Goal: Information Seeking & Learning: Learn about a topic

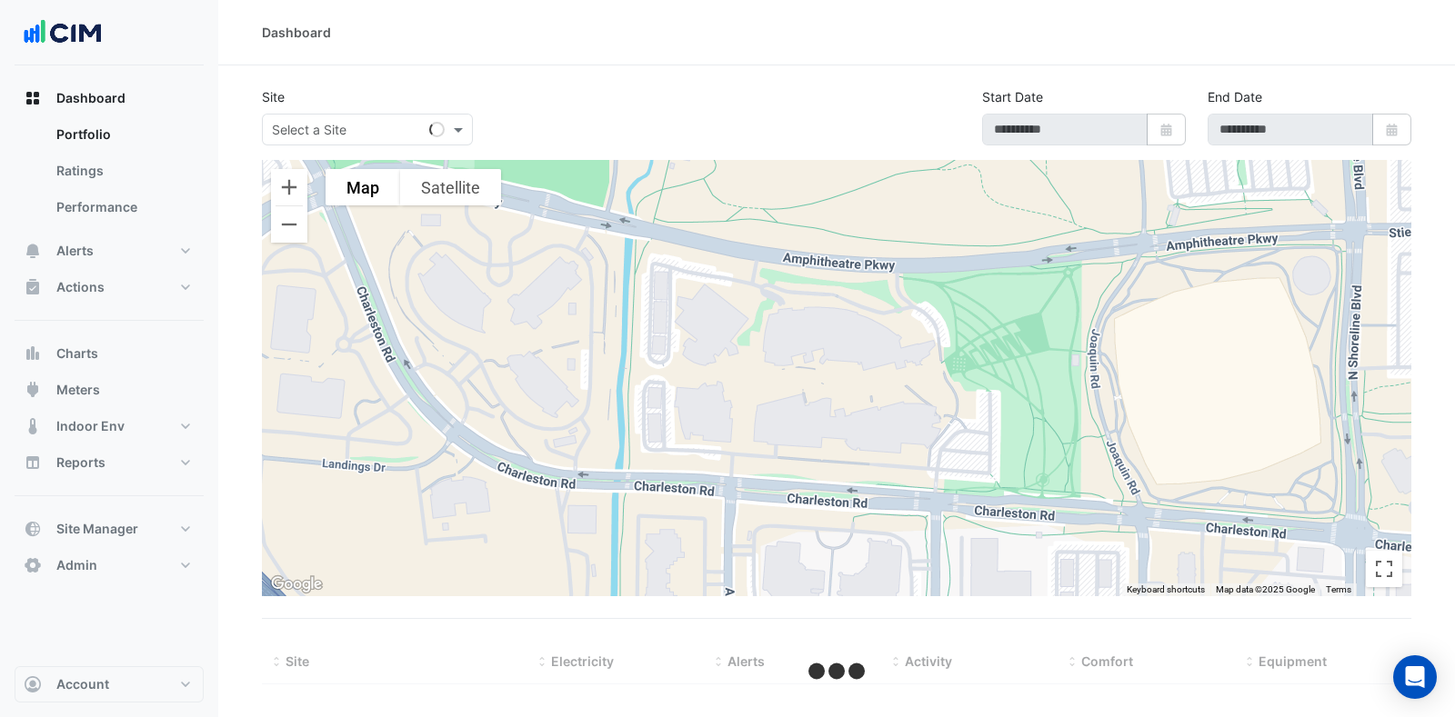
select select "***"
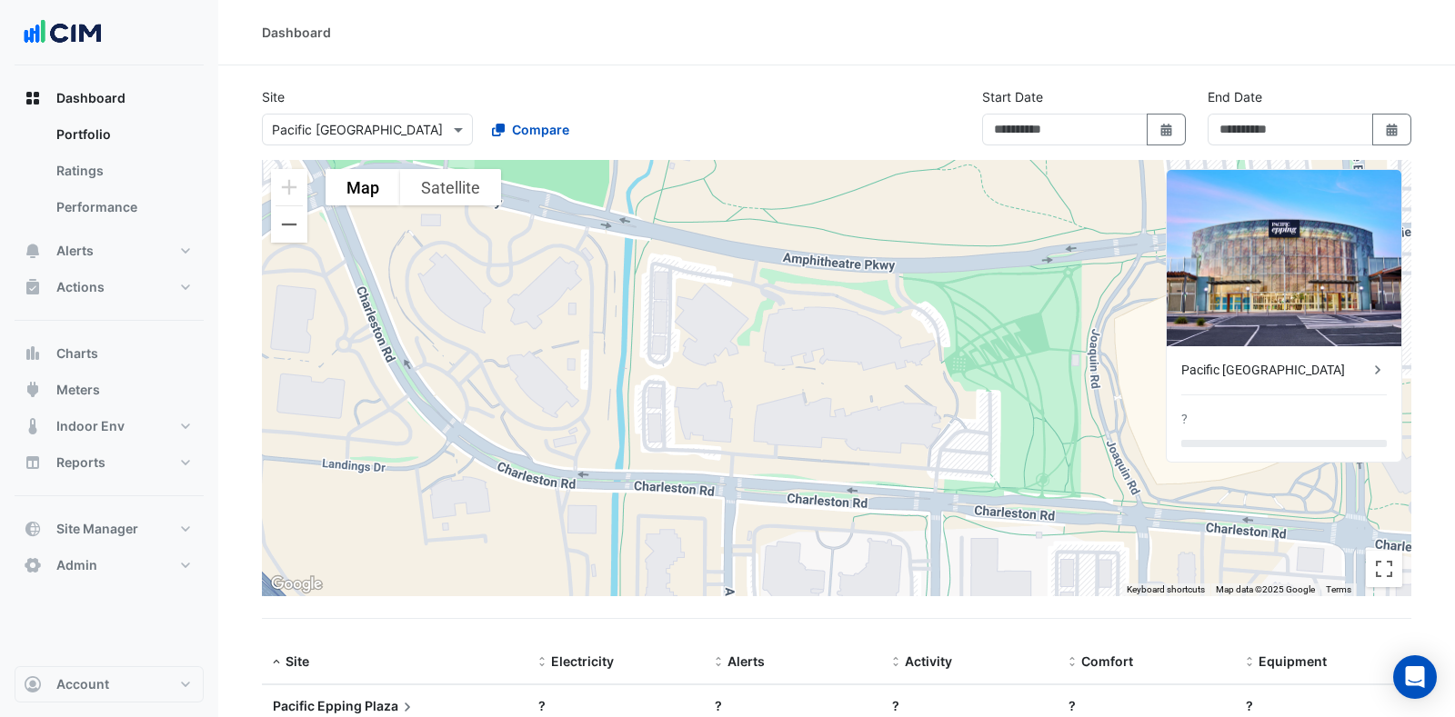
type input "**********"
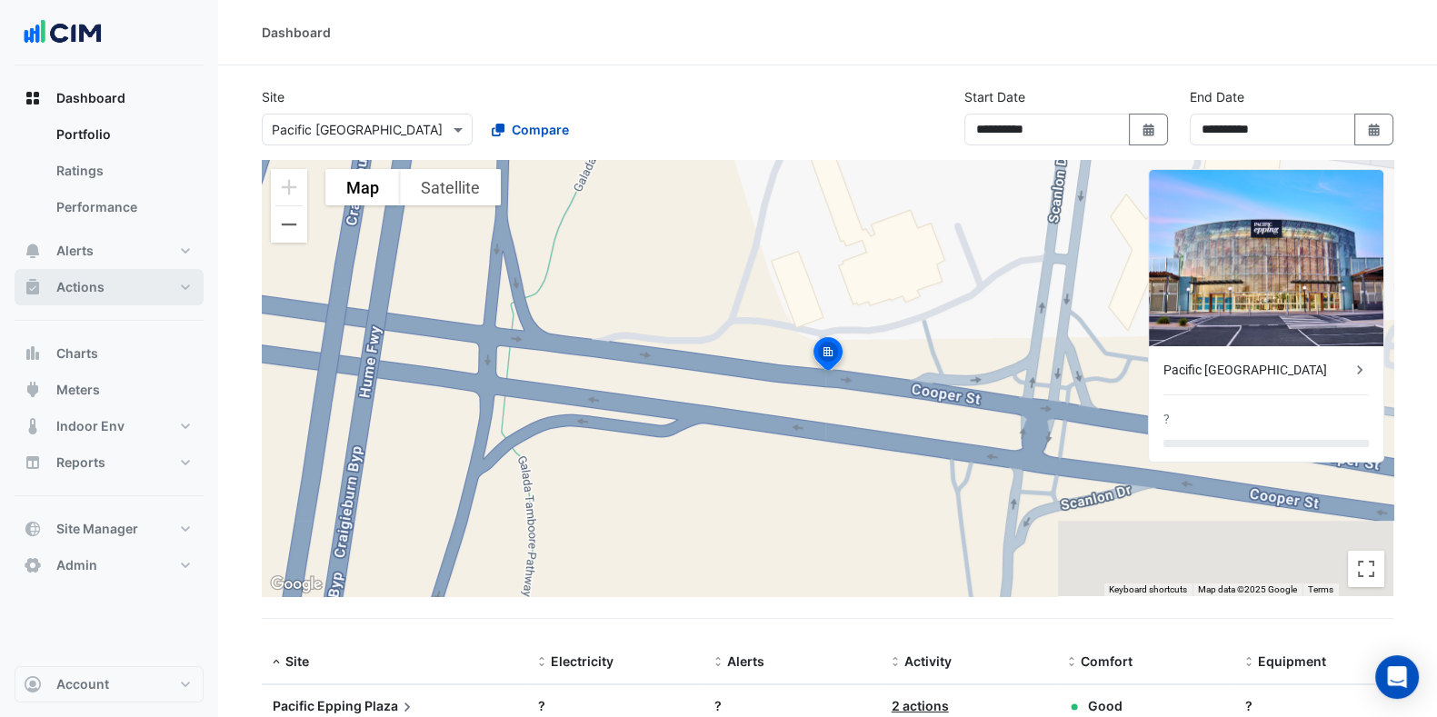
click at [169, 289] on button "Actions" at bounding box center [109, 287] width 189 height 36
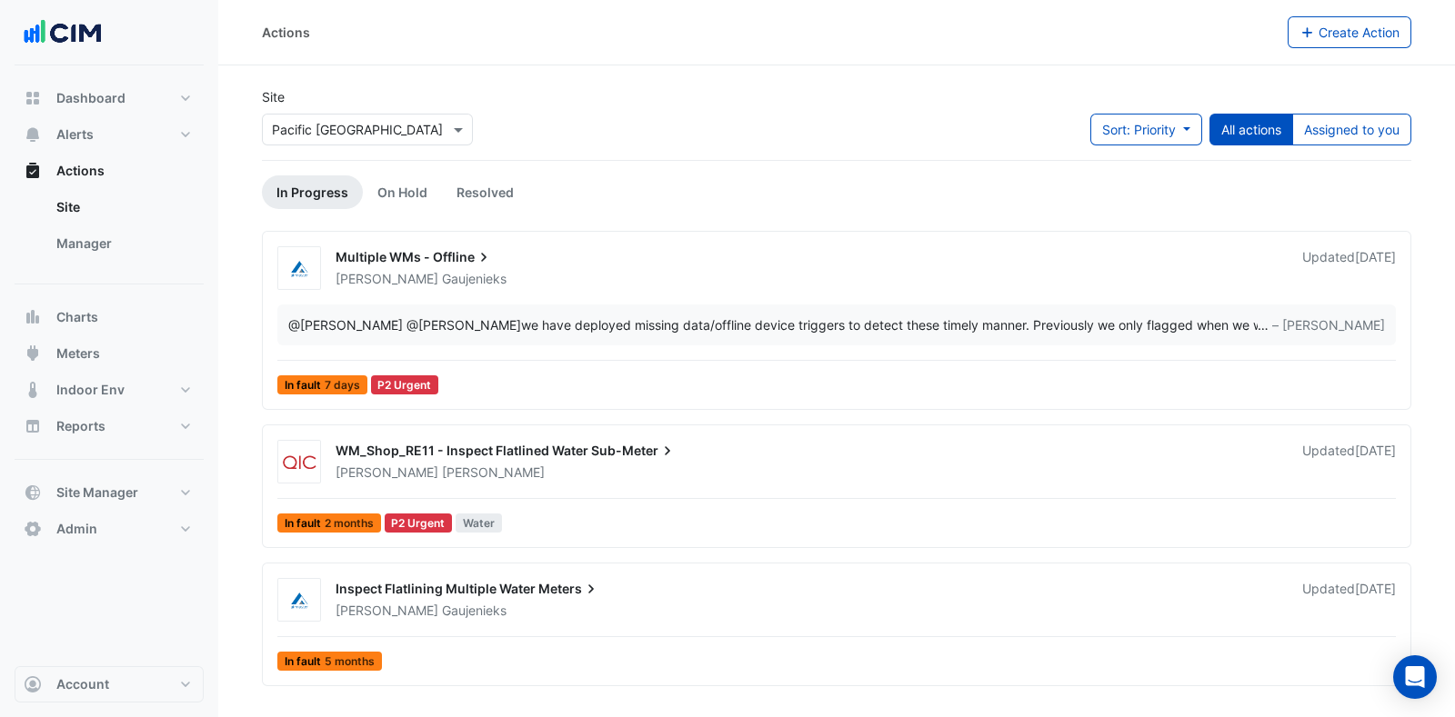
click at [145, 246] on link "Manager" at bounding box center [123, 243] width 162 height 36
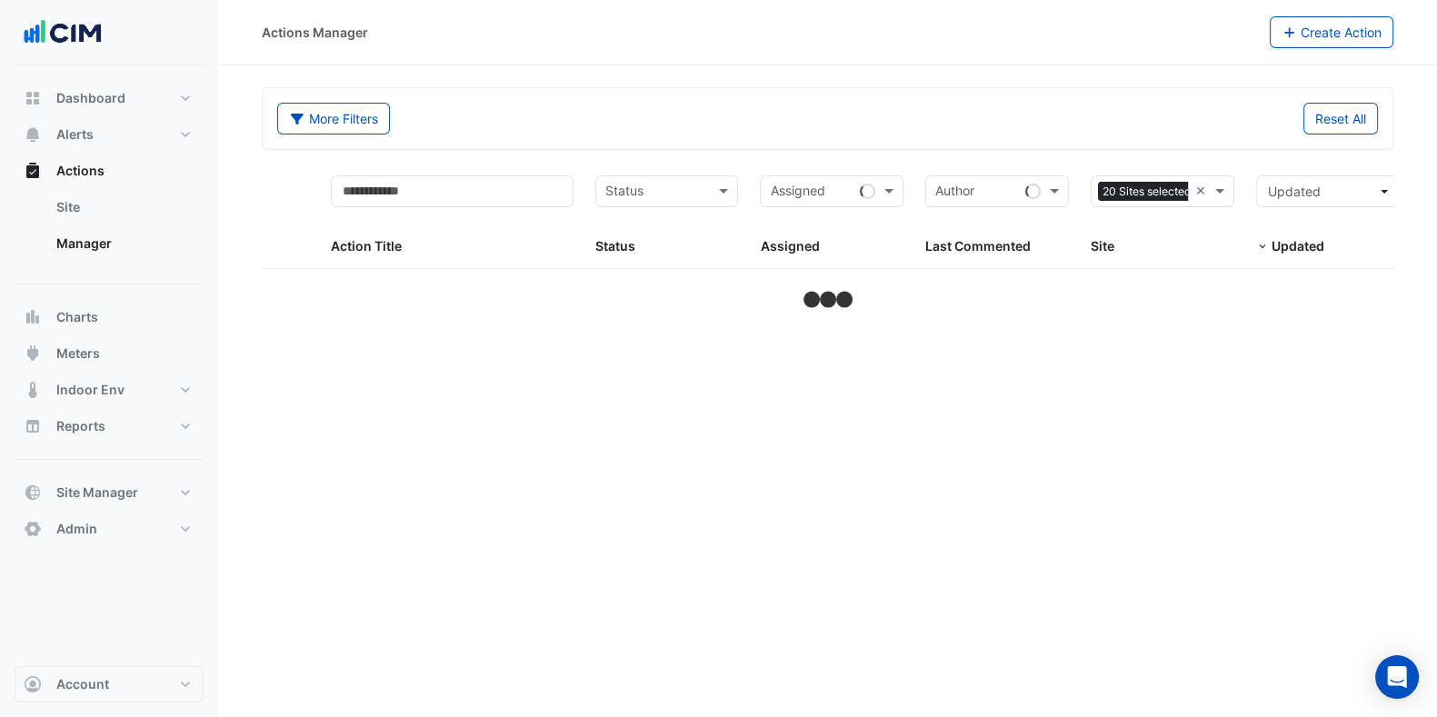
select select "***"
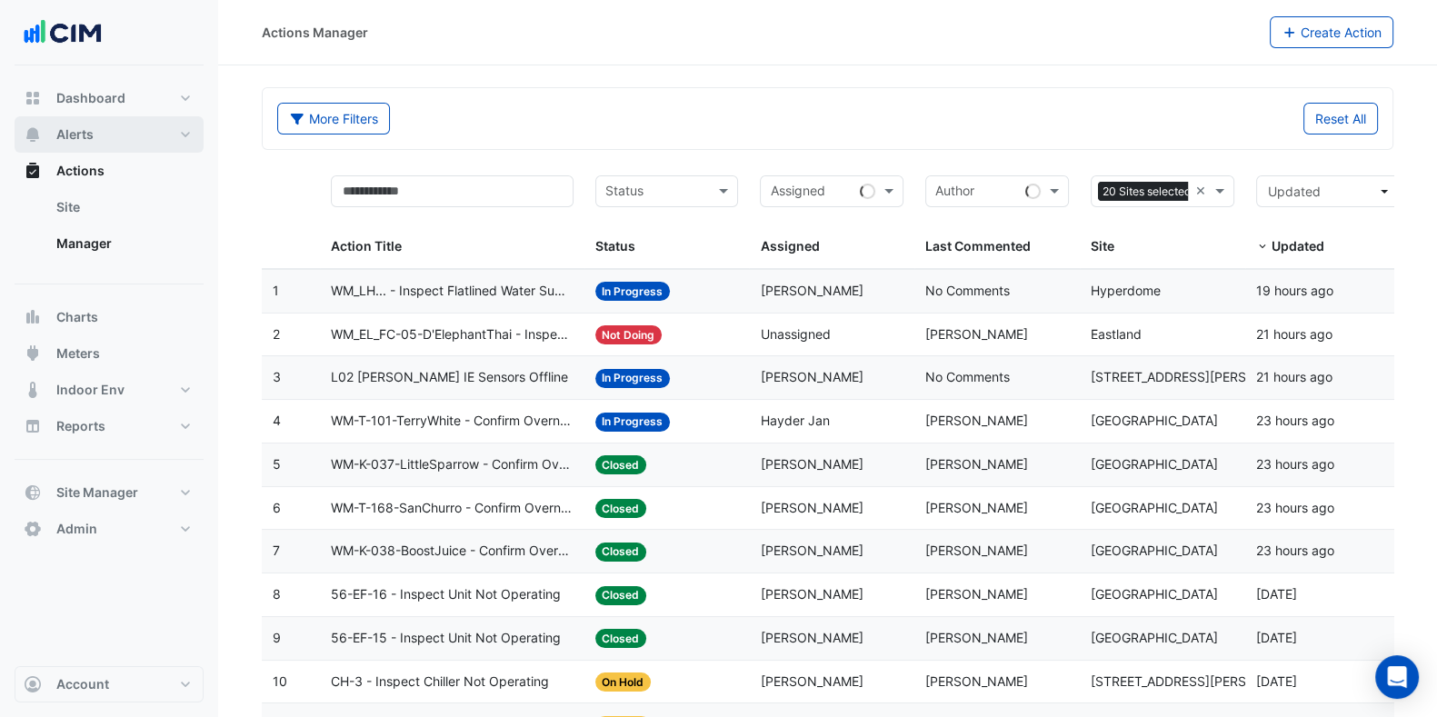
click at [112, 127] on button "Alerts" at bounding box center [109, 134] width 189 height 36
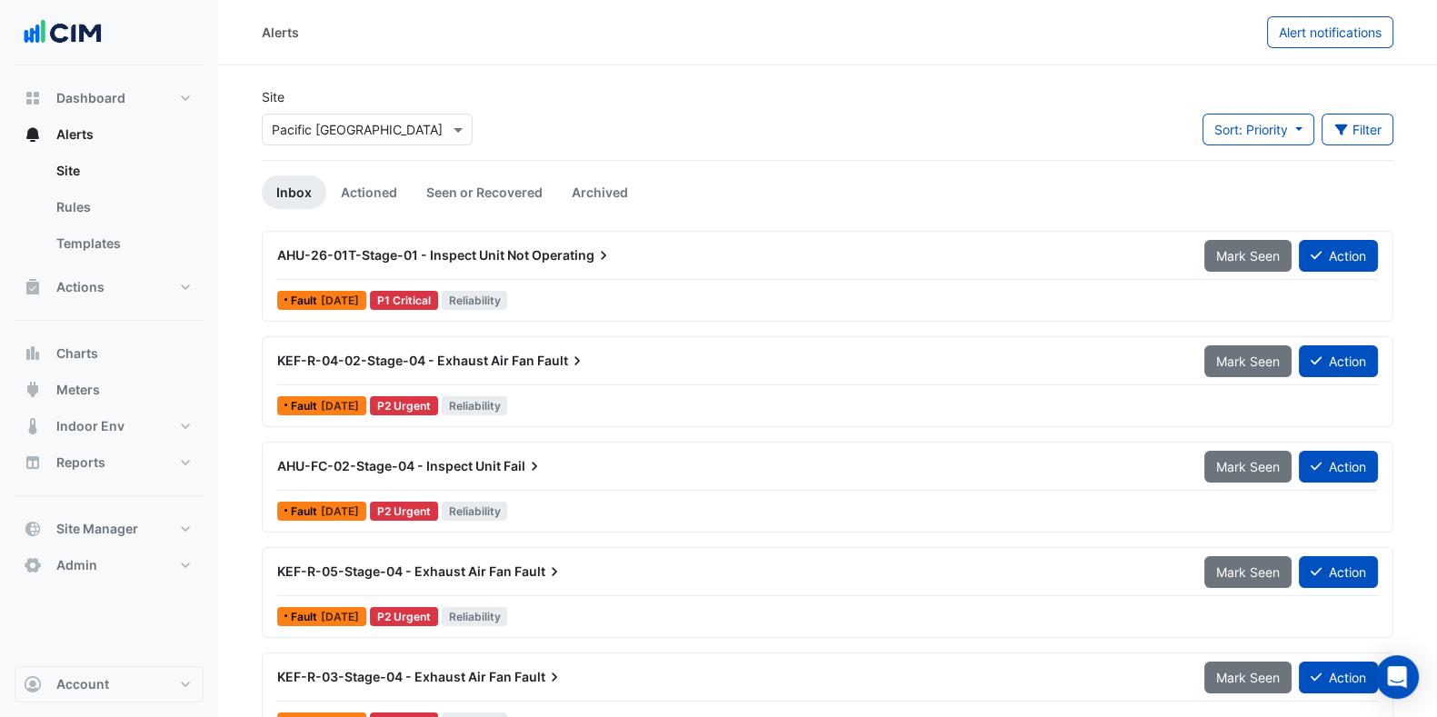
click at [327, 115] on div "Select a Site × Pacific Epping Plaza" at bounding box center [367, 130] width 211 height 32
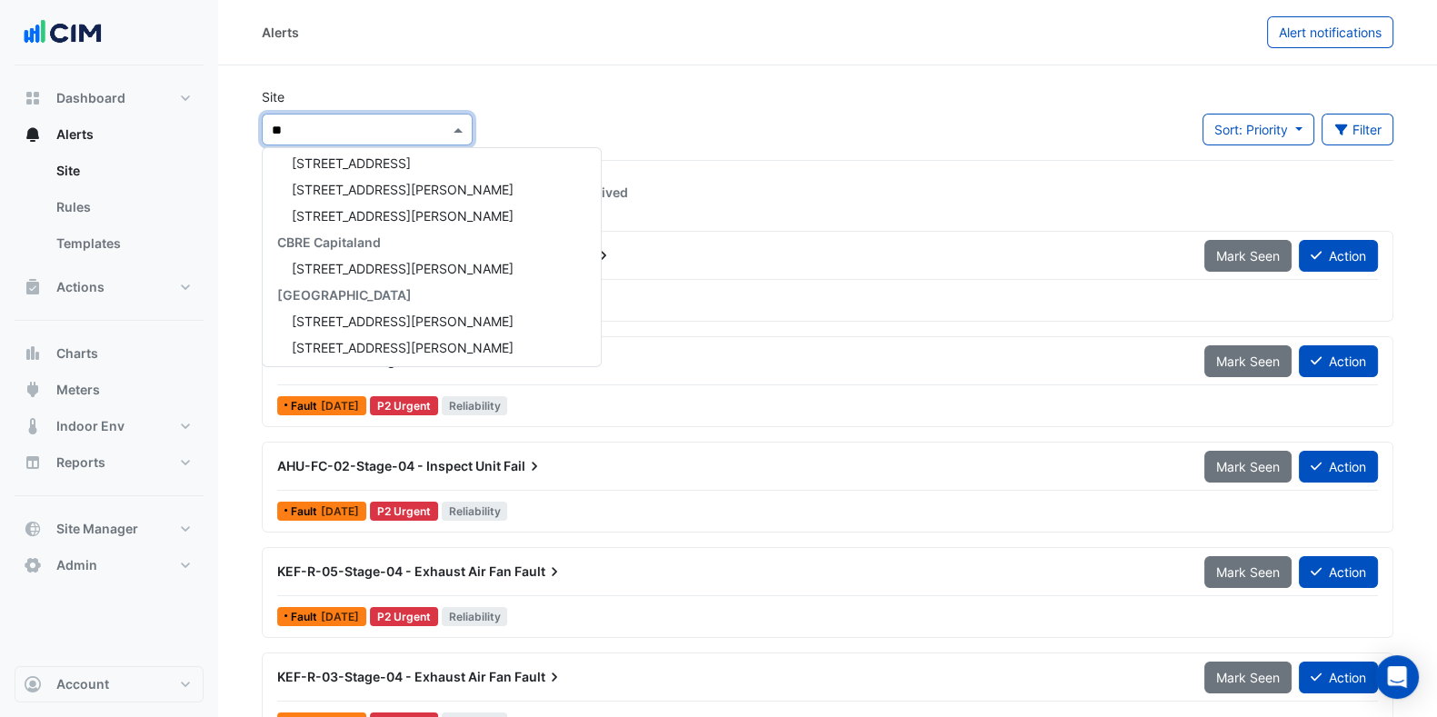
type input "***"
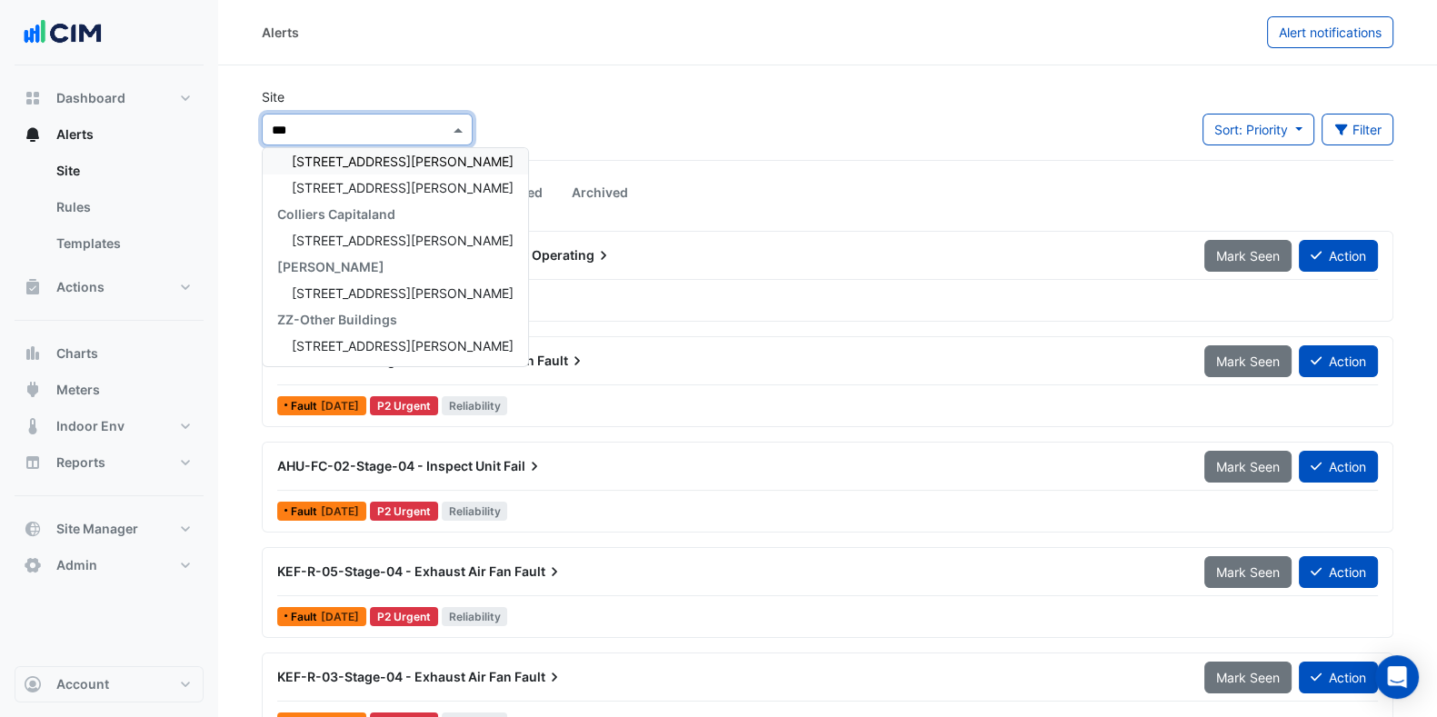
scroll to position [33, 0]
click at [376, 181] on span "[STREET_ADDRESS][PERSON_NAME]" at bounding box center [403, 188] width 222 height 15
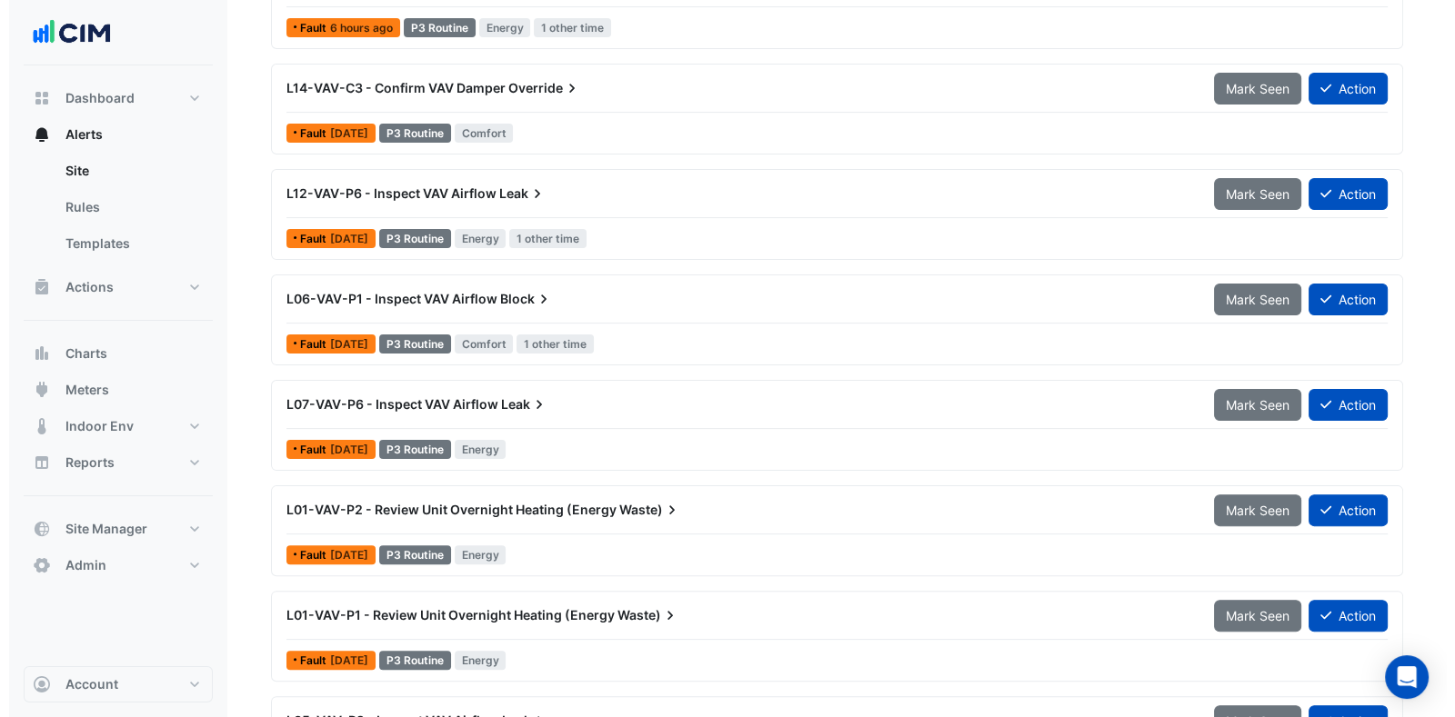
scroll to position [553, 0]
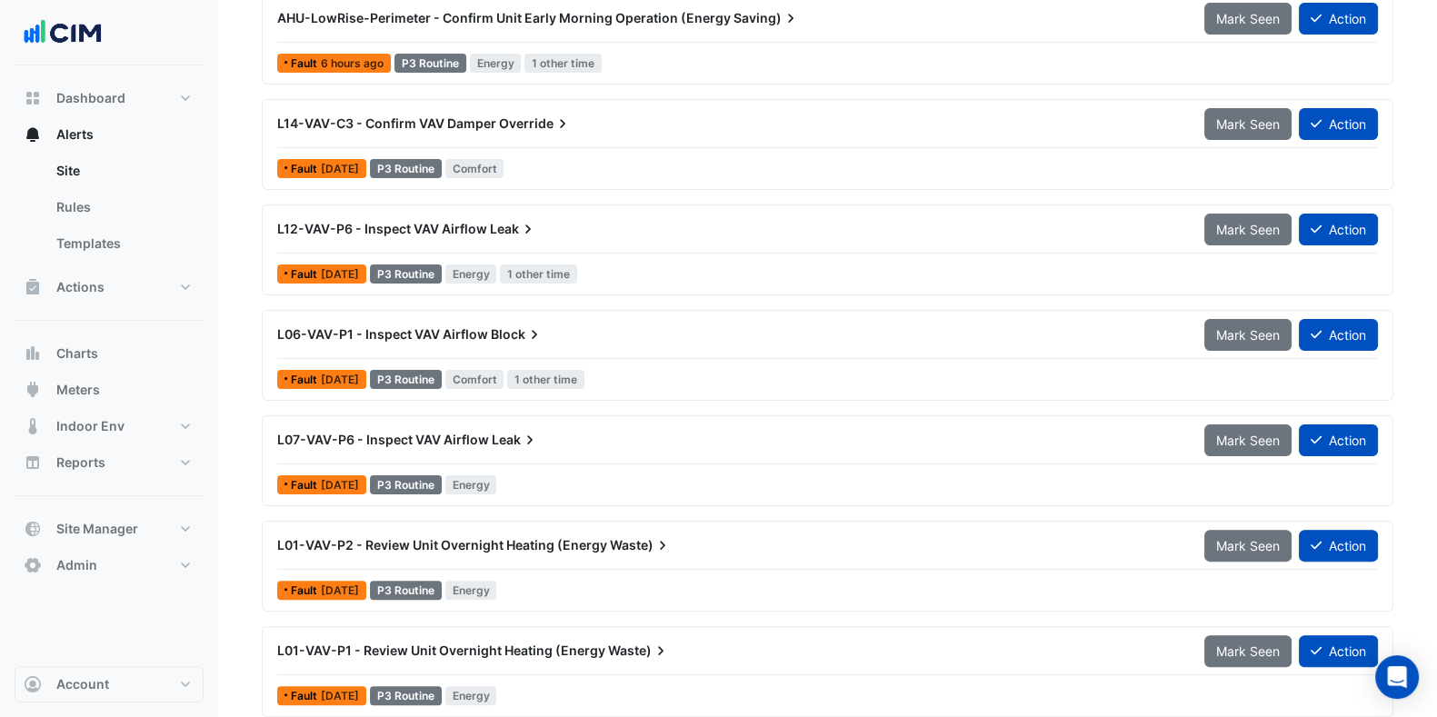
click at [438, 232] on span "L12-VAV-P6 - Inspect VAV Airflow" at bounding box center [382, 228] width 210 height 15
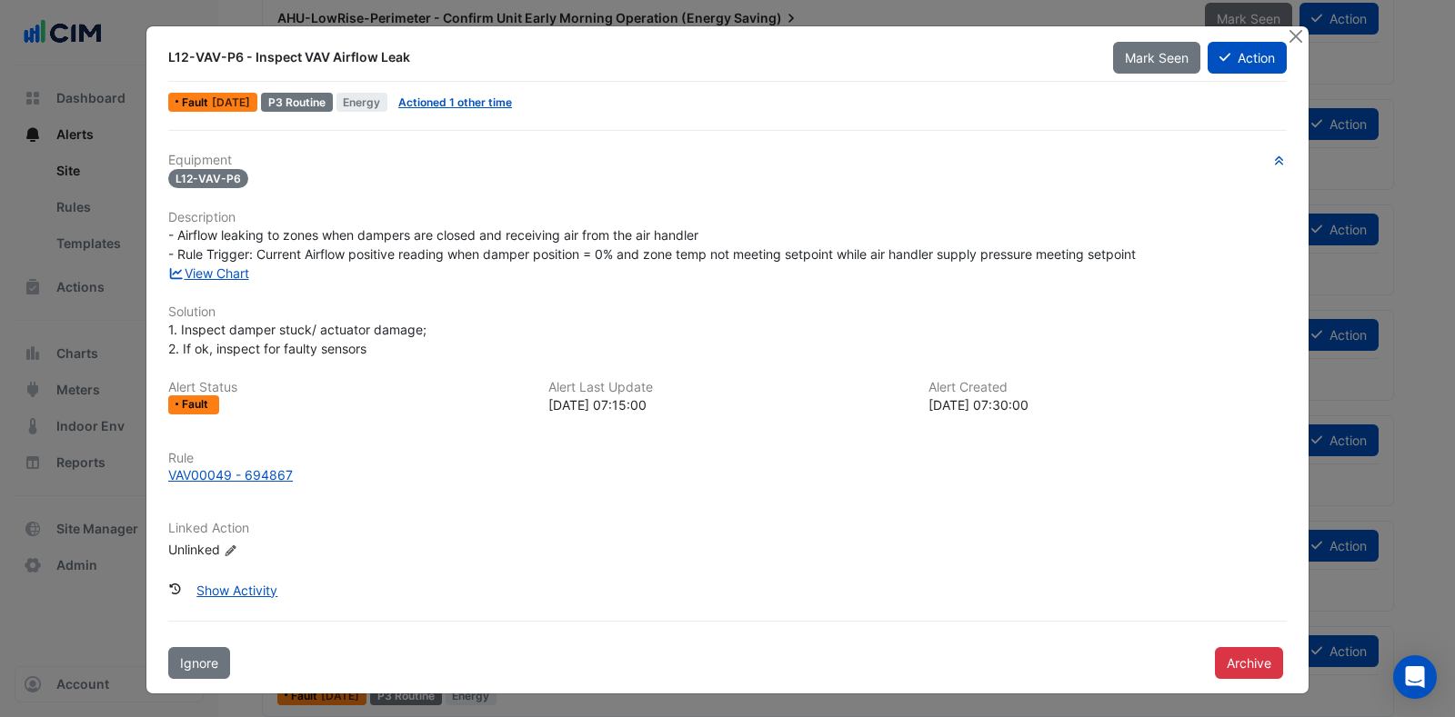
click at [206, 273] on link "View Chart" at bounding box center [208, 272] width 81 height 15
click at [1300, 38] on button "Close" at bounding box center [1294, 35] width 19 height 19
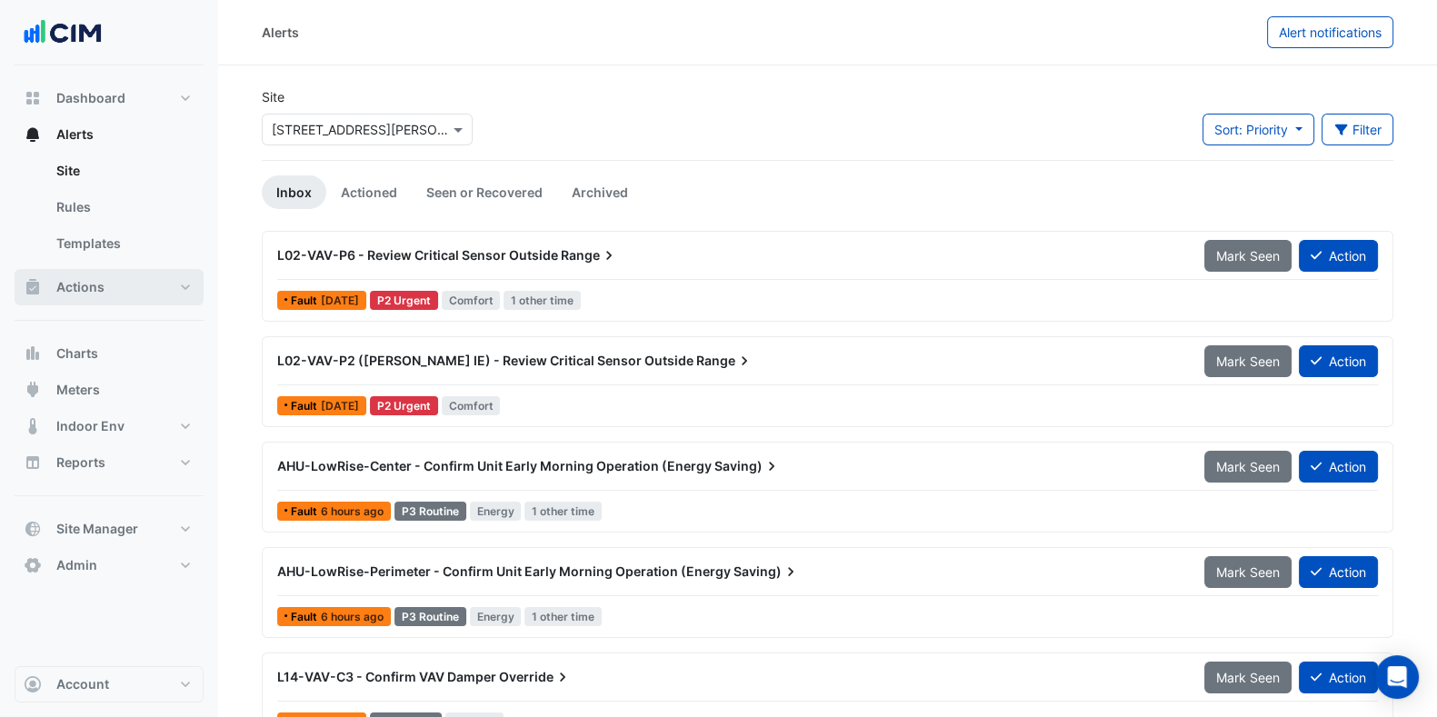
click at [115, 292] on button "Actions" at bounding box center [109, 287] width 189 height 36
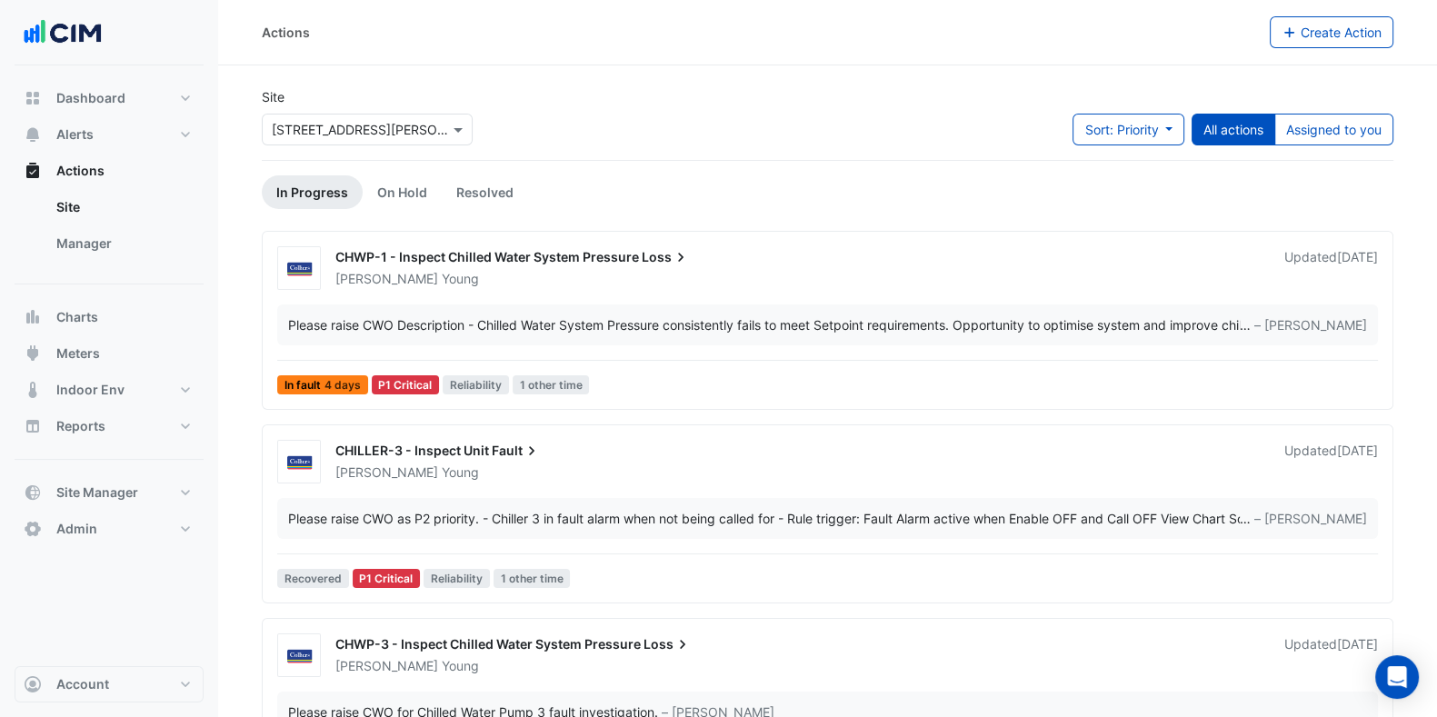
click at [105, 245] on link "Manager" at bounding box center [123, 243] width 162 height 36
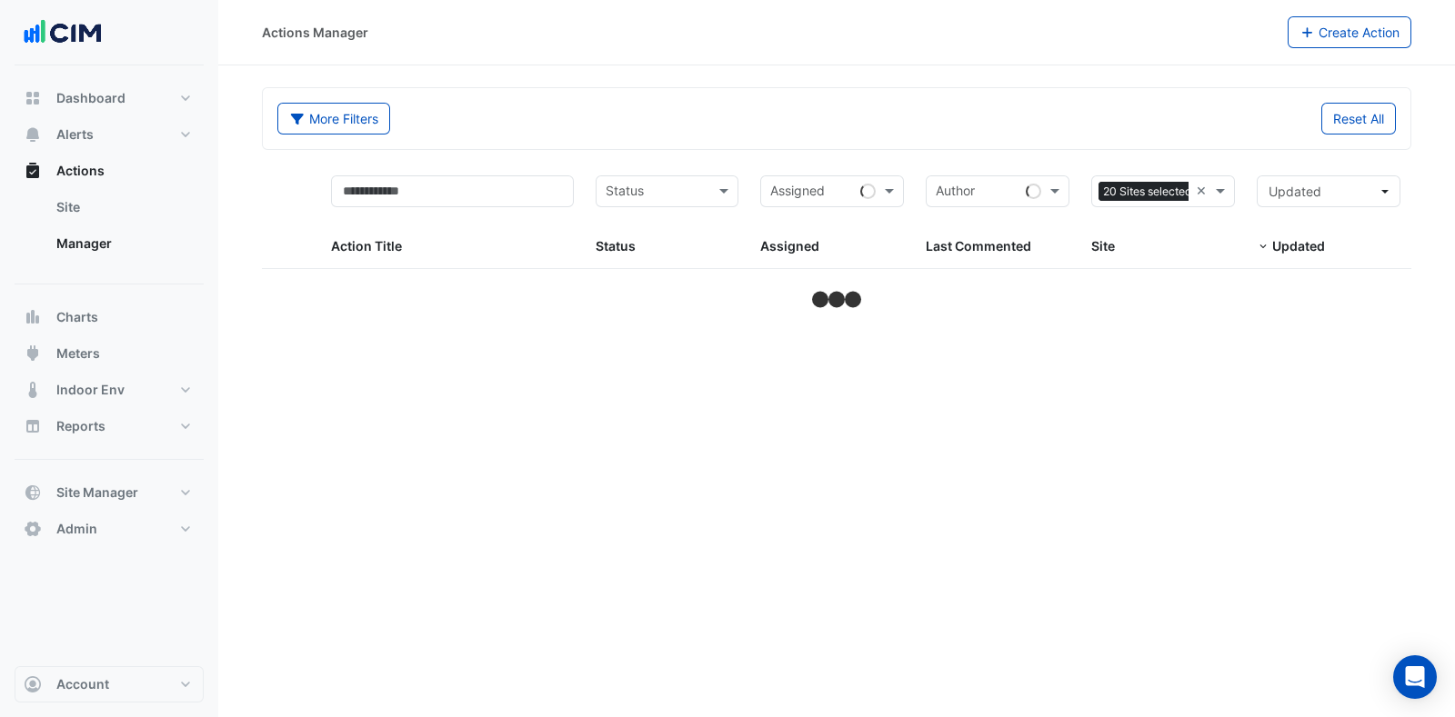
select select "***"
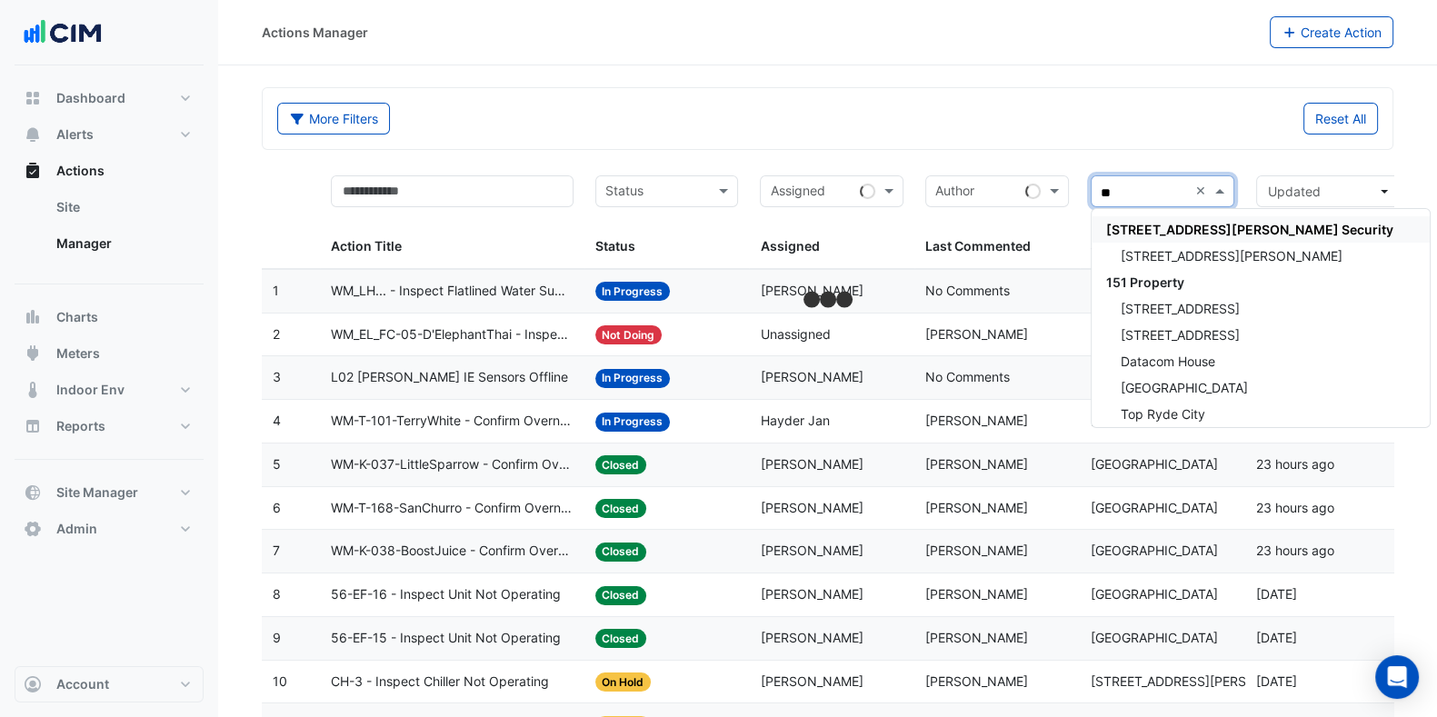
type input "***"
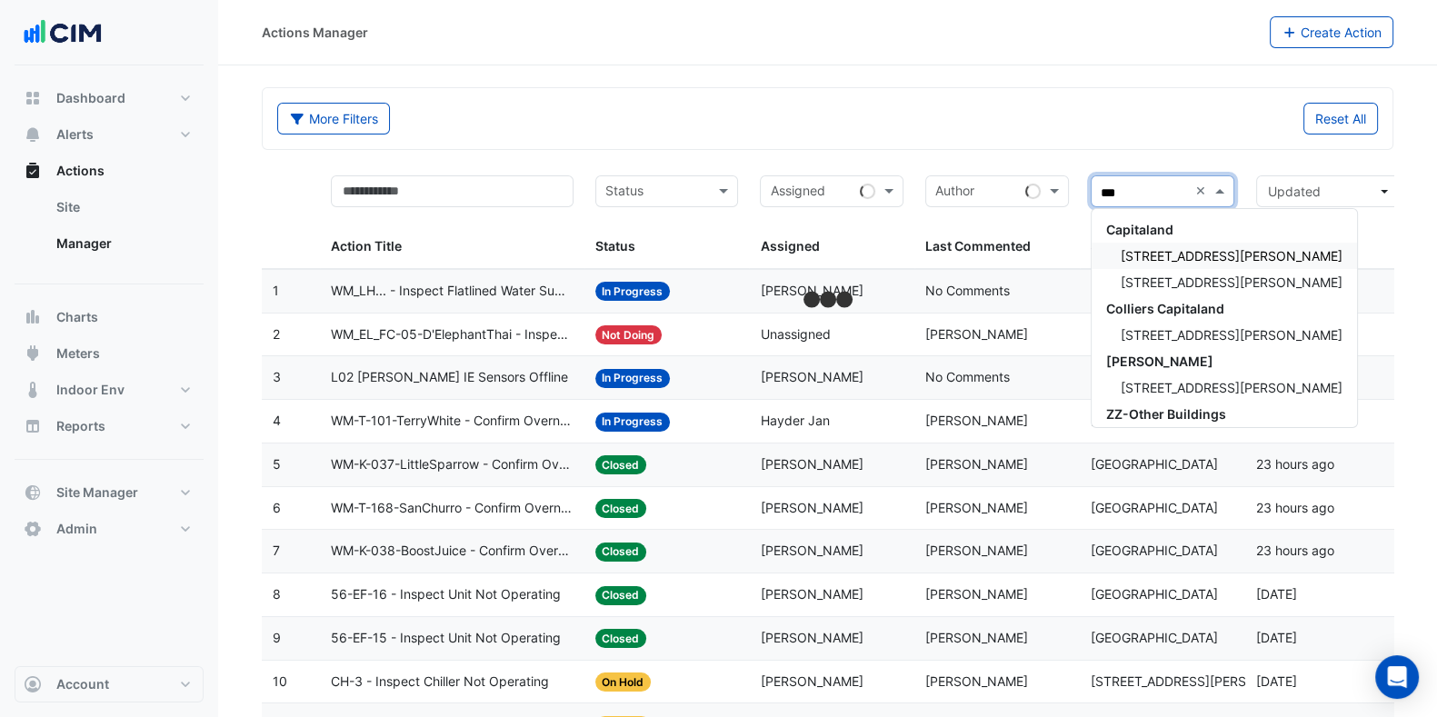
click at [1168, 257] on span "[STREET_ADDRESS][PERSON_NAME]" at bounding box center [1232, 255] width 222 height 15
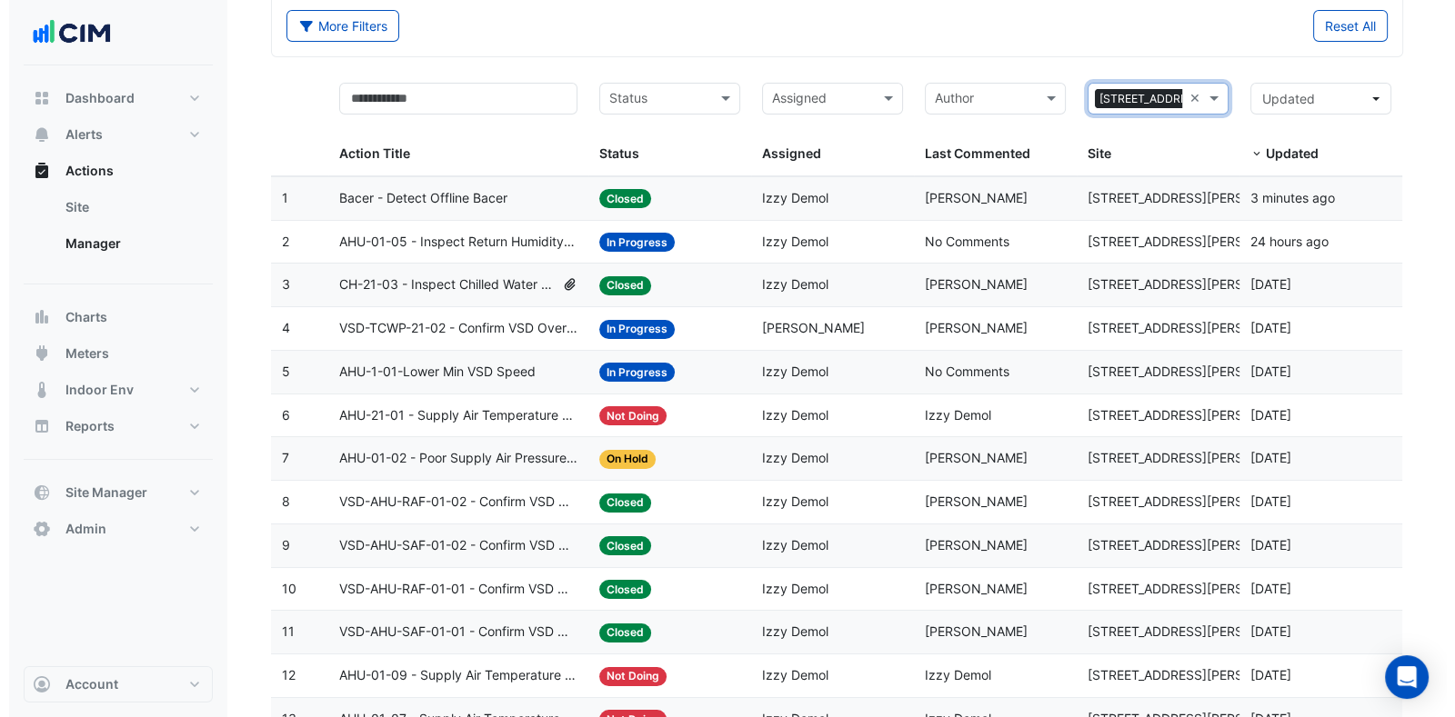
scroll to position [113, 0]
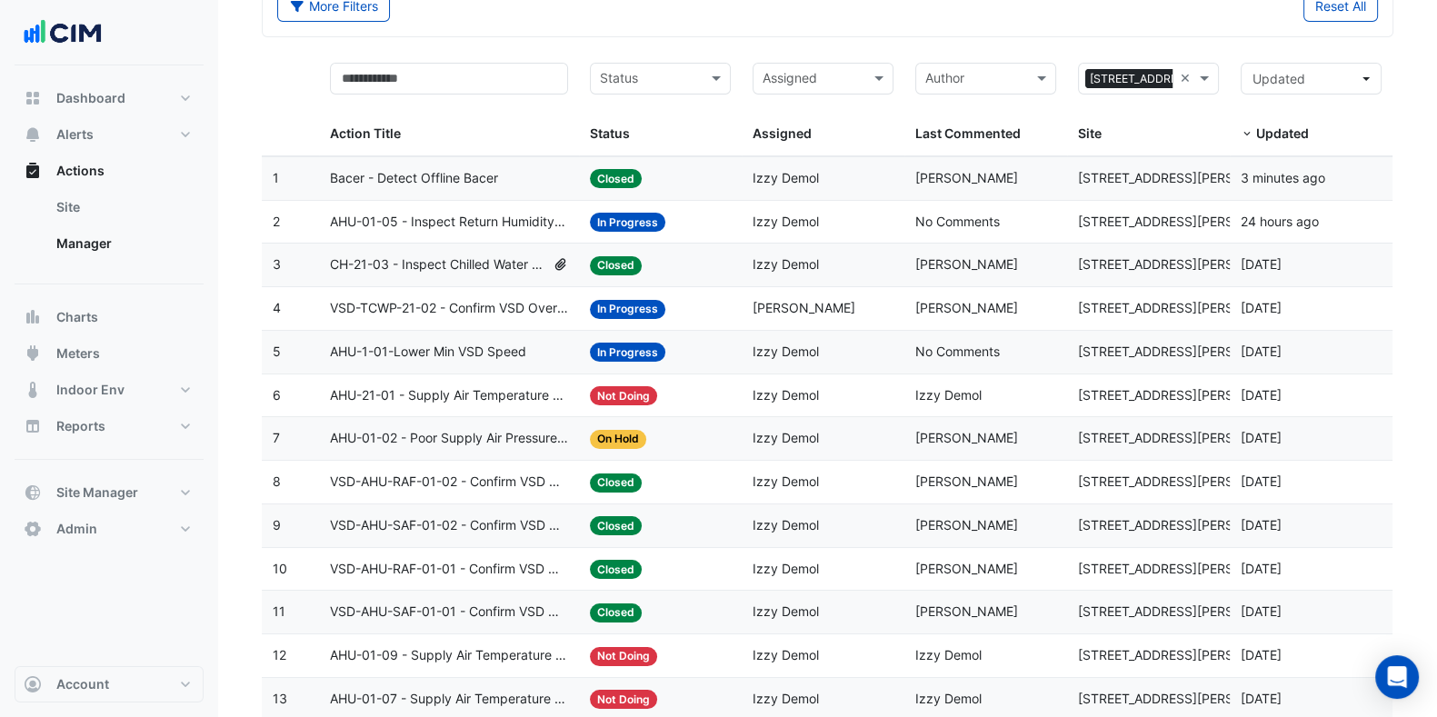
click at [525, 349] on span "AHU-1-01-Lower Min VSD Speed" at bounding box center [428, 352] width 196 height 21
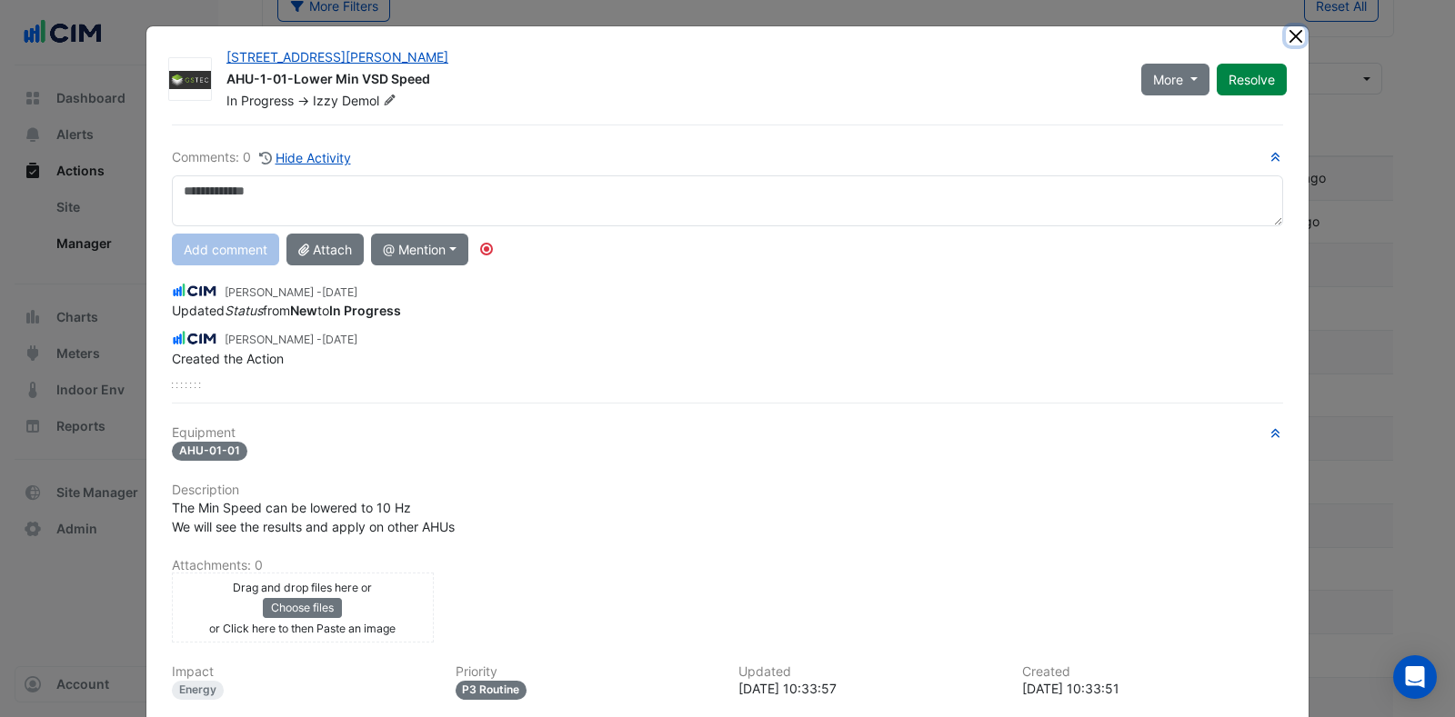
click at [1285, 35] on button "Close" at bounding box center [1294, 35] width 19 height 19
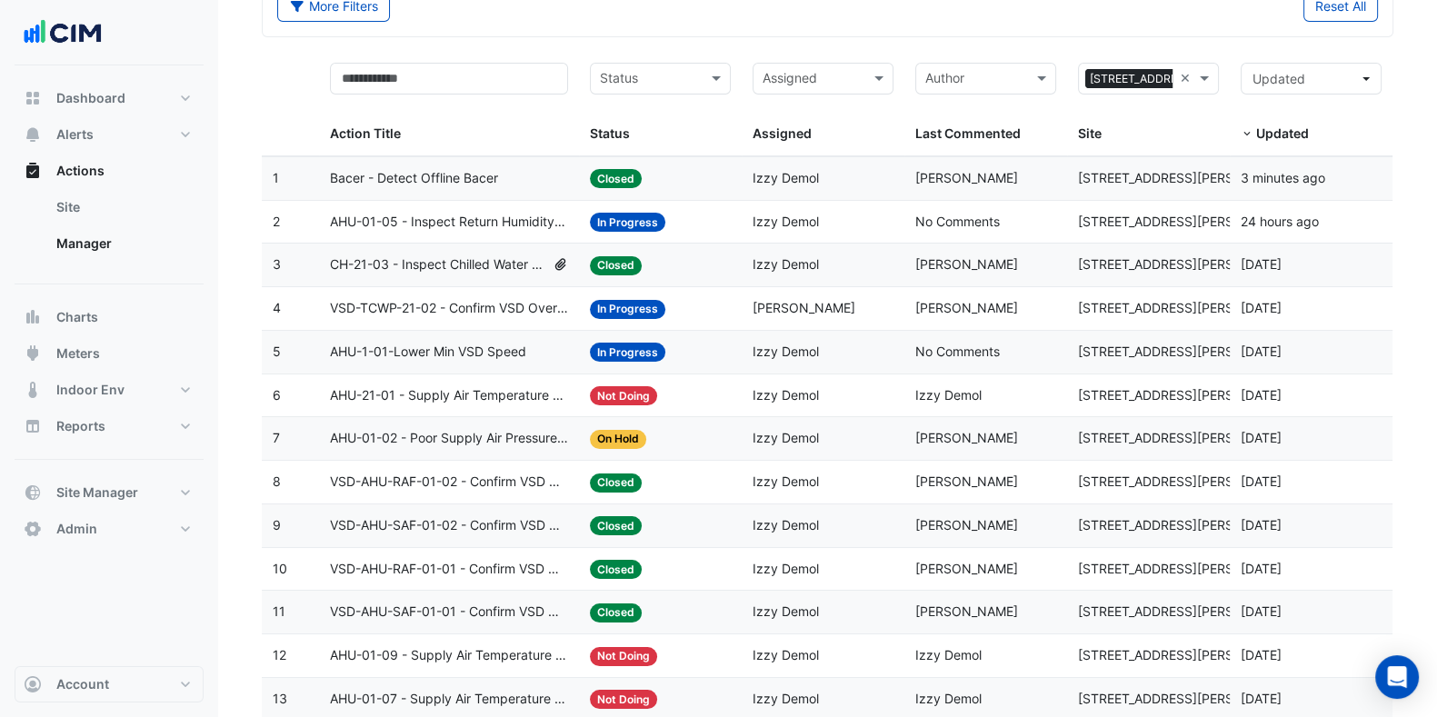
click at [505, 396] on span "AHU-21-01 - Supply Air Temperature Poor Control" at bounding box center [449, 395] width 238 height 21
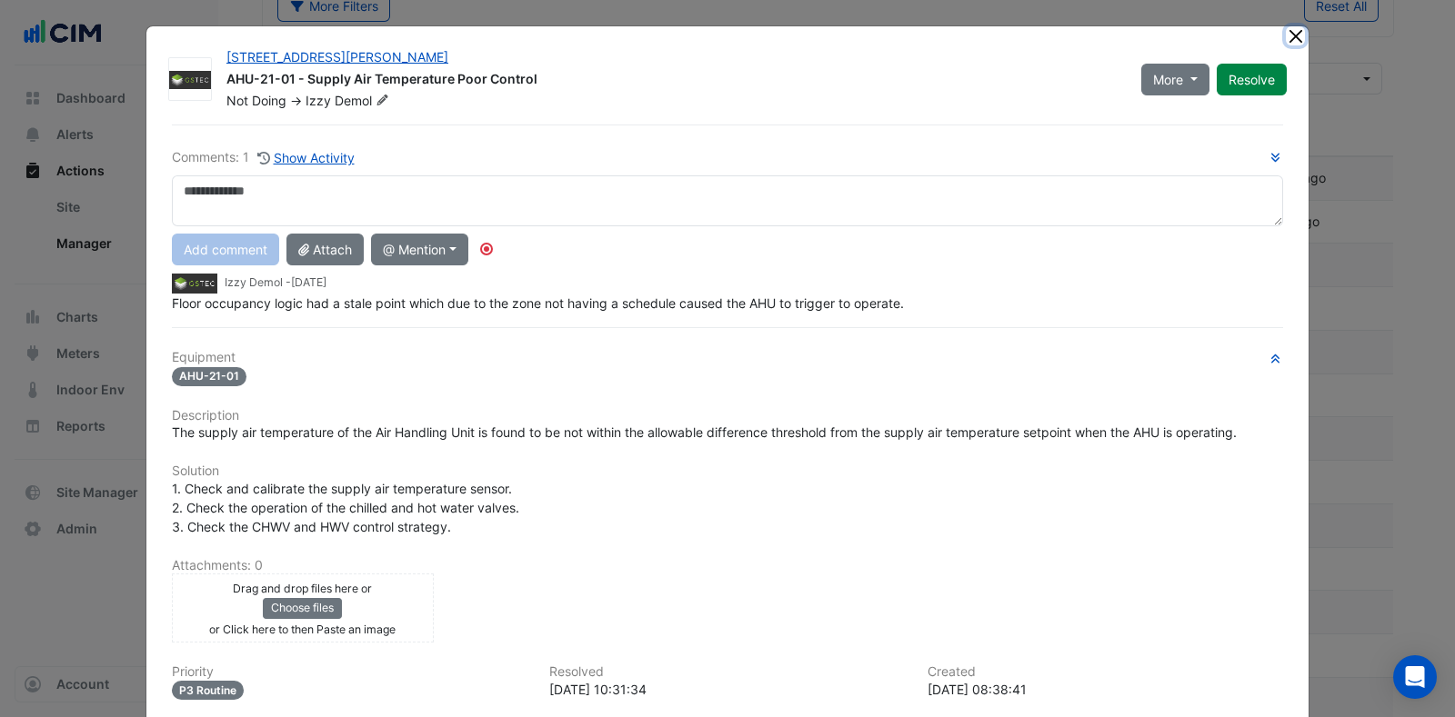
click at [1285, 34] on button "Close" at bounding box center [1294, 35] width 19 height 19
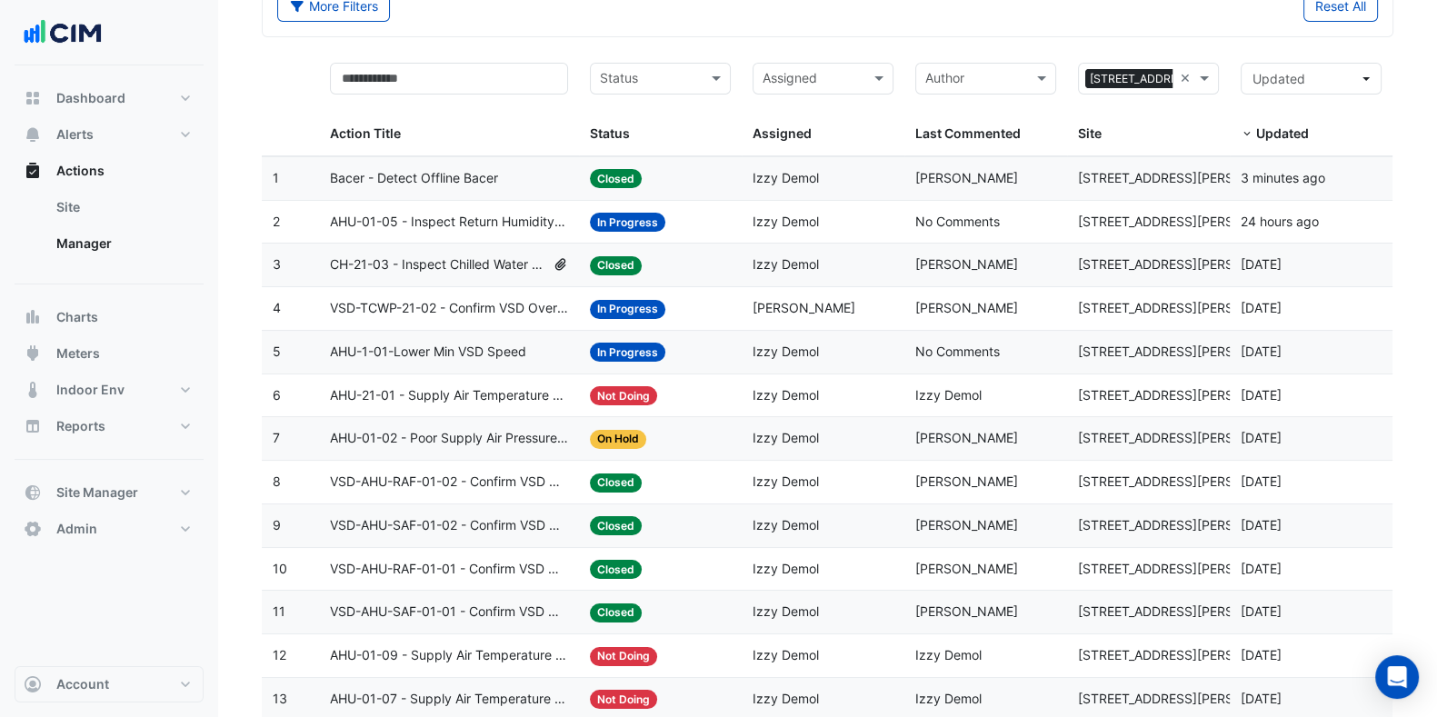
click at [455, 483] on span "VSD-AHU-RAF-01-02 - Confirm VSD Override On (Energy Waste)" at bounding box center [449, 482] width 238 height 21
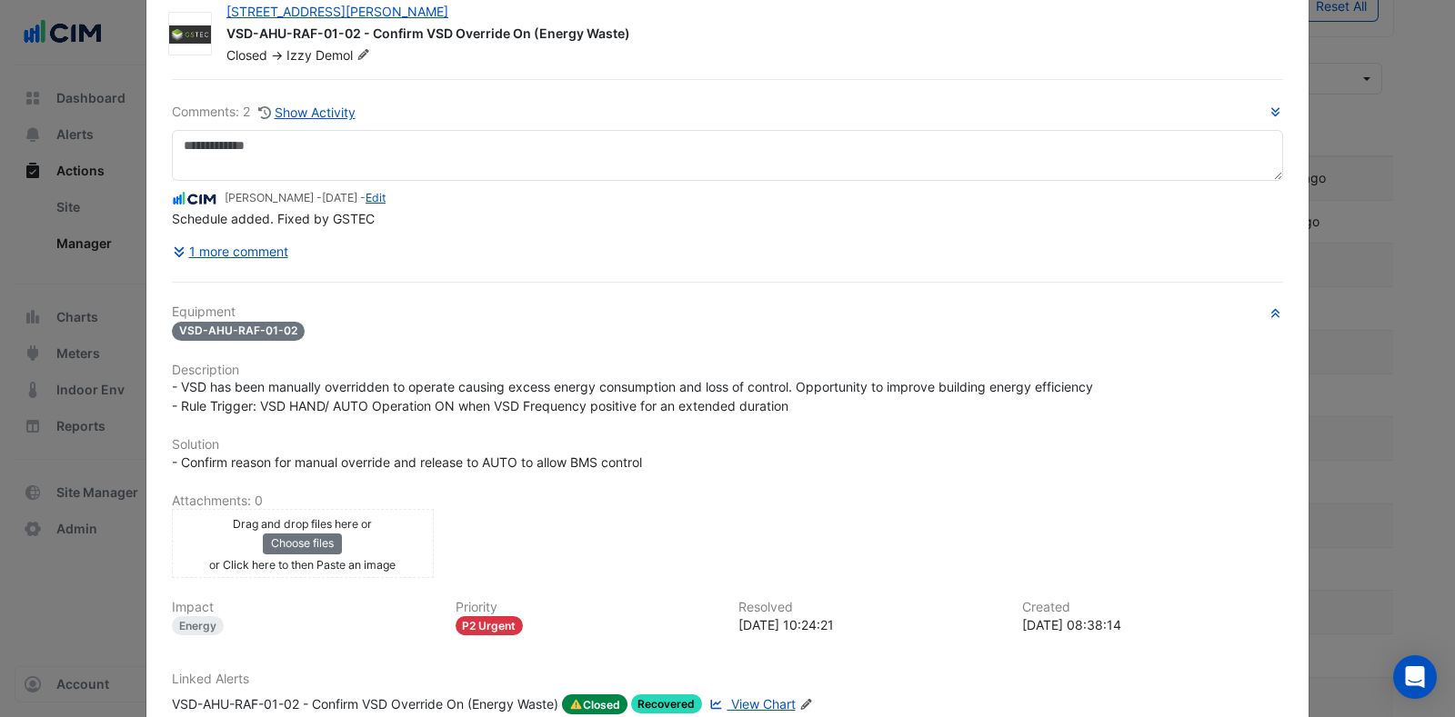
scroll to position [159, 0]
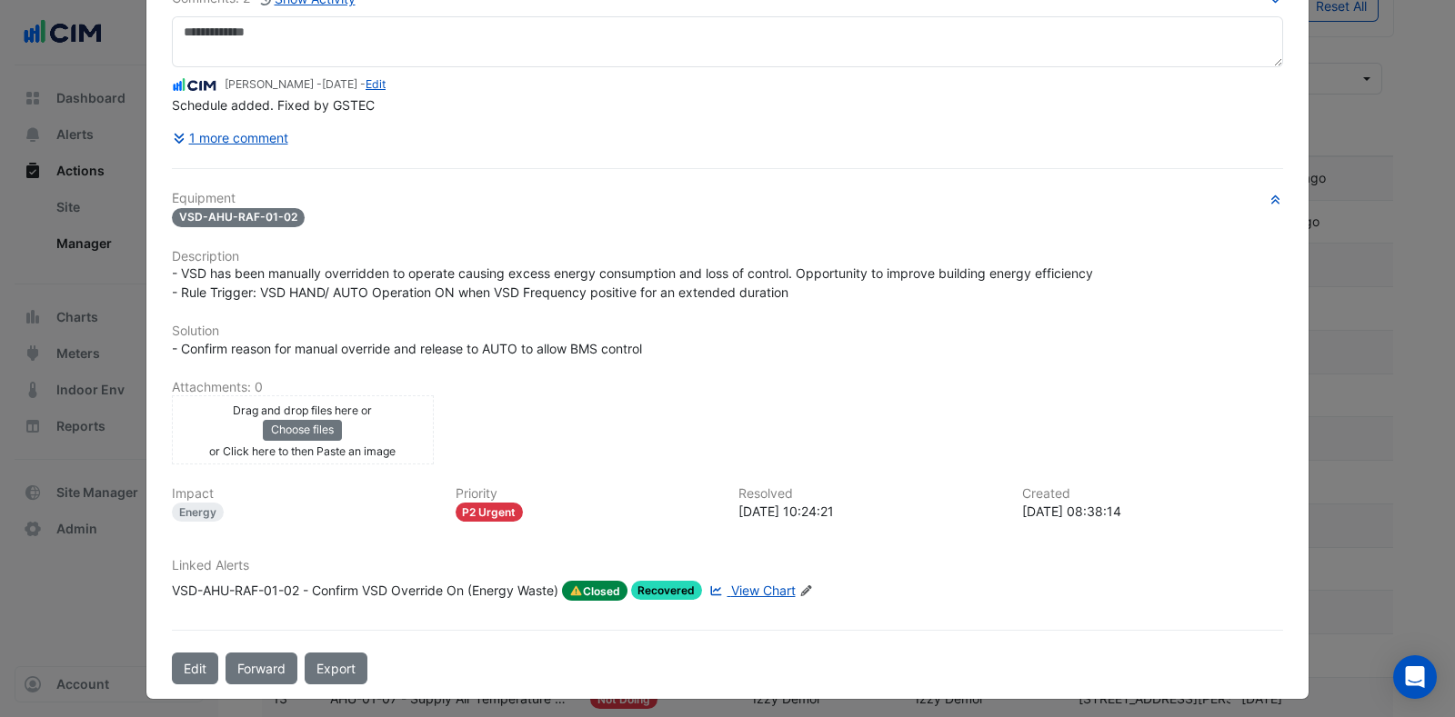
click at [770, 583] on span "View Chart" at bounding box center [763, 590] width 65 height 15
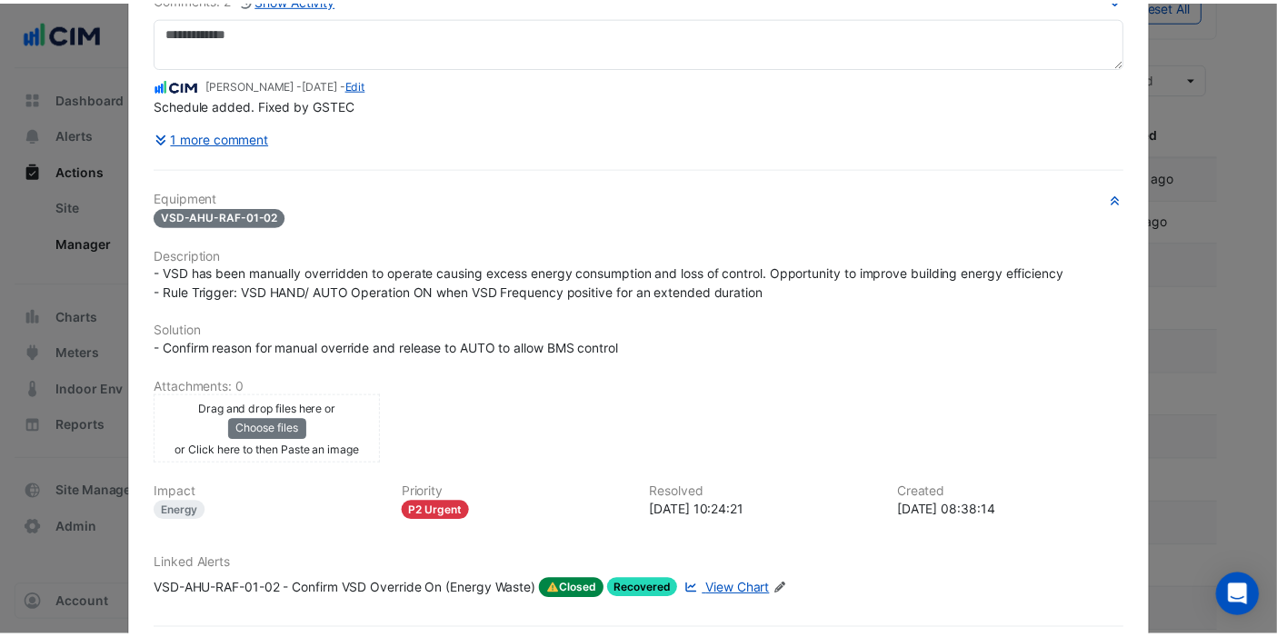
scroll to position [0, 0]
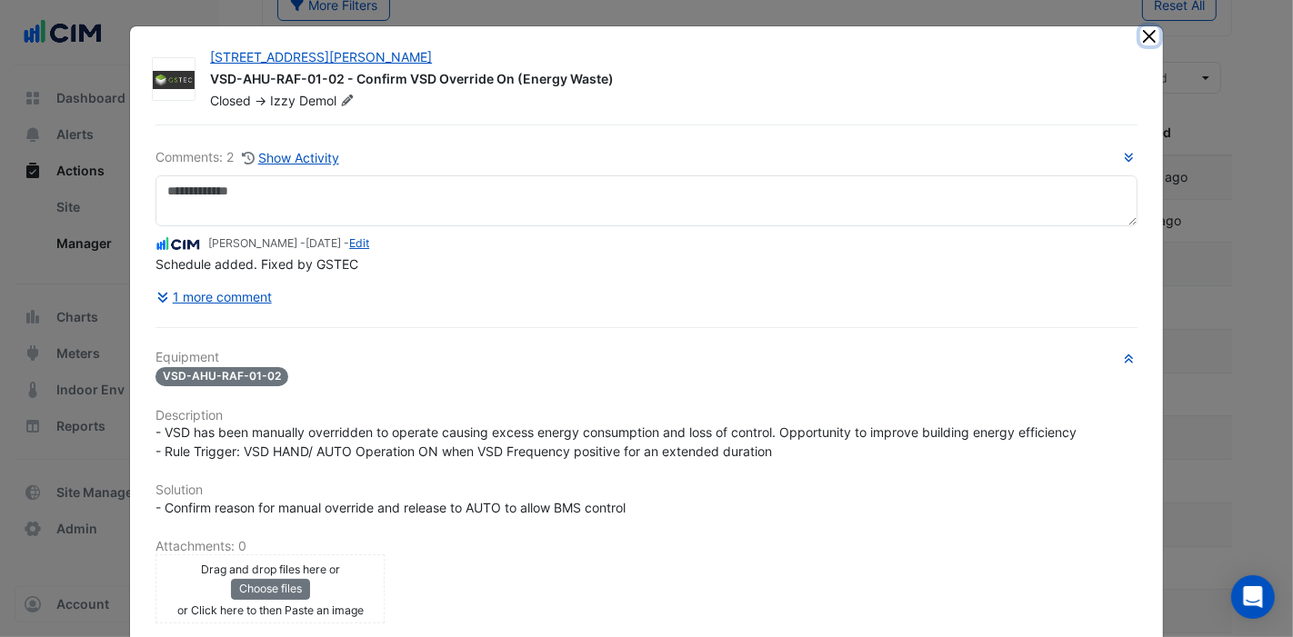
click at [1145, 36] on button "Close" at bounding box center [1149, 35] width 19 height 19
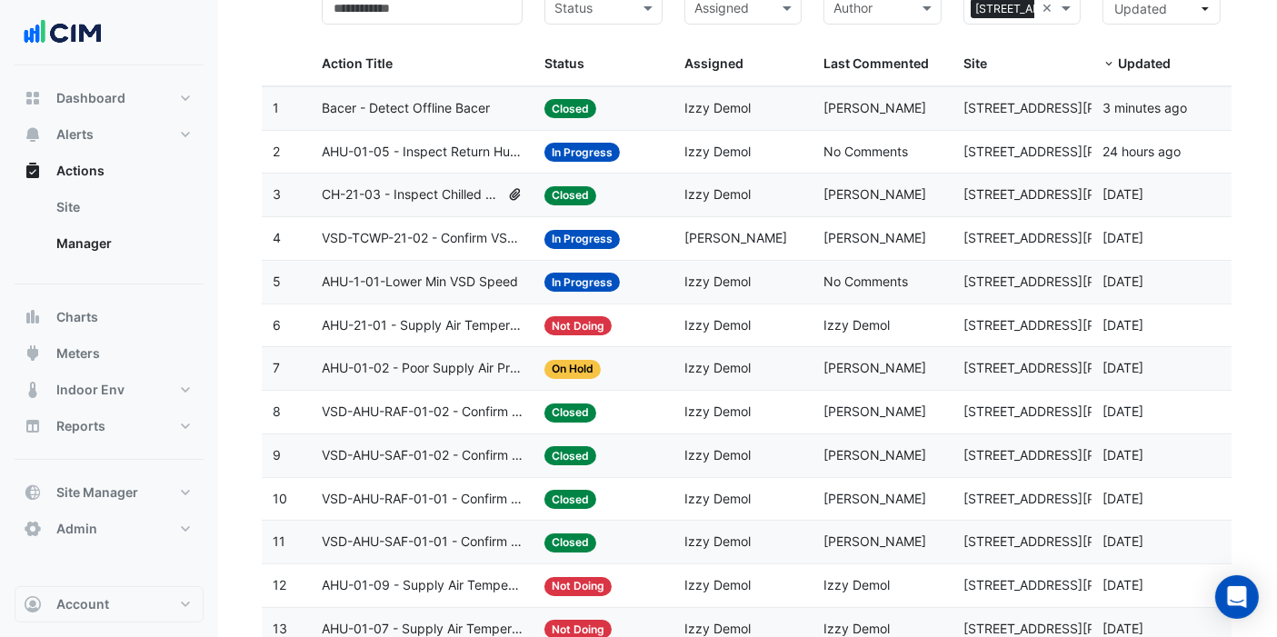
scroll to position [215, 0]
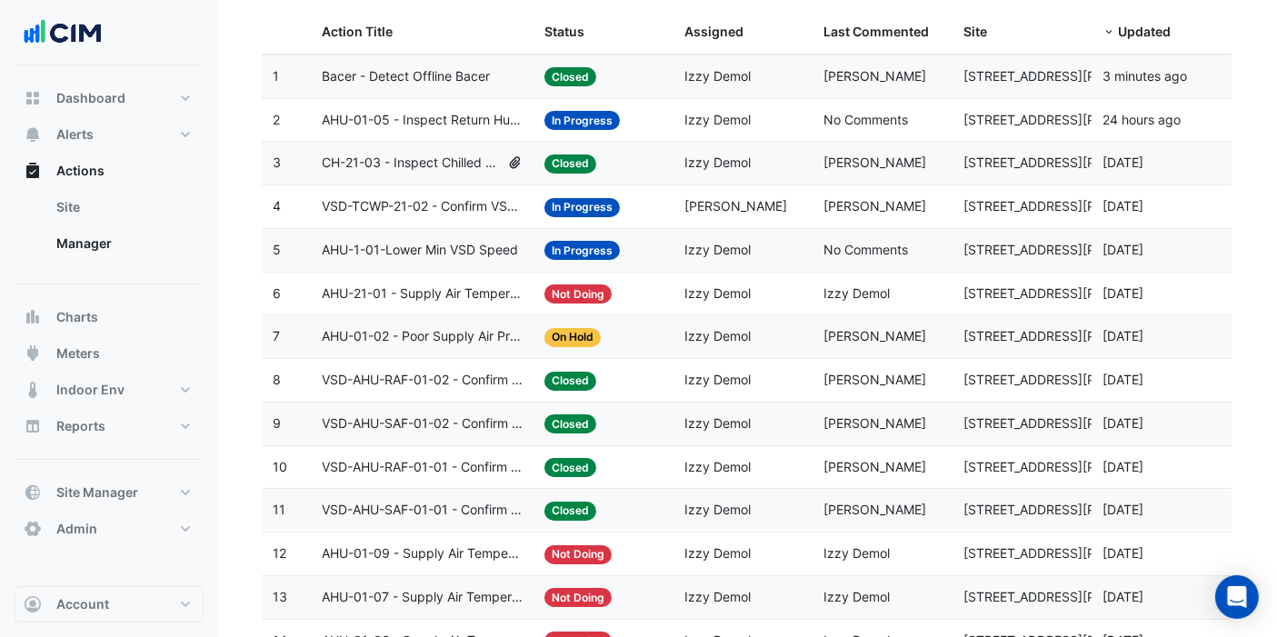
click at [444, 425] on span "VSD-AHU-SAF-01-02 - Confirm VSD Override On (Energy Waste)" at bounding box center [423, 424] width 202 height 21
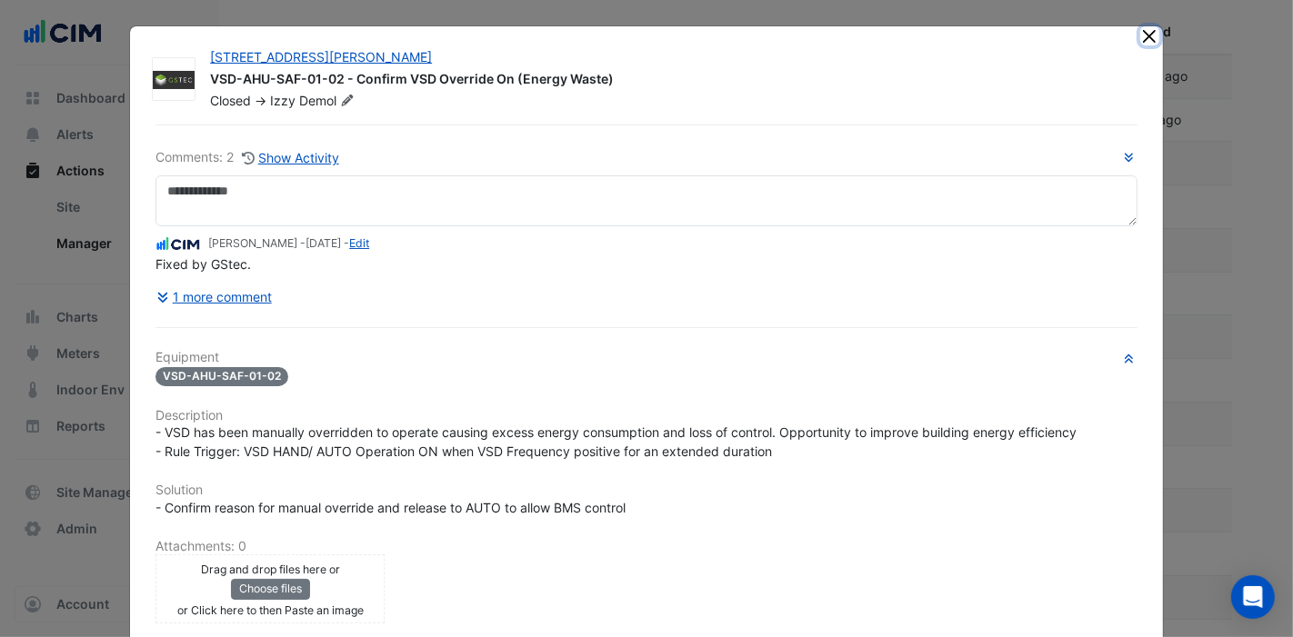
click at [1146, 32] on button "Close" at bounding box center [1149, 35] width 19 height 19
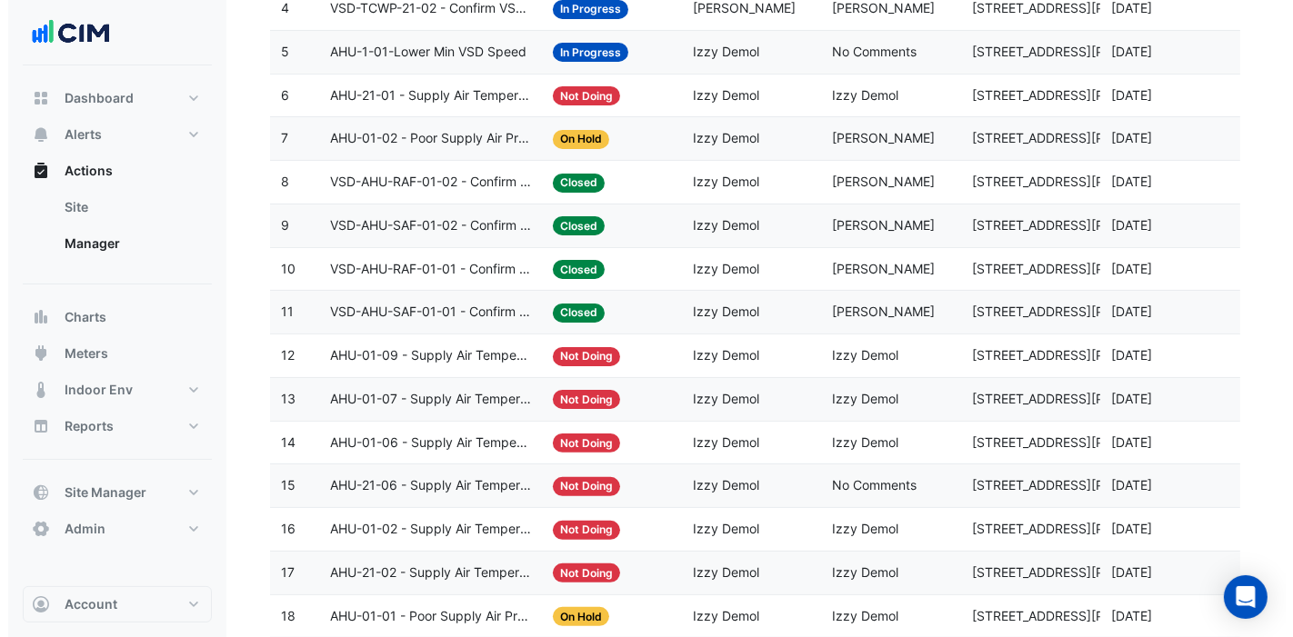
scroll to position [416, 0]
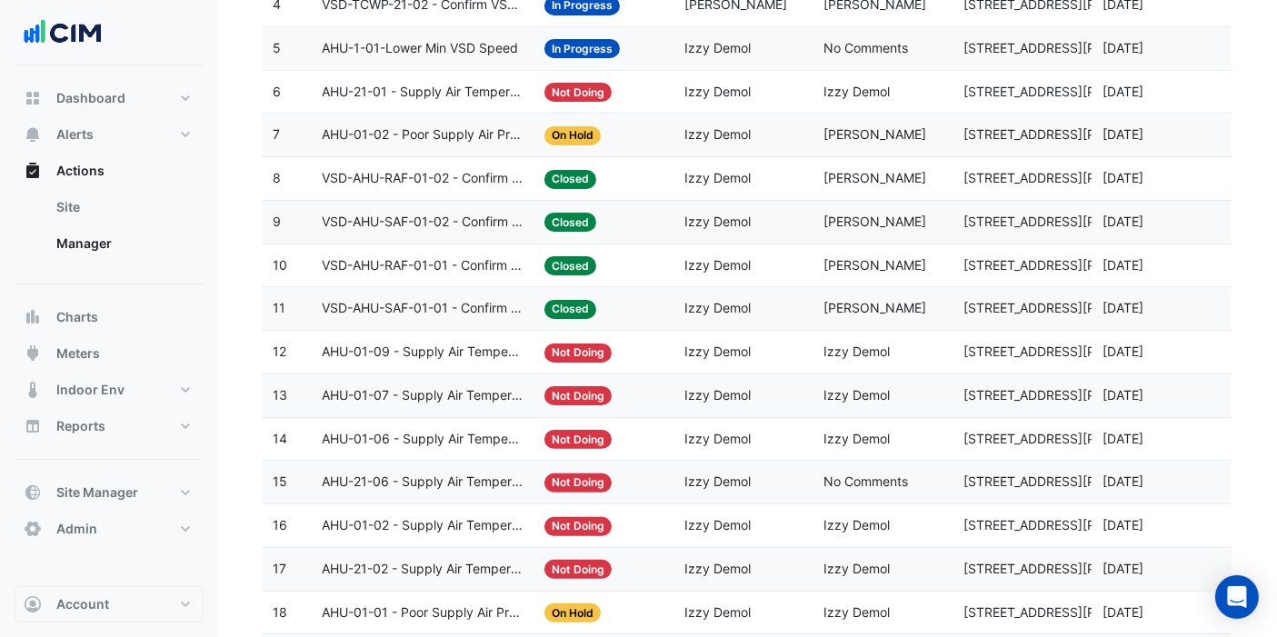
click at [474, 265] on span "VSD-AHU-RAF-01-01 - Confirm VSD Override On (Energy Waste)" at bounding box center [423, 265] width 202 height 21
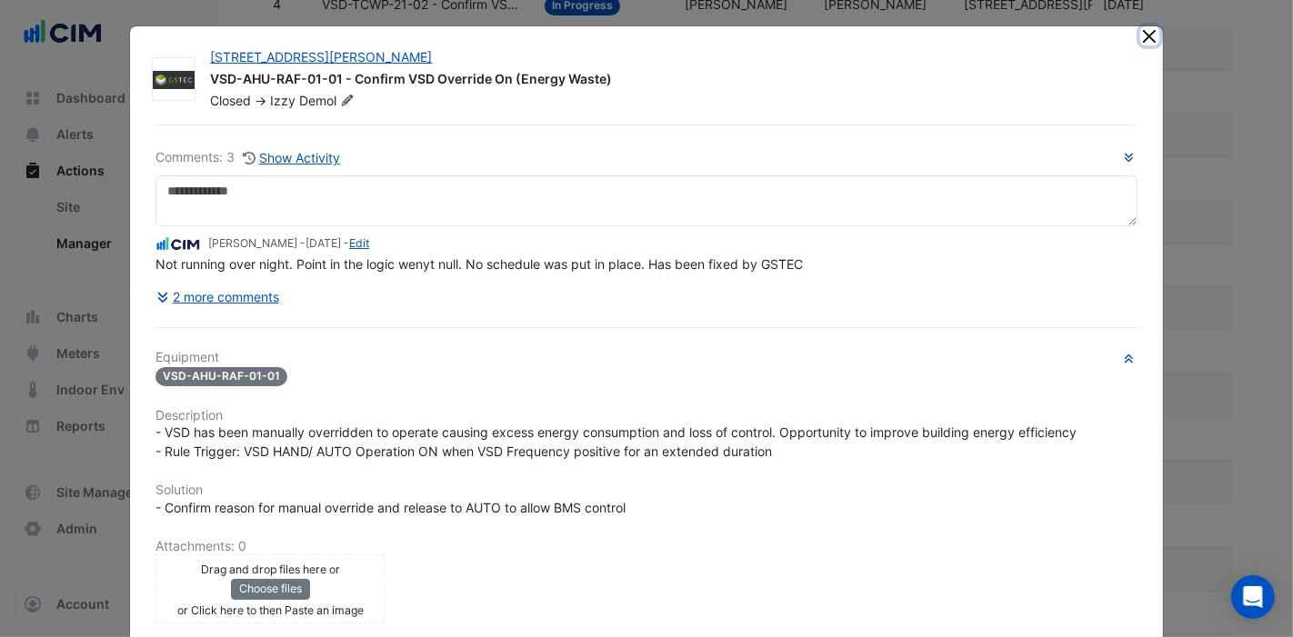
click at [1140, 34] on button "Close" at bounding box center [1149, 35] width 19 height 19
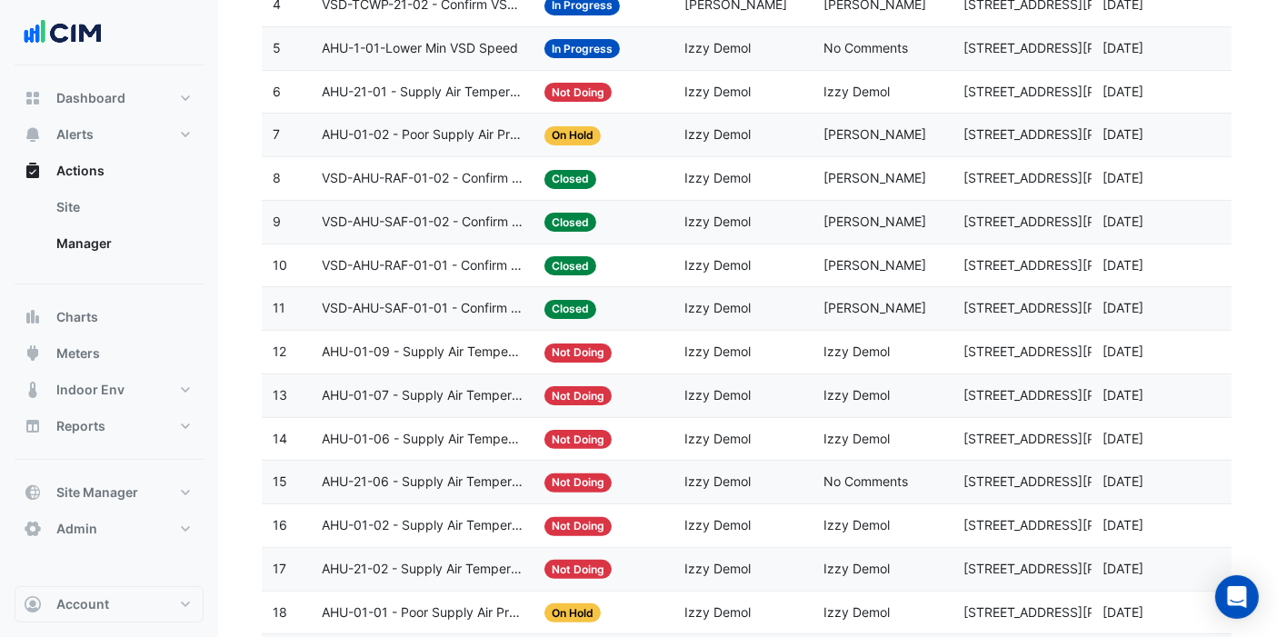
click at [449, 310] on span "VSD-AHU-SAF-01-01 - Confirm VSD Override On (Energy Waste)" at bounding box center [423, 308] width 202 height 21
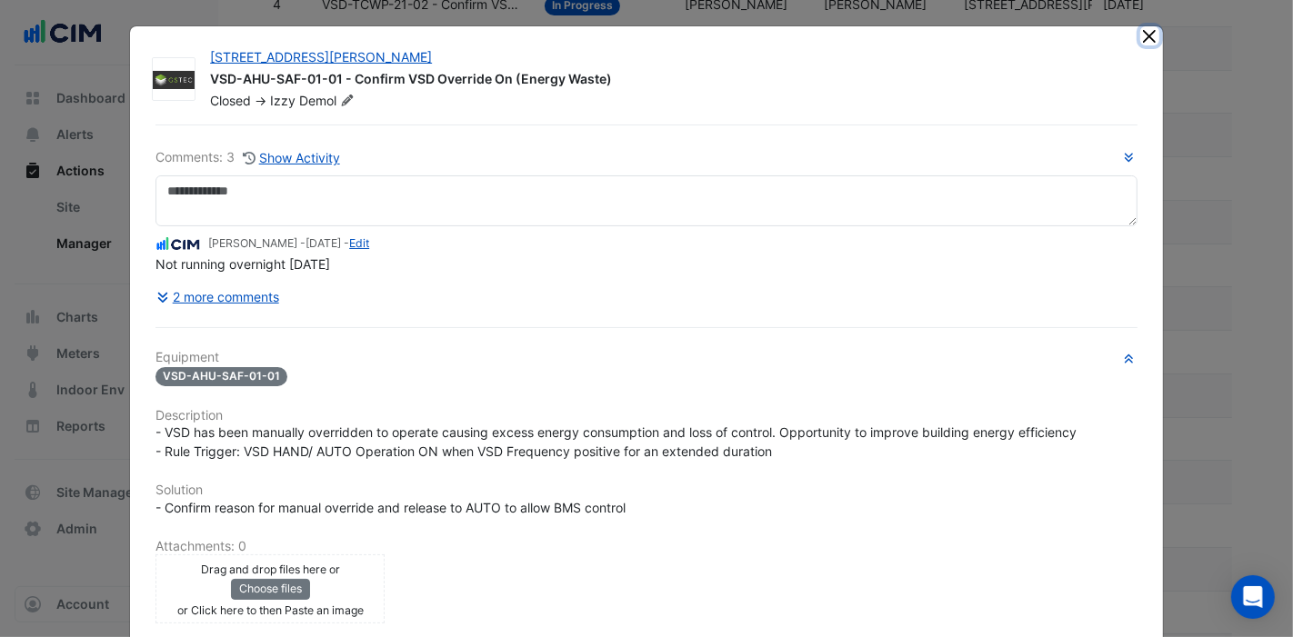
drag, startPoint x: 1139, startPoint y: 35, endPoint x: 859, endPoint y: 235, distance: 344.1
click at [859, 235] on app-escalated-ticket-details-modal "100 Arthur Street VSD-AHU-SAF-01-01 - Confirm VSD Override On (Energy Waste) Cl…" at bounding box center [646, 442] width 1033 height 832
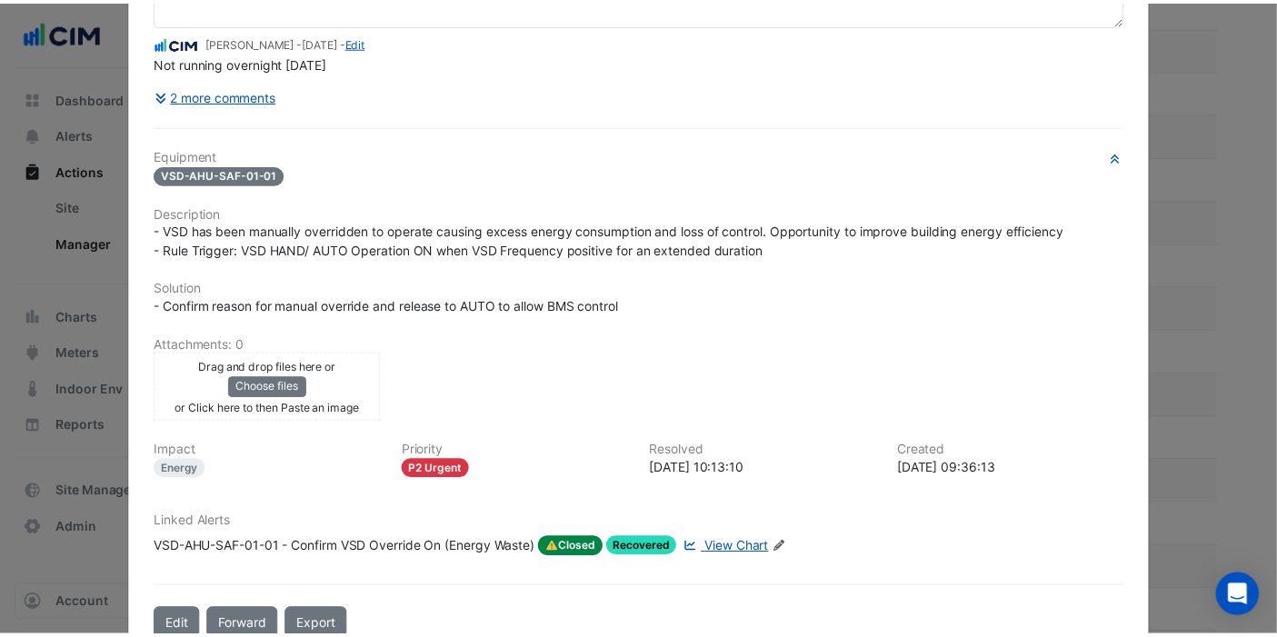
scroll to position [0, 0]
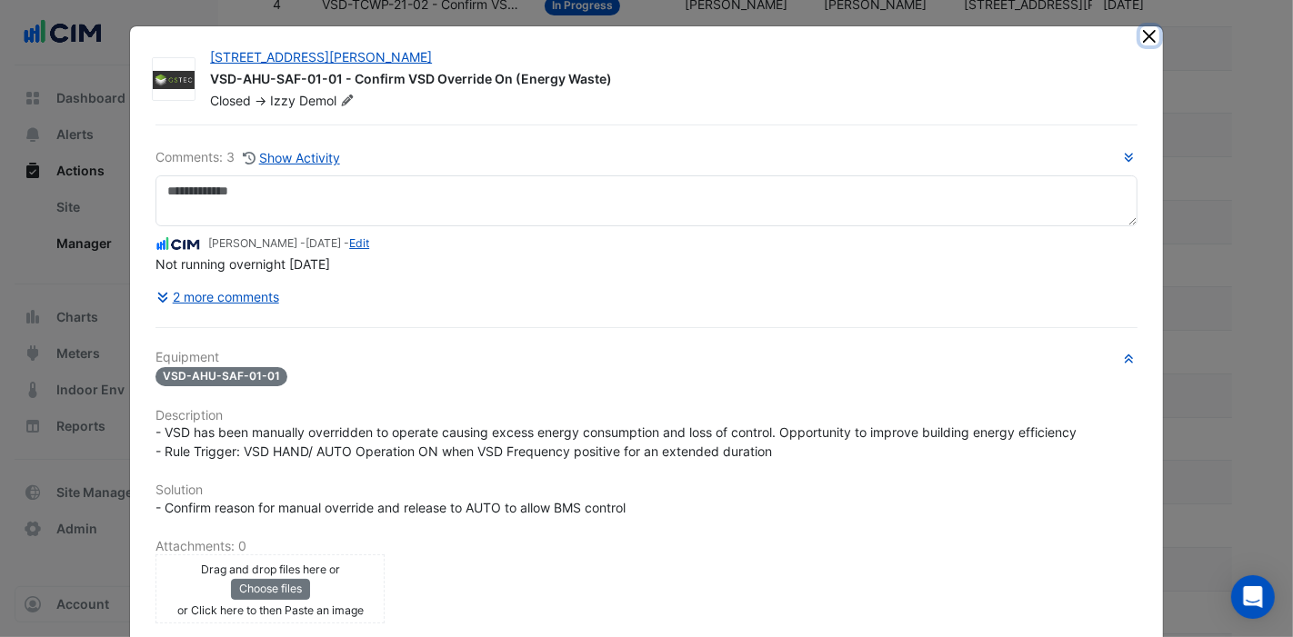
click at [1145, 38] on button "Close" at bounding box center [1149, 35] width 19 height 19
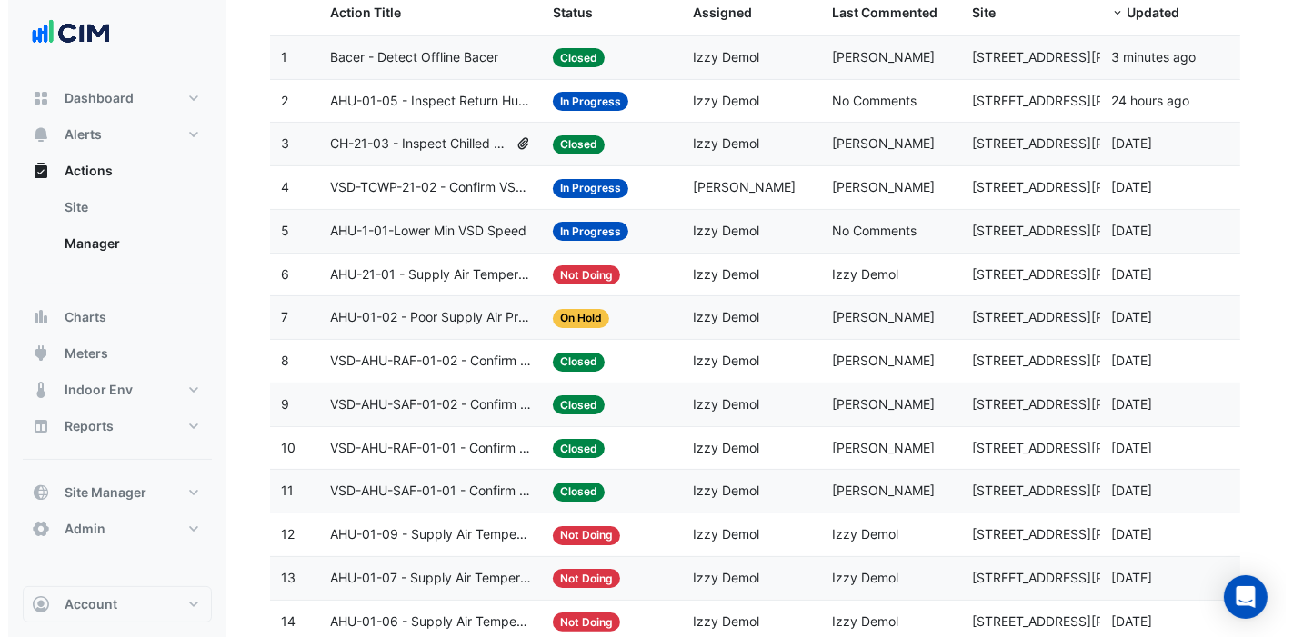
scroll to position [215, 0]
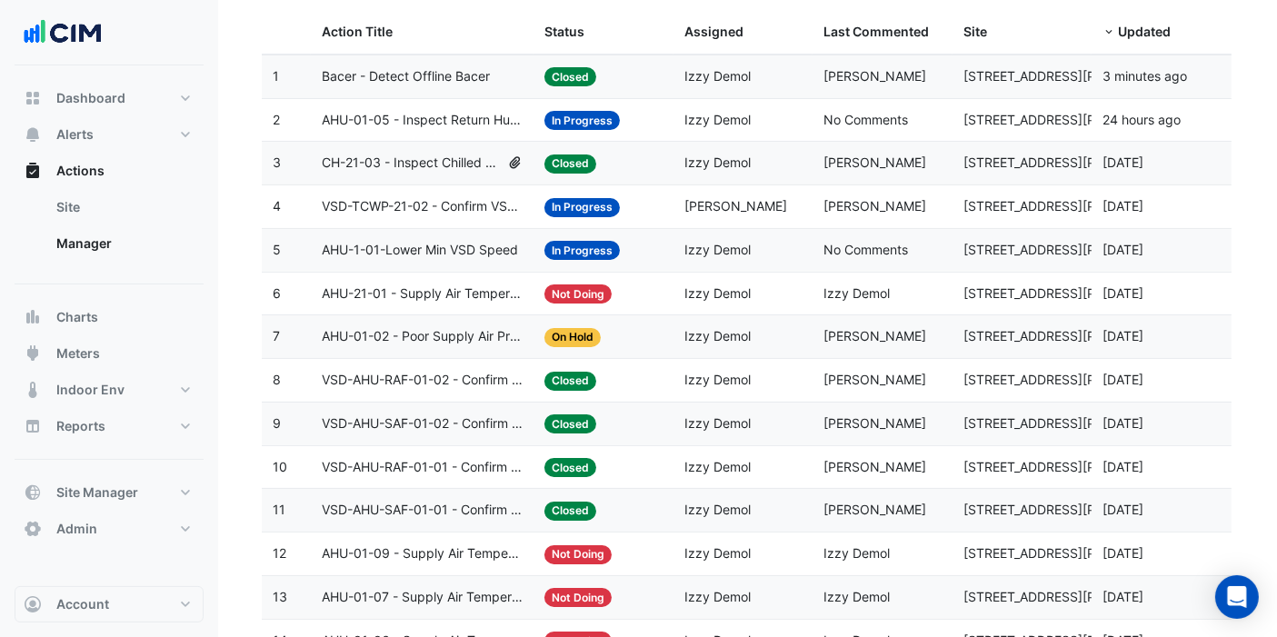
click at [444, 253] on span "AHU-1-01-Lower Min VSD Speed" at bounding box center [420, 250] width 196 height 21
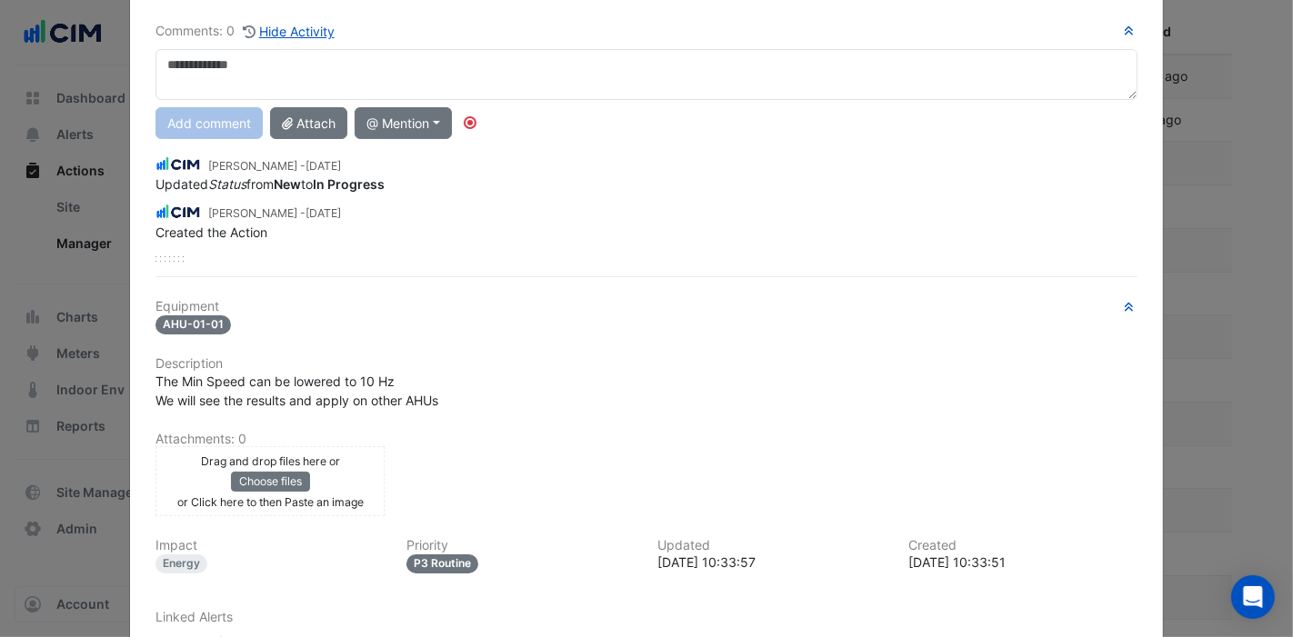
scroll to position [0, 0]
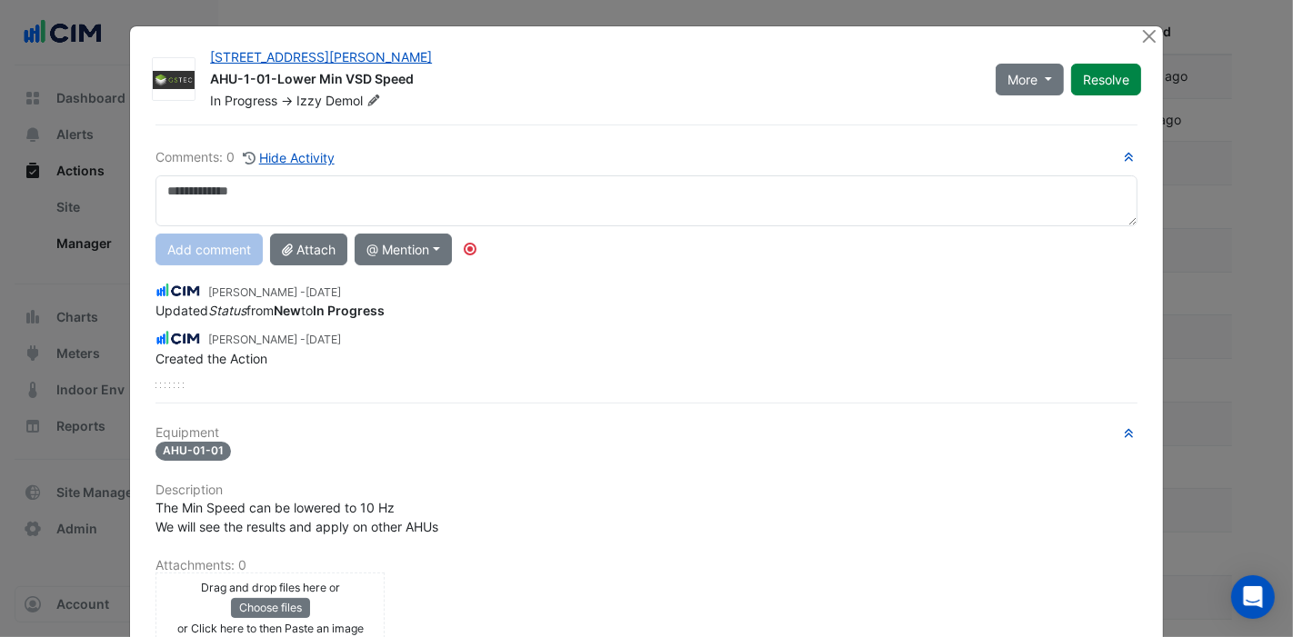
click at [264, 204] on textarea at bounding box center [646, 200] width 982 height 51
drag, startPoint x: 263, startPoint y: 78, endPoint x: 205, endPoint y: 79, distance: 58.2
click at [210, 79] on div "AHU-1-01-Lower Min VSD Speed" at bounding box center [592, 81] width 764 height 22
copy div "AHU-1-01"
click at [665, 172] on div "Comments: 0 Hide Activity *** Add comment Attach @ Mention Airmaster Australia …" at bounding box center [646, 267] width 982 height 241
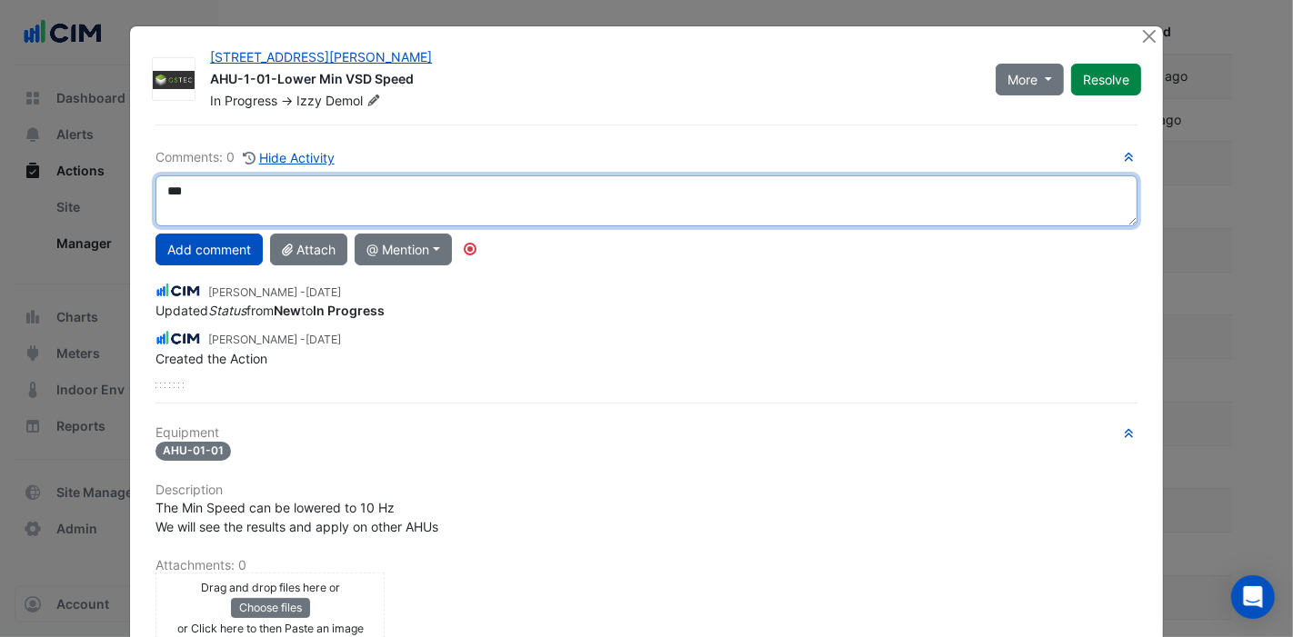
click at [219, 195] on textarea "***" at bounding box center [646, 200] width 982 height 51
type textarea "**********"
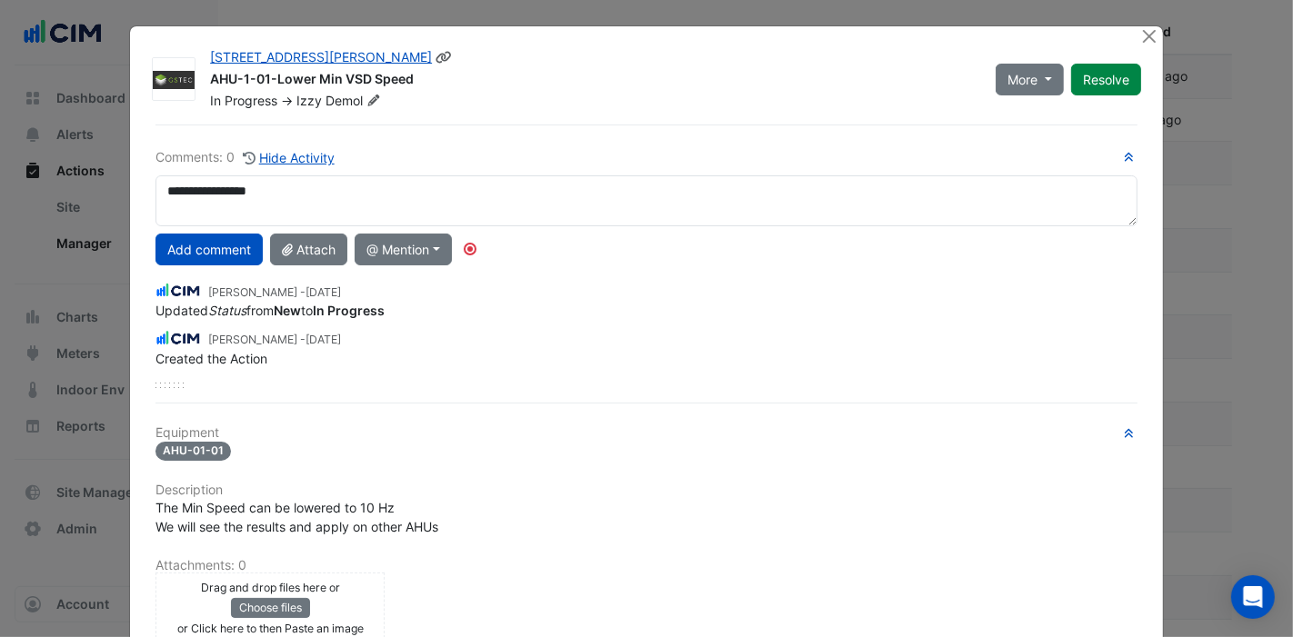
click at [1080, 82] on button "Resolve" at bounding box center [1106, 80] width 70 height 32
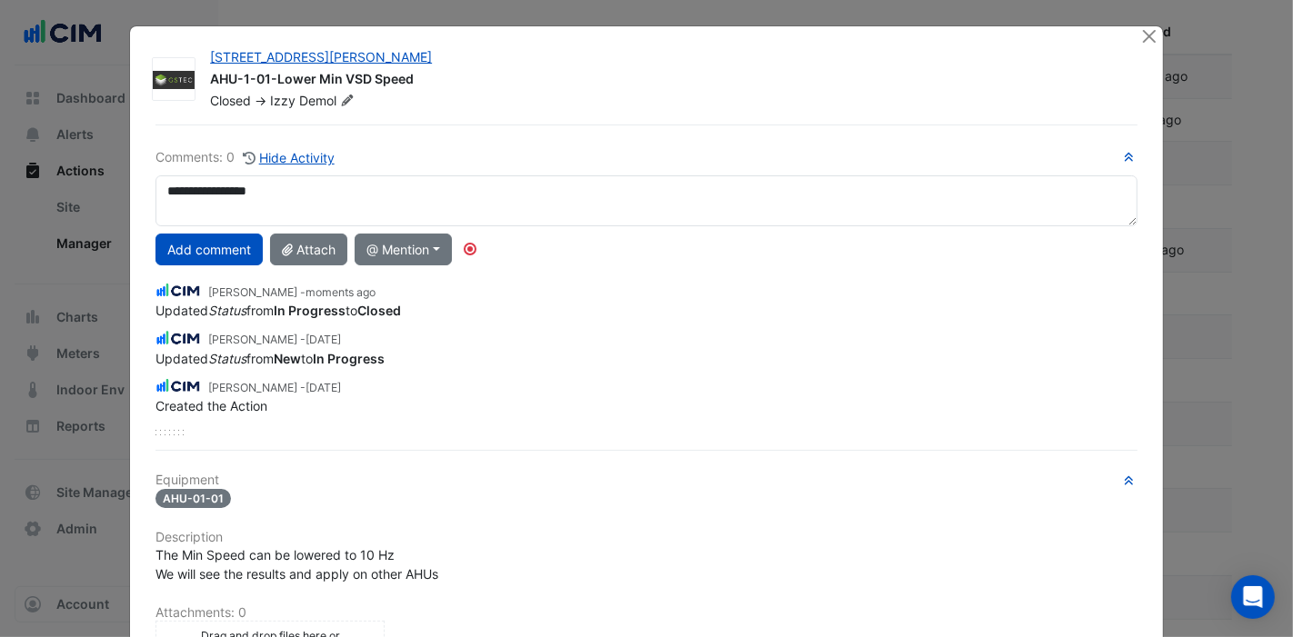
click at [198, 246] on button "Add comment" at bounding box center [208, 250] width 107 height 32
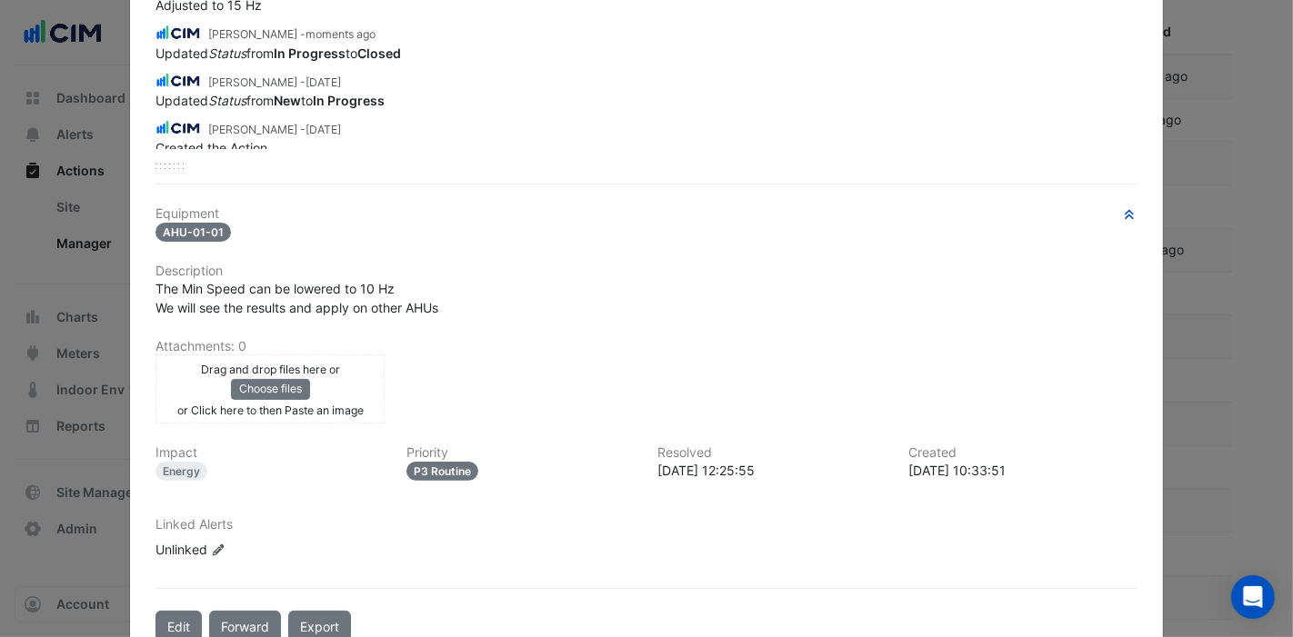
scroll to position [296, 0]
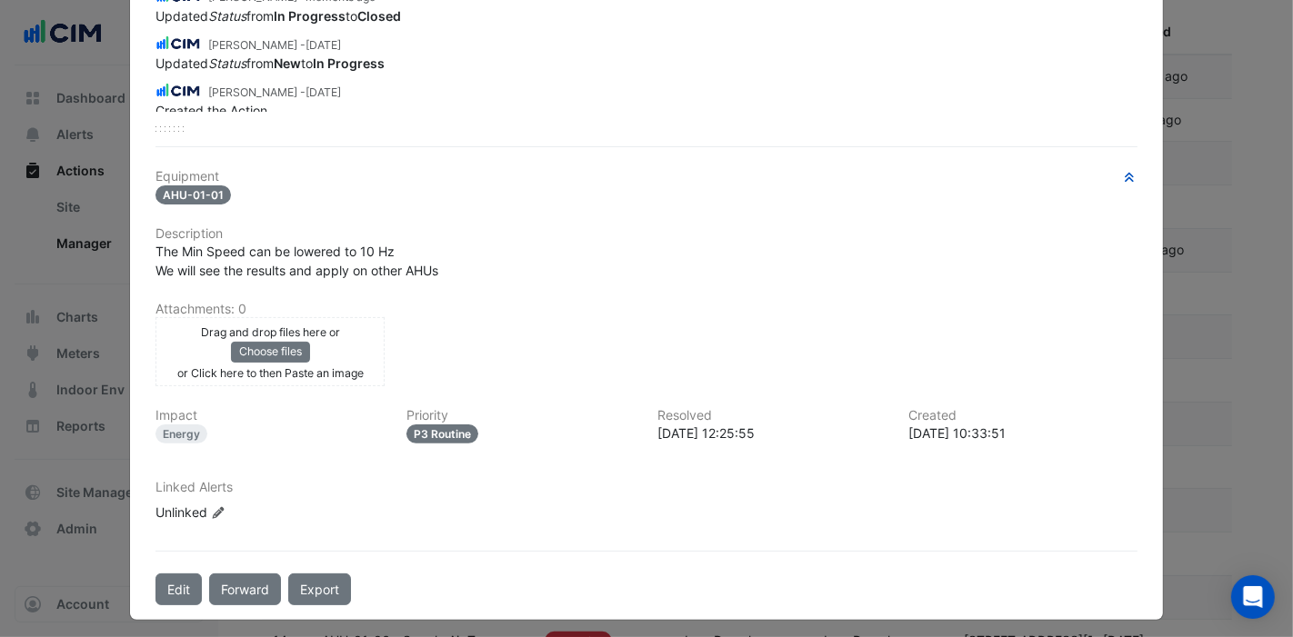
click at [184, 574] on button "Edit" at bounding box center [178, 590] width 46 height 32
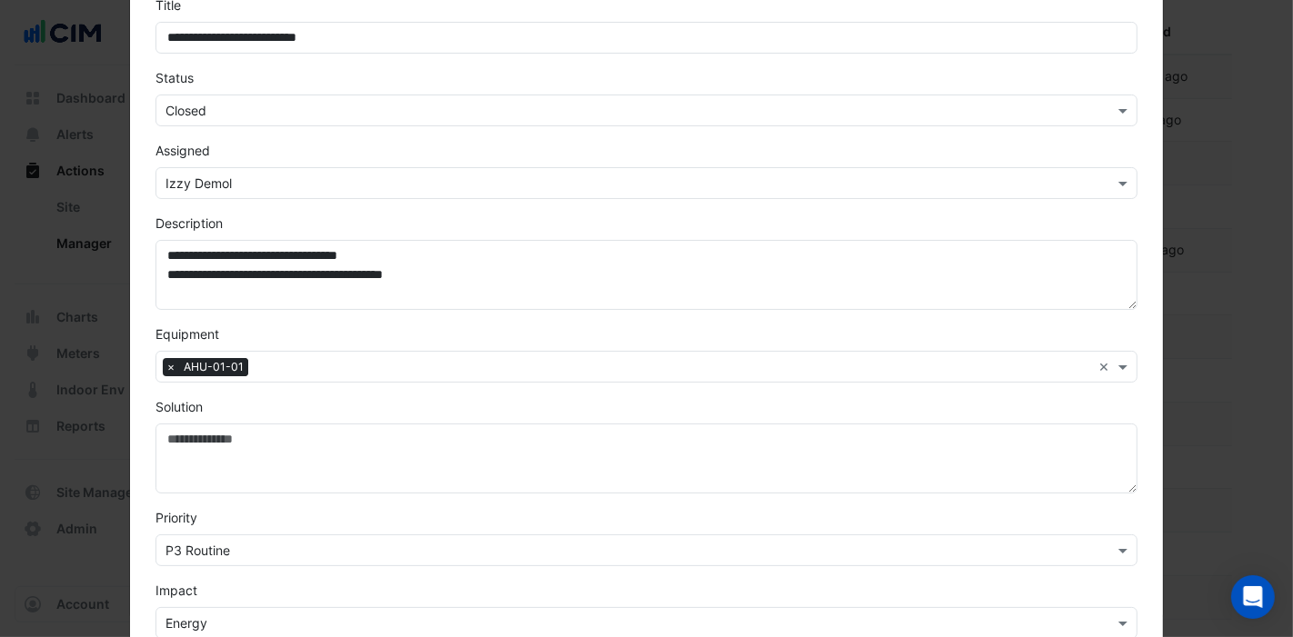
scroll to position [0, 0]
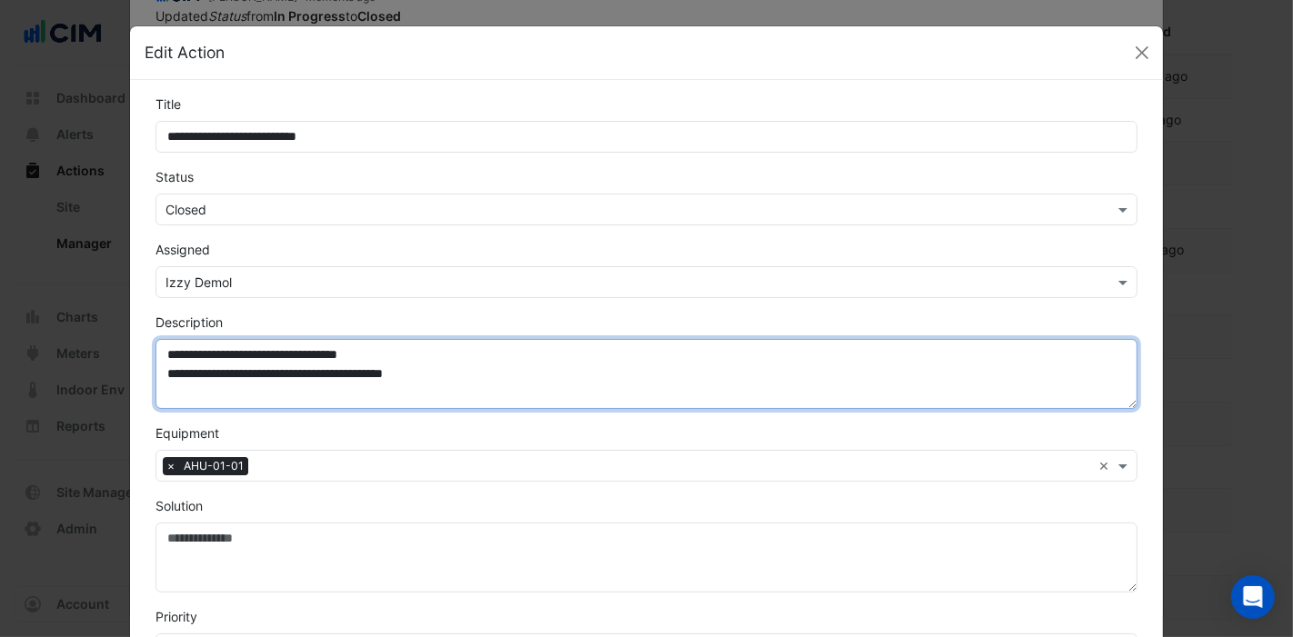
click at [466, 373] on textarea "**********" at bounding box center [646, 374] width 982 height 70
paste textarea "**********"
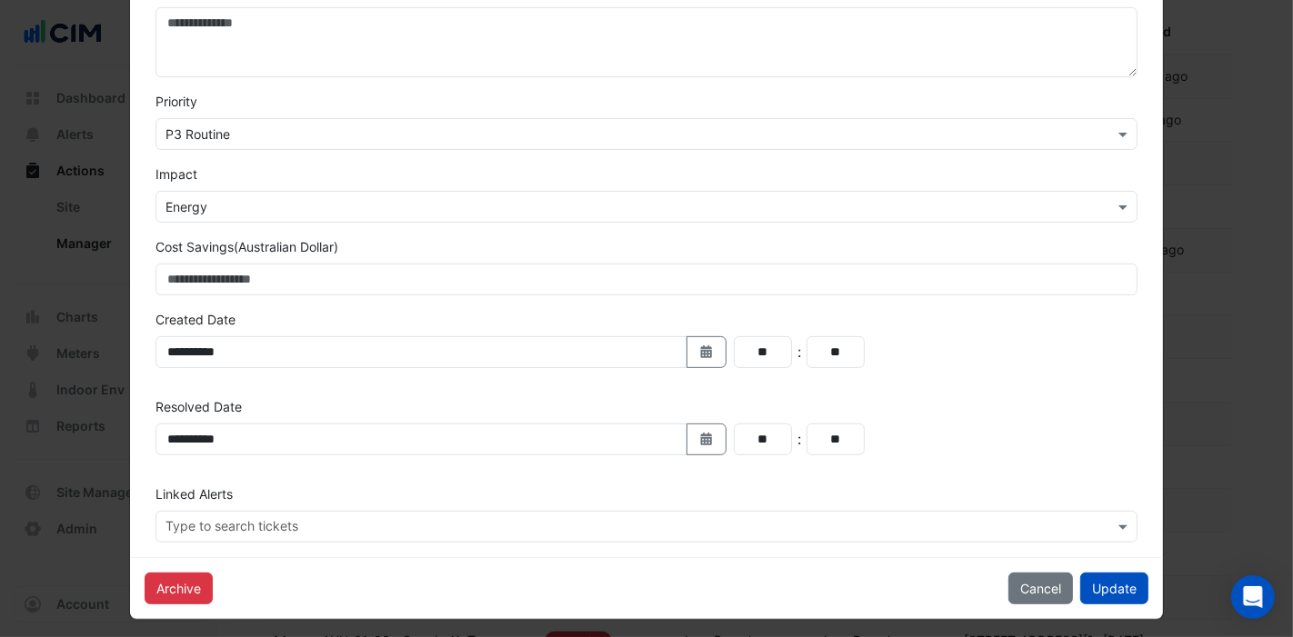
scroll to position [519, 0]
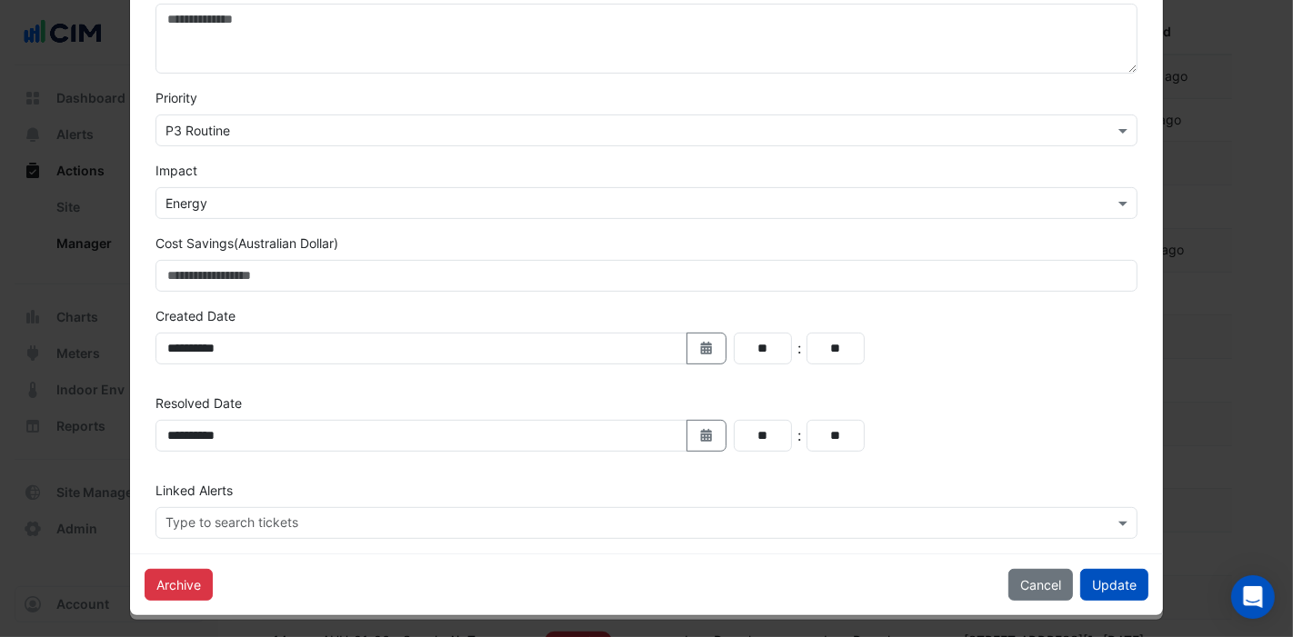
type textarea "**********"
click at [1107, 584] on button "Update" at bounding box center [1114, 585] width 68 height 32
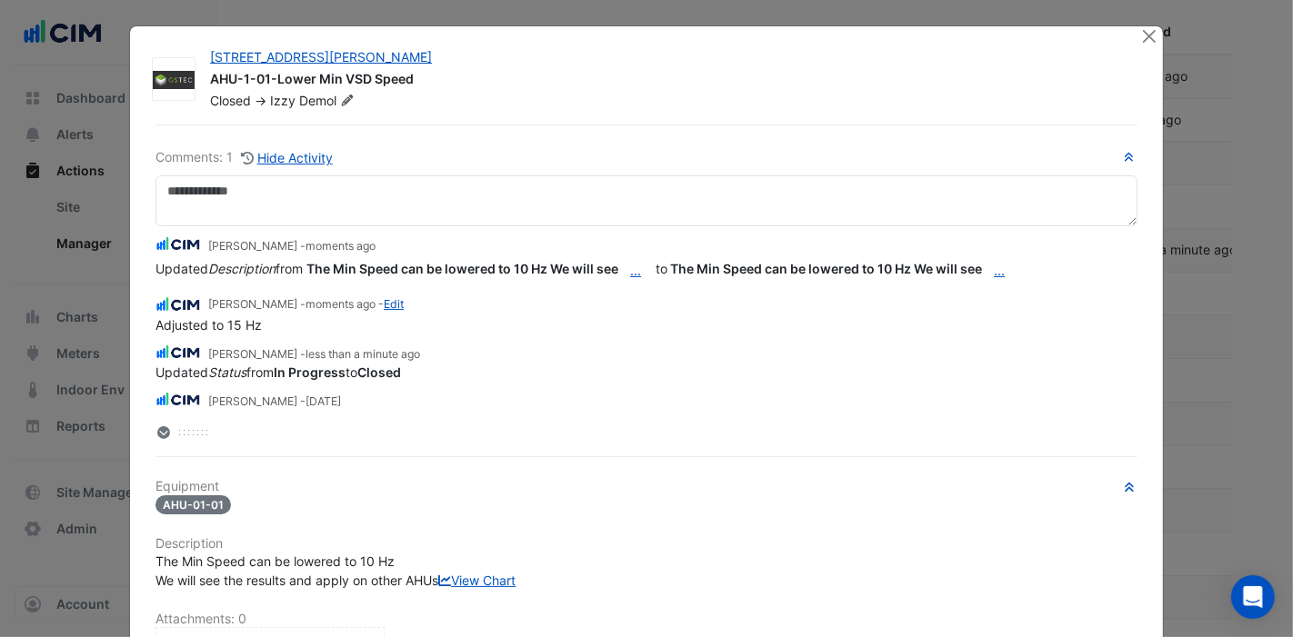
scroll to position [63, 0]
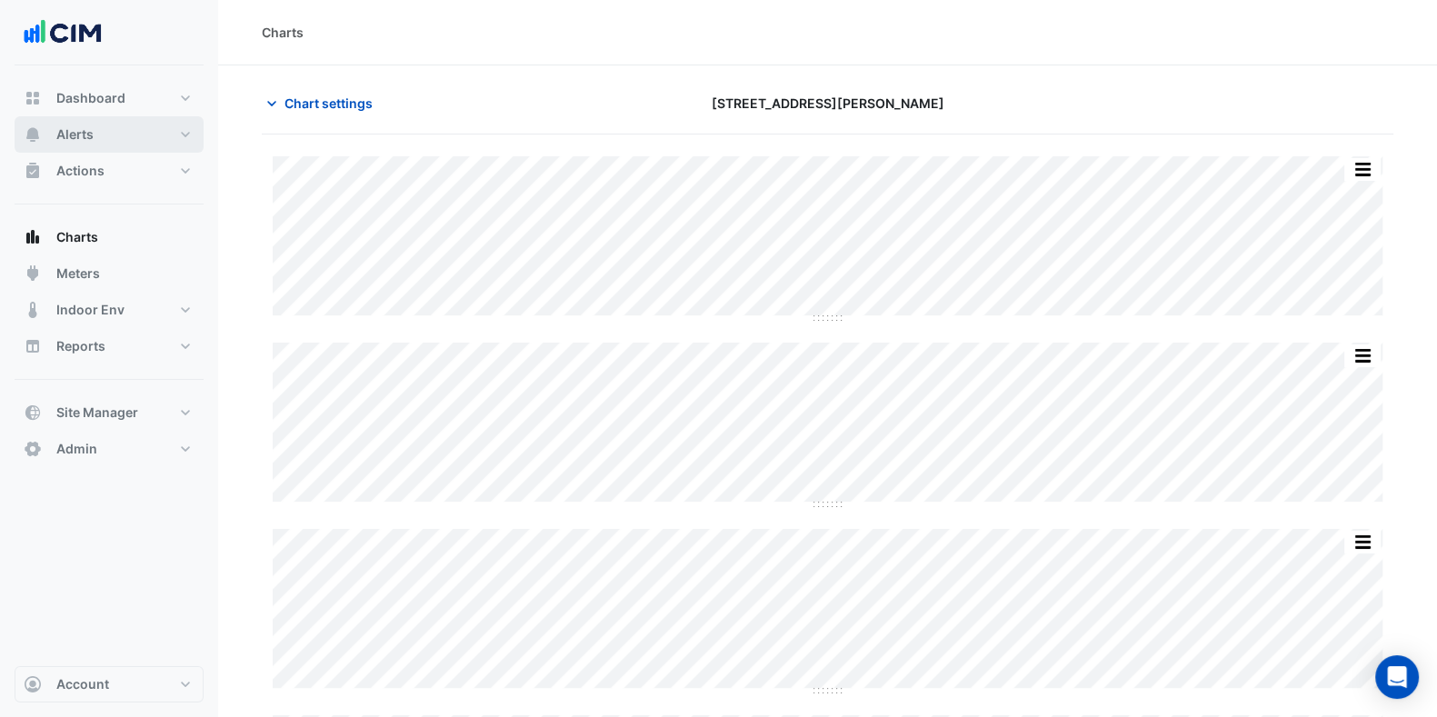
click at [119, 133] on button "Alerts" at bounding box center [109, 134] width 189 height 36
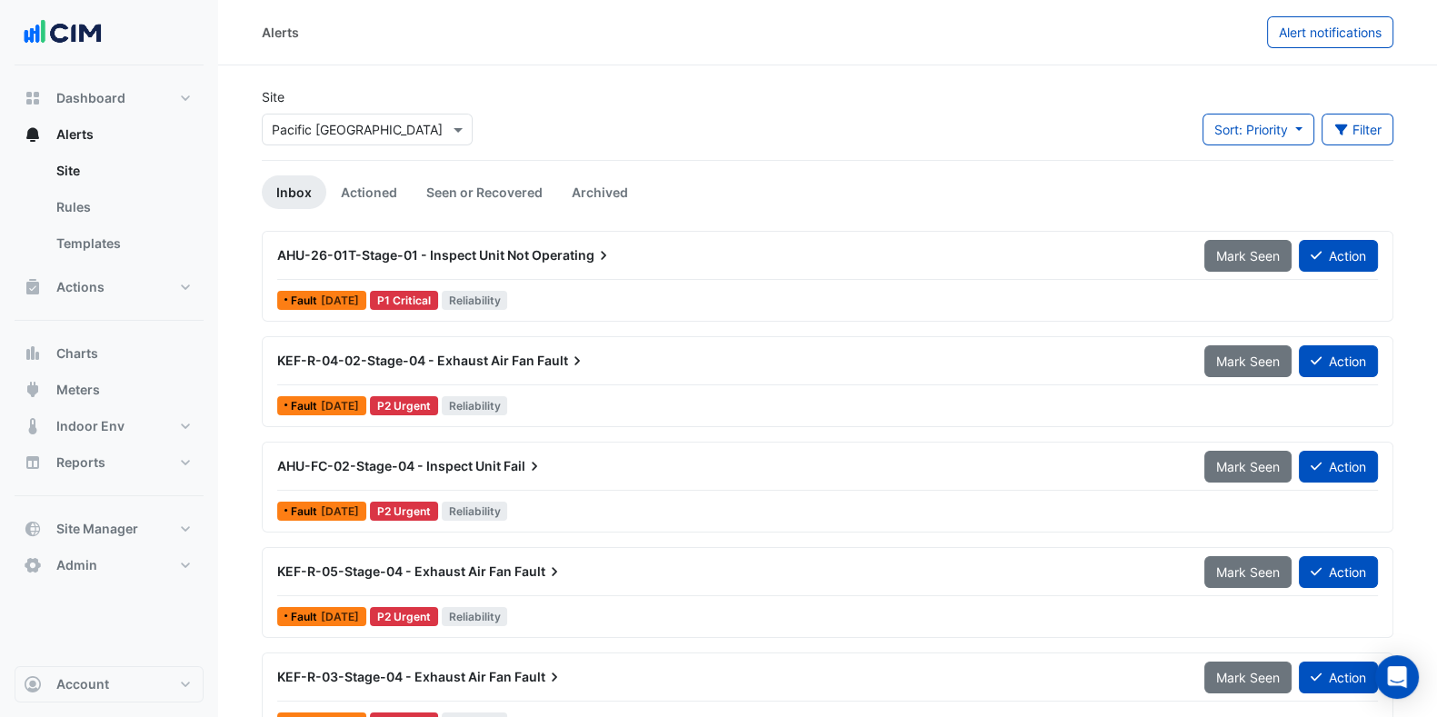
click at [97, 136] on button "Alerts" at bounding box center [109, 134] width 189 height 36
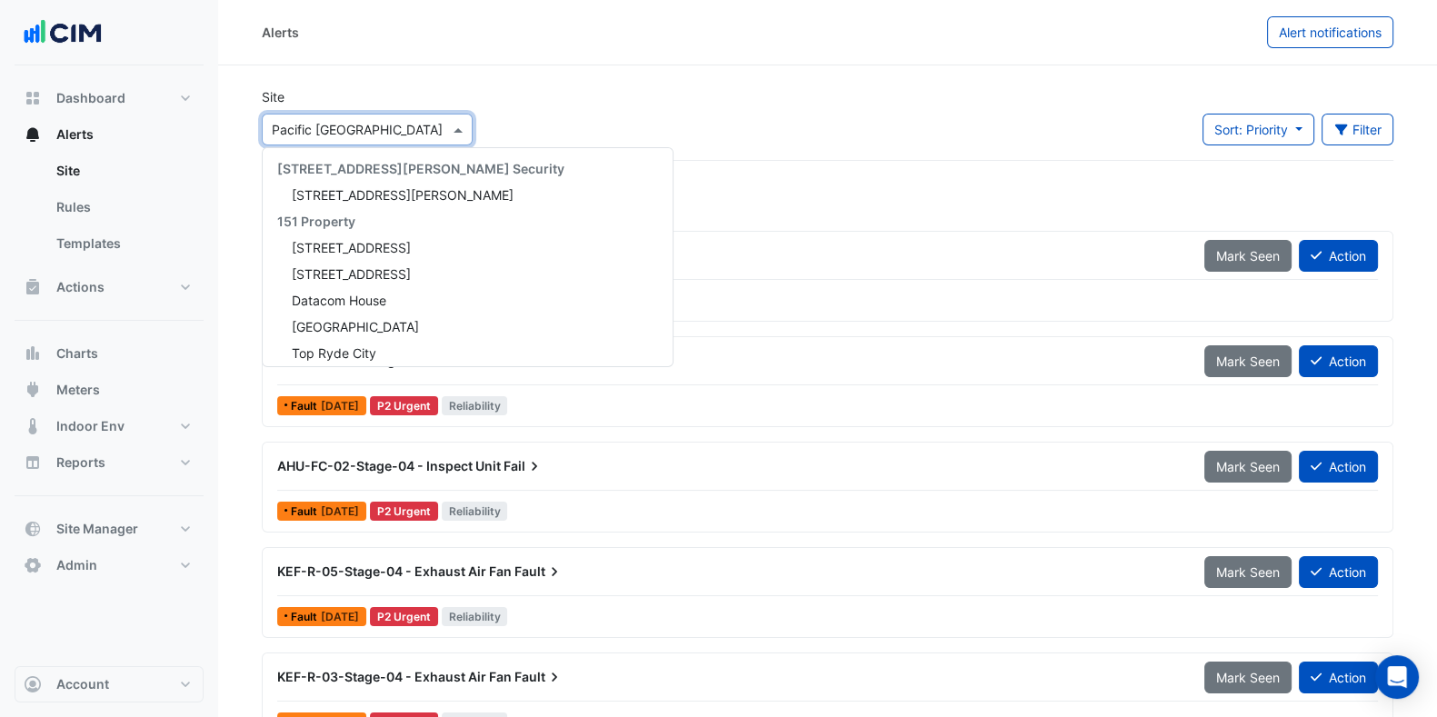
click at [373, 127] on input "text" at bounding box center [349, 130] width 155 height 19
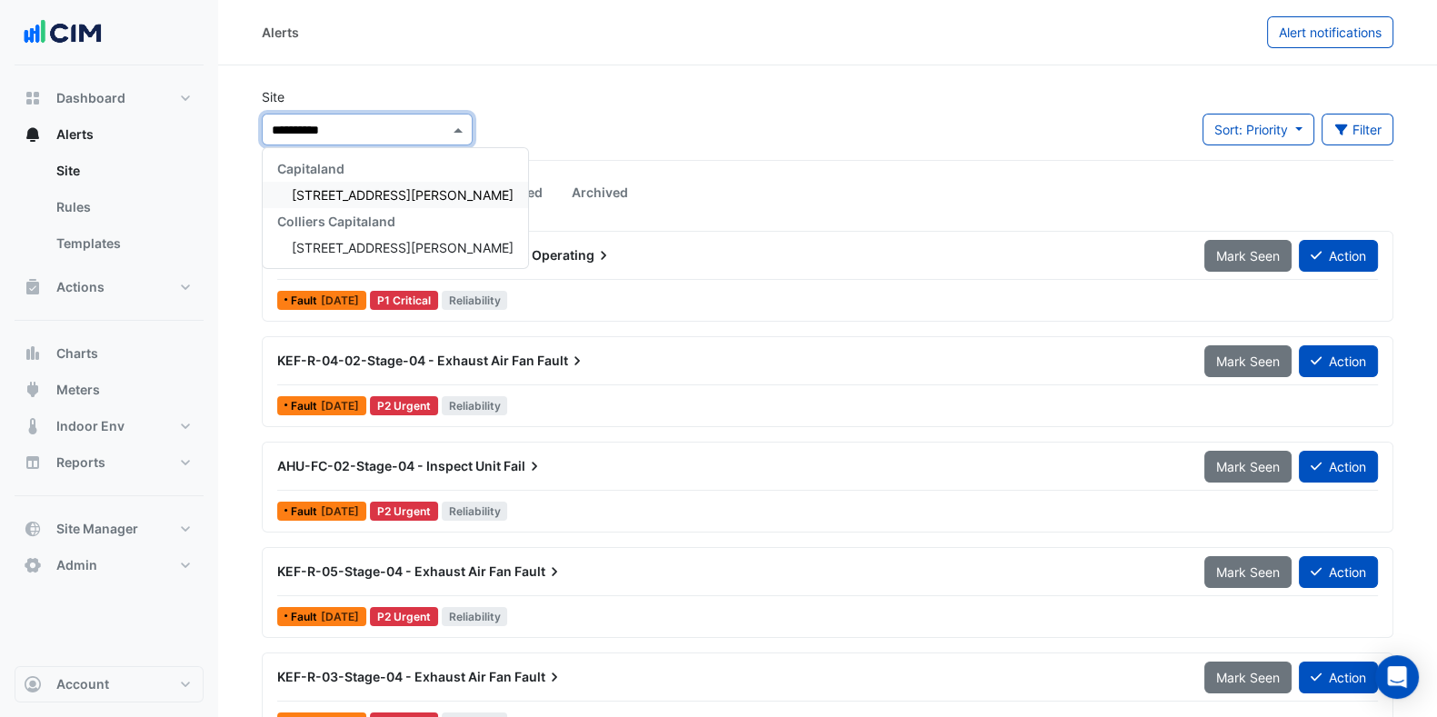
type input "**********"
click at [326, 187] on span "100 Wickham St" at bounding box center [403, 194] width 222 height 15
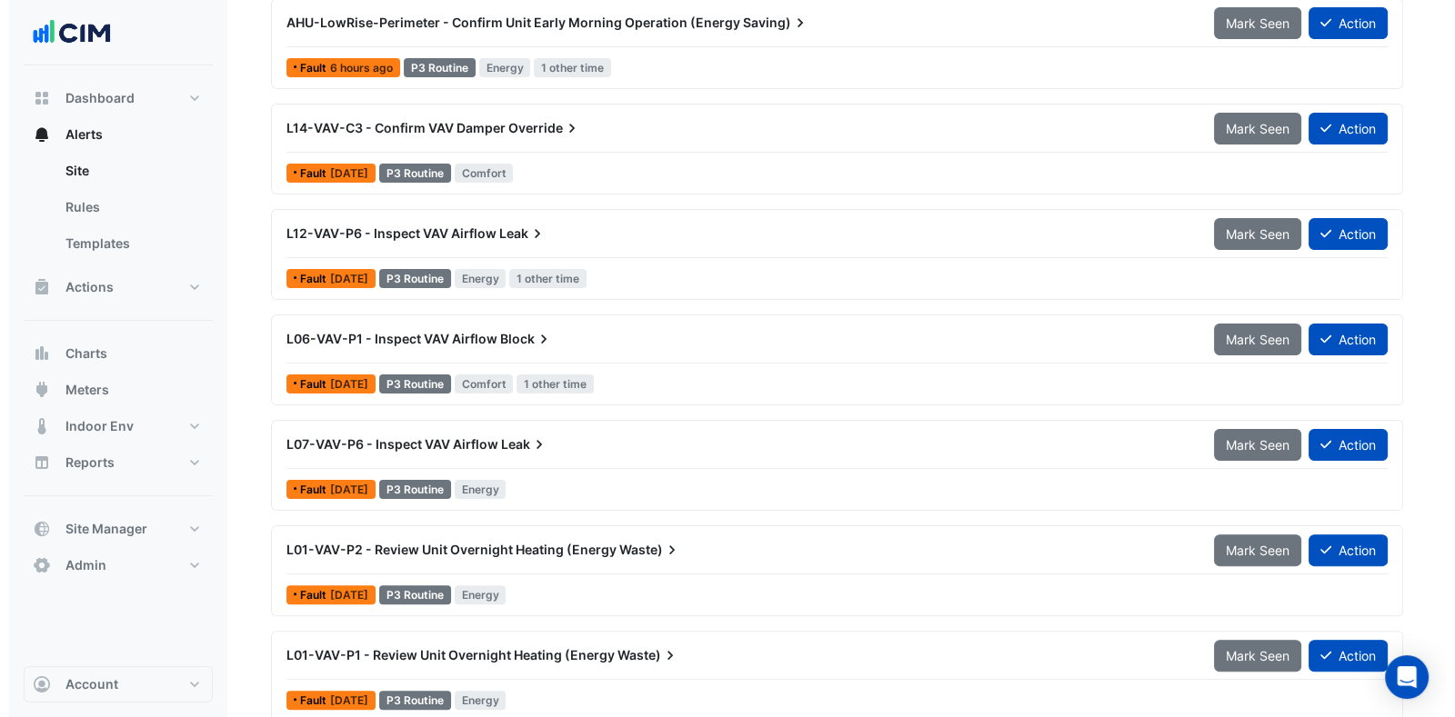
scroll to position [568, 0]
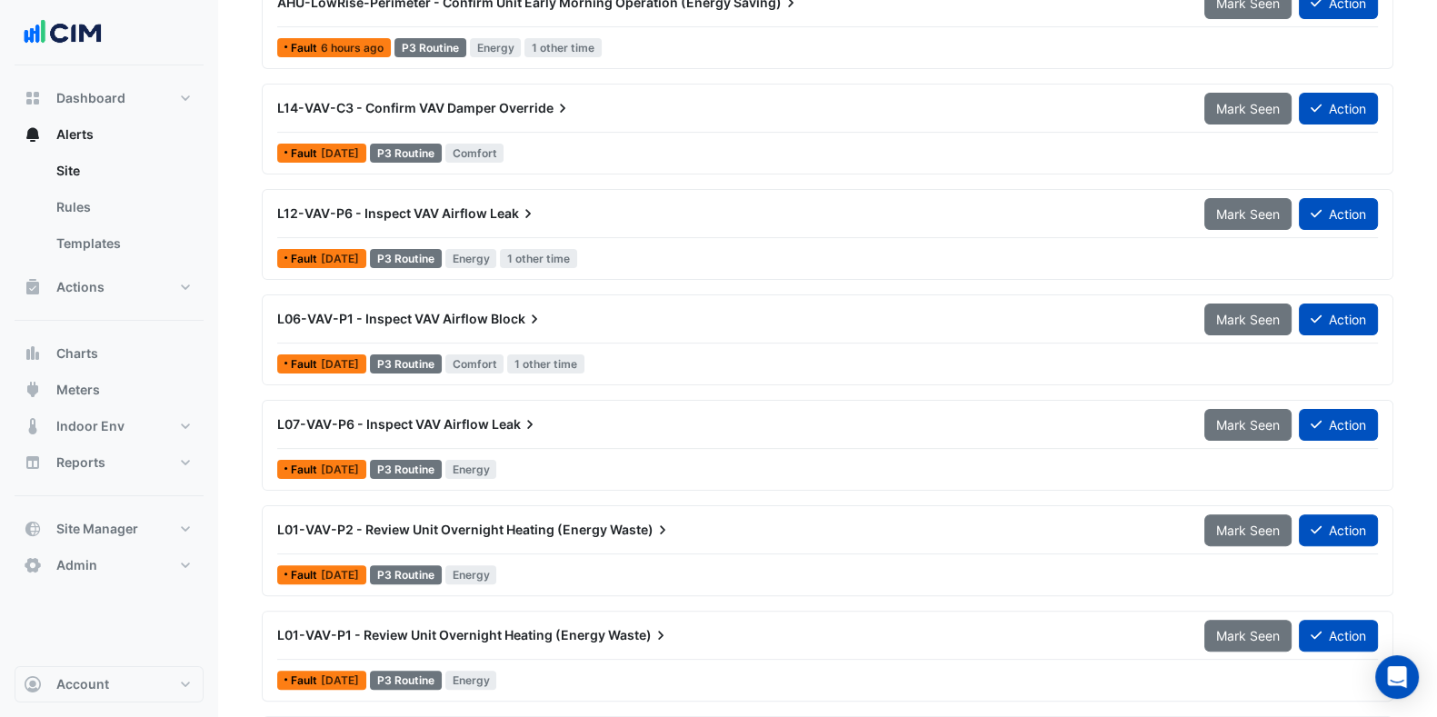
click at [473, 311] on span "L06-VAV-P1 - Inspect VAV Airflow" at bounding box center [382, 318] width 211 height 15
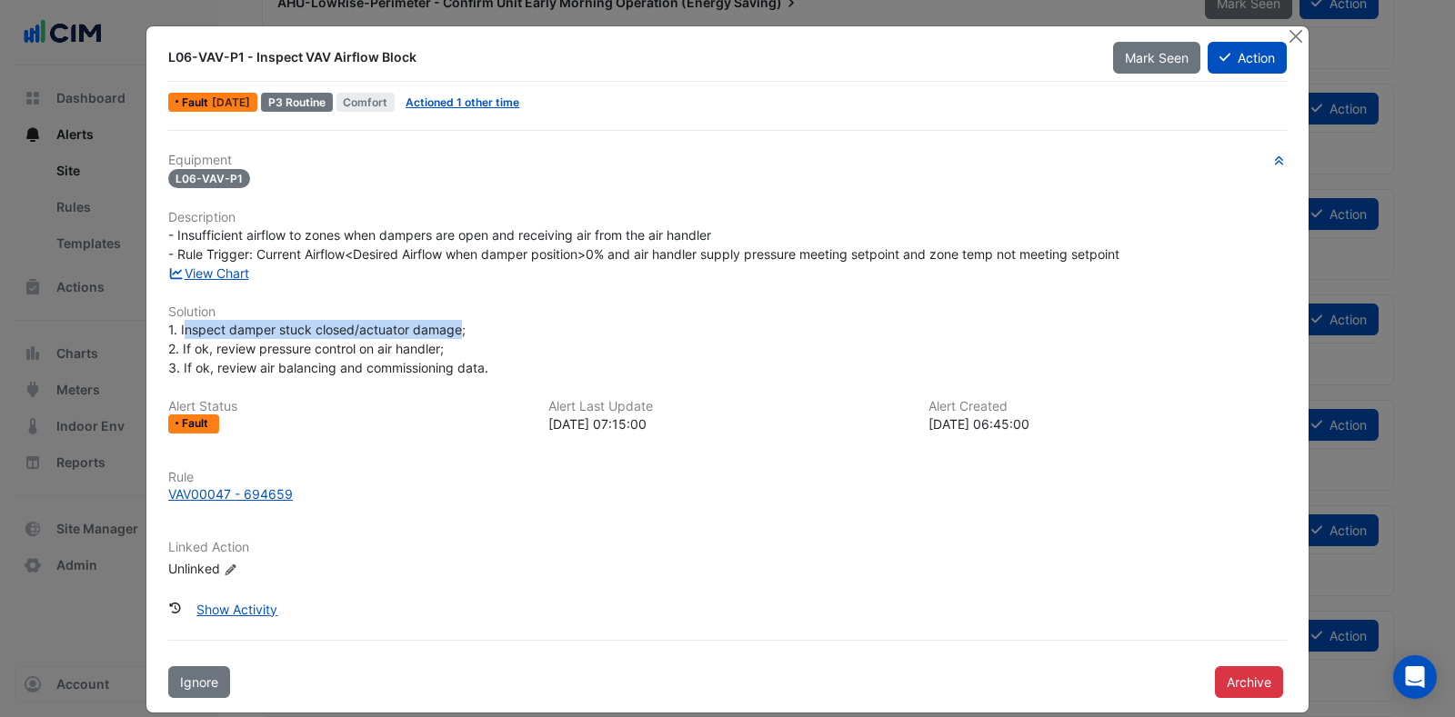
drag, startPoint x: 449, startPoint y: 329, endPoint x: 175, endPoint y: 329, distance: 274.5
click at [175, 329] on span "1. Inspect damper stuck closed/actuator damage; 2. If ok, review pressure contr…" at bounding box center [328, 349] width 320 height 54
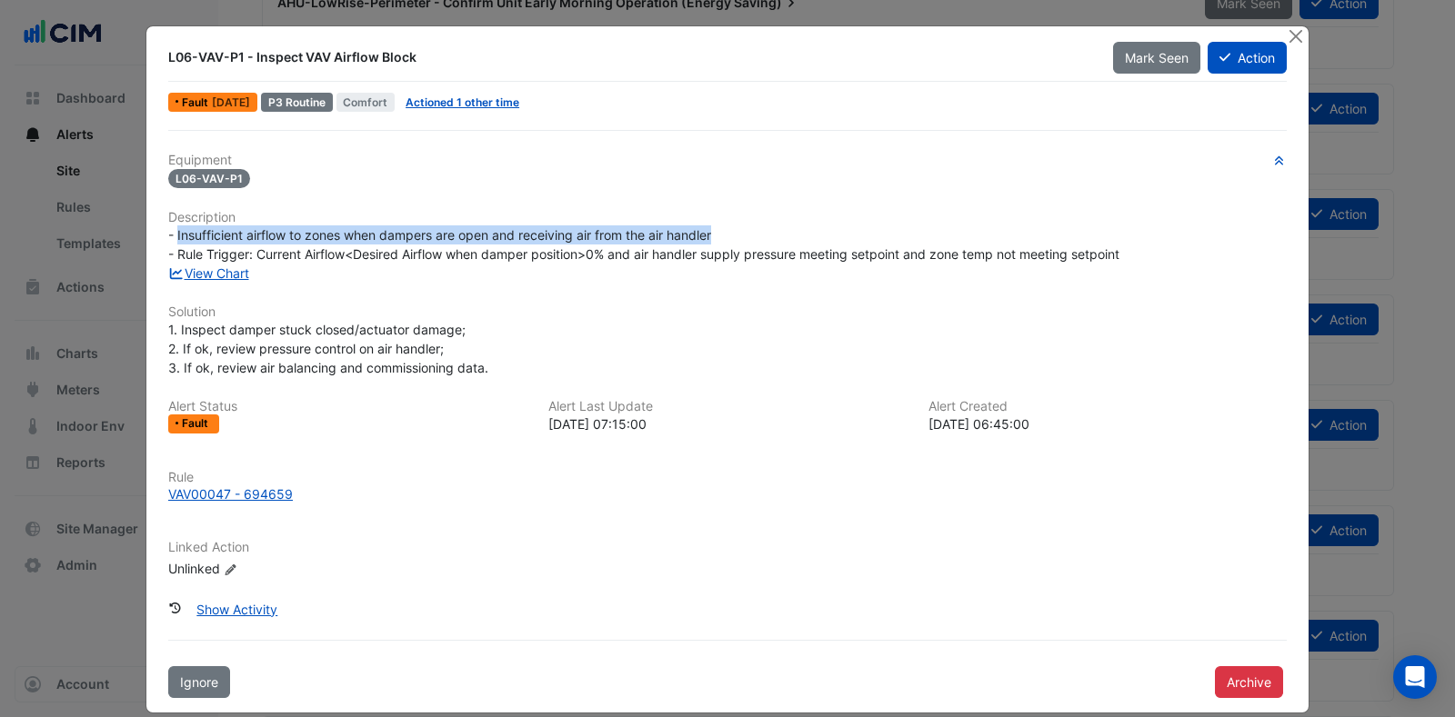
drag, startPoint x: 707, startPoint y: 229, endPoint x: 168, endPoint y: 240, distance: 539.2
click at [168, 240] on span "- Insufficient airflow to zones when dampers are open and receiving air from th…" at bounding box center [643, 244] width 951 height 35
copy span "Insufficient airflow to zones when dampers are open and receiving air from the …"
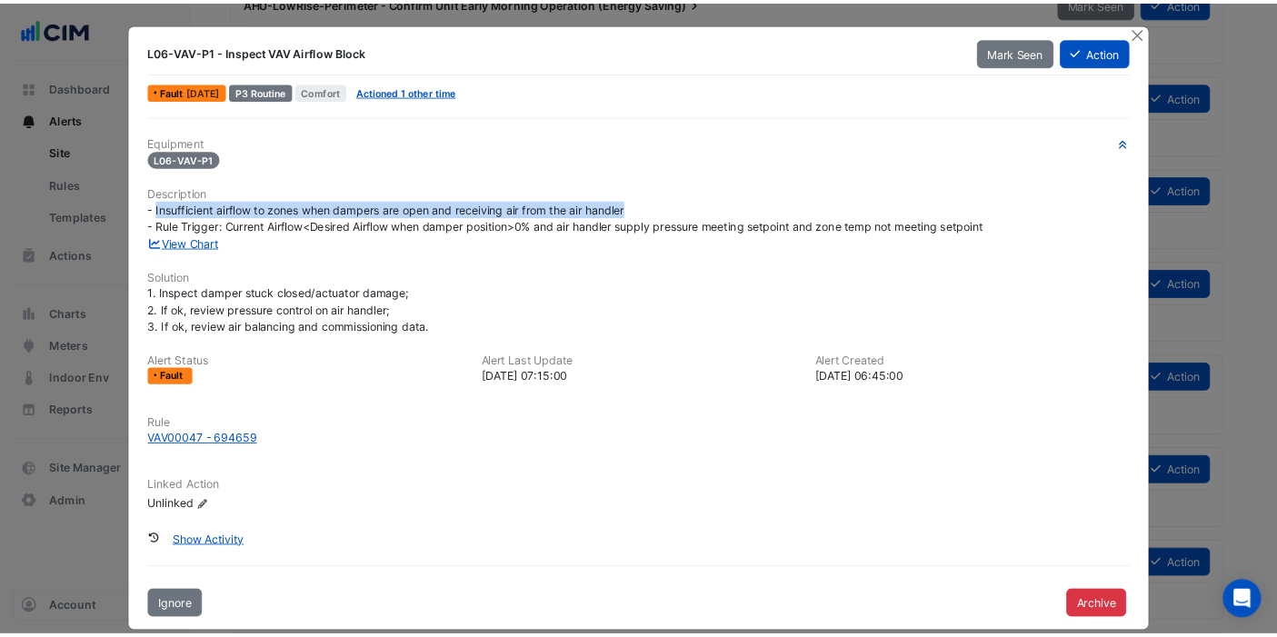
scroll to position [568, 0]
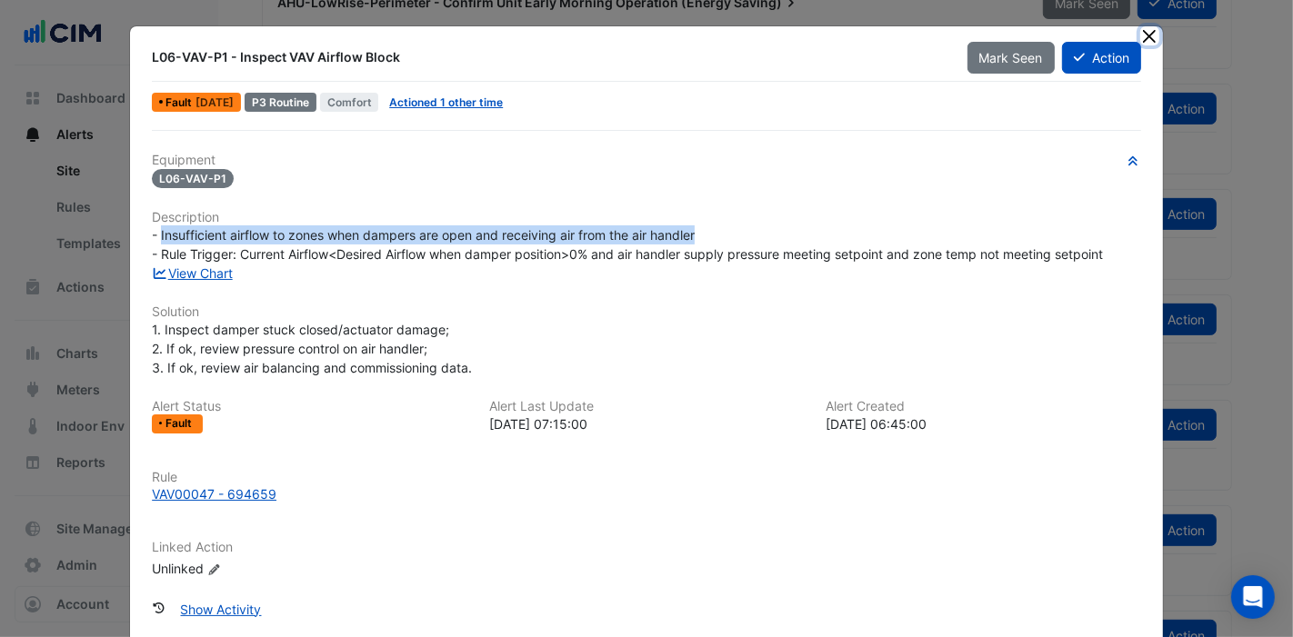
click at [1140, 29] on button "Close" at bounding box center [1149, 35] width 19 height 19
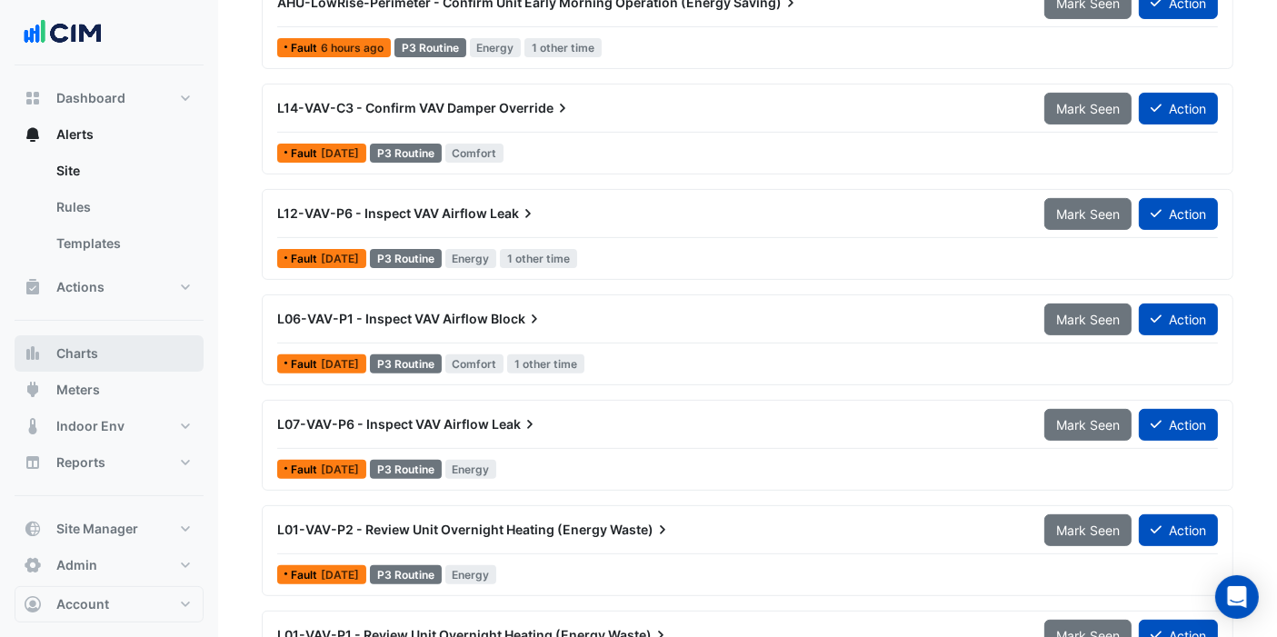
click at [77, 346] on span "Charts" at bounding box center [77, 354] width 42 height 18
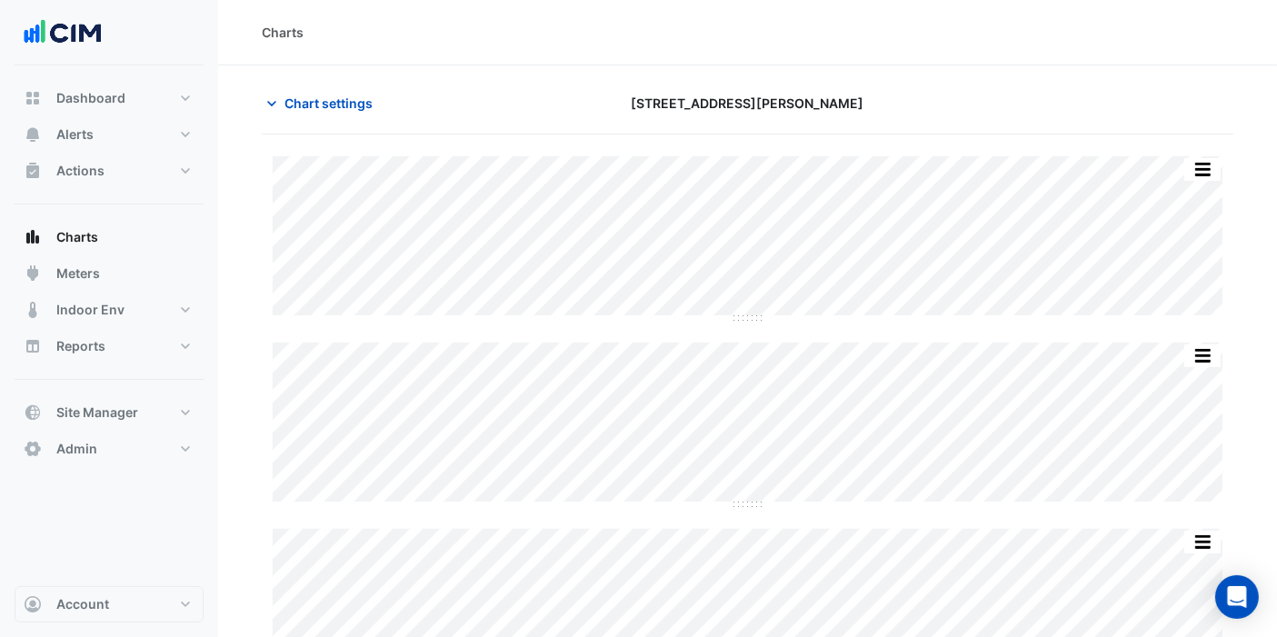
click at [315, 104] on span "Chart settings" at bounding box center [329, 103] width 88 height 19
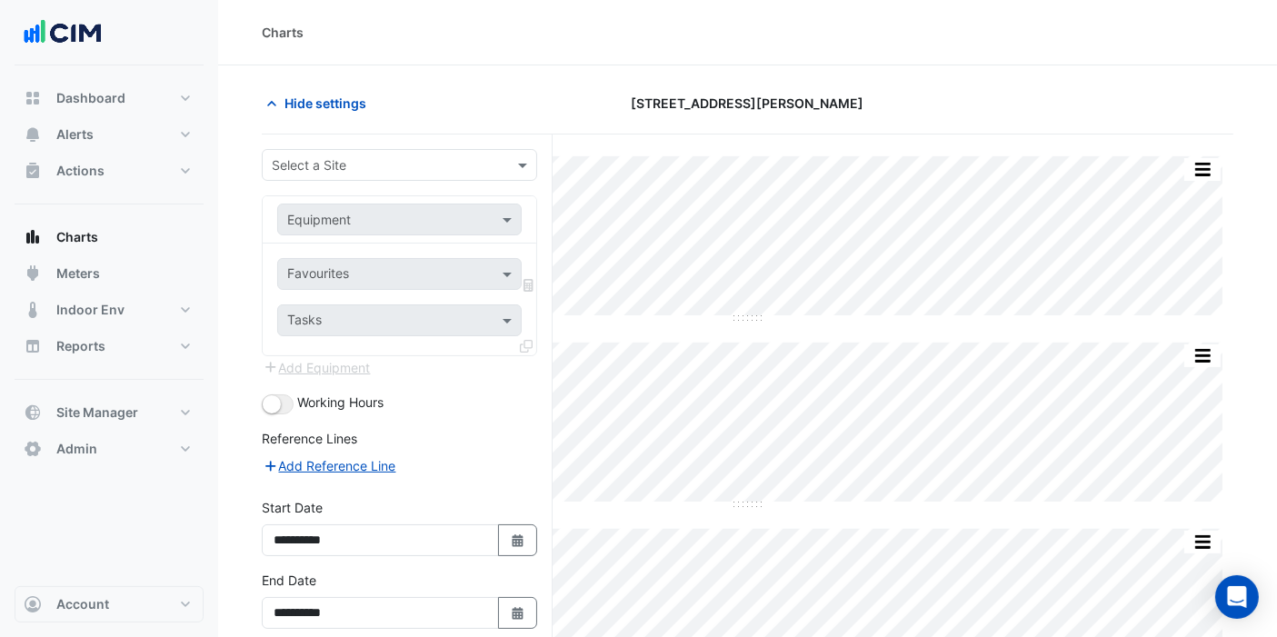
click at [361, 172] on input "text" at bounding box center [381, 165] width 219 height 19
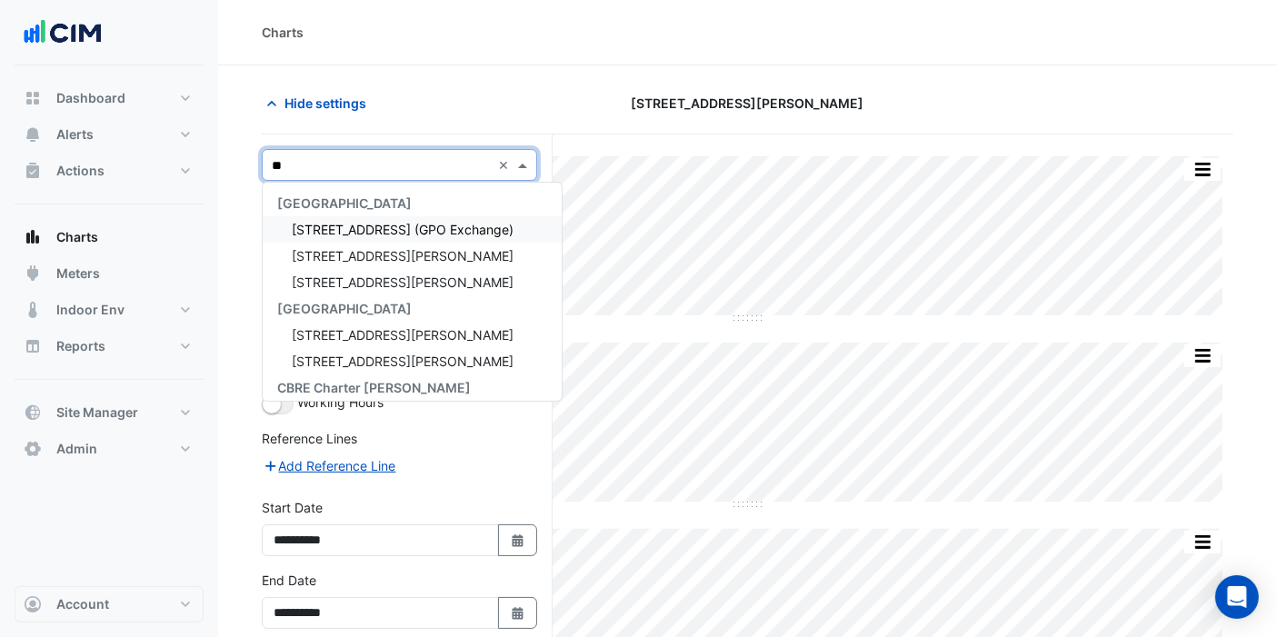
type input "***"
type input "**********"
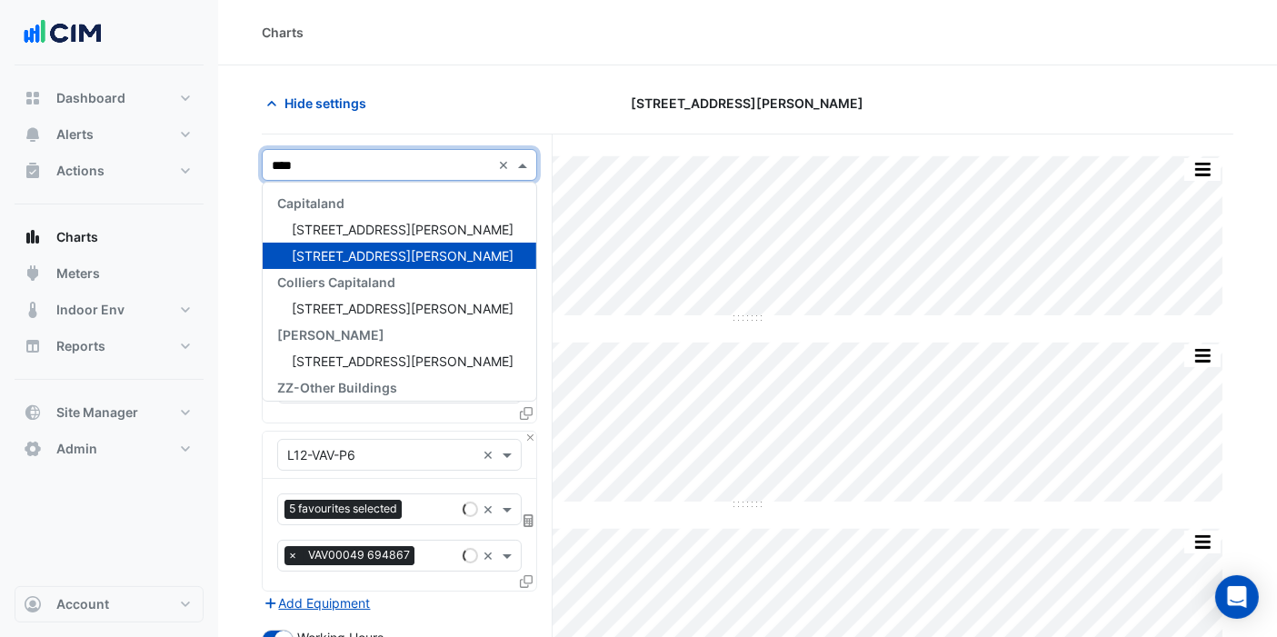
type input "*****"
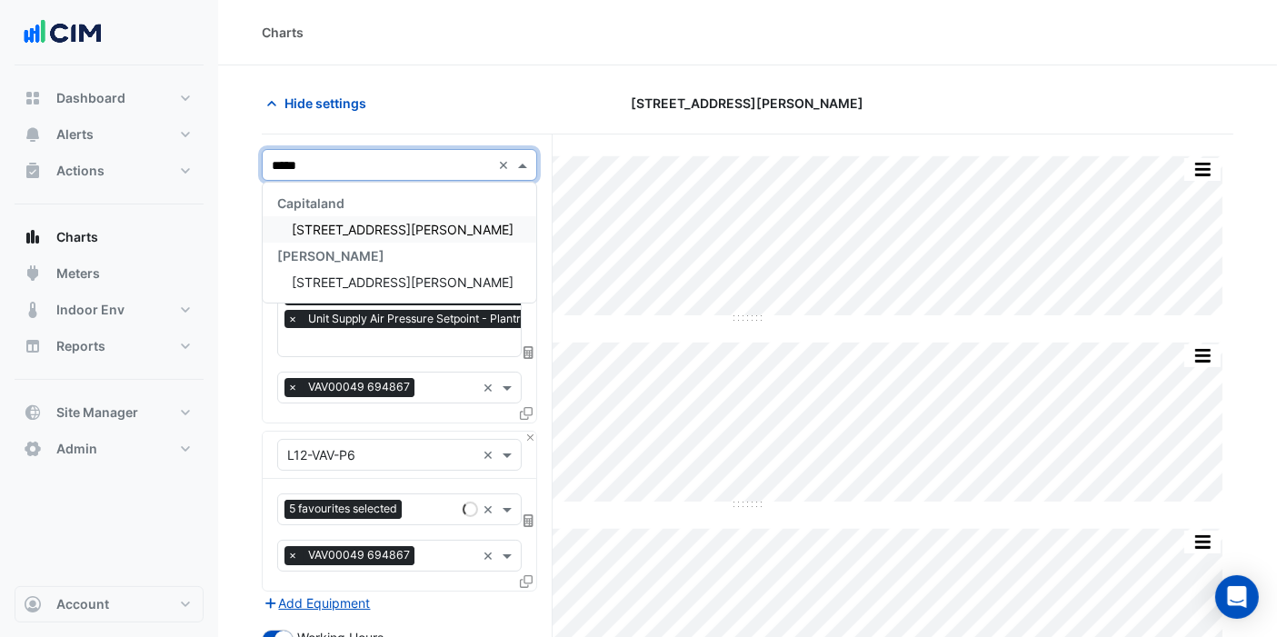
click at [357, 222] on span "[STREET_ADDRESS][PERSON_NAME]" at bounding box center [403, 229] width 222 height 15
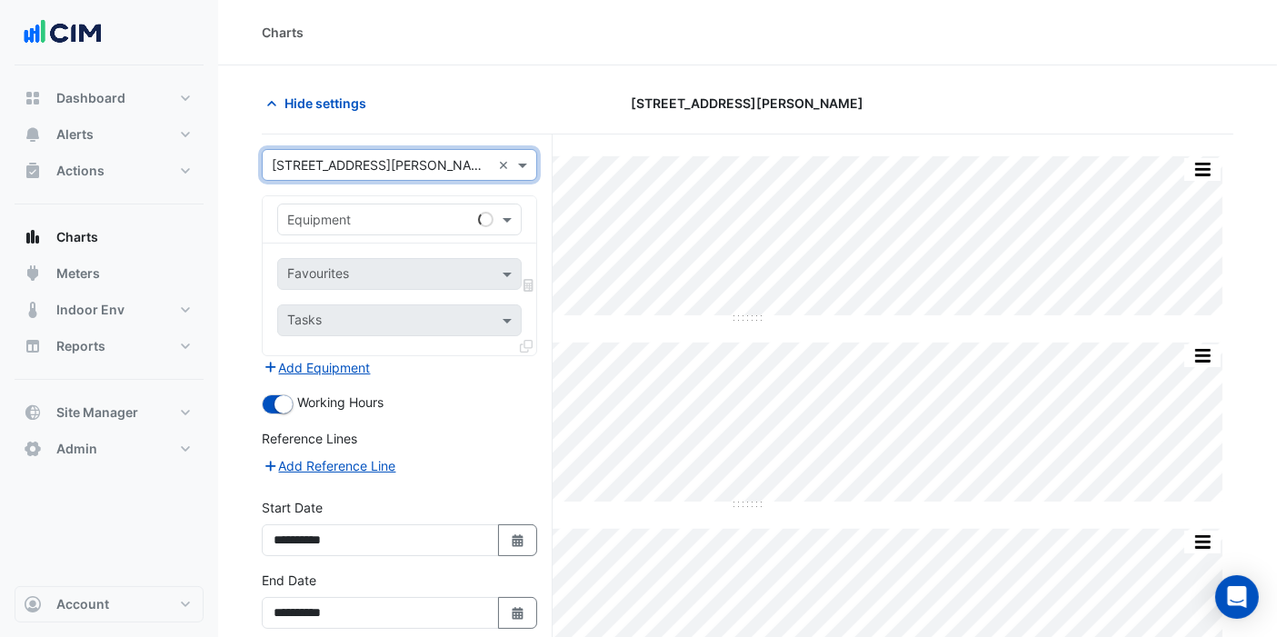
click at [389, 205] on div "Equipment" at bounding box center [399, 220] width 245 height 32
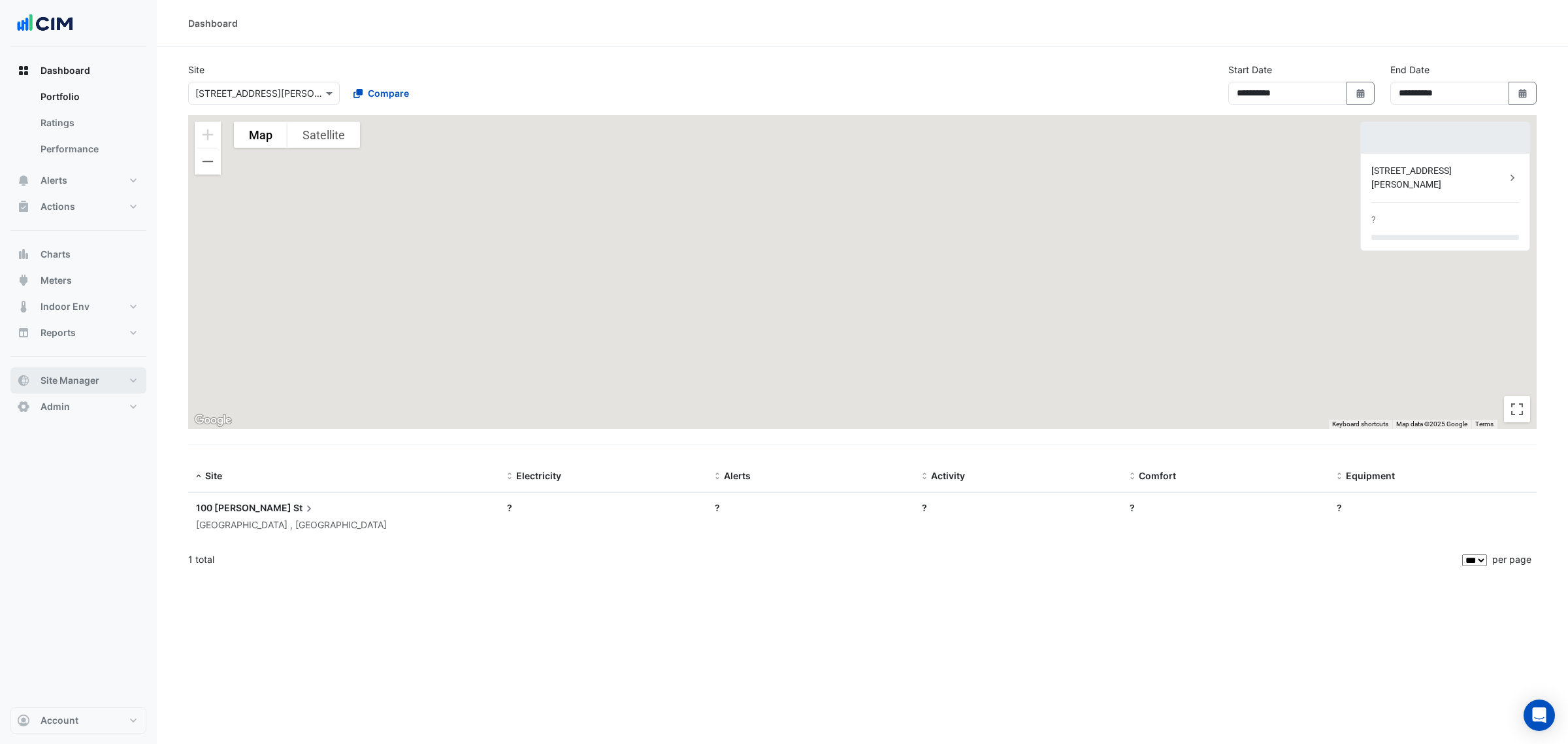
click at [93, 380] on span "Site Manager" at bounding box center [70, 380] width 59 height 13
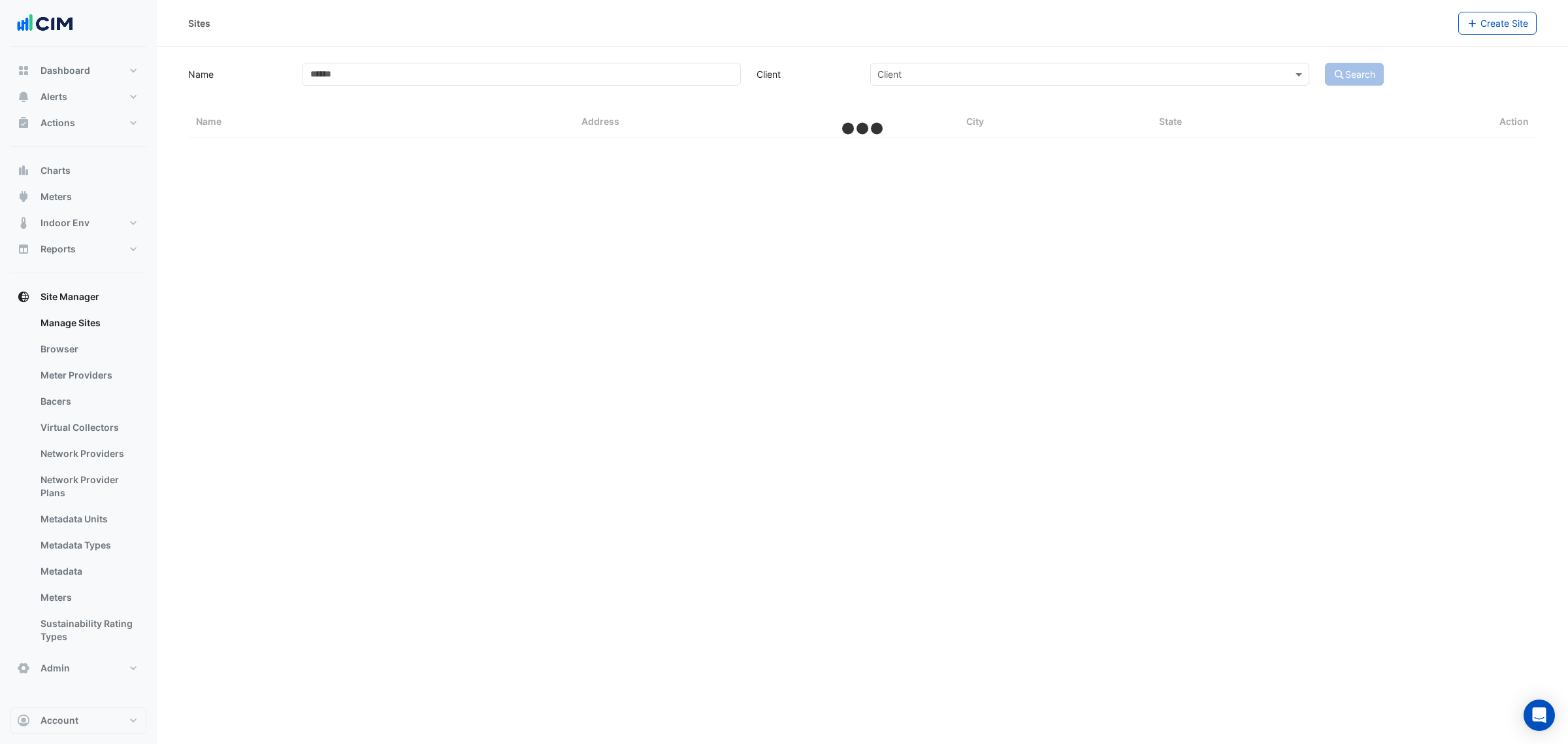
click at [83, 397] on link "Bacers" at bounding box center [88, 401] width 116 height 26
click at [643, 92] on div "Select a Site" at bounding box center [862, 85] width 674 height 23
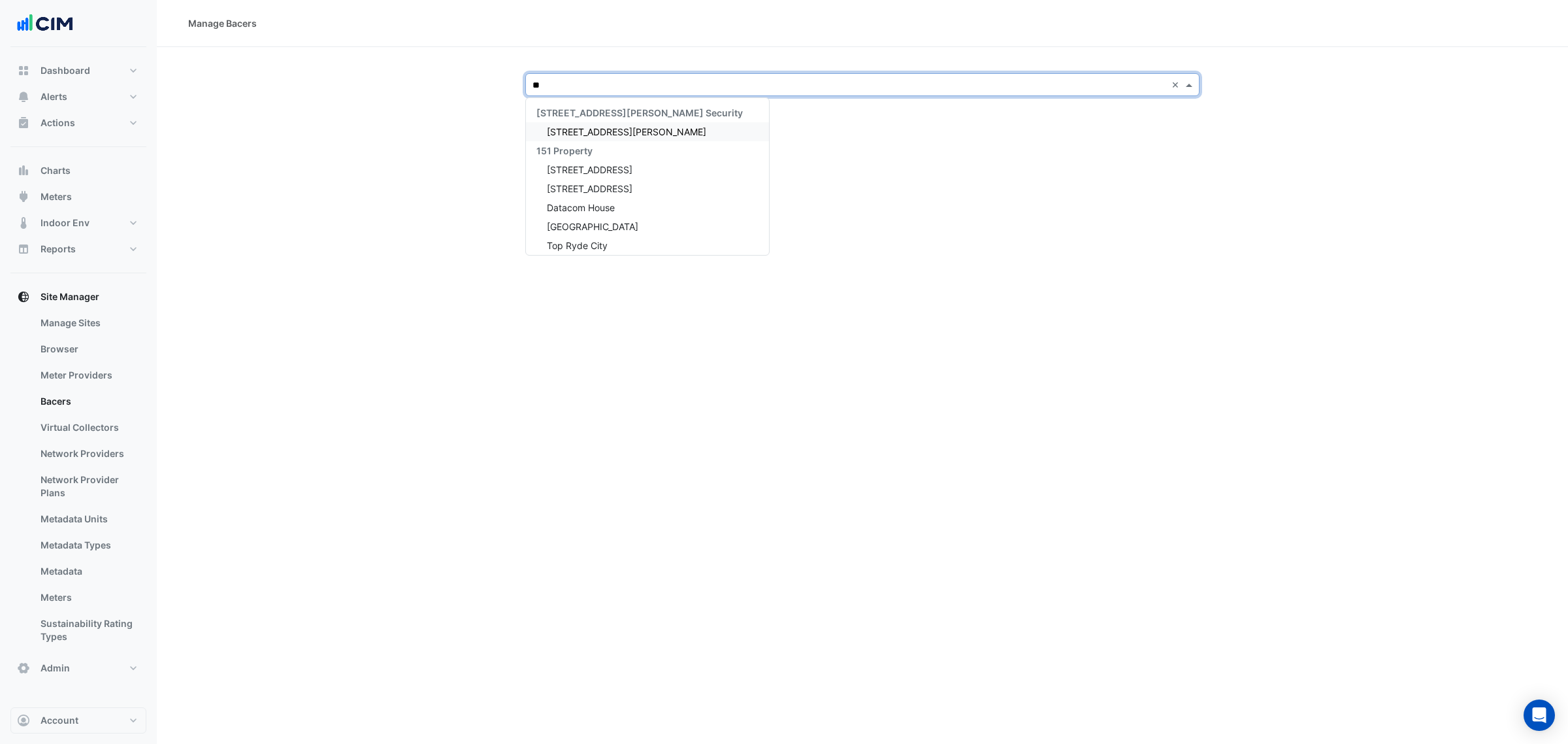
type input "***"
click at [598, 132] on span "[STREET_ADDRESS][PERSON_NAME]" at bounding box center [627, 131] width 160 height 11
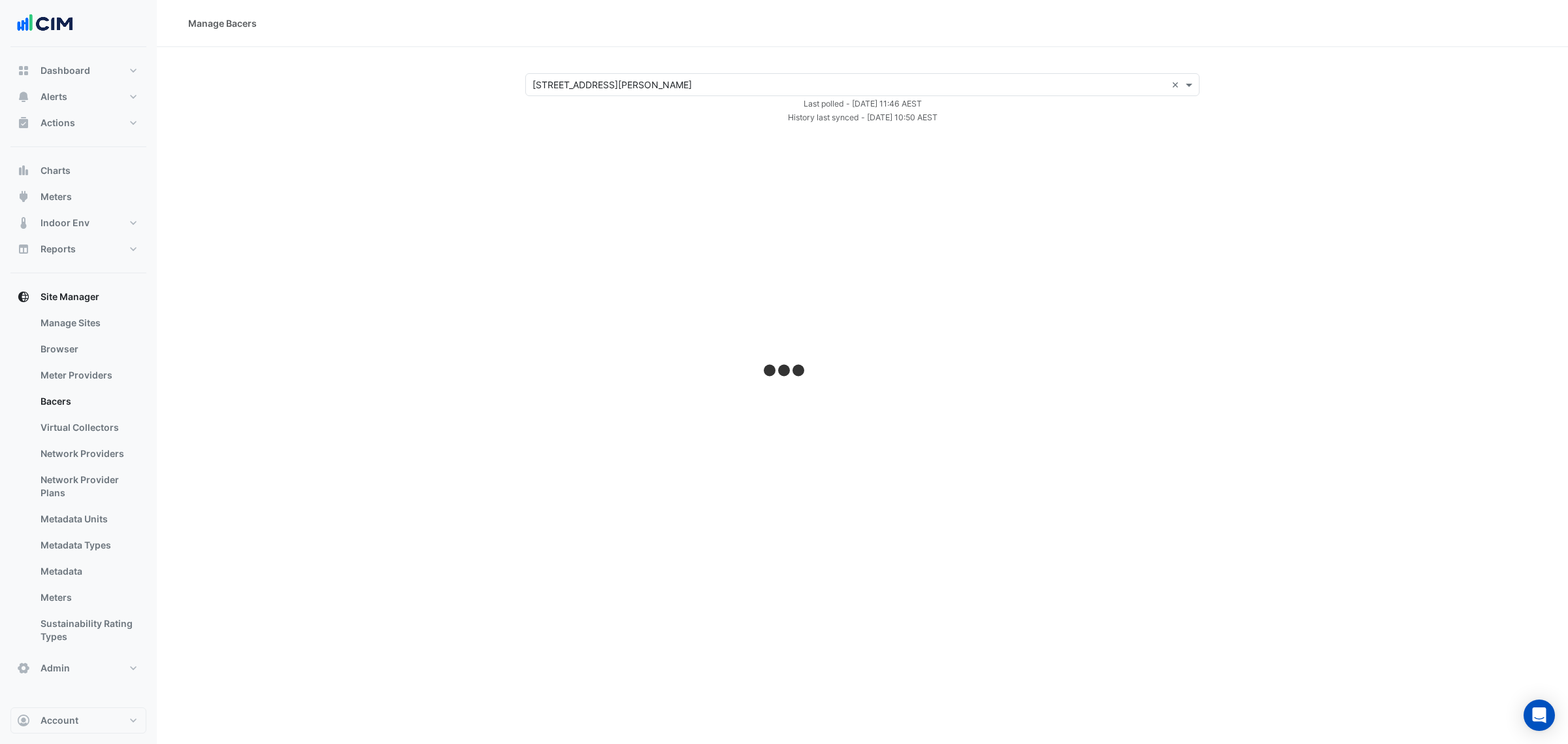
select select "***"
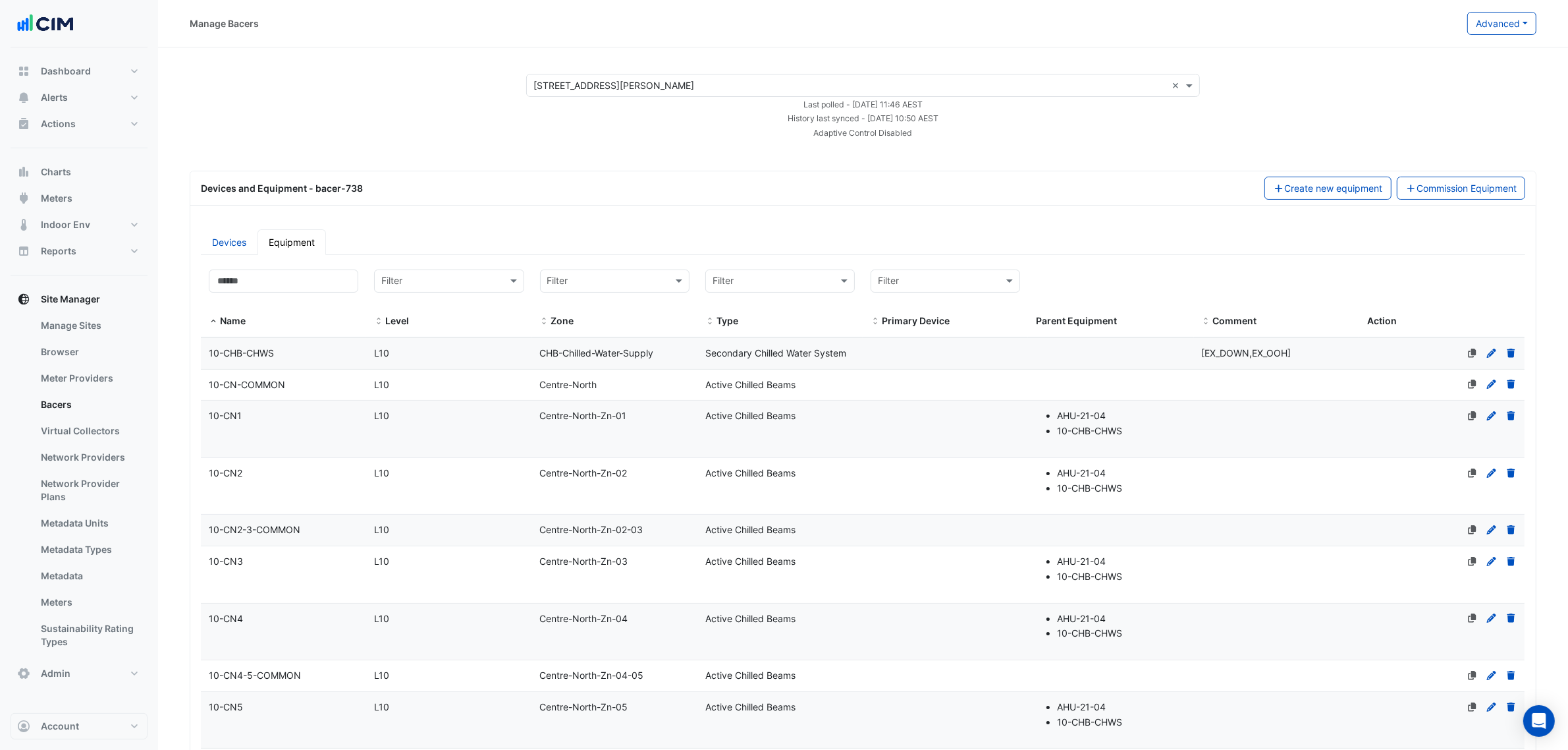
click at [1512, 18] on button "Advanced" at bounding box center [1501, 23] width 69 height 23
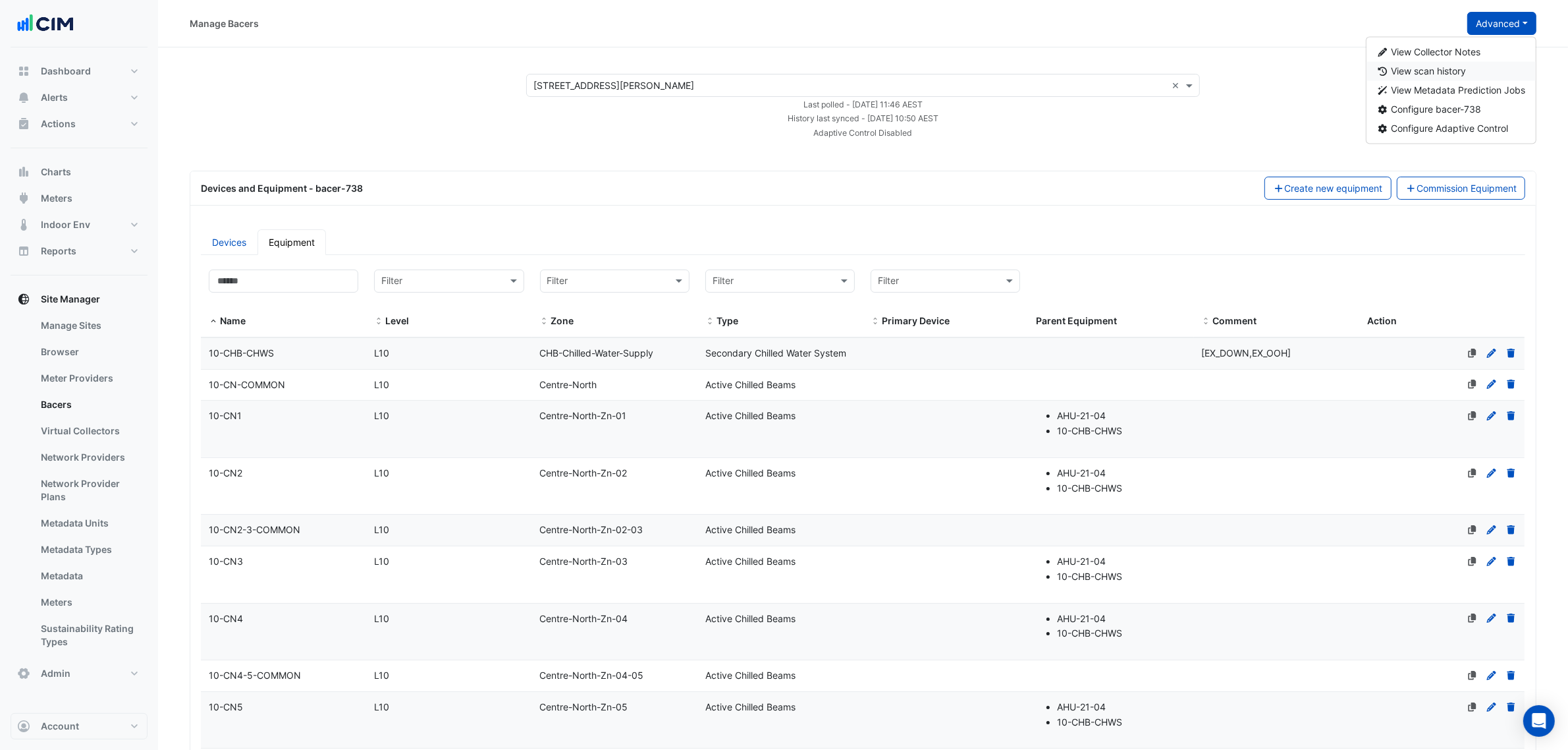
click at [1414, 66] on span "View scan history" at bounding box center [1429, 71] width 75 height 11
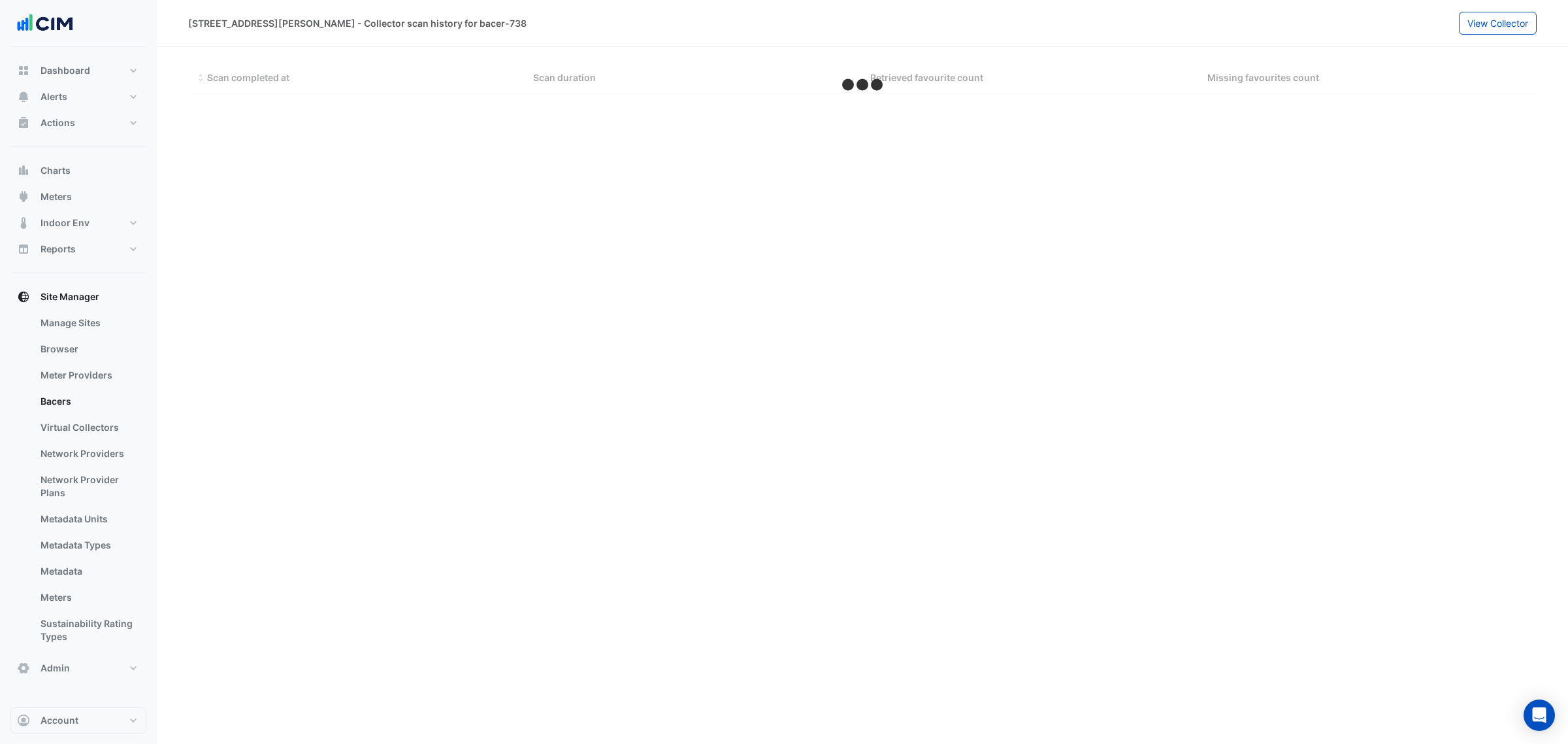
select select "***"
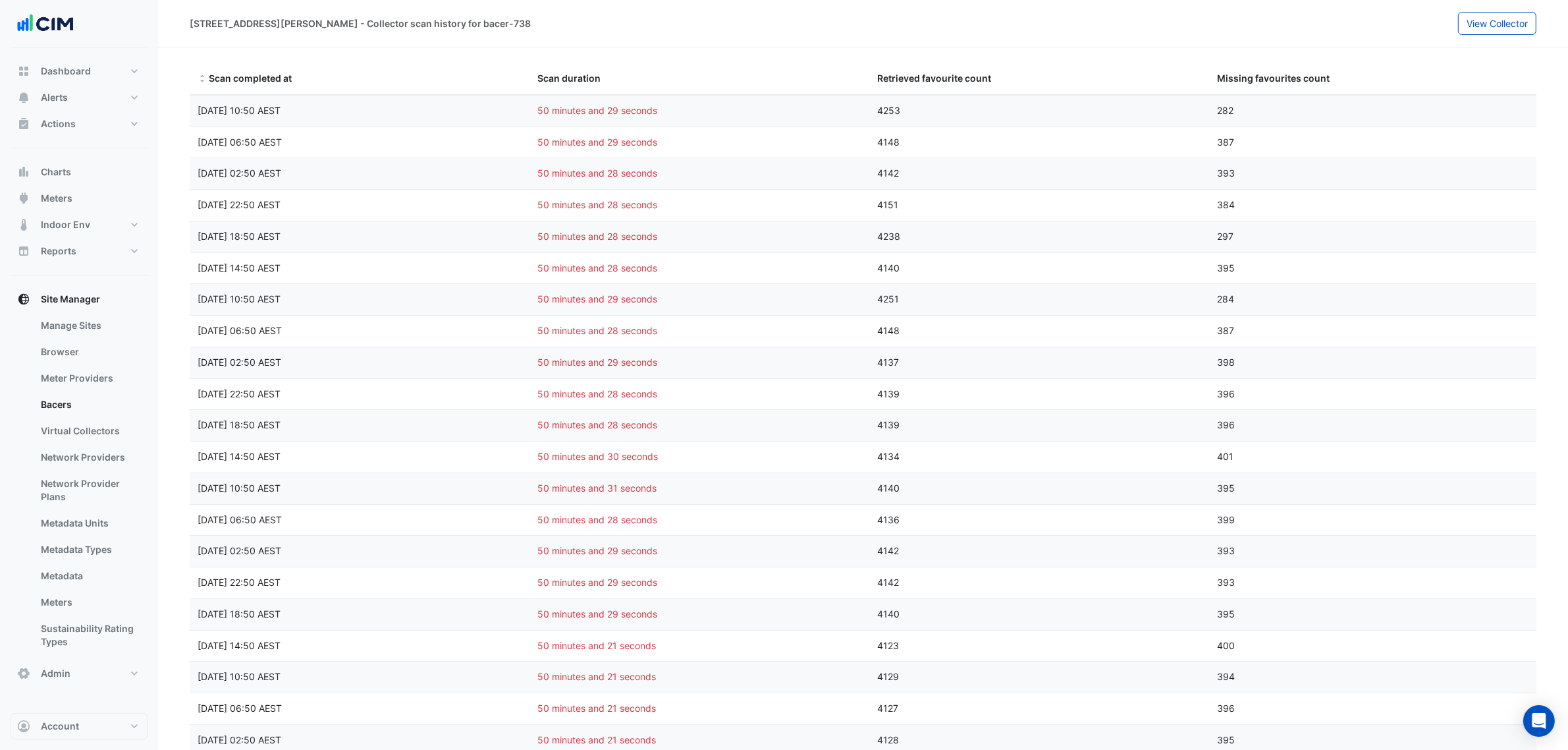
drag, startPoint x: 662, startPoint y: 114, endPoint x: 505, endPoint y: 105, distance: 157.3
click at [505, 105] on div "Scan completed at Tue 02-Sep-2025 10:50 AEST Scan duration 50 minutes and 29 se…" at bounding box center [870, 111] width 1359 height 31
drag, startPoint x: 667, startPoint y: 149, endPoint x: 525, endPoint y: 138, distance: 142.4
click at [525, 138] on div "Scan completed at Tue 02-Sep-2025 06:50 AEST Scan duration 50 minutes and 29 se…" at bounding box center [870, 142] width 1359 height 31
drag, startPoint x: 672, startPoint y: 176, endPoint x: 512, endPoint y: 172, distance: 160.0
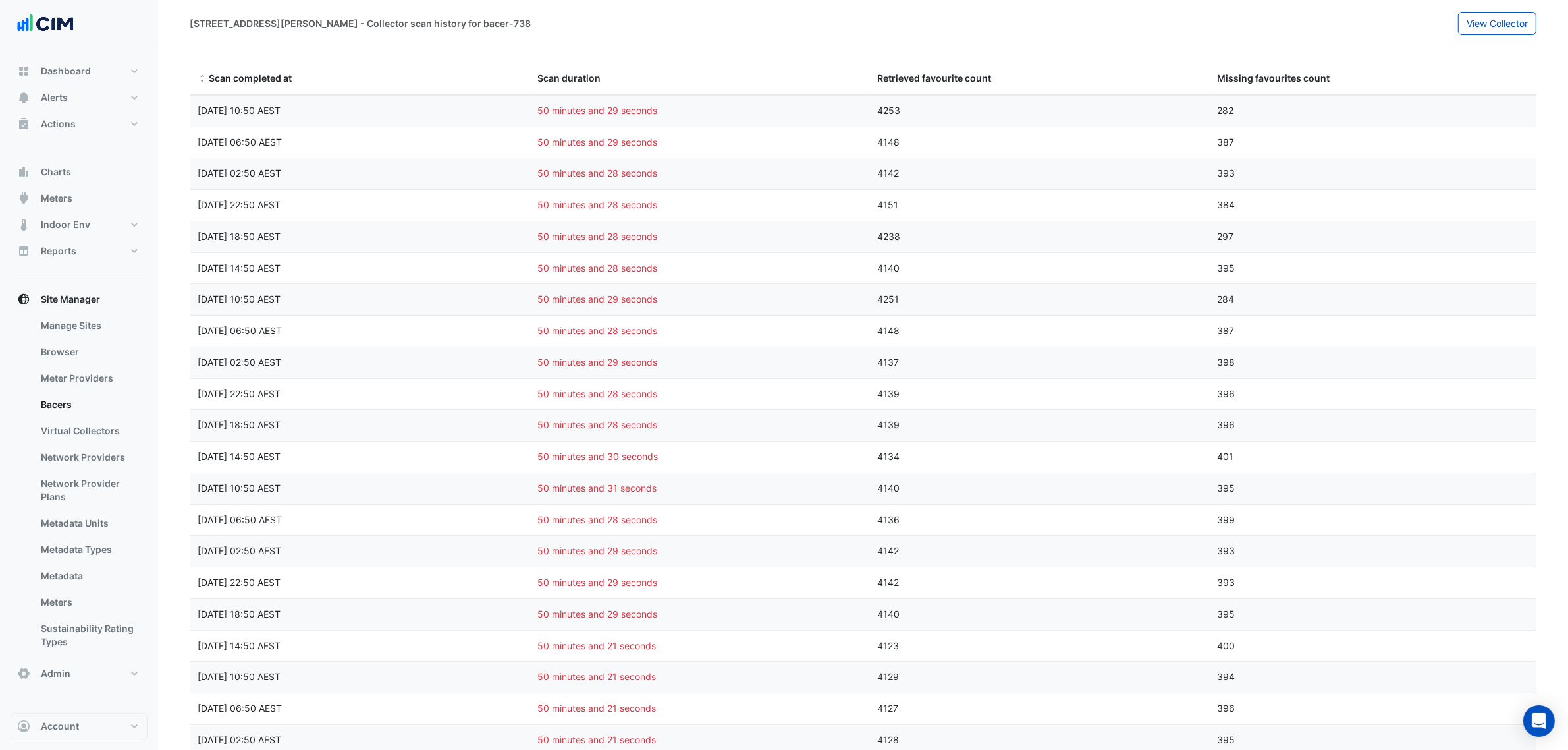
click at [512, 172] on div "Scan completed at Tue 02-Sep-2025 02:50 AEST Scan duration 50 minutes and 28 se…" at bounding box center [870, 173] width 1359 height 31
drag, startPoint x: 683, startPoint y: 209, endPoint x: 531, endPoint y: 199, distance: 152.3
click at [531, 199] on div "50 minutes and 28 seconds" at bounding box center [699, 205] width 340 height 15
drag, startPoint x: 663, startPoint y: 238, endPoint x: 552, endPoint y: 238, distance: 111.0
click at [528, 236] on div "Scan completed at Mon 01-Sep-2025 18:50 AEST Scan duration 50 minutes and 28 se…" at bounding box center [870, 236] width 1359 height 31
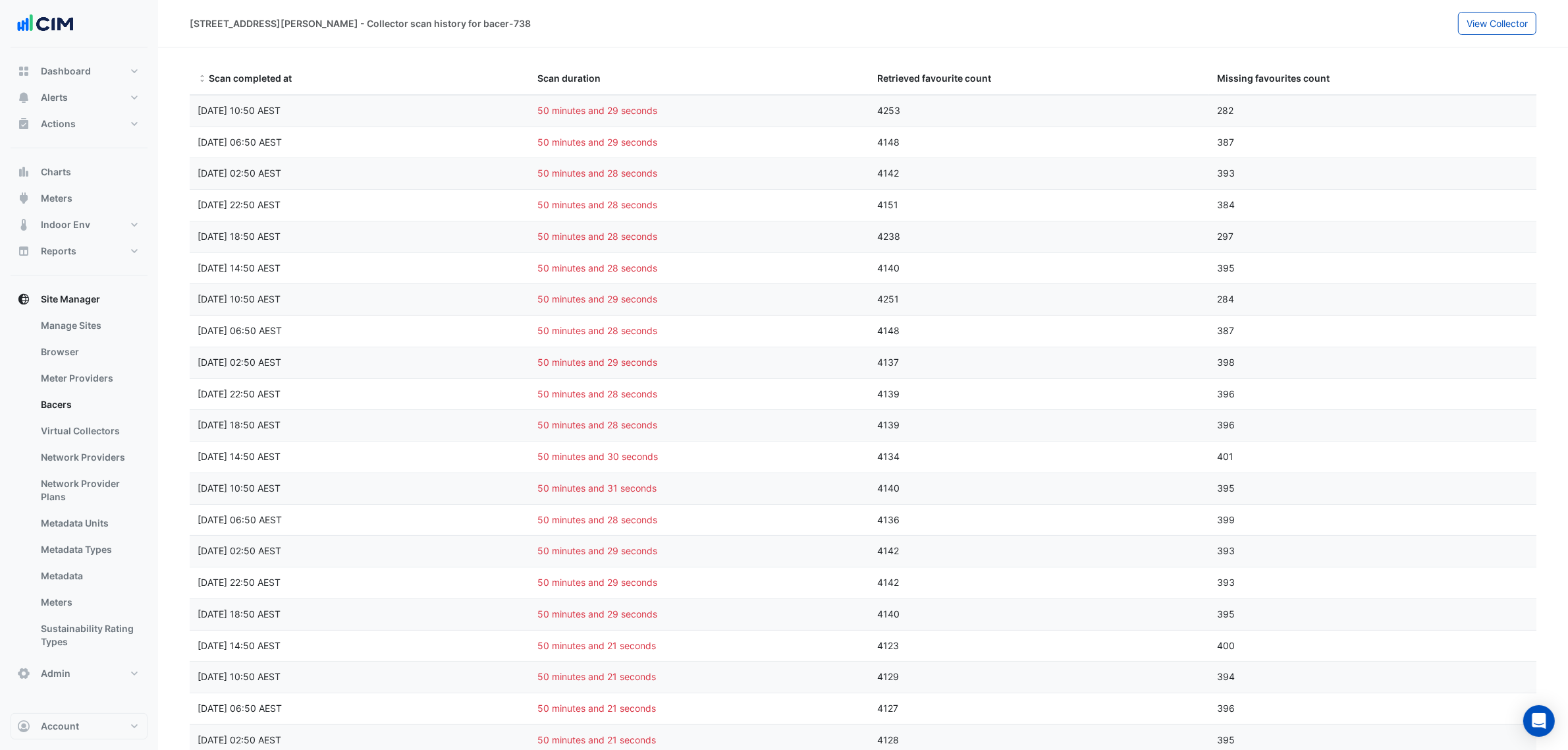
drag, startPoint x: 649, startPoint y: 275, endPoint x: 517, endPoint y: 278, distance: 132.0
click at [517, 278] on div "Scan completed at Mon 01-Sep-2025 14:50 AEST Scan duration 50 minutes and 28 se…" at bounding box center [870, 268] width 1359 height 31
drag, startPoint x: 656, startPoint y: 109, endPoint x: 525, endPoint y: 105, distance: 131.1
click at [525, 105] on div "Scan completed at Tue 02-Sep-2025 10:50 AEST Scan duration 50 minutes and 29 se…" at bounding box center [870, 111] width 1359 height 31
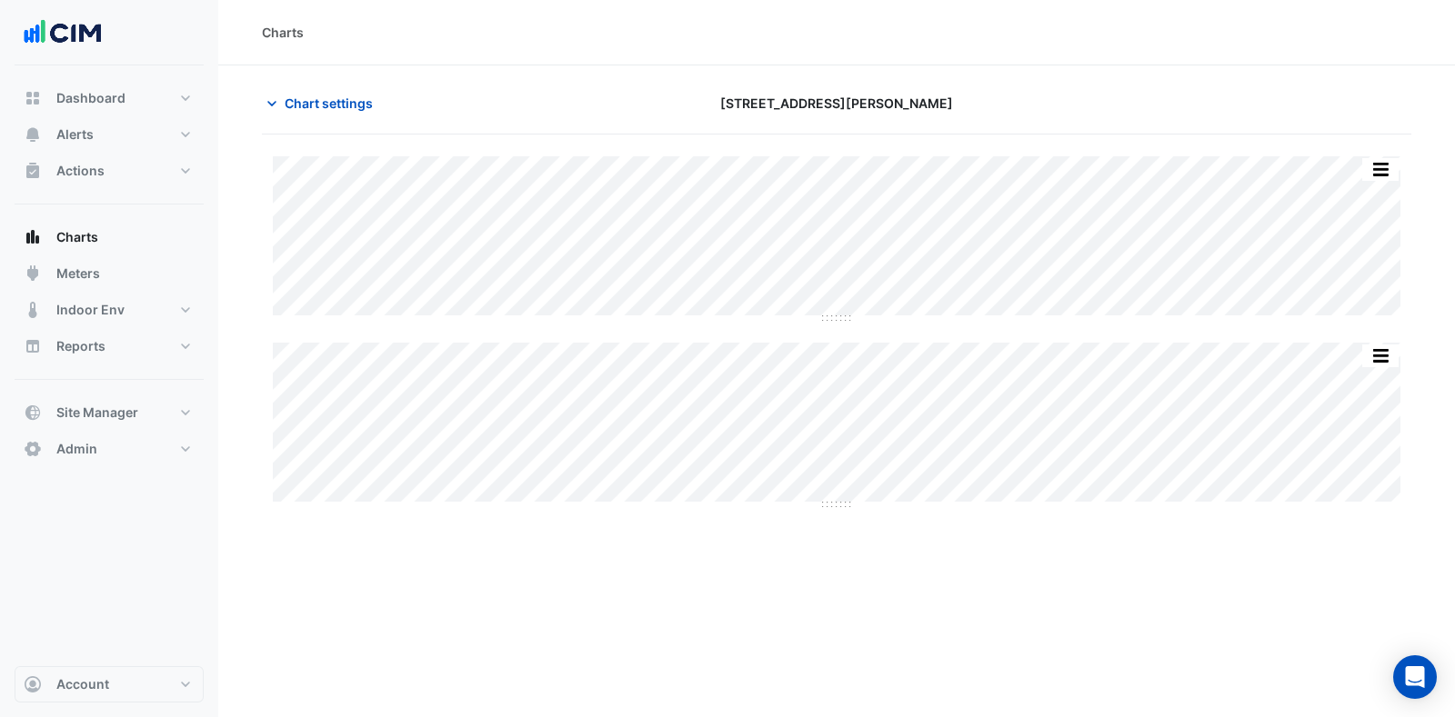
click at [301, 102] on span "Chart settings" at bounding box center [329, 103] width 88 height 19
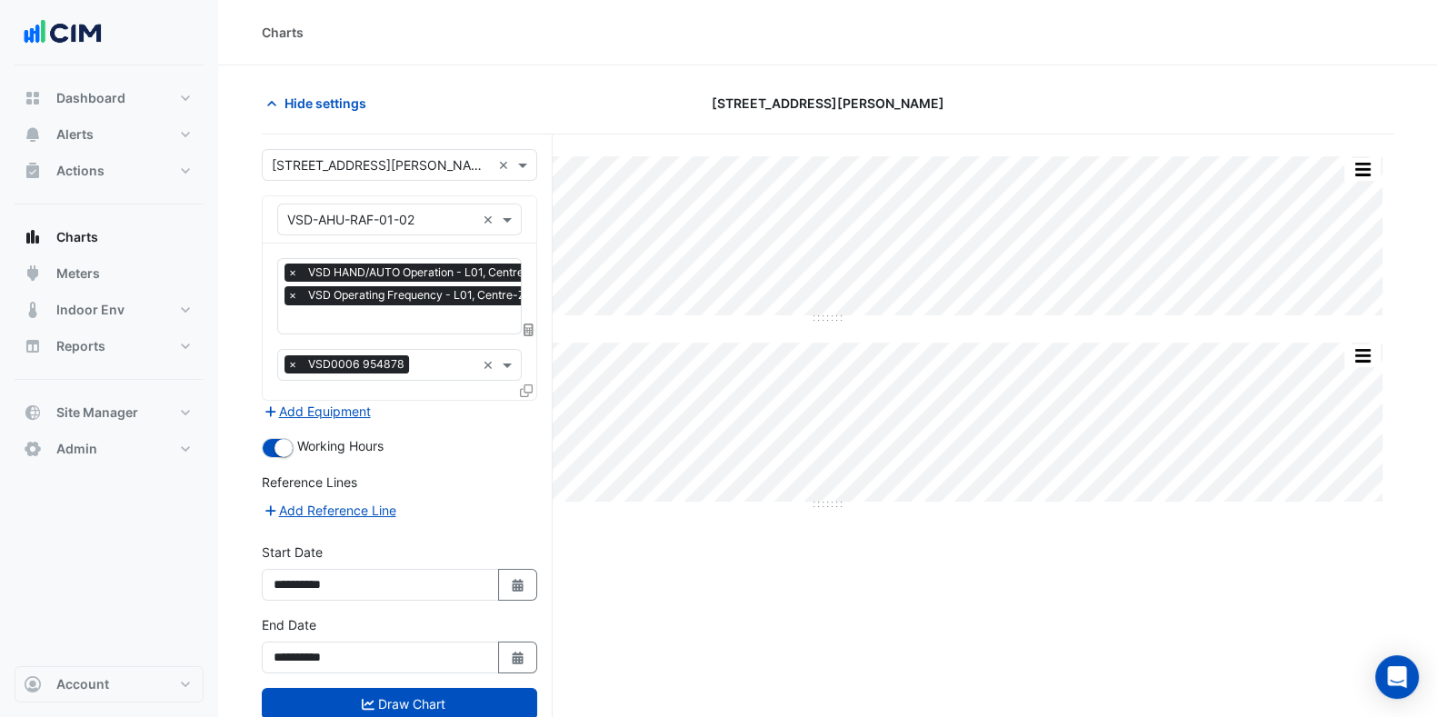
click at [522, 581] on icon "button" at bounding box center [517, 585] width 11 height 13
select select "*"
select select "****"
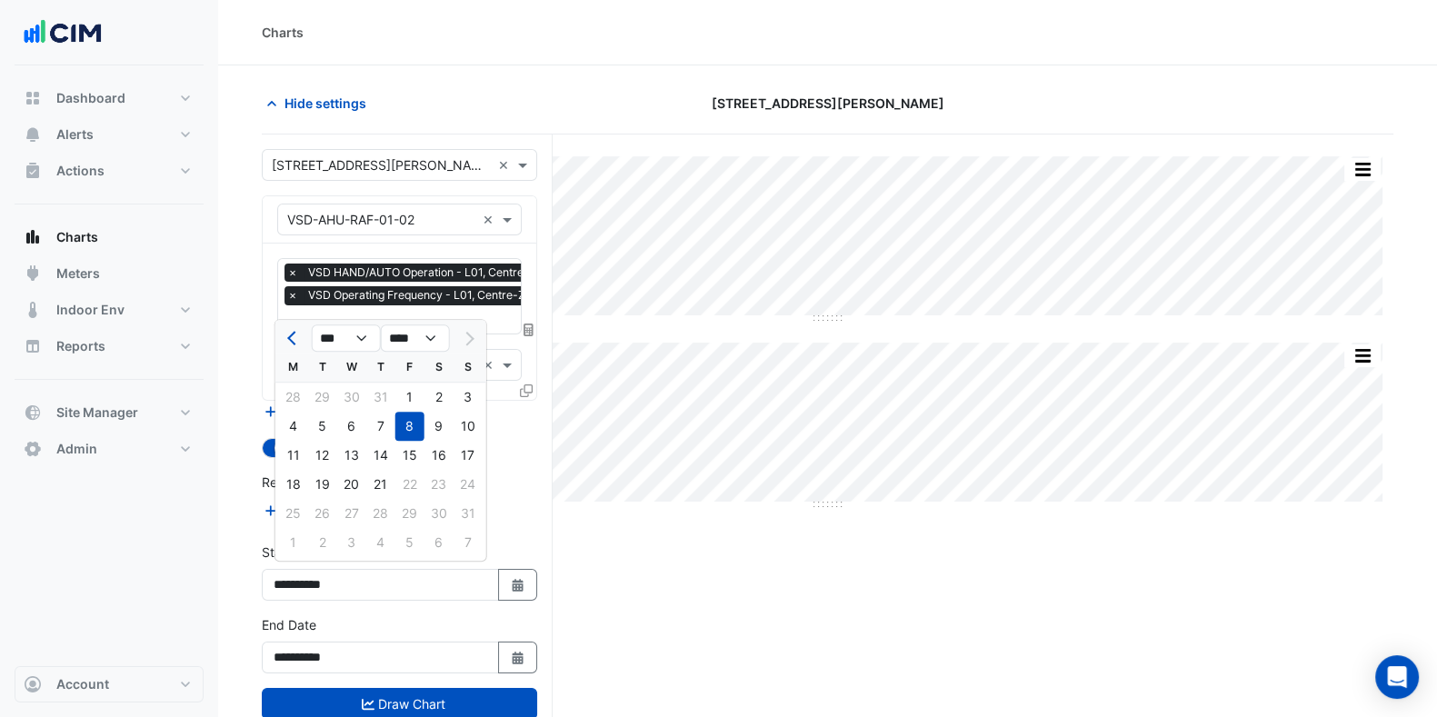
click at [409, 399] on div "1" at bounding box center [409, 397] width 29 height 29
type input "**********"
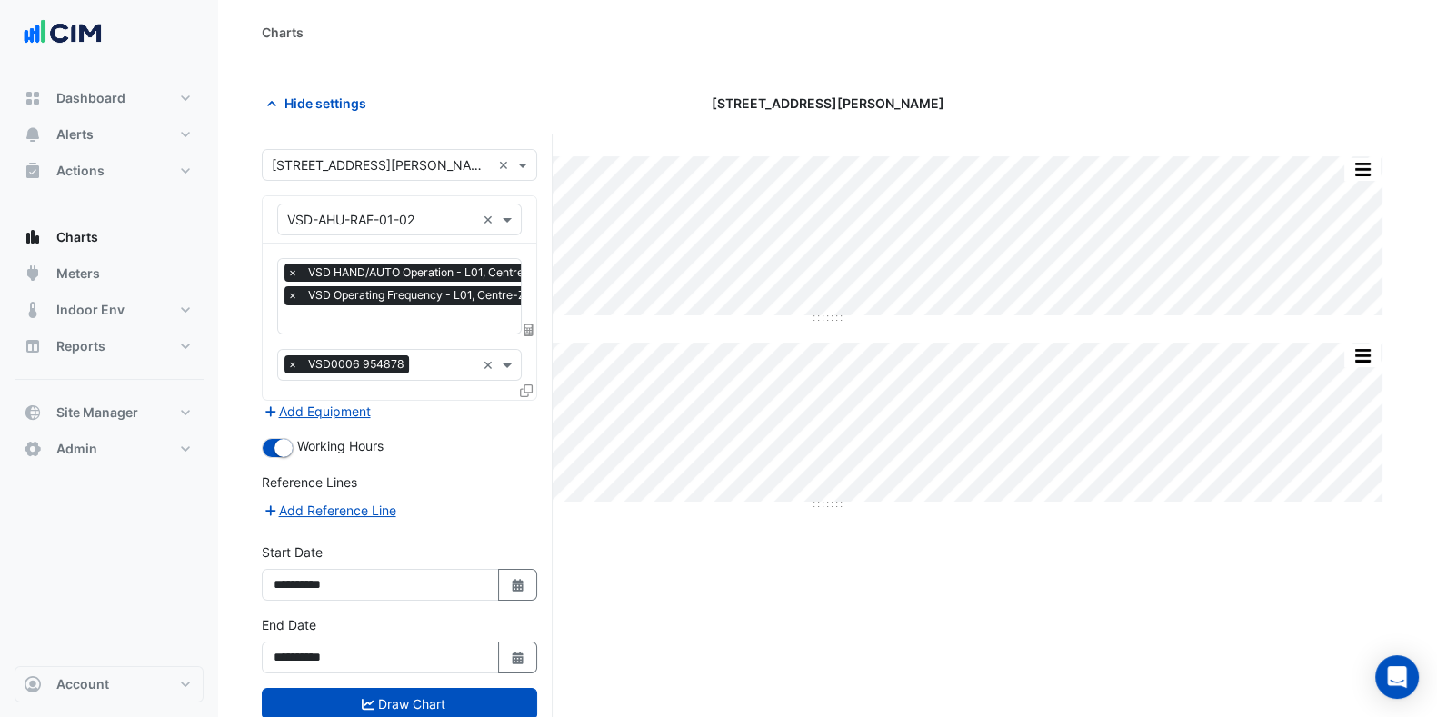
click at [393, 715] on form "**********" at bounding box center [399, 452] width 275 height 607
drag, startPoint x: 396, startPoint y: 711, endPoint x: 407, endPoint y: 704, distance: 13.1
click at [397, 710] on button "Draw Chart" at bounding box center [399, 704] width 275 height 32
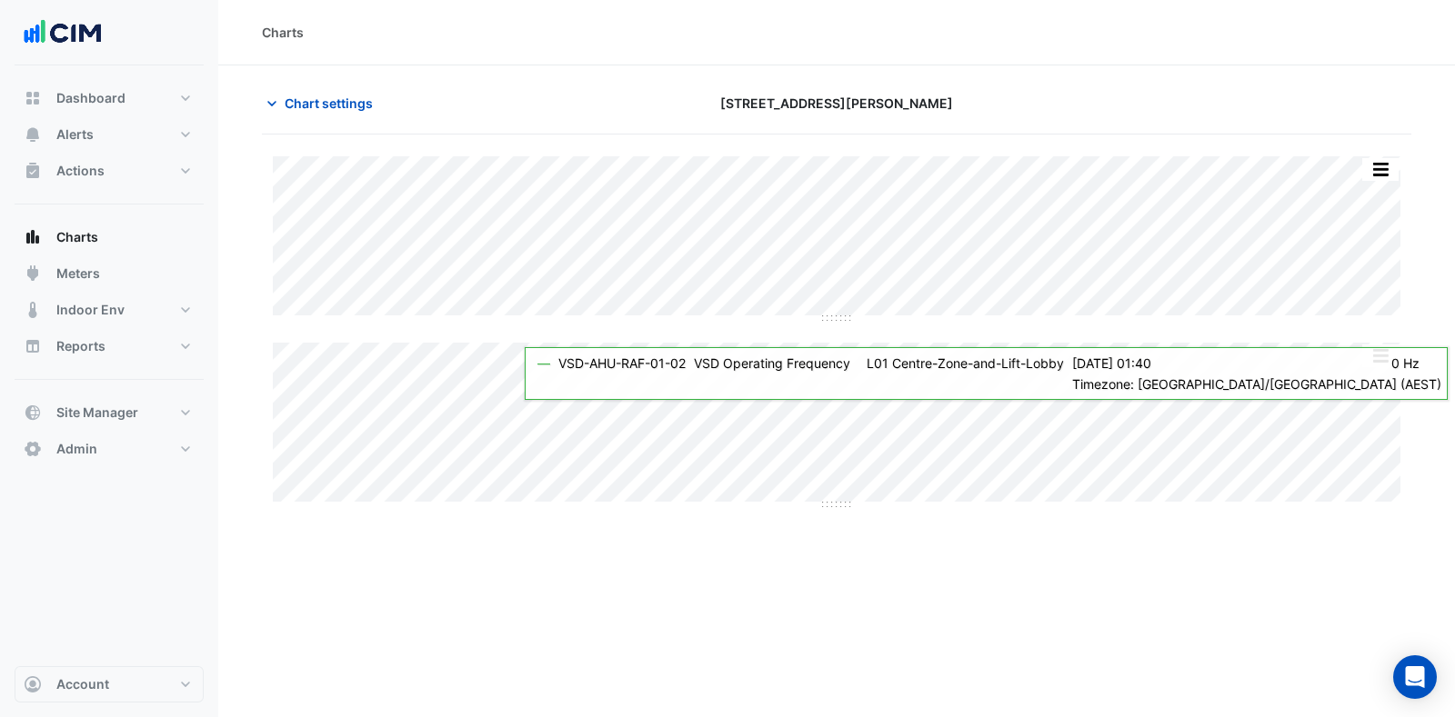
click at [318, 94] on span "Chart settings" at bounding box center [329, 103] width 88 height 19
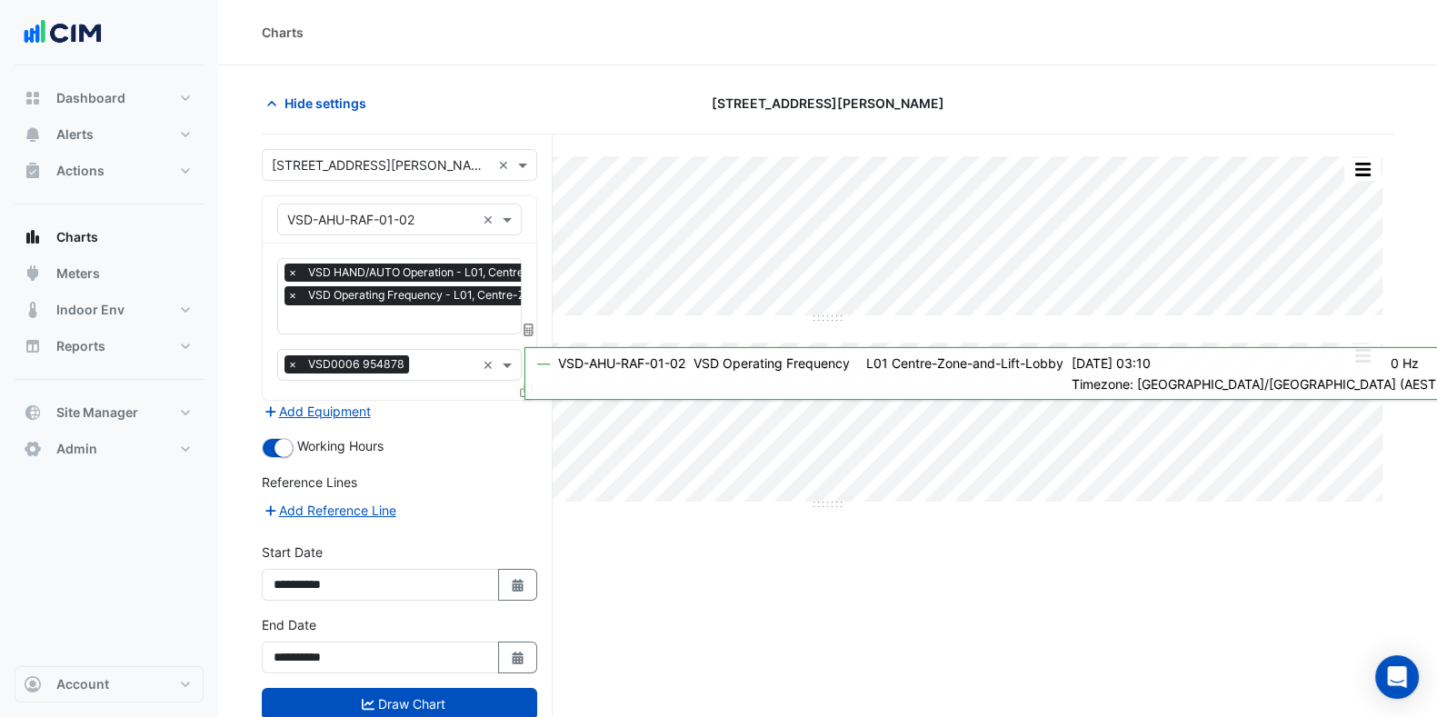
click at [288, 270] on span "×" at bounding box center [293, 273] width 16 height 18
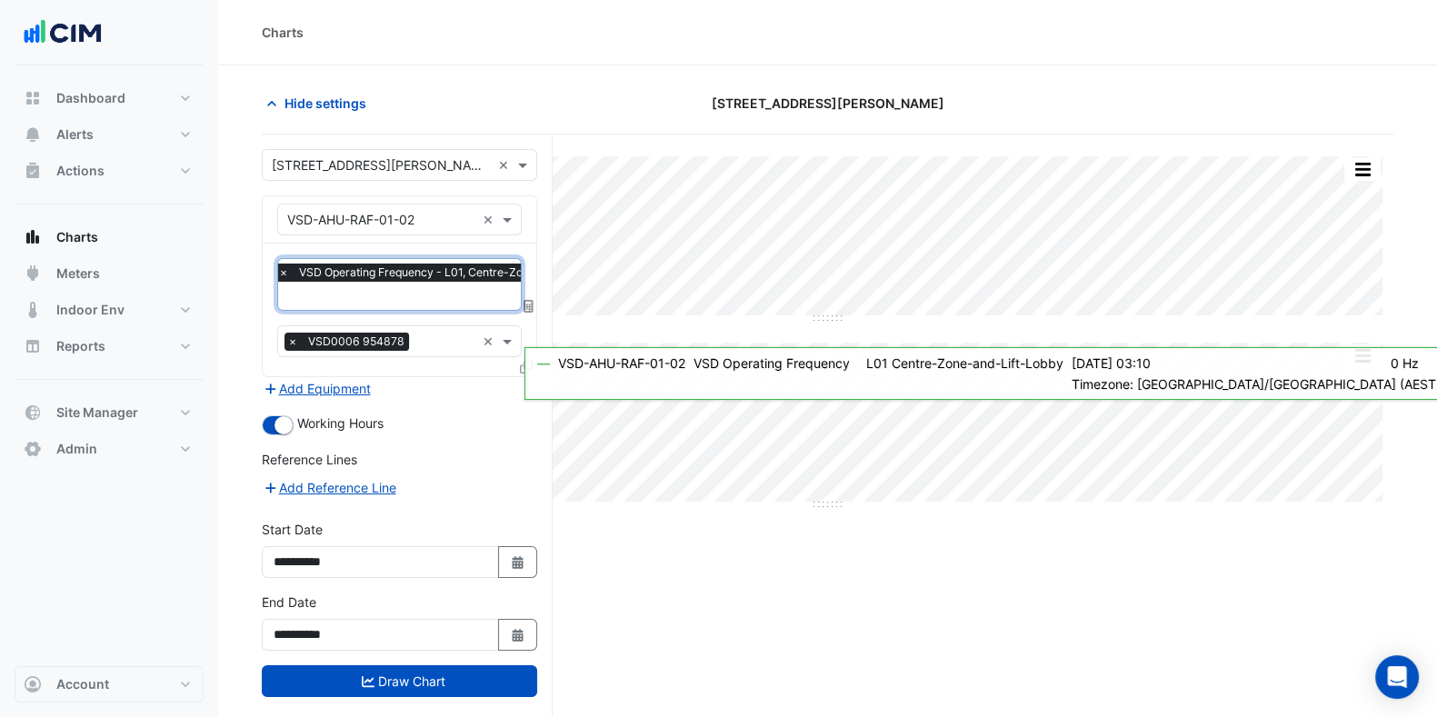
click at [386, 674] on button "Draw Chart" at bounding box center [399, 681] width 275 height 32
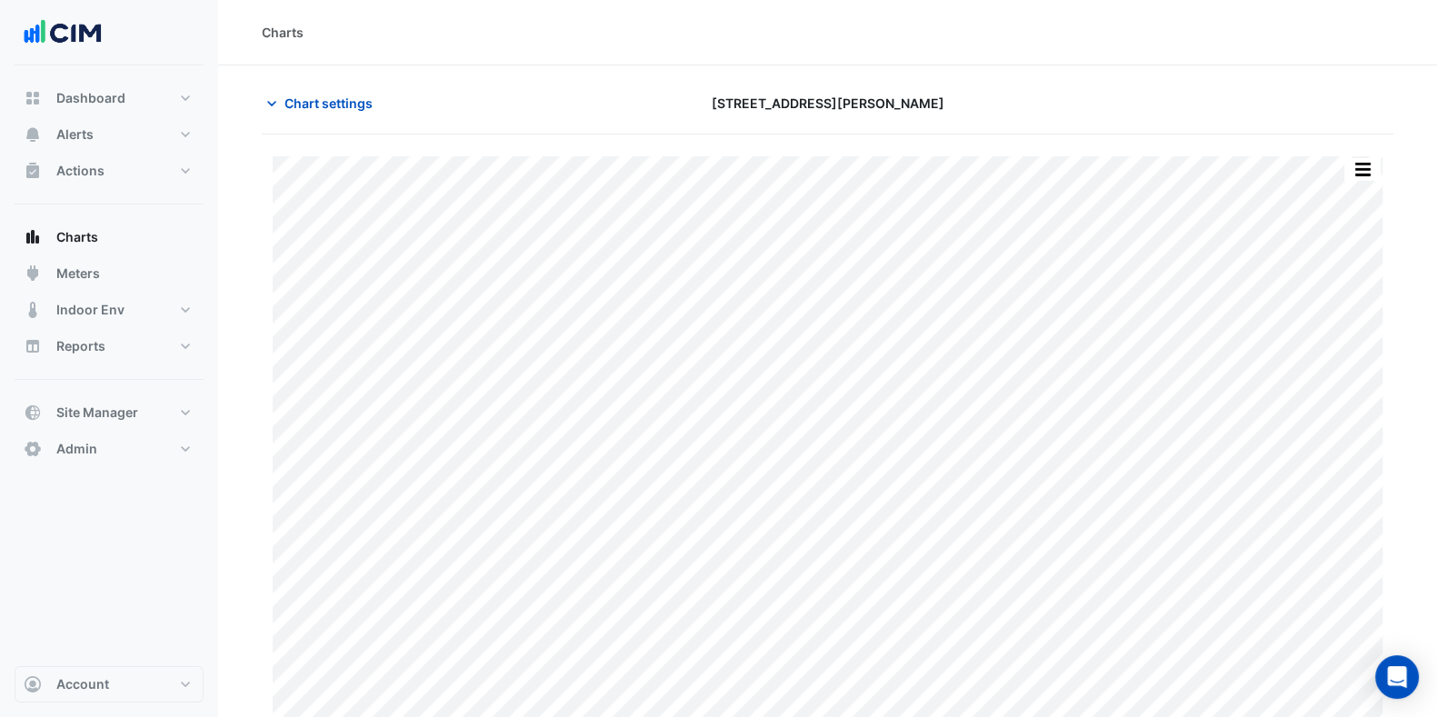
click at [312, 115] on button "Chart settings" at bounding box center [323, 103] width 123 height 32
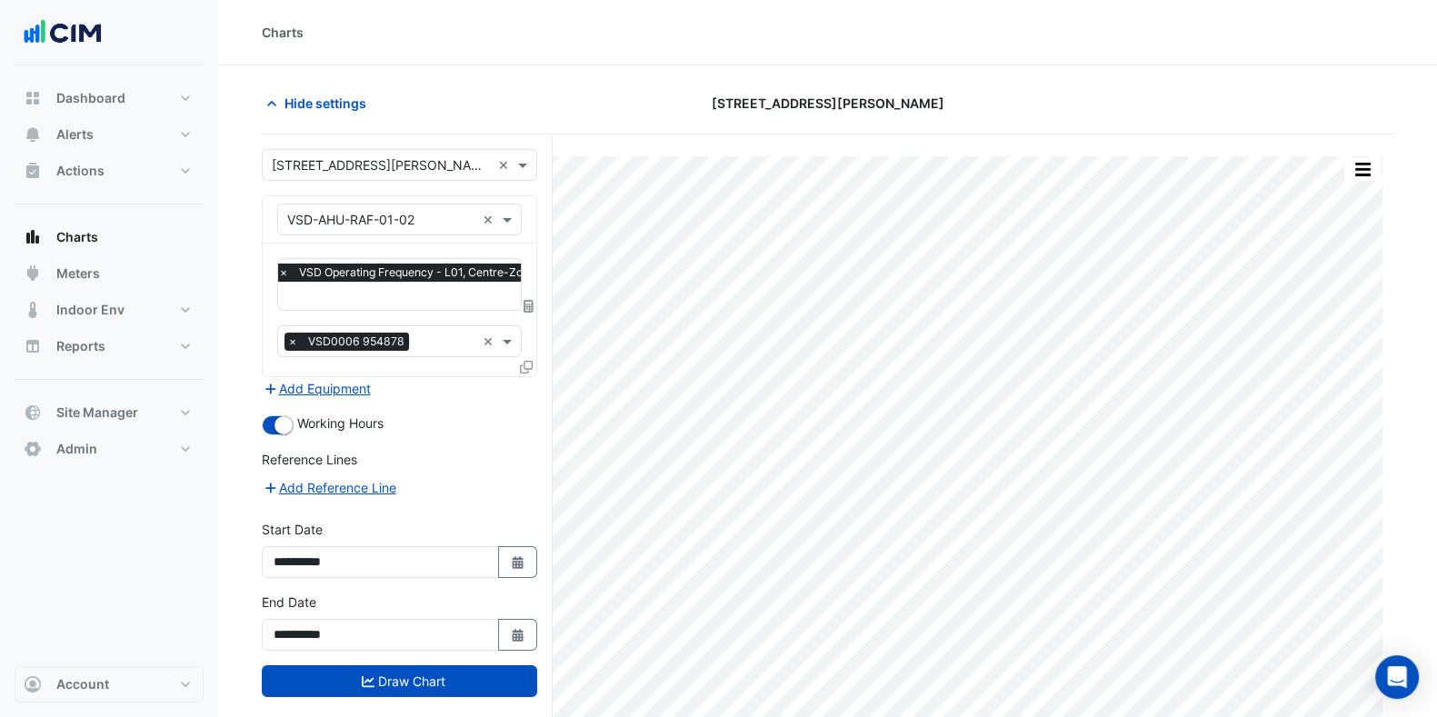
click at [335, 302] on input "text" at bounding box center [454, 297] width 353 height 19
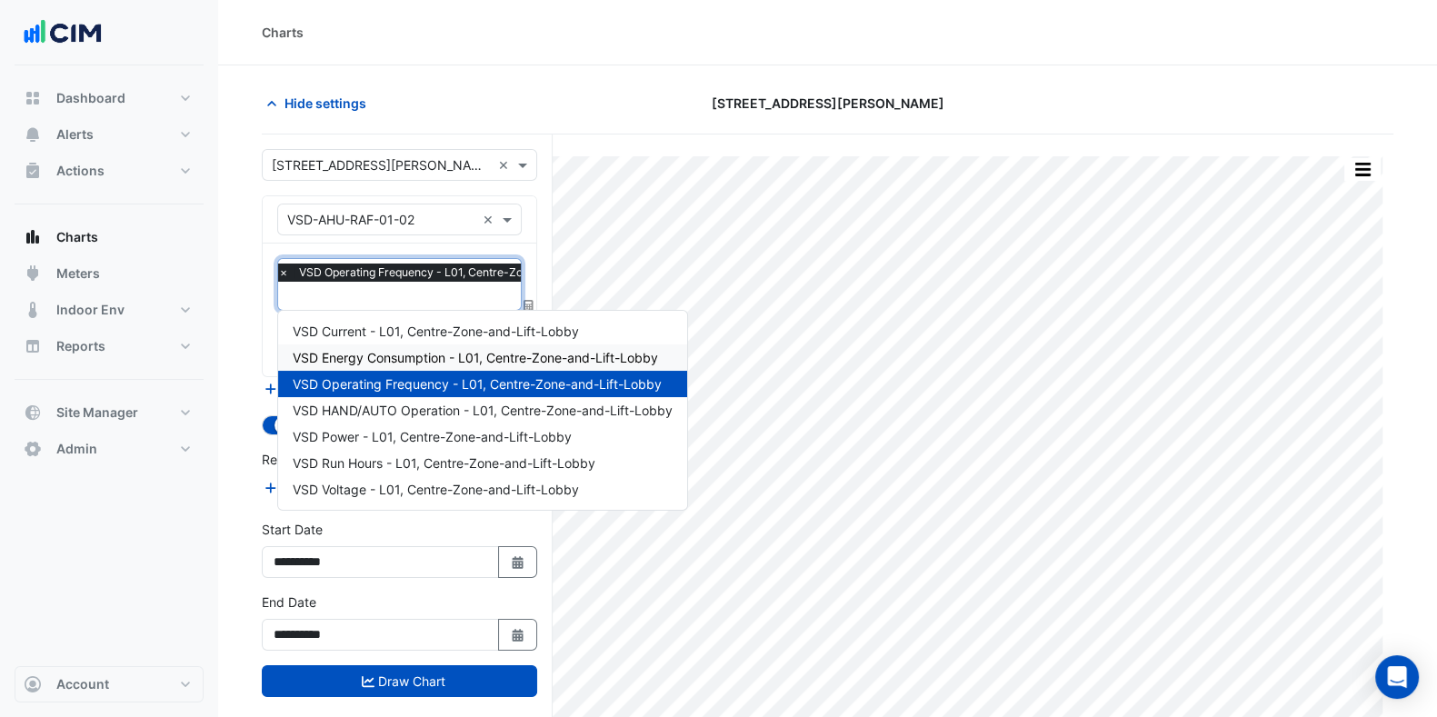
click at [394, 350] on span "VSD Energy Consumption - L01, Centre-Zone-and-Lift-Lobby" at bounding box center [475, 357] width 365 height 15
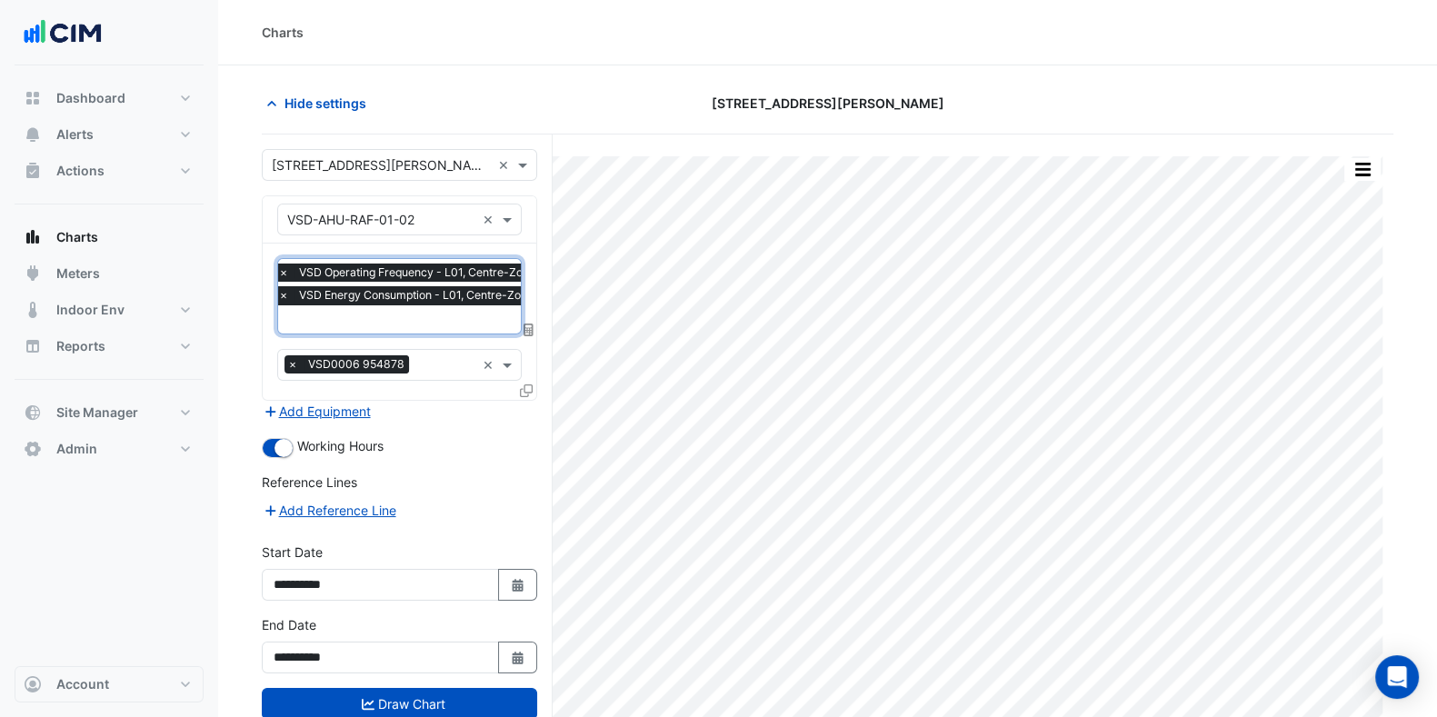
click at [396, 705] on button "Draw Chart" at bounding box center [399, 704] width 275 height 32
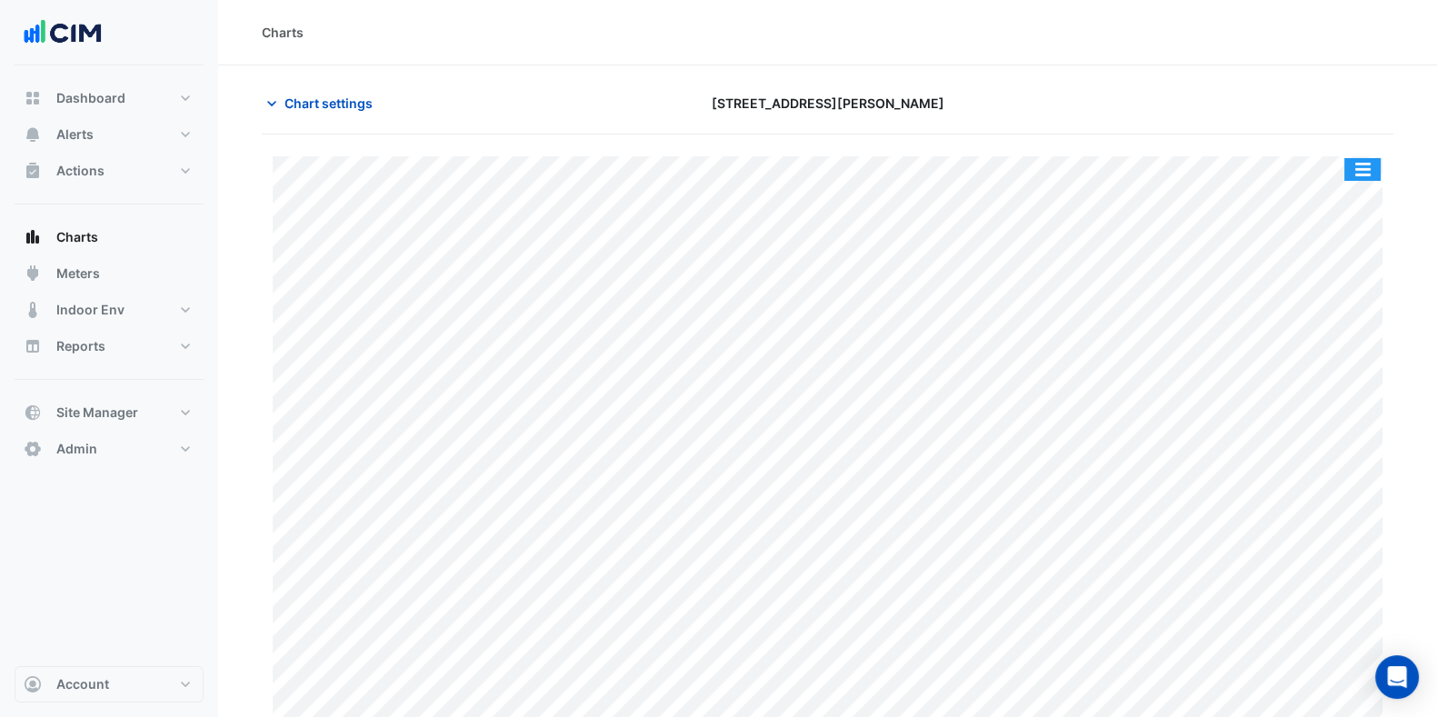
click at [1345, 161] on button "button" at bounding box center [1363, 169] width 36 height 23
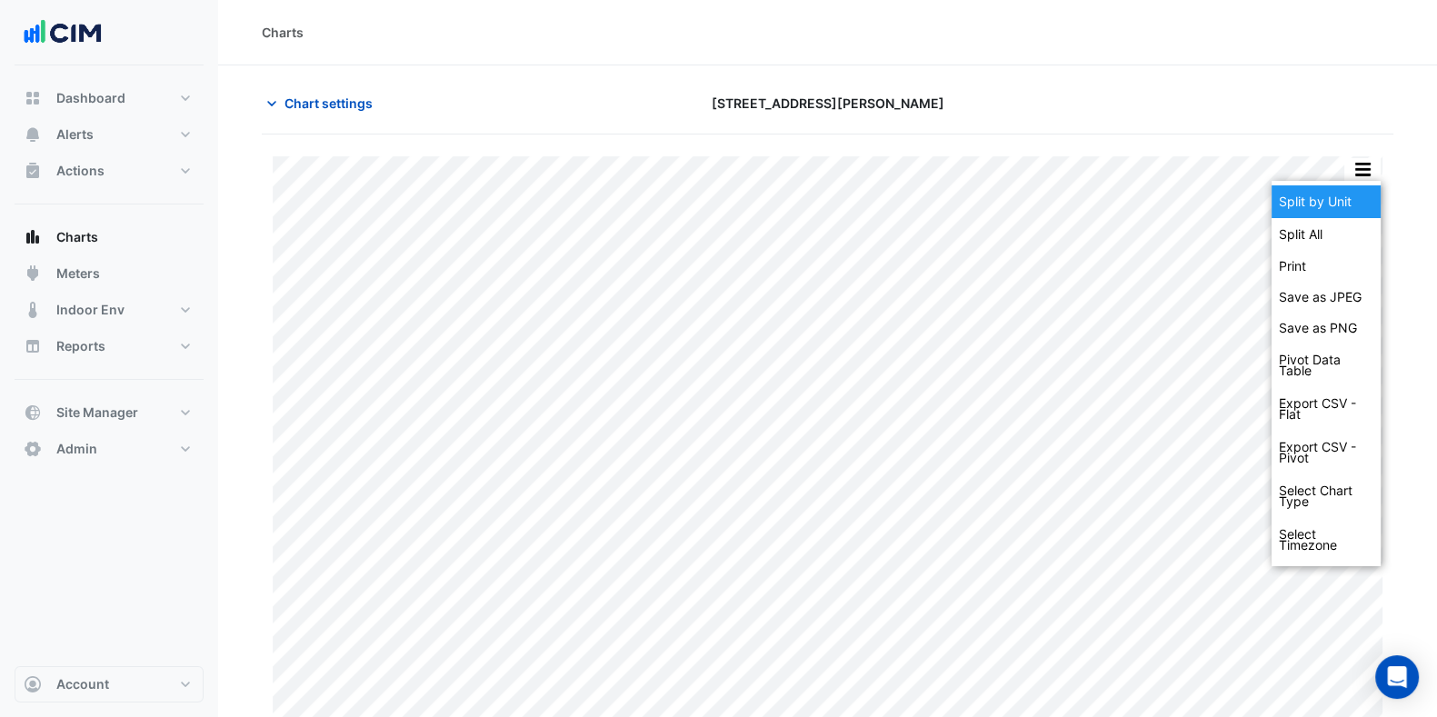
click at [1323, 193] on div "Split by Unit" at bounding box center [1326, 201] width 109 height 33
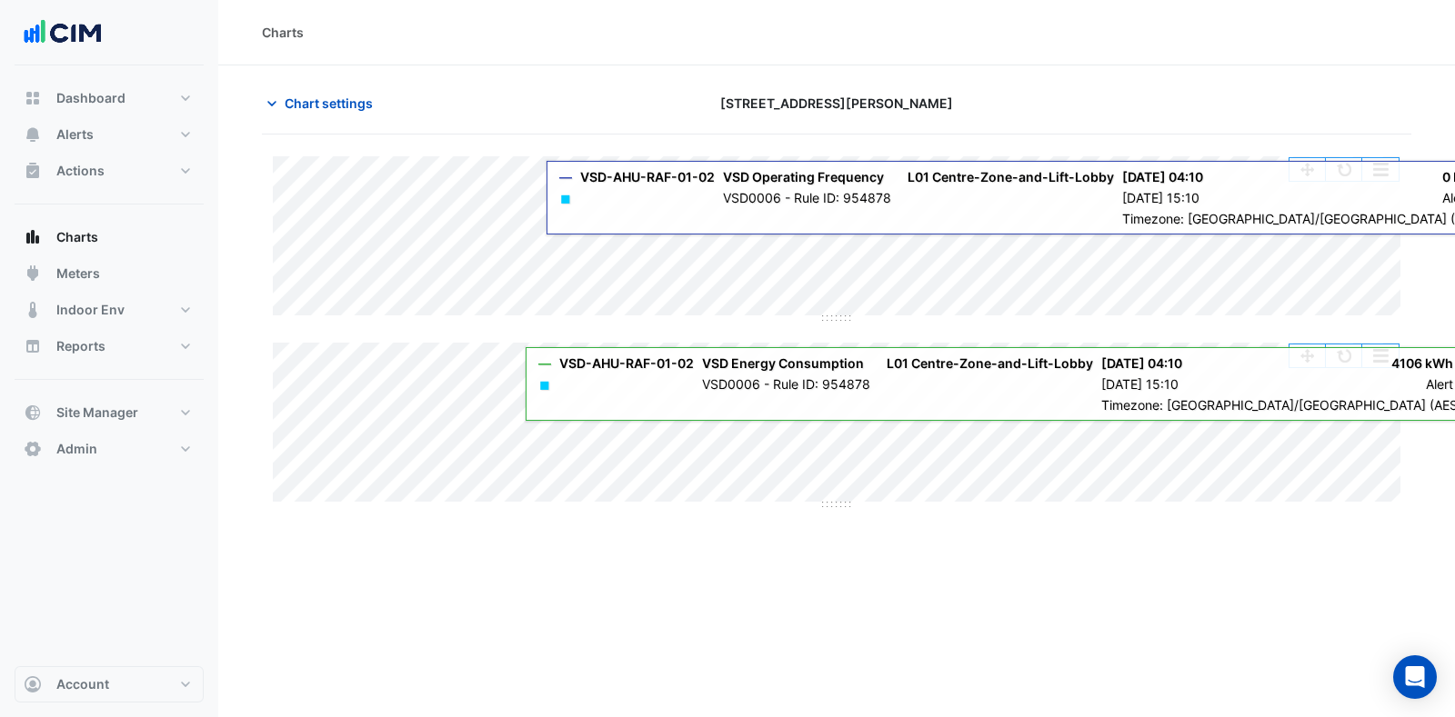
click at [1345, 180] on div "Split All Split None Print Save as JPEG Save as PNG Pivot Data Table Export CSV…" at bounding box center [1343, 169] width 111 height 25
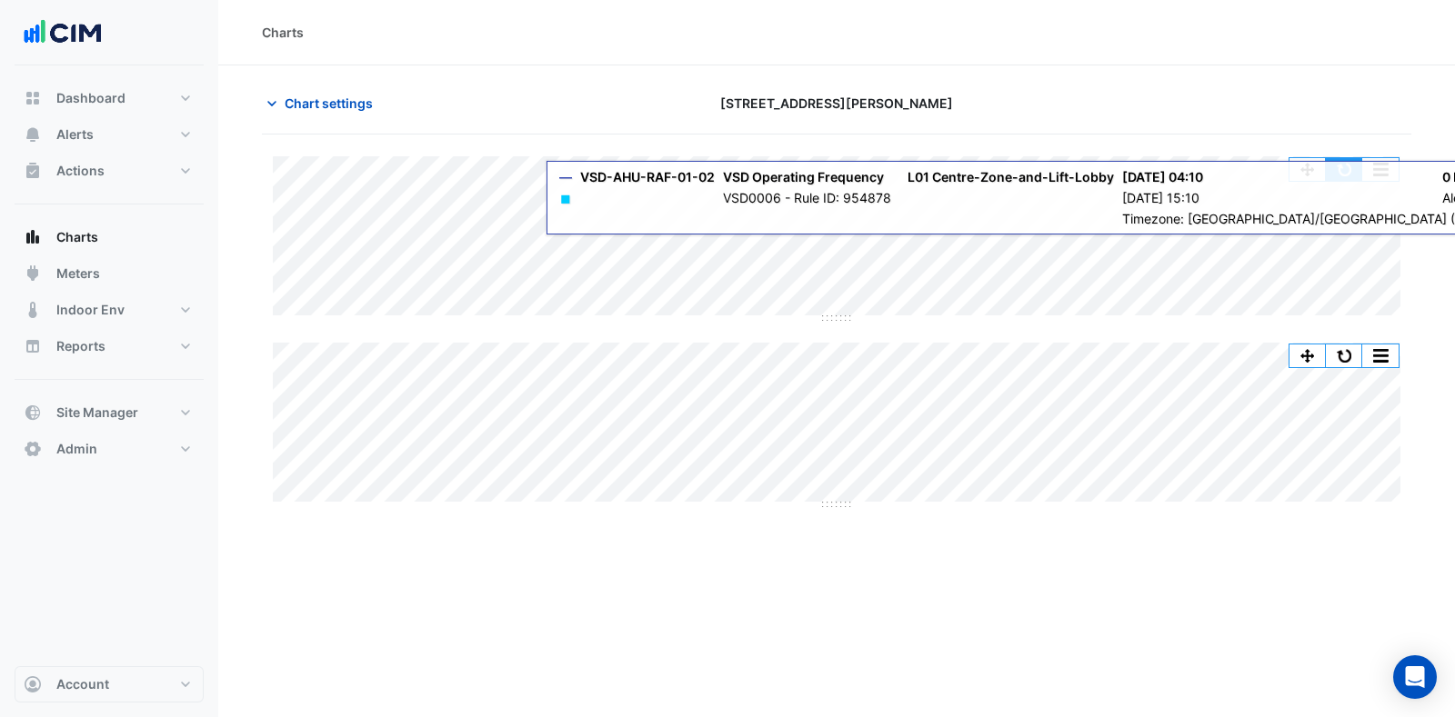
click at [1345, 172] on button "button" at bounding box center [1343, 169] width 36 height 23
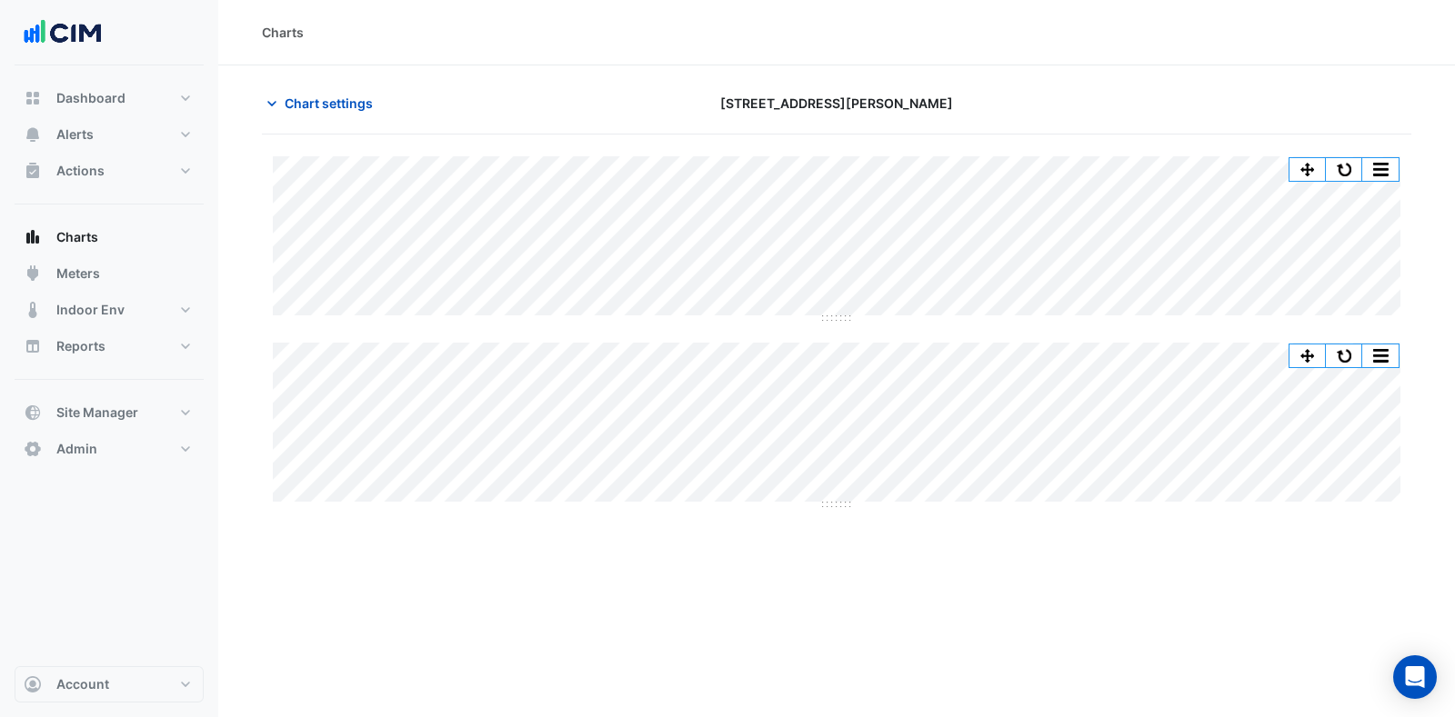
click at [1041, 315] on div "Split All Split None Print Save as JPEG Save as PNG Pivot Data Table Export CSV…" at bounding box center [836, 238] width 1127 height 165
click at [1350, 171] on button "button" at bounding box center [1343, 169] width 36 height 23
click at [1335, 170] on button "button" at bounding box center [1343, 169] width 36 height 23
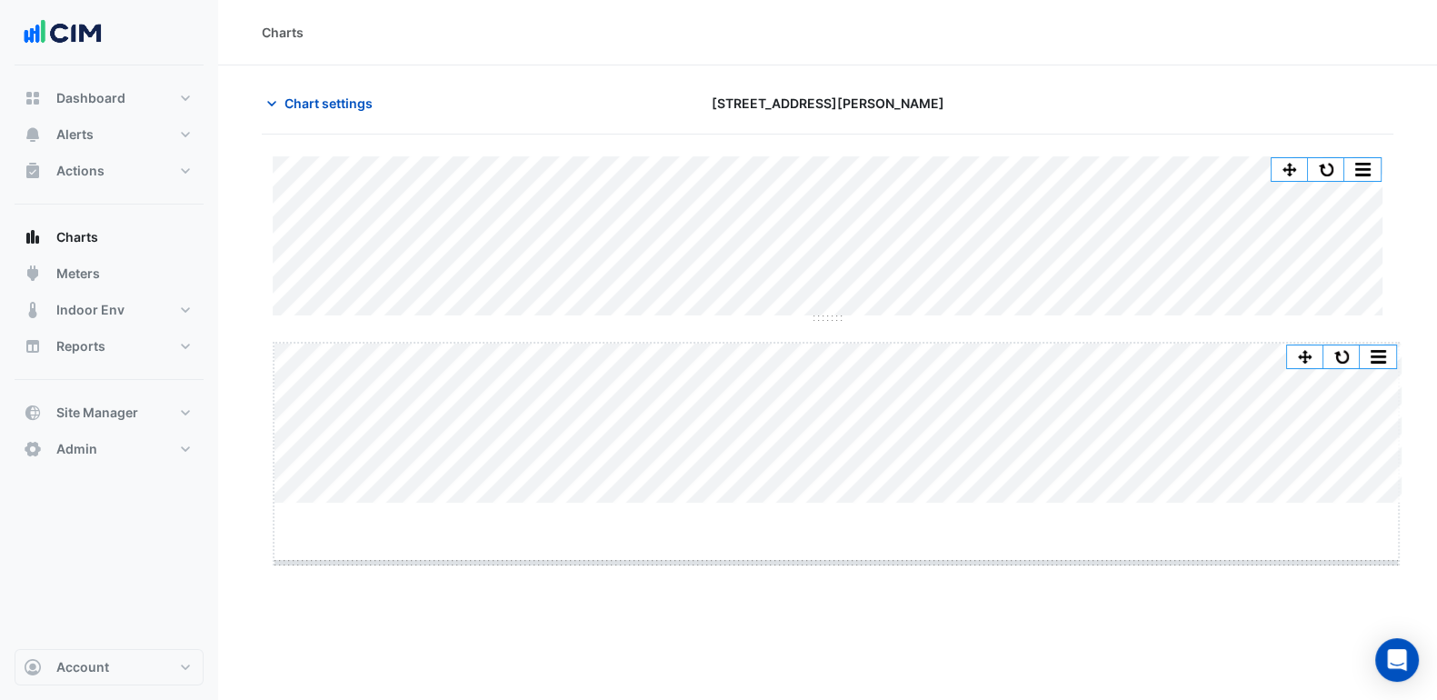
drag, startPoint x: 837, startPoint y: 504, endPoint x: 825, endPoint y: 563, distance: 60.3
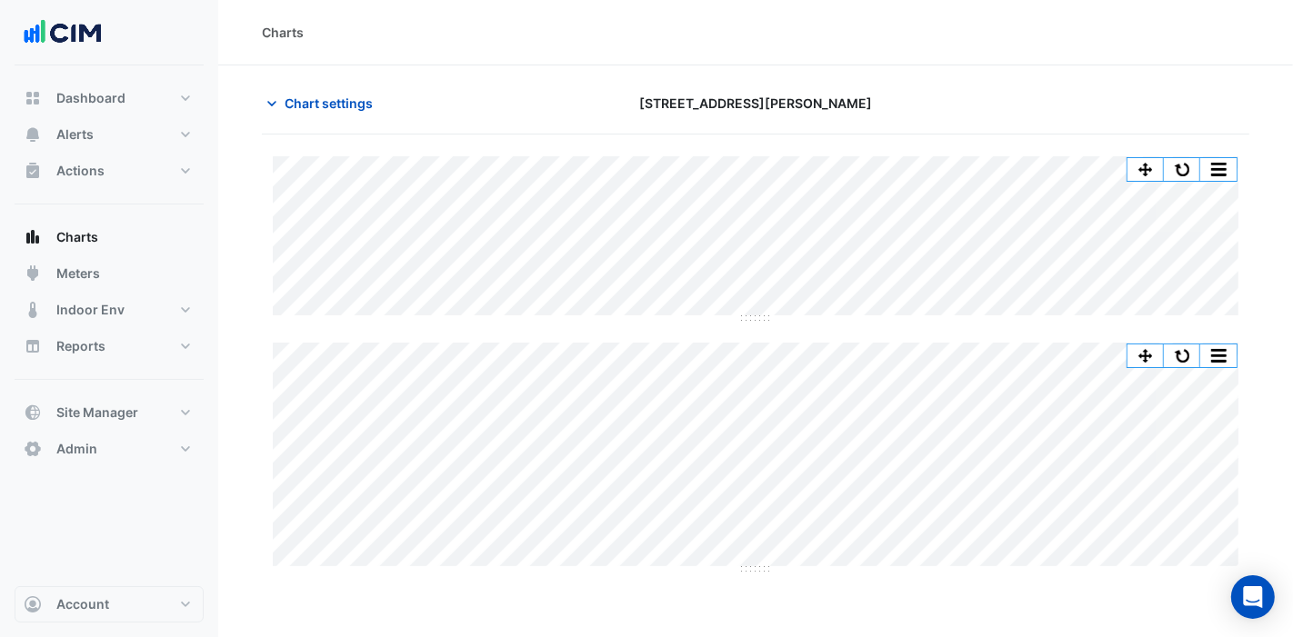
drag, startPoint x: 1445, startPoint y: 0, endPoint x: 748, endPoint y: 635, distance: 942.8
click at [751, 632] on div "Charts Chart settings 100 Arthur Street Split All Split None Print Save as JPEG…" at bounding box center [755, 318] width 1075 height 637
click at [93, 241] on span "Charts" at bounding box center [77, 237] width 42 height 18
click at [333, 110] on span "Chart settings" at bounding box center [329, 103] width 88 height 19
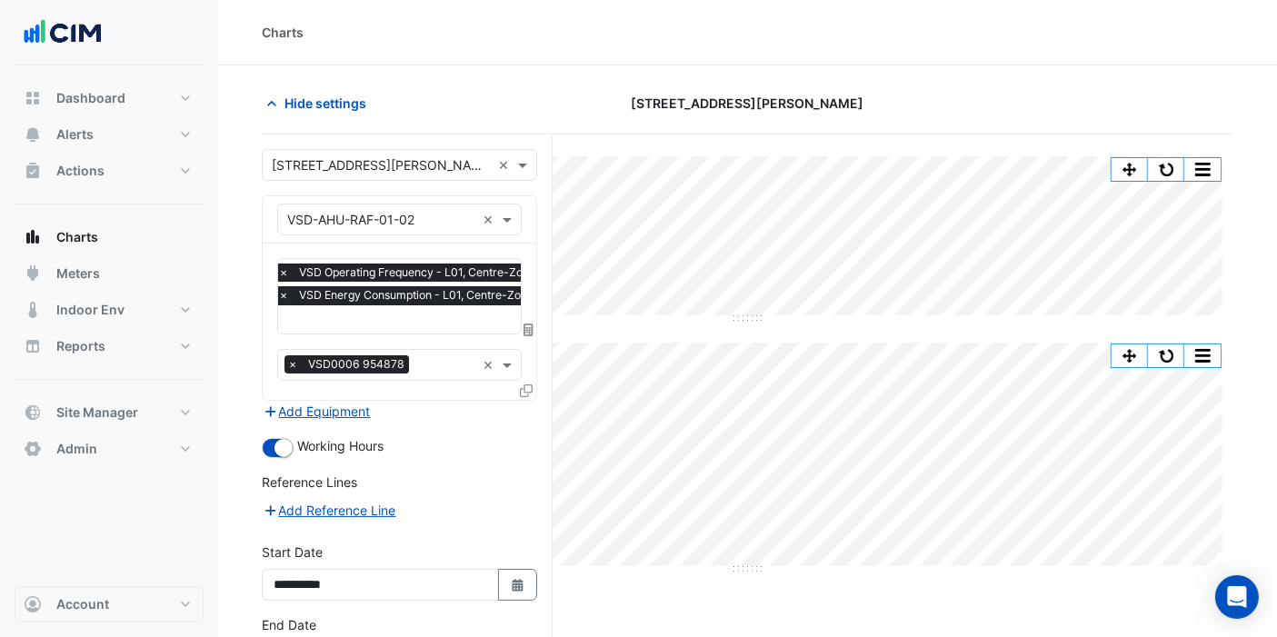
click at [292, 105] on span "Hide settings" at bounding box center [326, 103] width 82 height 19
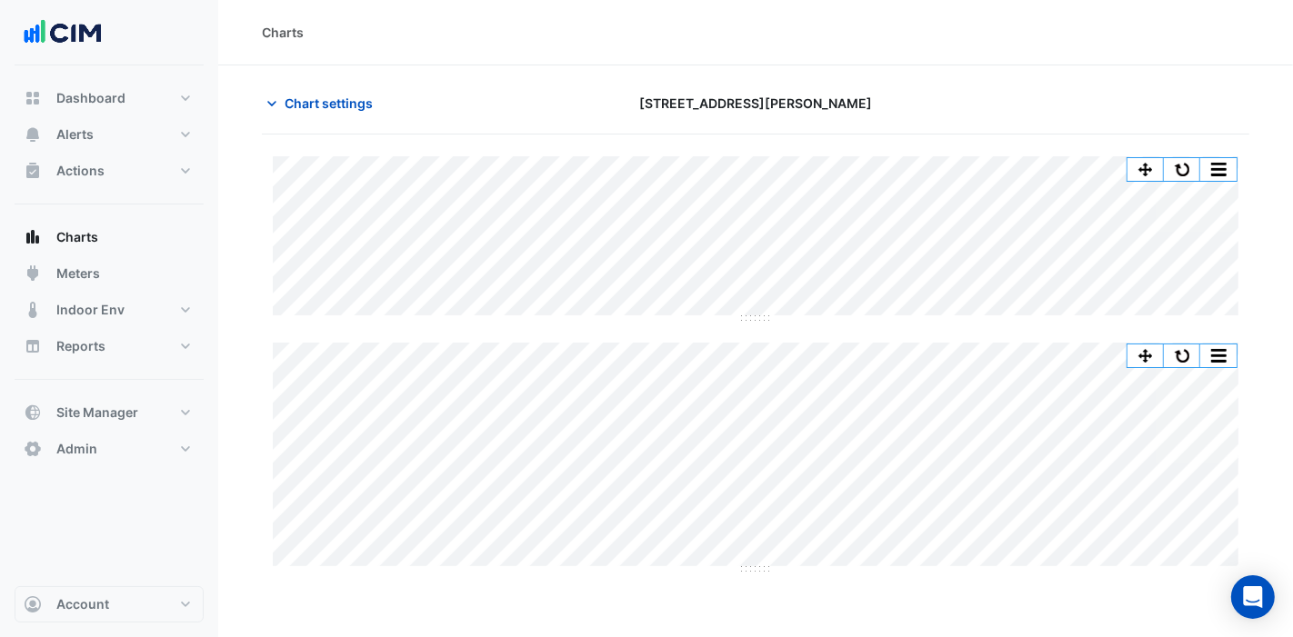
click at [340, 105] on span "Chart settings" at bounding box center [329, 103] width 88 height 19
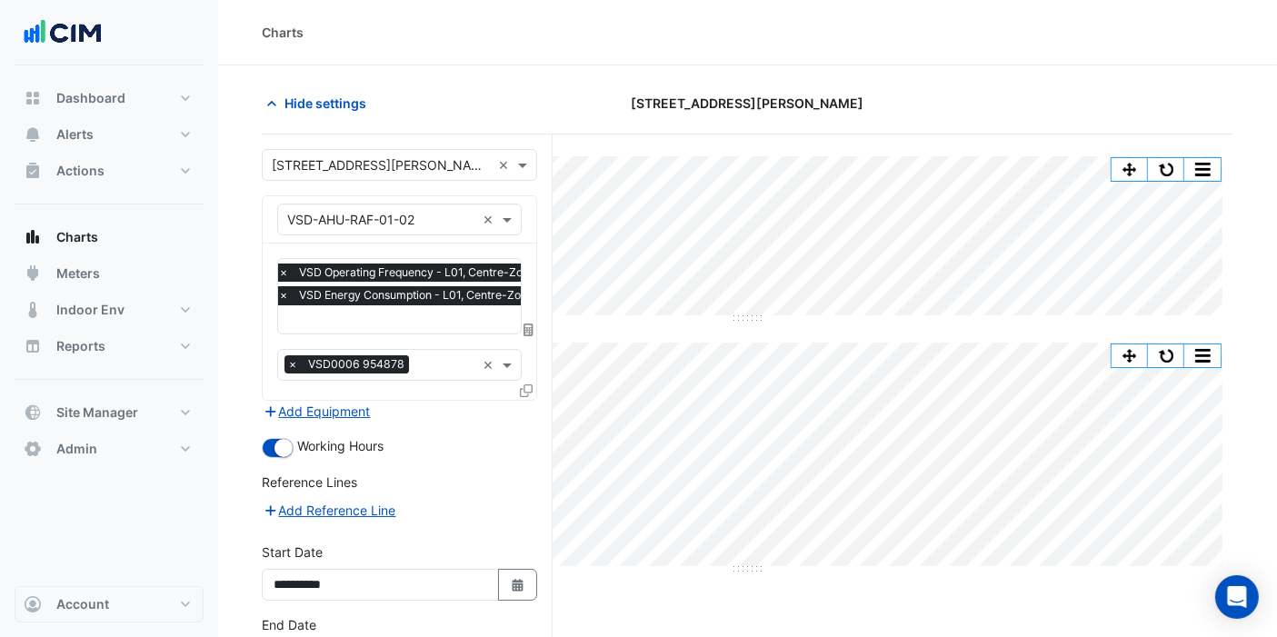
click at [409, 219] on input "text" at bounding box center [381, 220] width 188 height 19
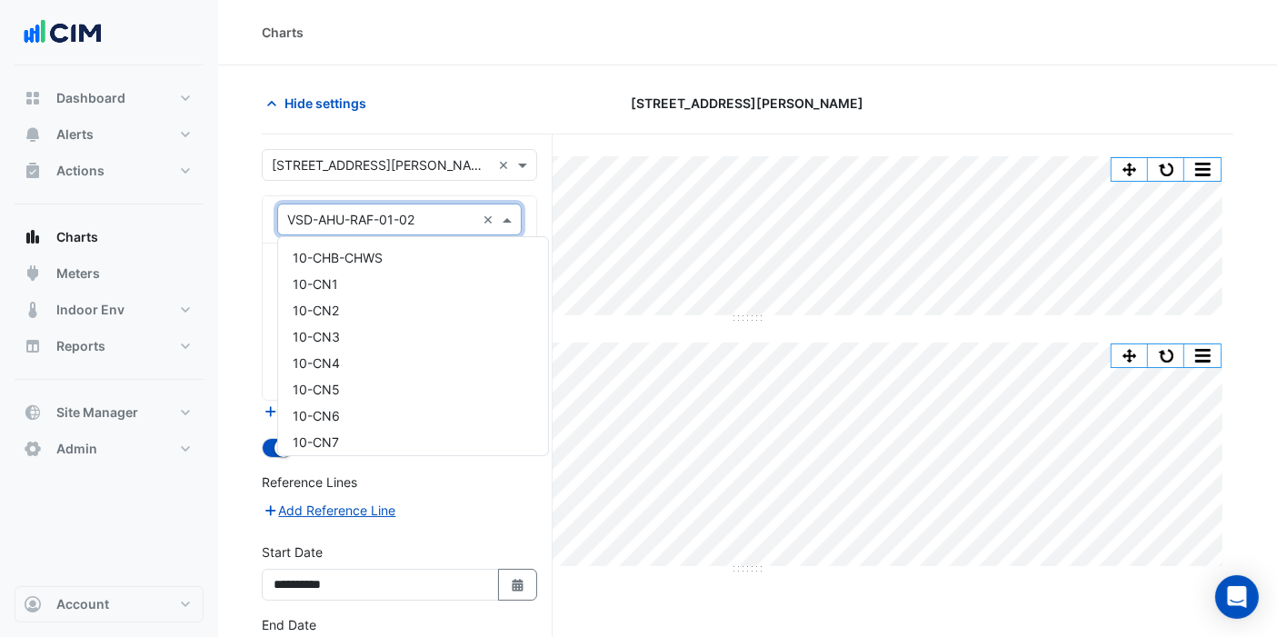
scroll to position [25994, 0]
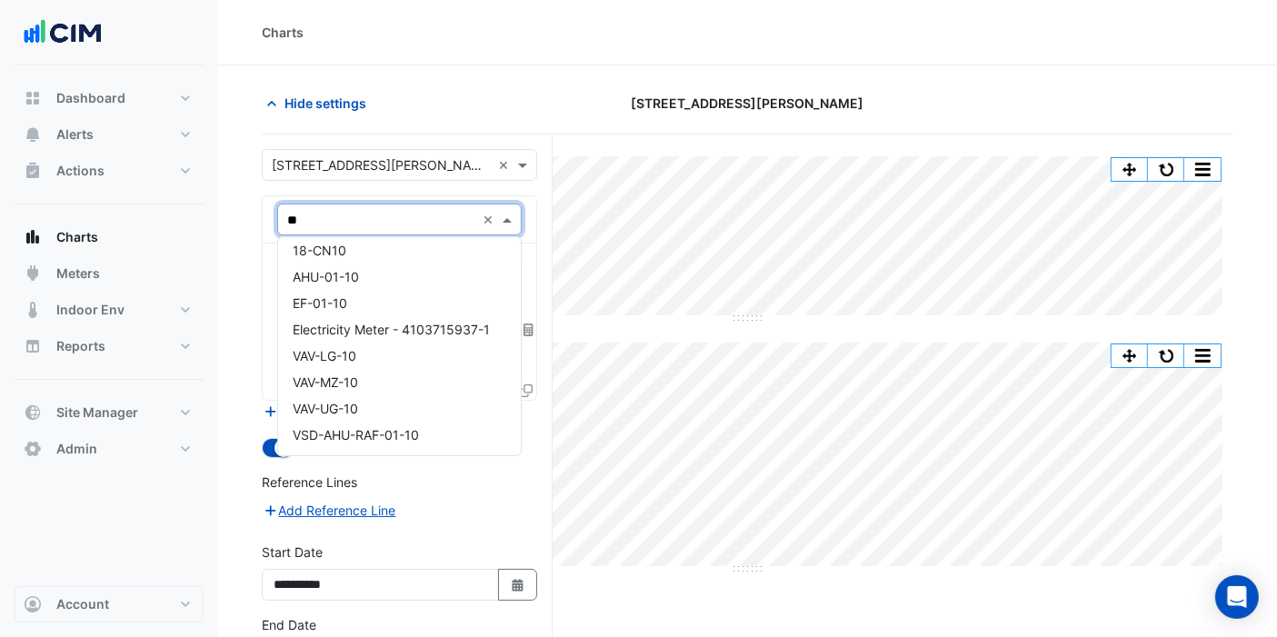
type input "*"
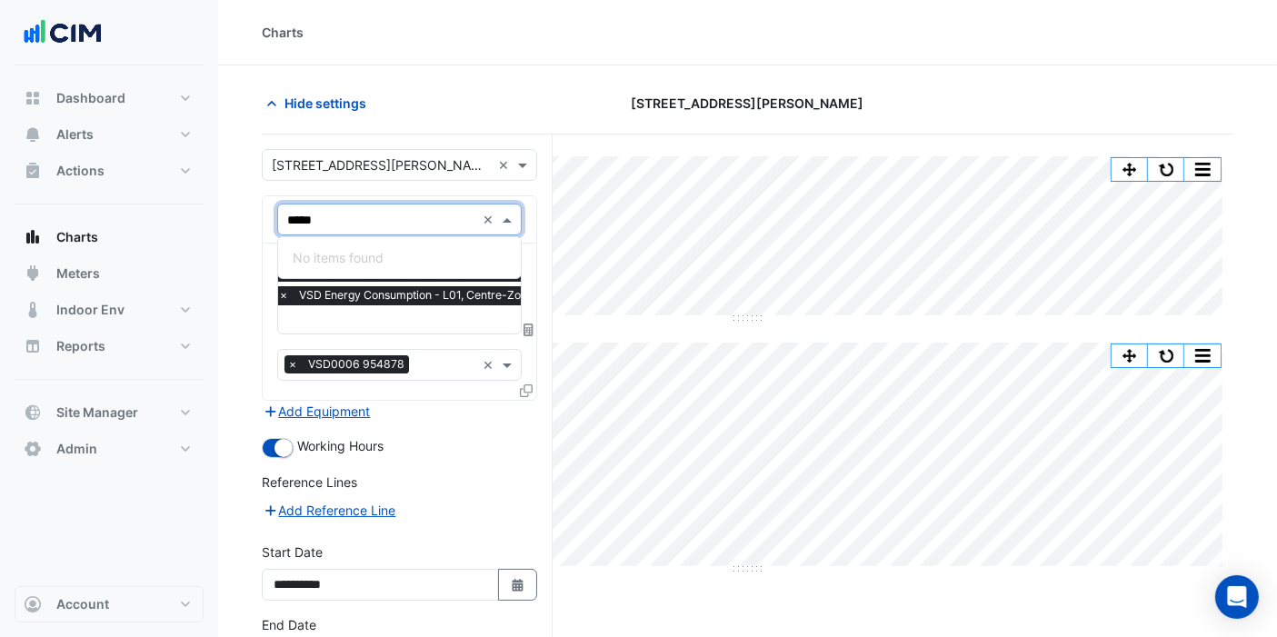
scroll to position [0, 0]
type input "****"
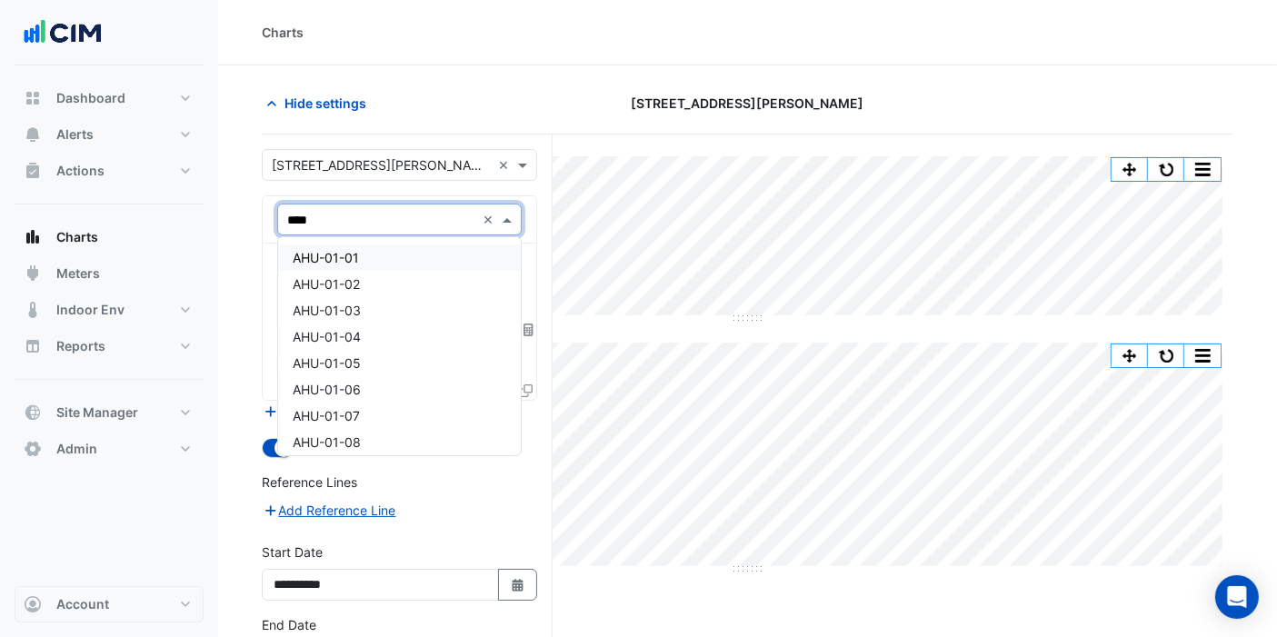
click at [340, 260] on span "AHU-01-01" at bounding box center [326, 257] width 66 height 15
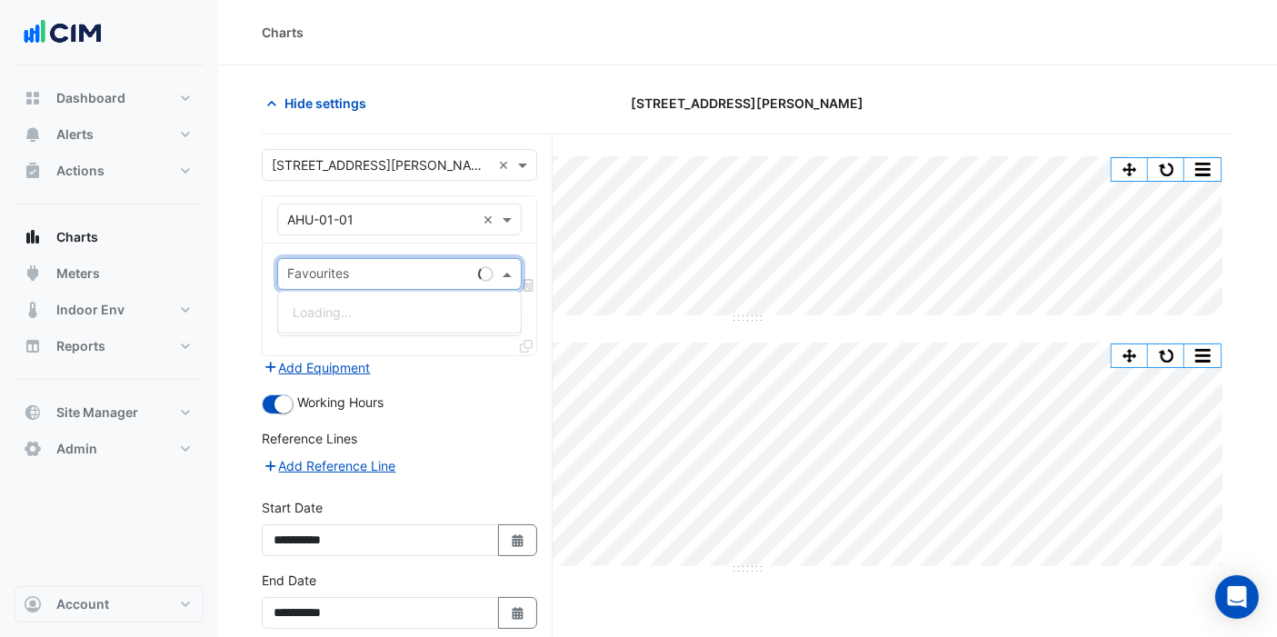
click at [414, 271] on input "text" at bounding box center [379, 275] width 184 height 19
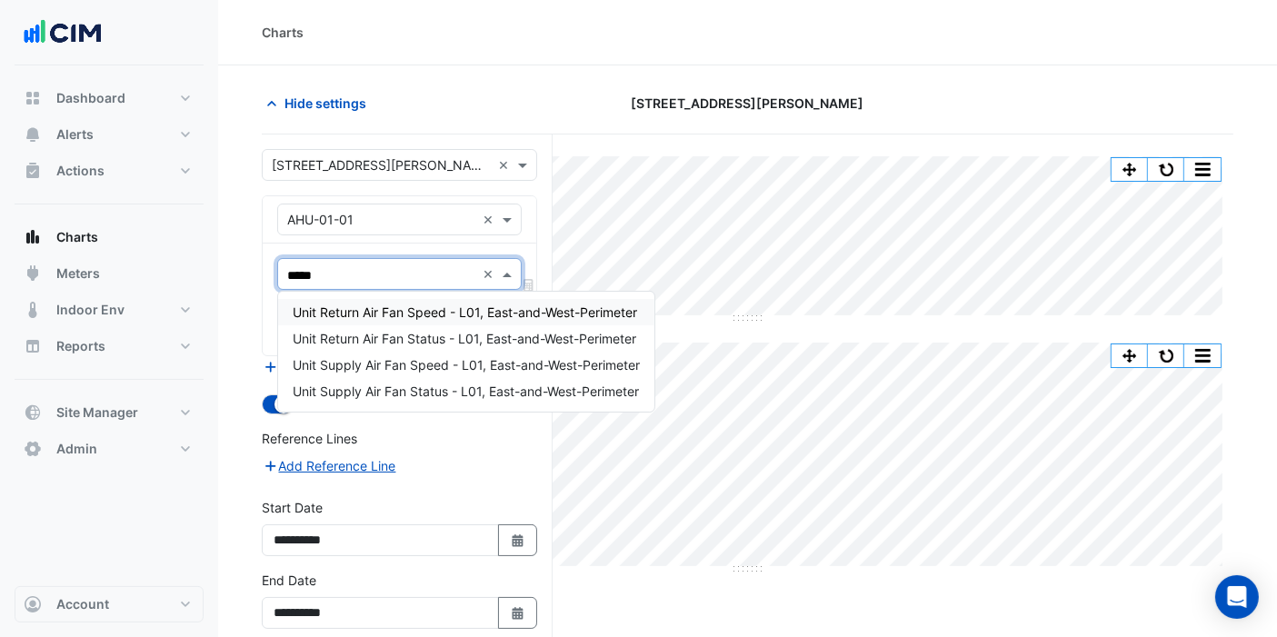
type input "******"
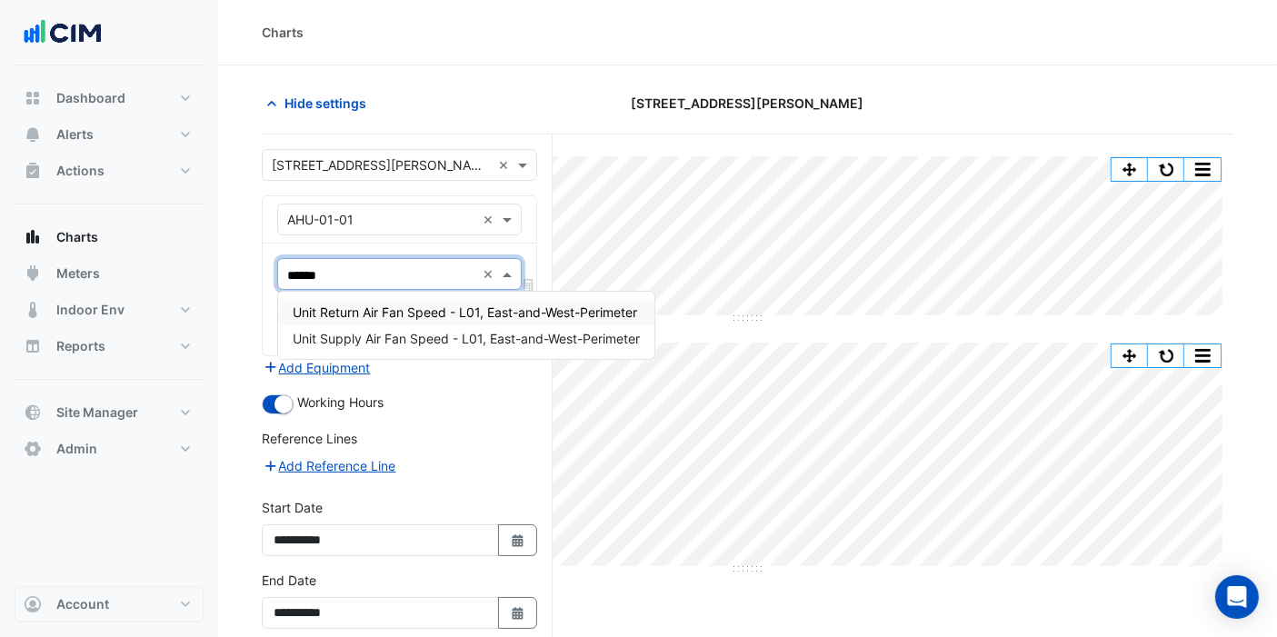
click at [352, 325] on div "Unit Supply Air Fan Speed - L01, East-and-West-Perimeter" at bounding box center [466, 338] width 376 height 26
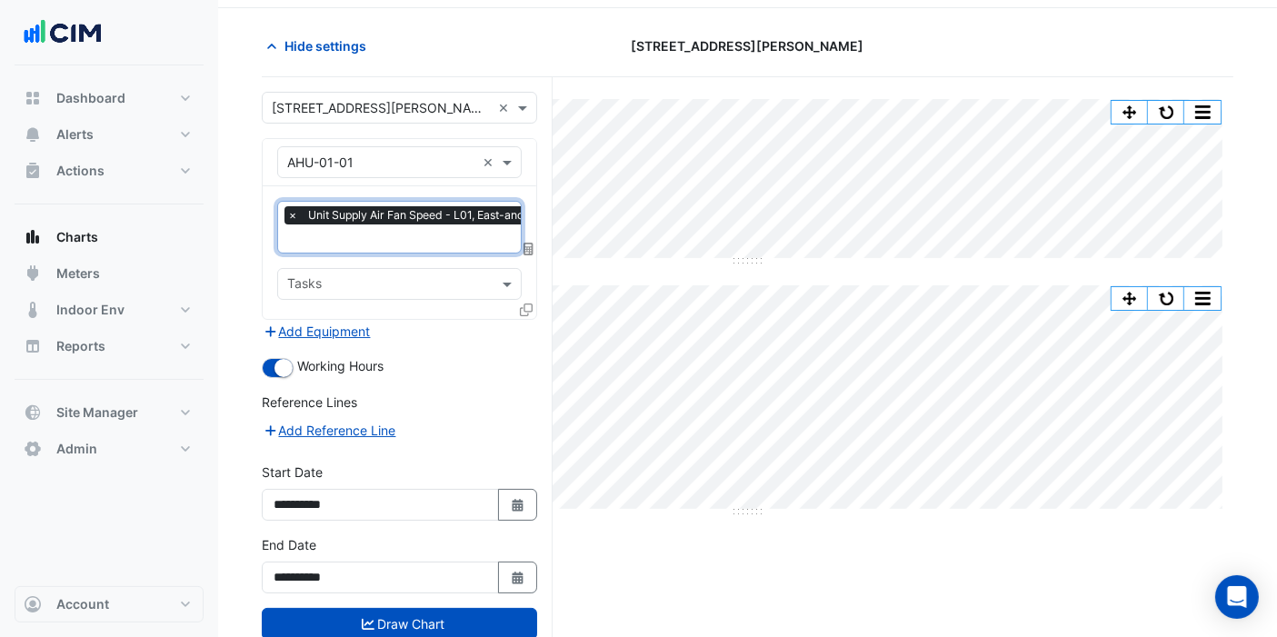
scroll to position [100, 0]
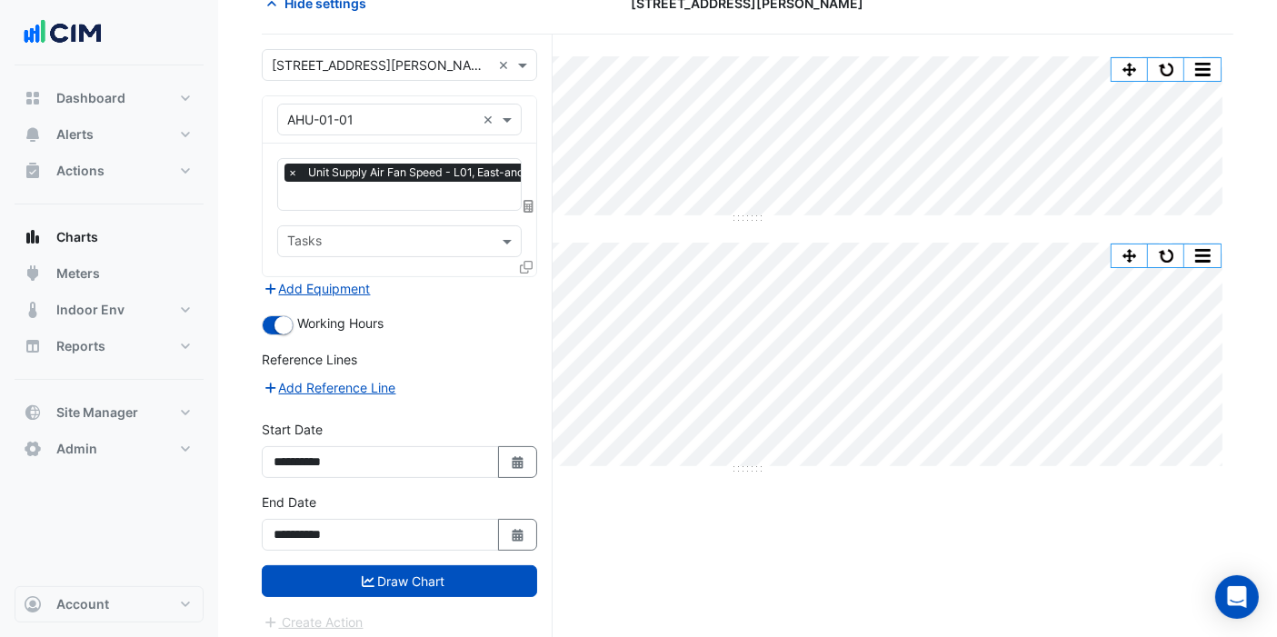
click at [418, 571] on button "Draw Chart" at bounding box center [399, 581] width 275 height 32
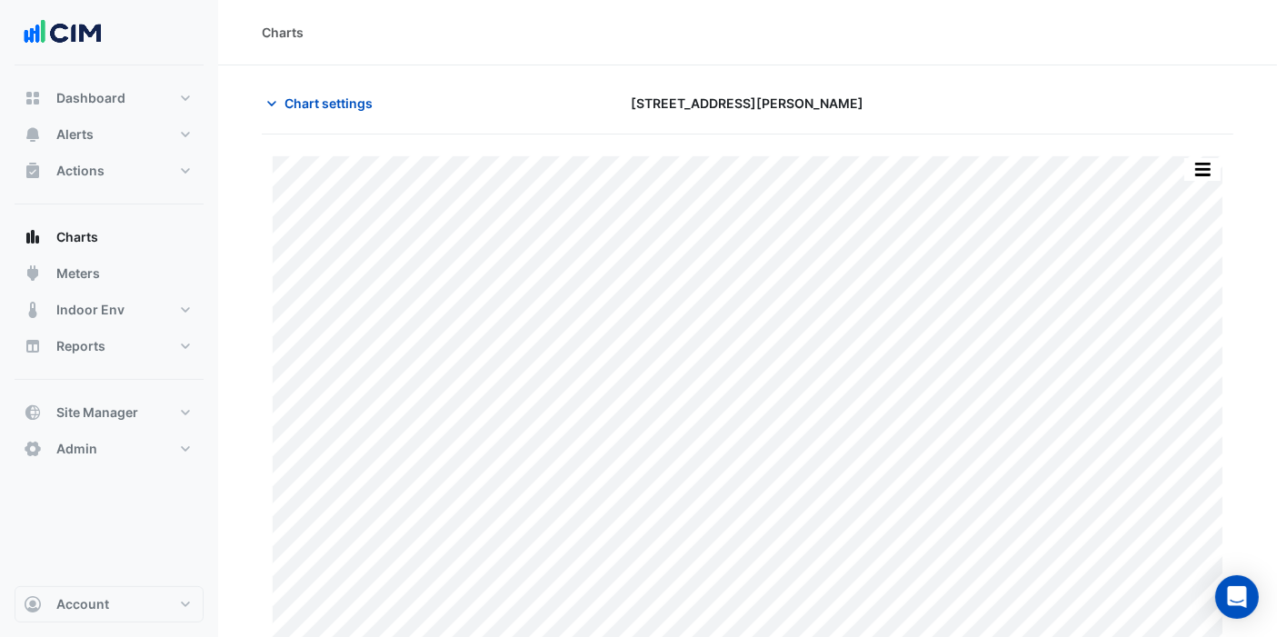
click at [311, 111] on span "Chart settings" at bounding box center [329, 103] width 88 height 19
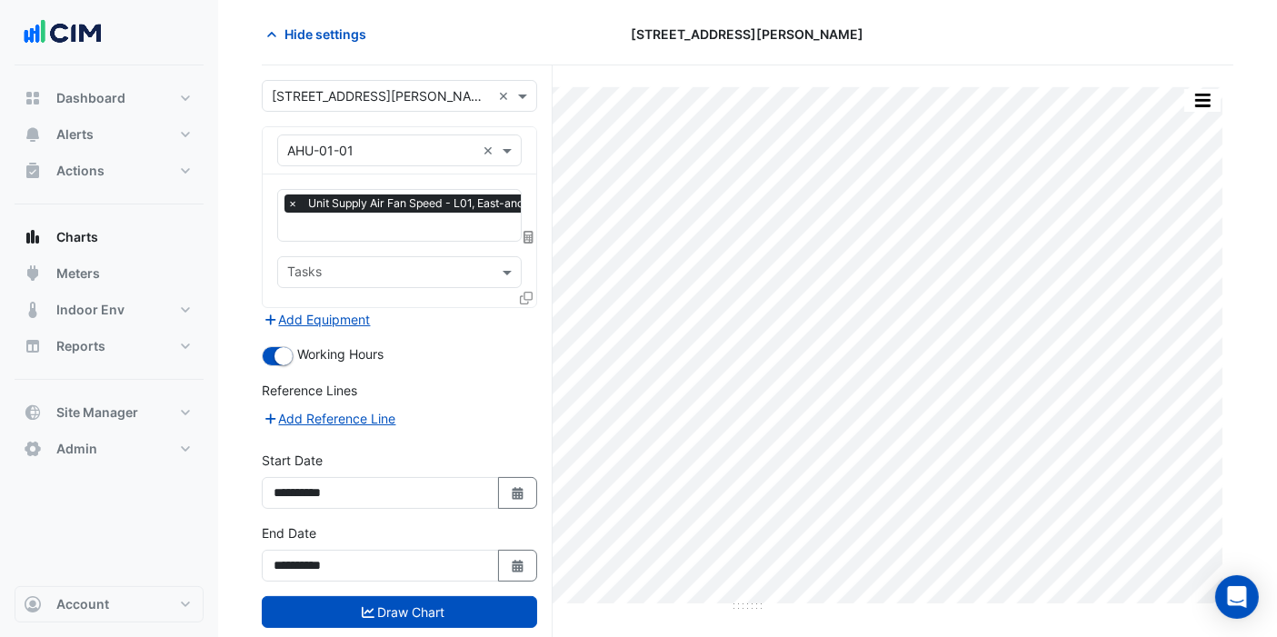
scroll to position [100, 0]
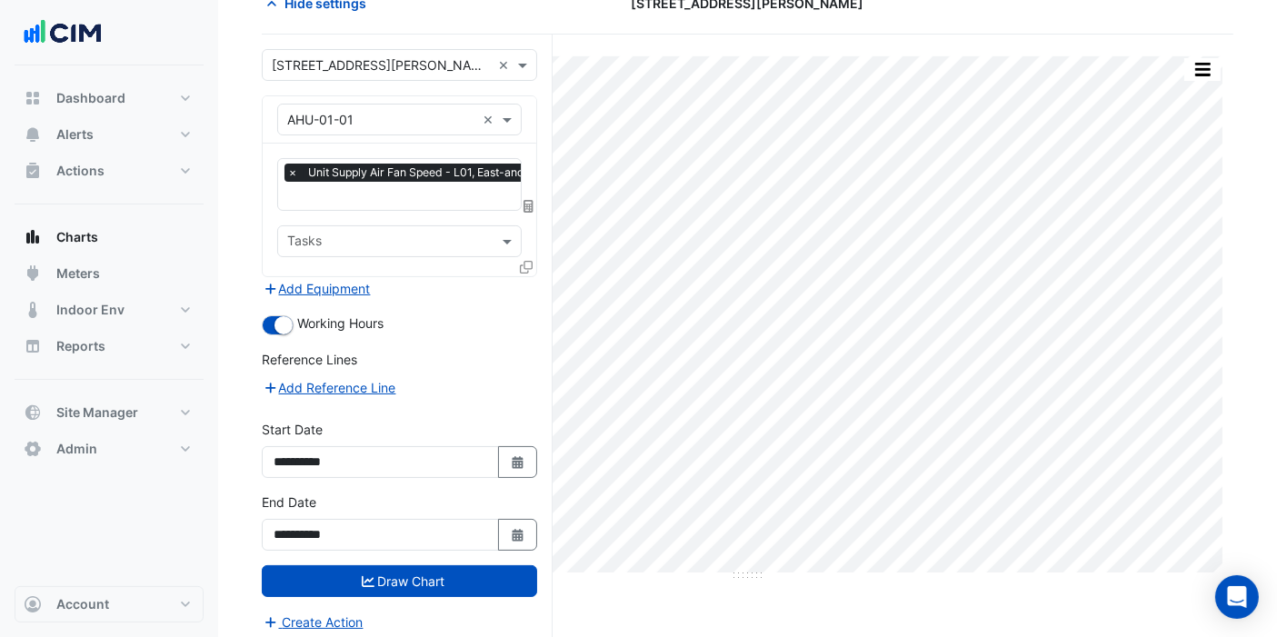
click at [519, 529] on icon "button" at bounding box center [517, 535] width 11 height 13
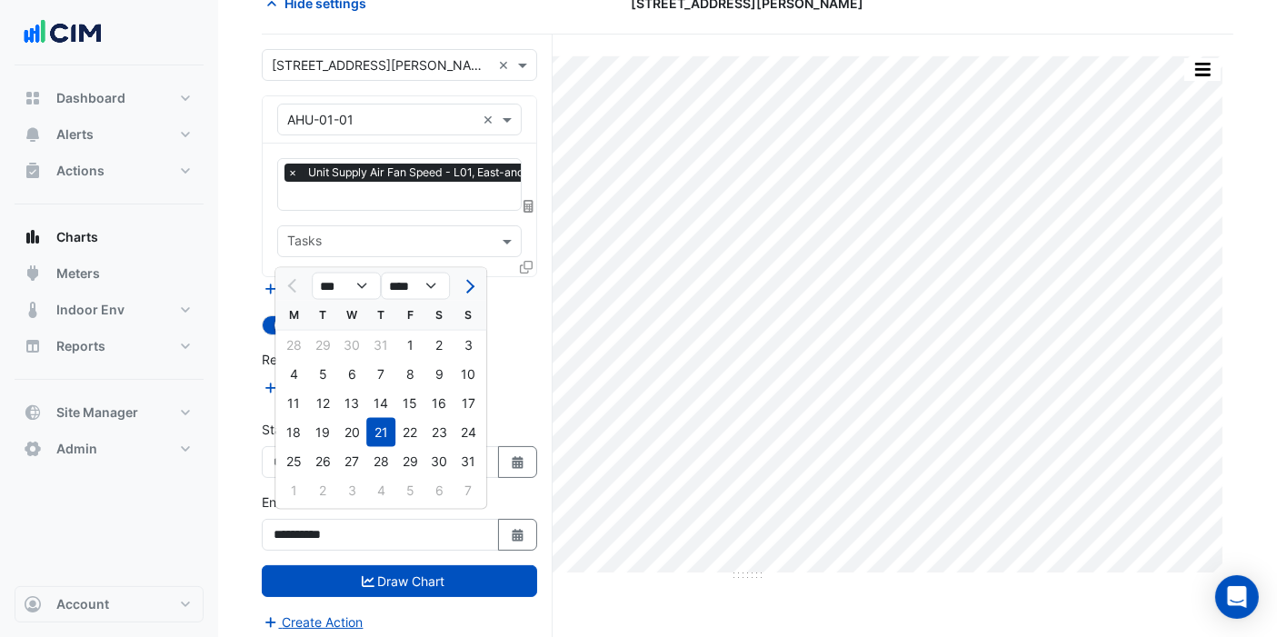
click at [464, 289] on button "Next month" at bounding box center [468, 286] width 22 height 29
select select "*"
click at [294, 341] on div "1" at bounding box center [293, 345] width 29 height 29
type input "**********"
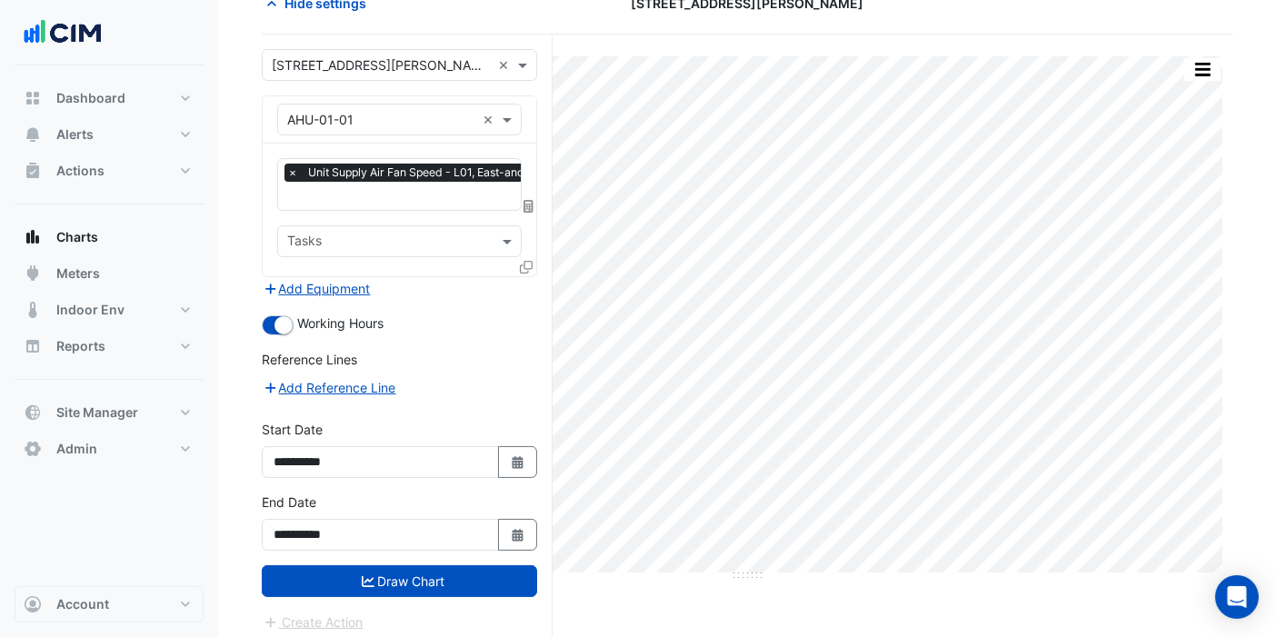
click at [424, 567] on button "Draw Chart" at bounding box center [399, 581] width 275 height 32
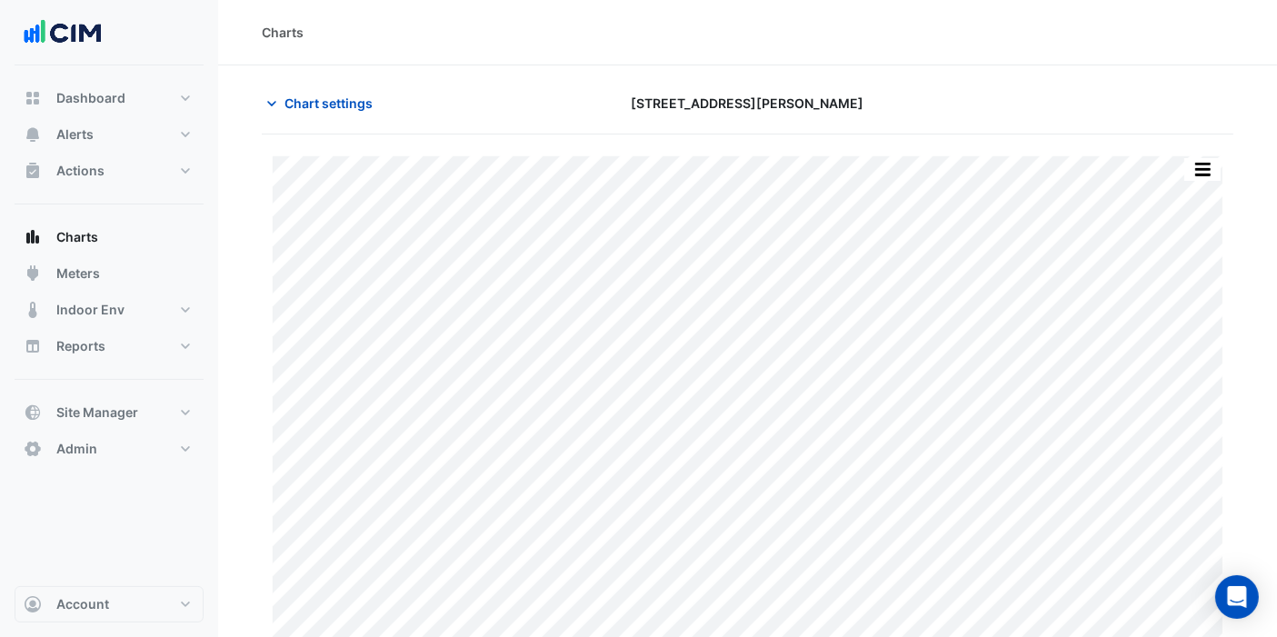
click at [332, 99] on span "Chart settings" at bounding box center [329, 103] width 88 height 19
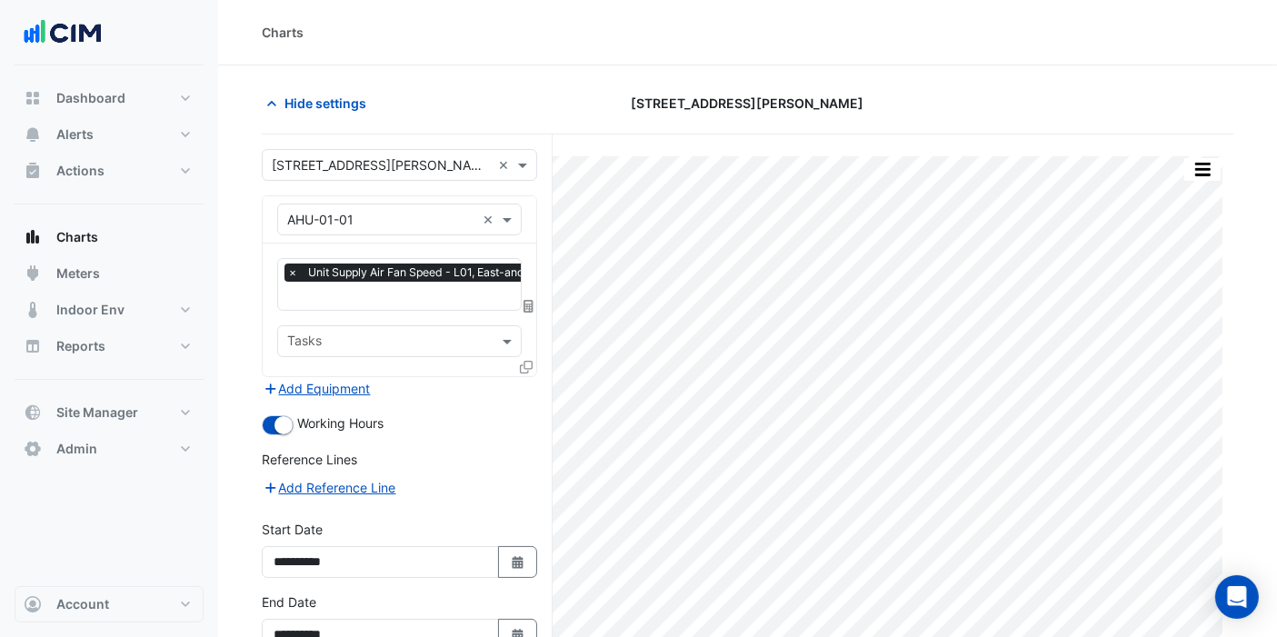
click at [527, 365] on icon at bounding box center [526, 367] width 13 height 13
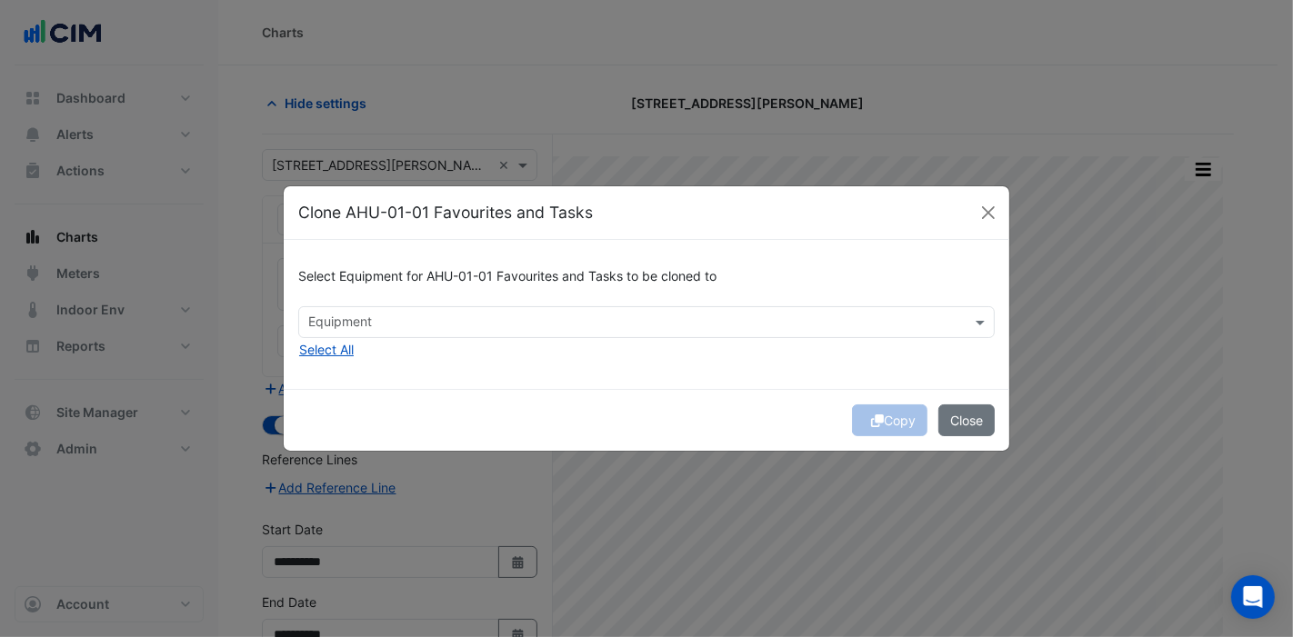
click at [393, 318] on input "text" at bounding box center [635, 324] width 655 height 19
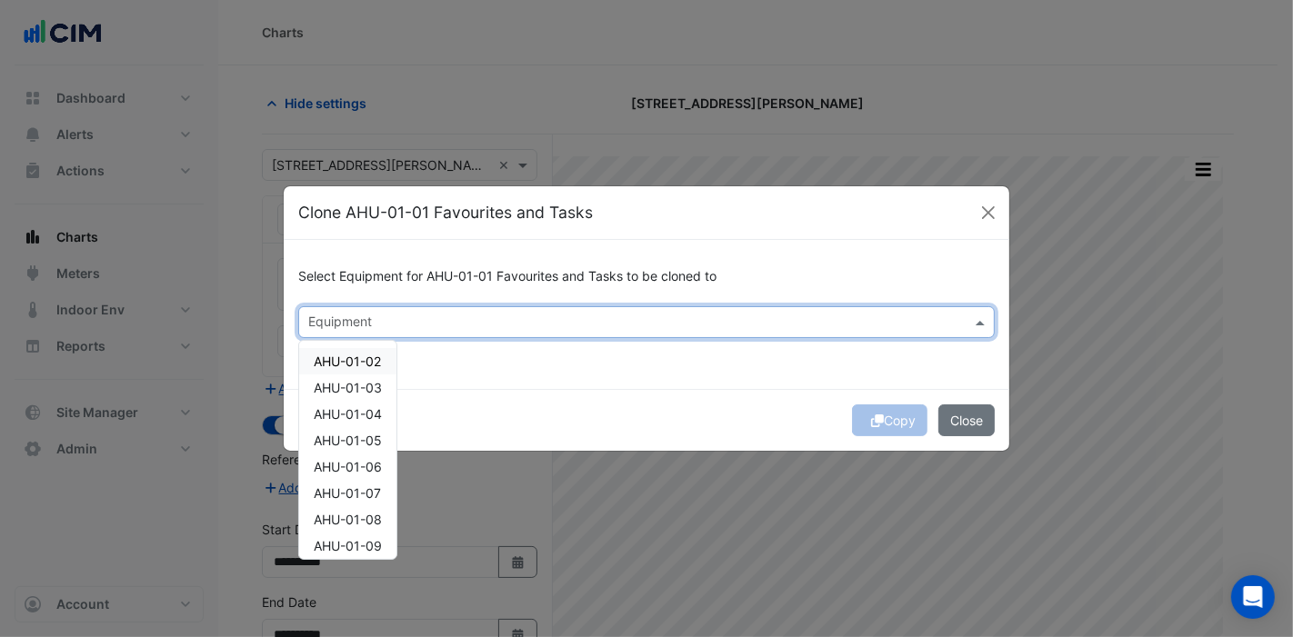
type input "*"
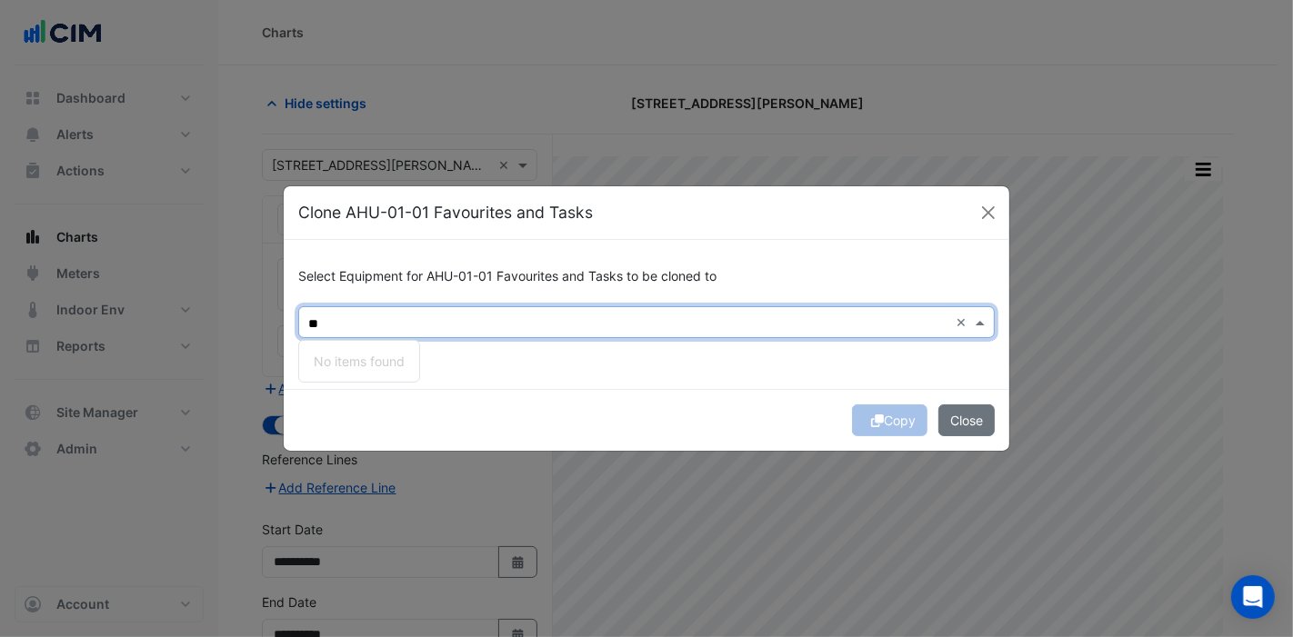
type input "*"
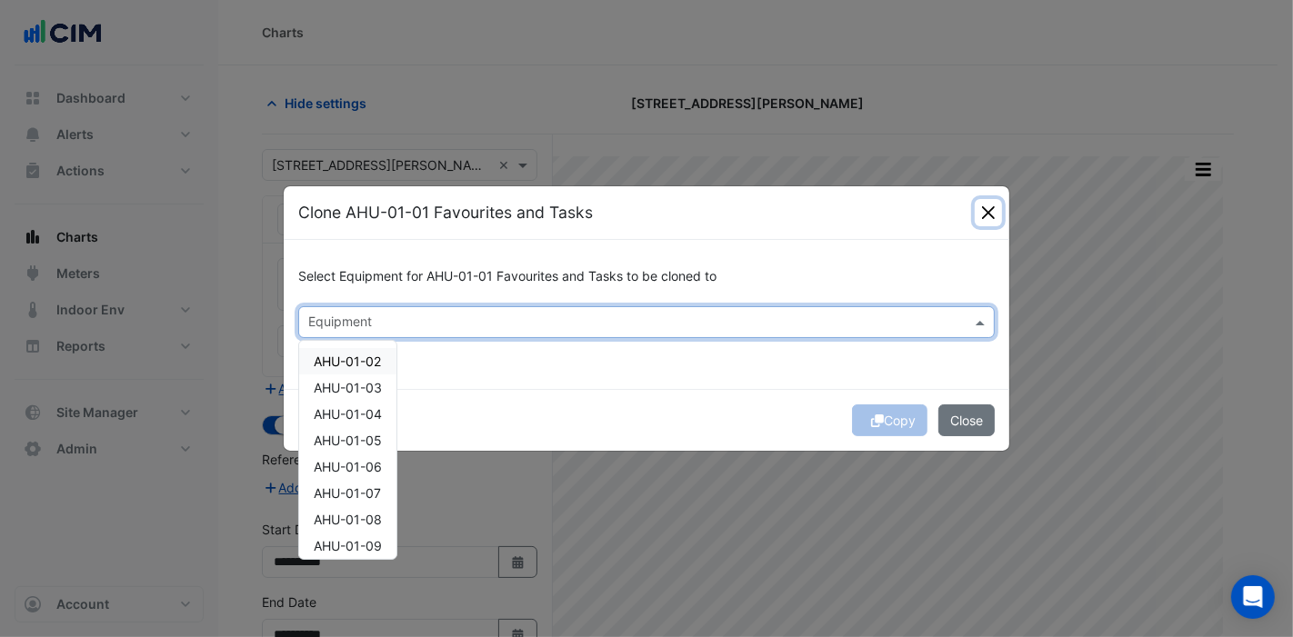
click at [988, 213] on button "Close" at bounding box center [988, 212] width 27 height 27
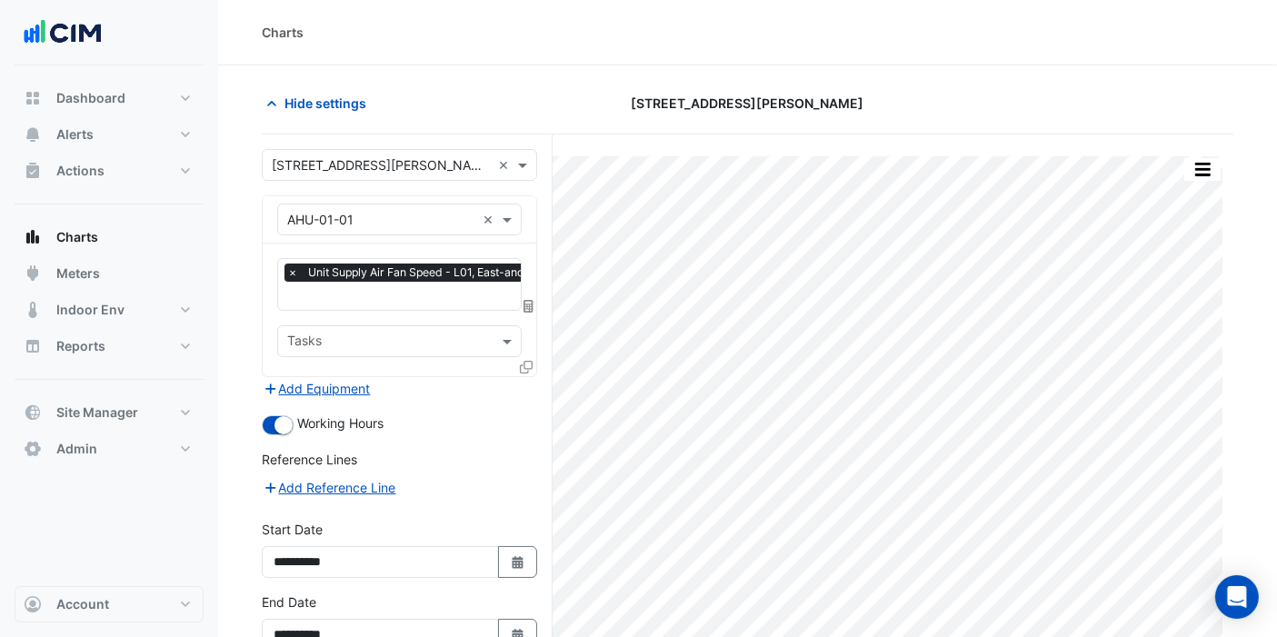
click at [340, 383] on button "Add Equipment" at bounding box center [317, 388] width 110 height 21
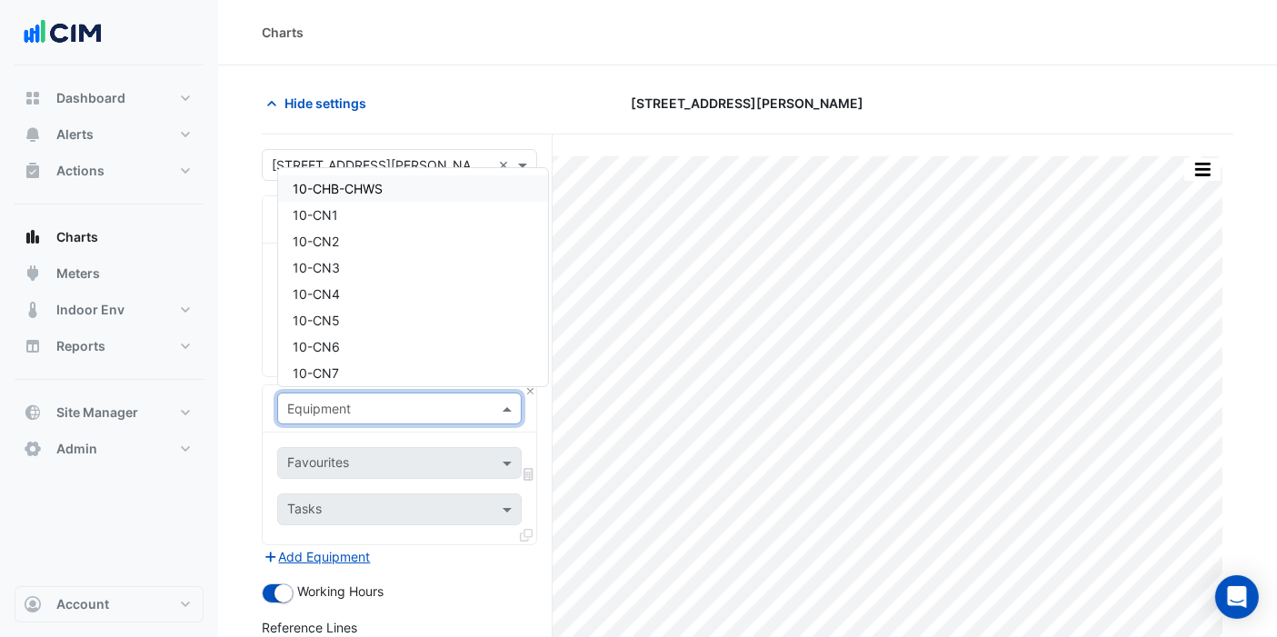
click at [317, 400] on input "text" at bounding box center [381, 409] width 188 height 19
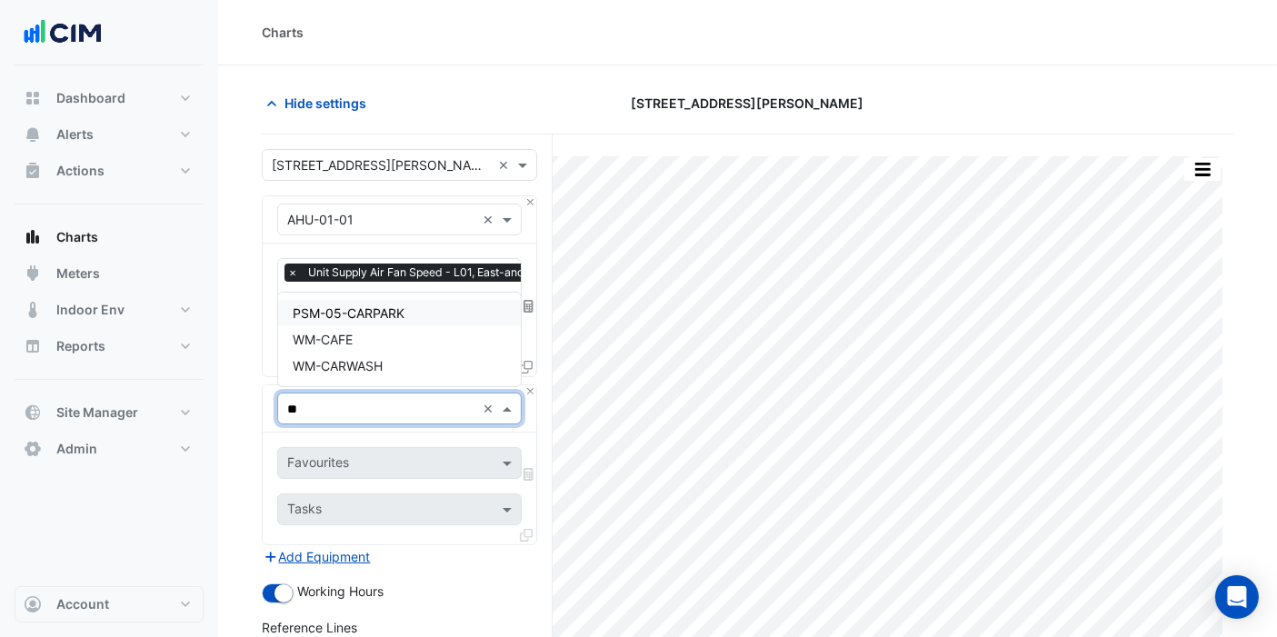
type input "*"
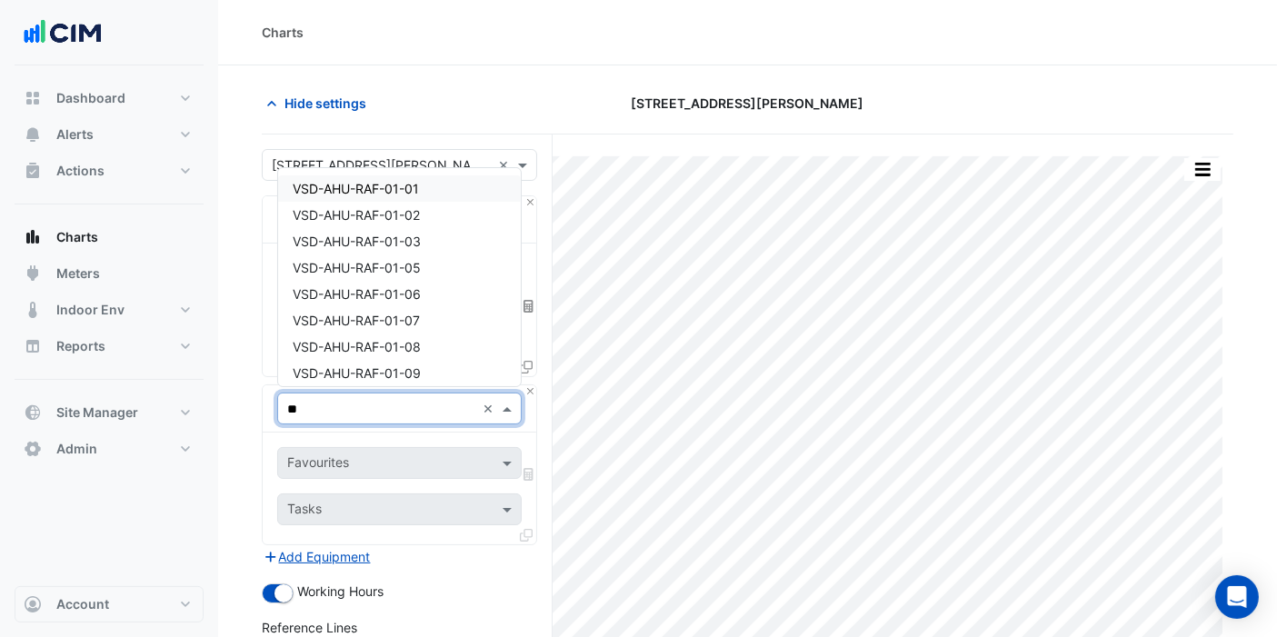
type input "***"
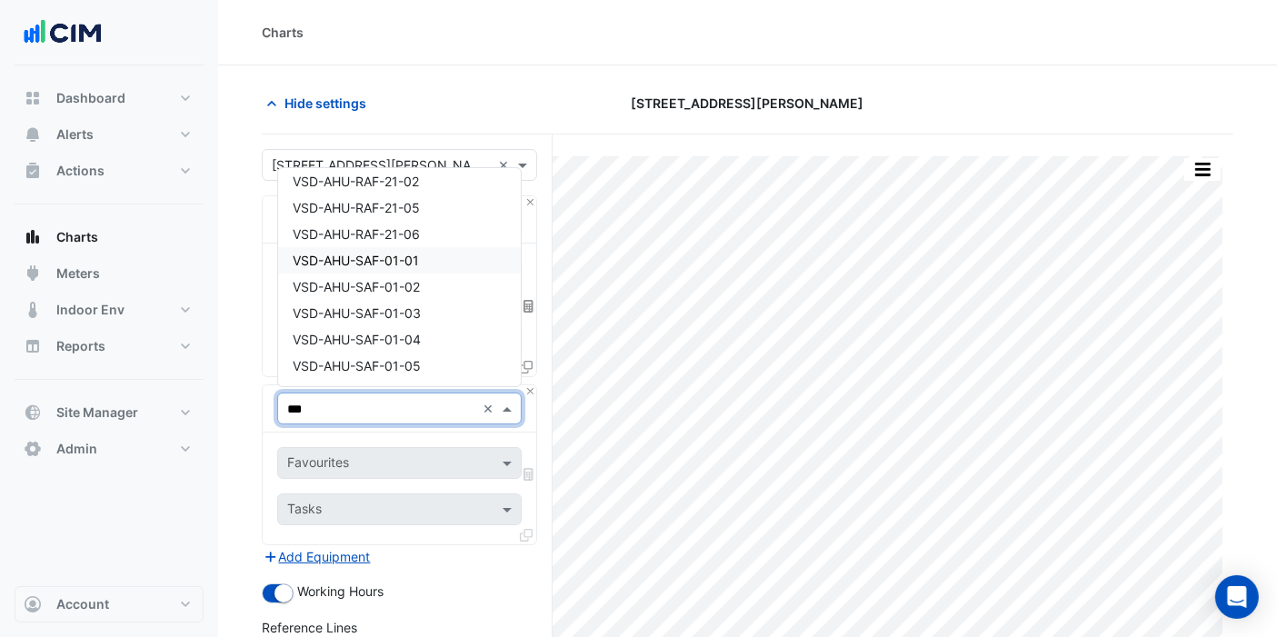
scroll to position [303, 0]
click at [376, 225] on span "VSD-AHU-SAF-01-01" at bounding box center [356, 228] width 126 height 15
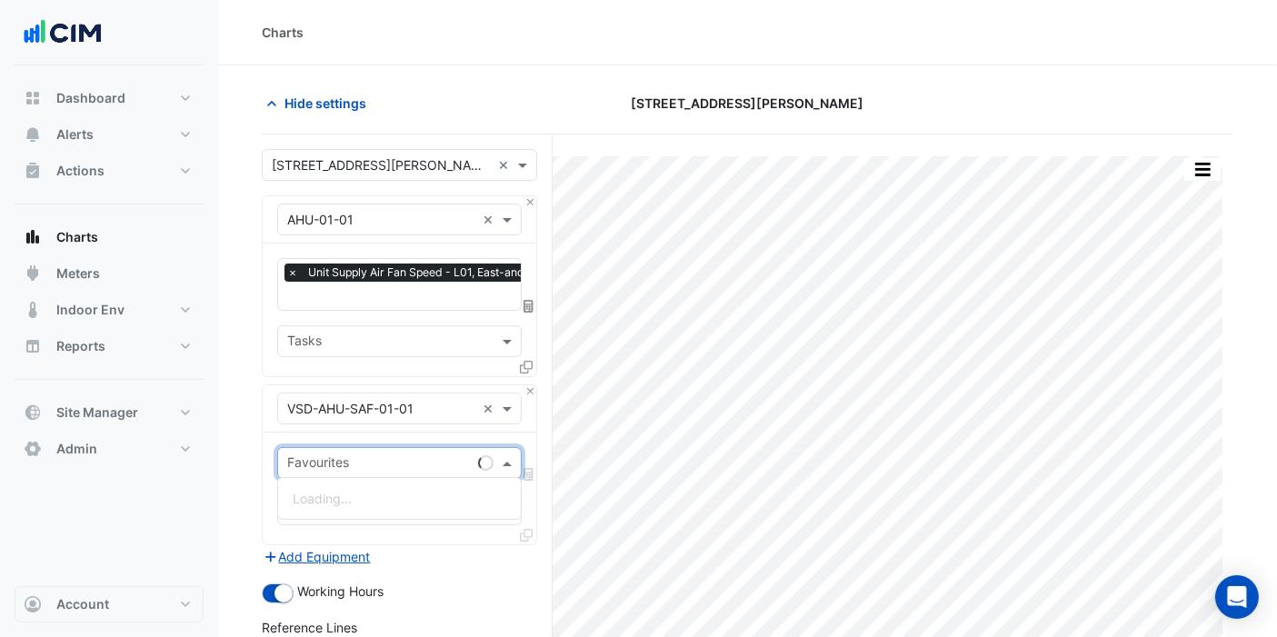
click at [345, 455] on input "text" at bounding box center [379, 464] width 184 height 19
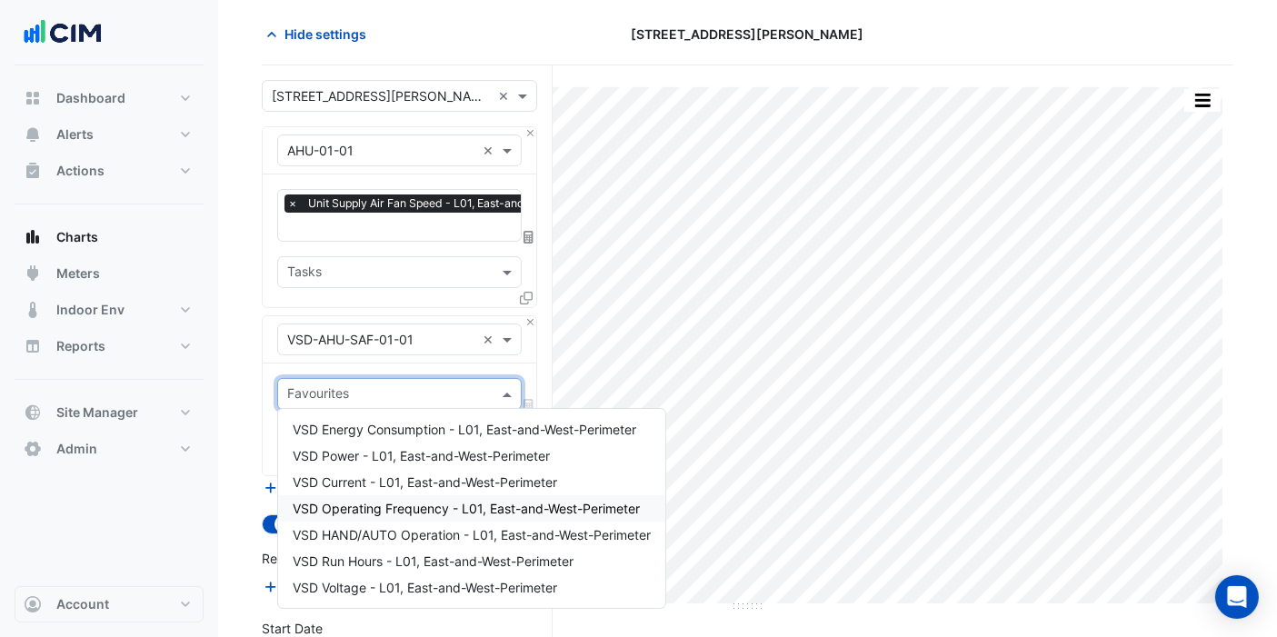
scroll to position [101, 0]
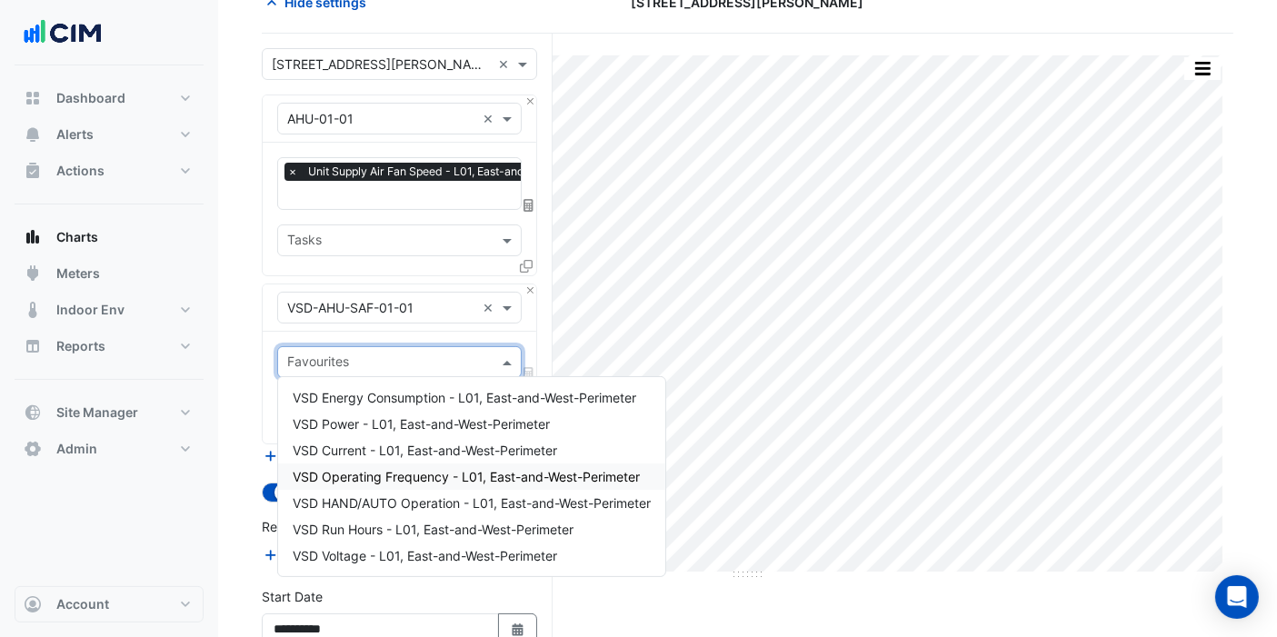
click at [395, 475] on span "VSD Operating Frequency - L01, East-and-West-Perimeter" at bounding box center [466, 476] width 347 height 15
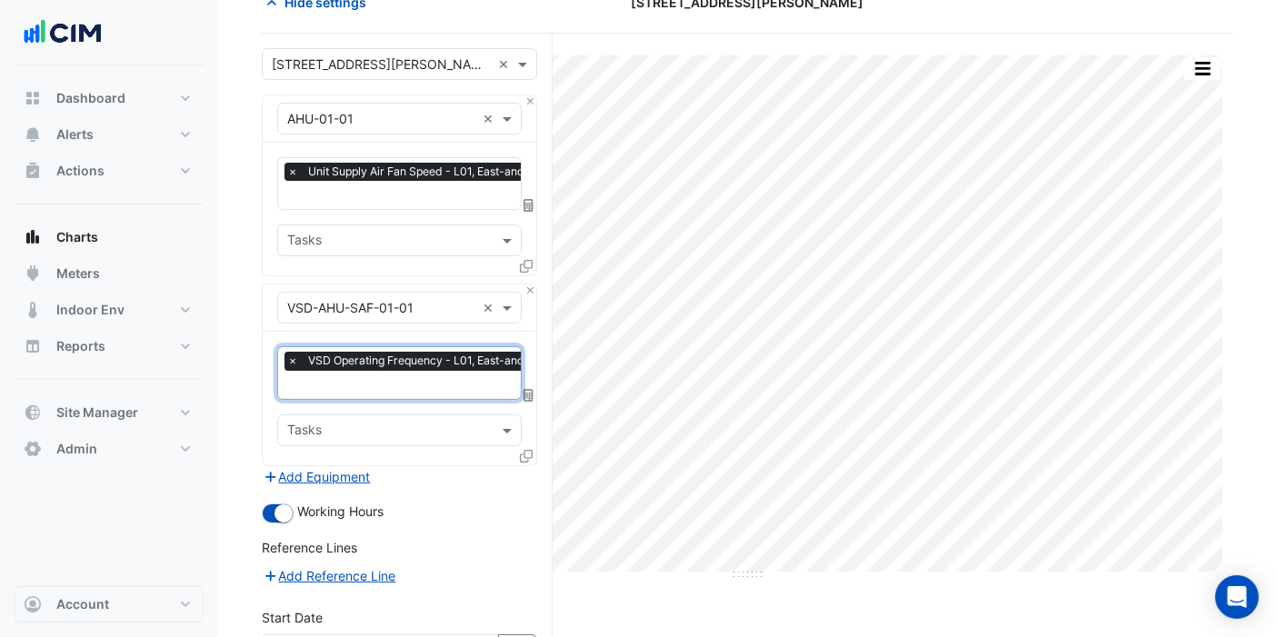
click at [375, 377] on input "text" at bounding box center [454, 386] width 334 height 19
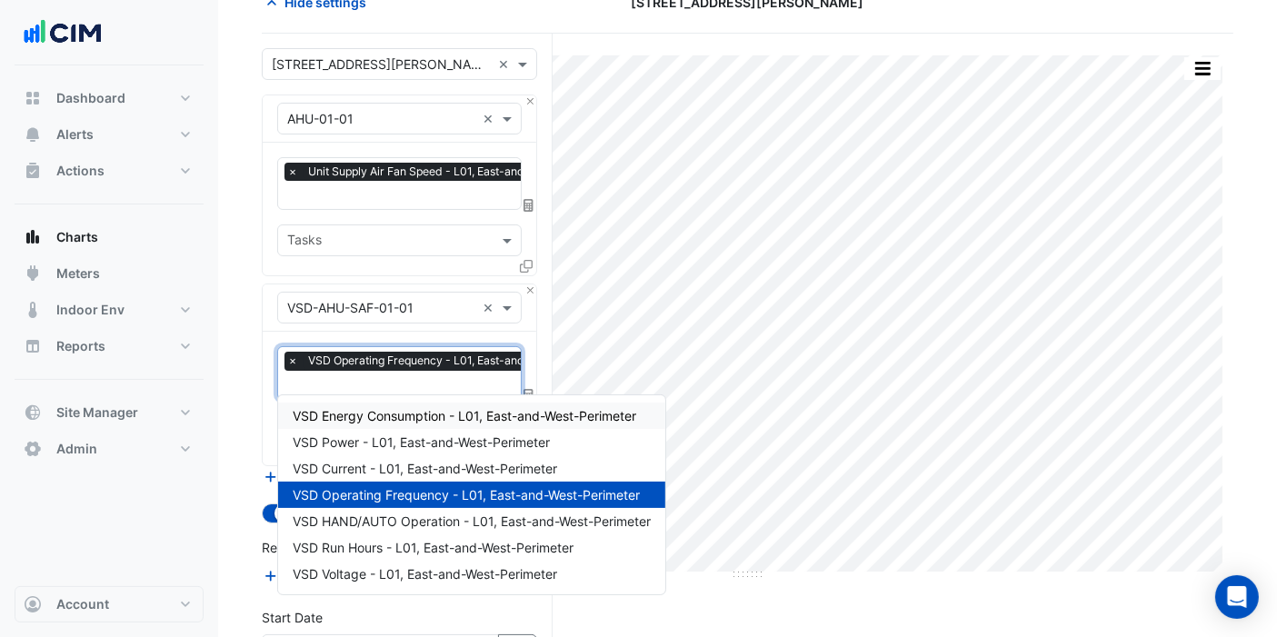
click at [391, 418] on span "VSD Energy Consumption - L01, East-and-West-Perimeter" at bounding box center [465, 415] width 344 height 15
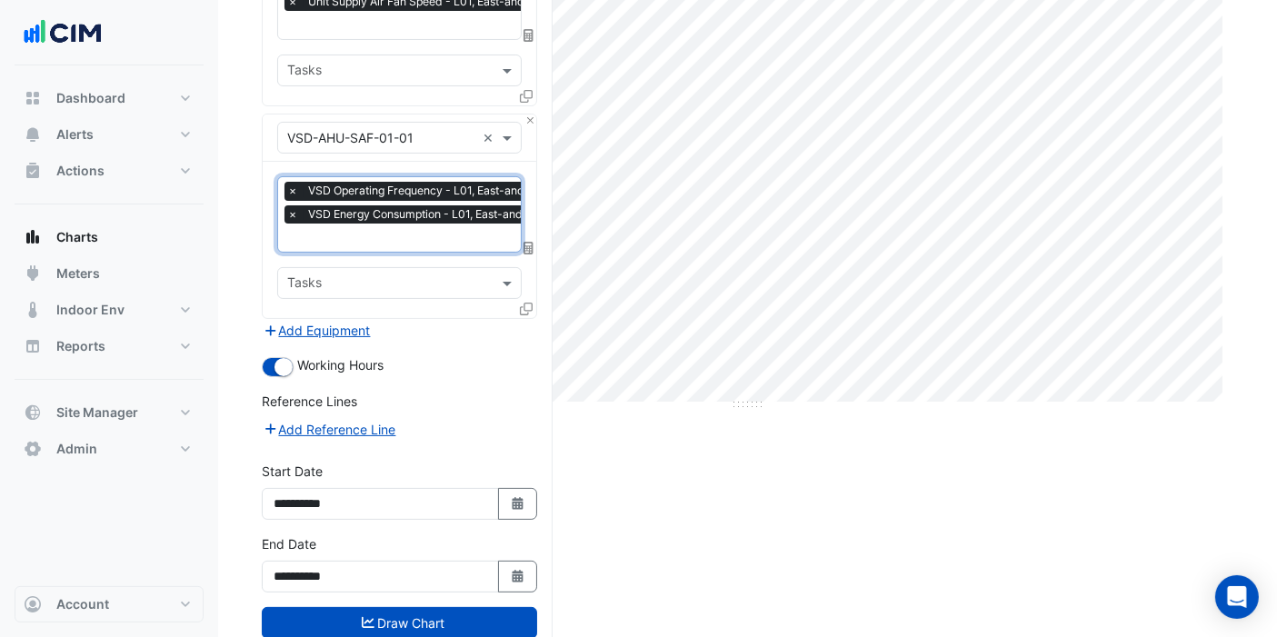
scroll to position [303, 0]
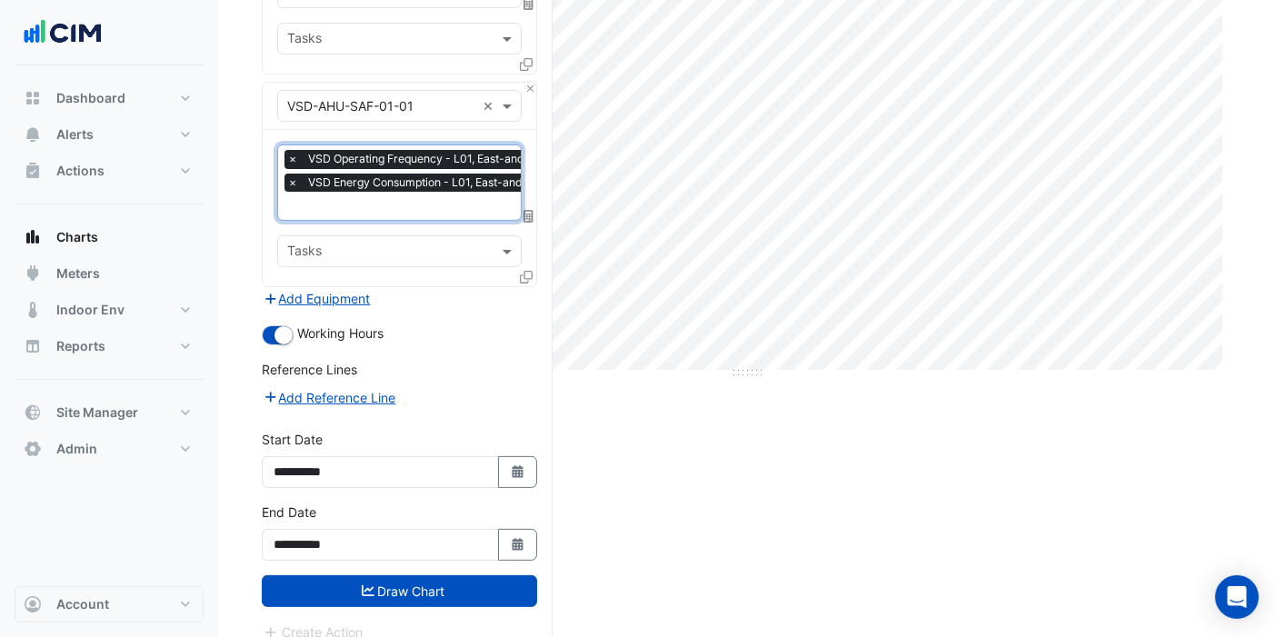
click at [405, 585] on button "Draw Chart" at bounding box center [399, 591] width 275 height 32
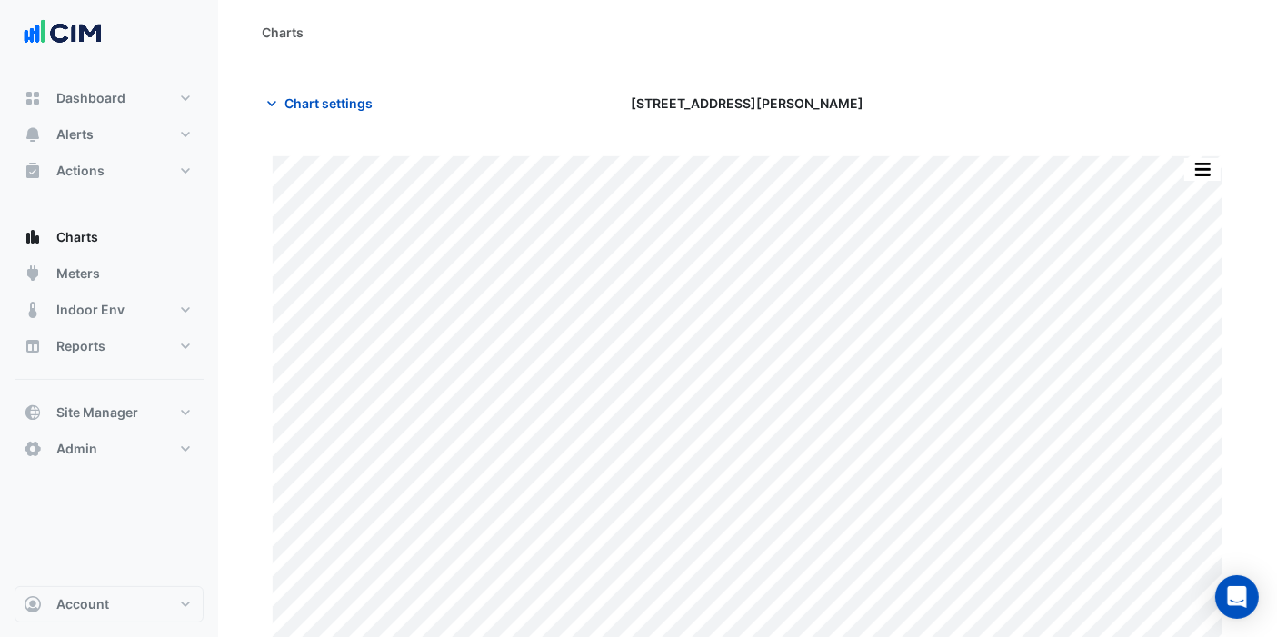
click at [1202, 155] on div "Split by Equip Split by Unit Split All Print Save as JPEG Save as PNG Pivot Dat…" at bounding box center [748, 408] width 972 height 547
click at [1202, 159] on button "button" at bounding box center [1203, 169] width 36 height 23
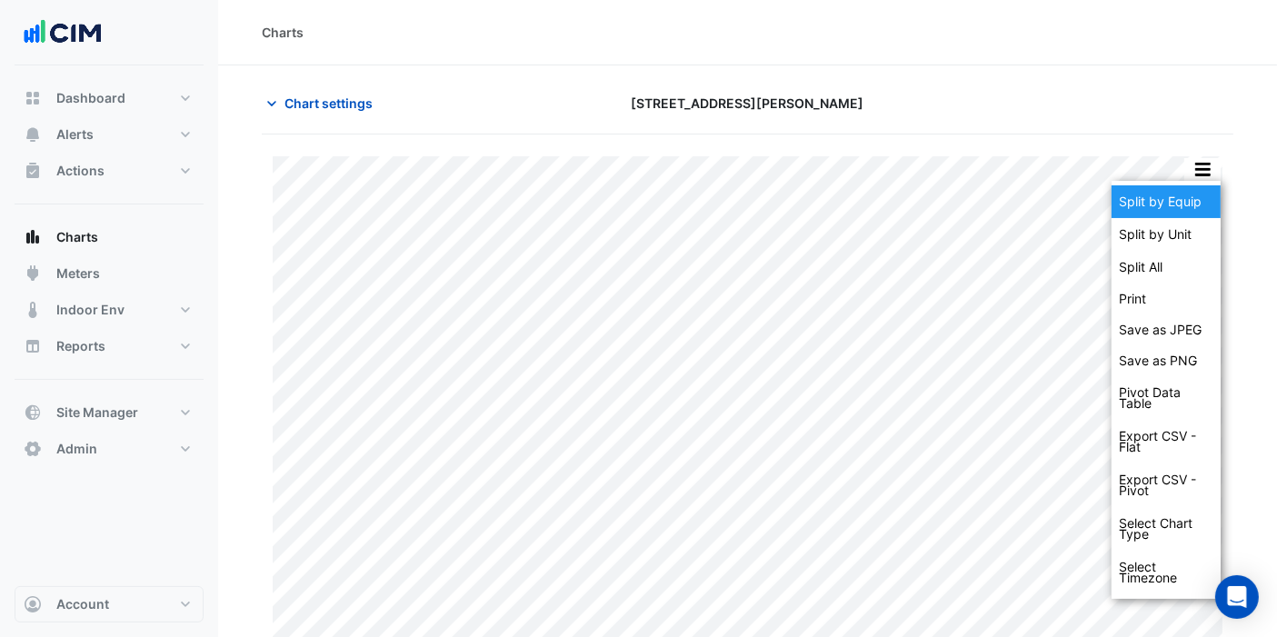
click at [1160, 197] on div "Split by Equip" at bounding box center [1166, 201] width 109 height 33
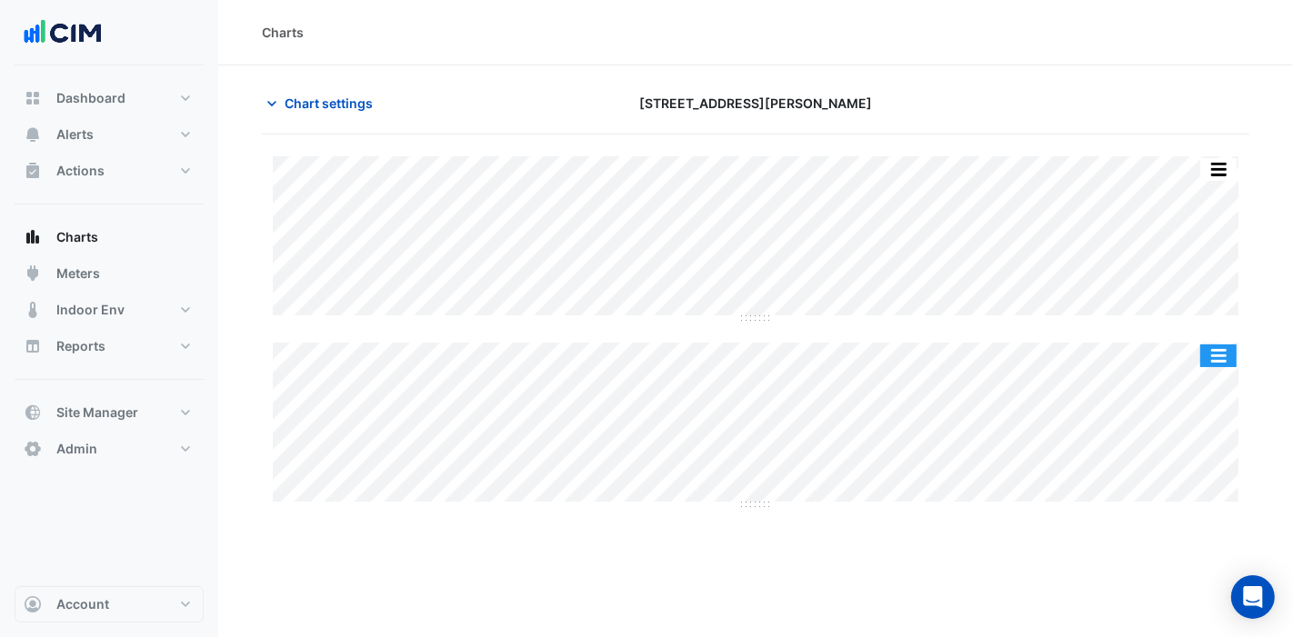
click at [1223, 349] on button "button" at bounding box center [1218, 356] width 36 height 23
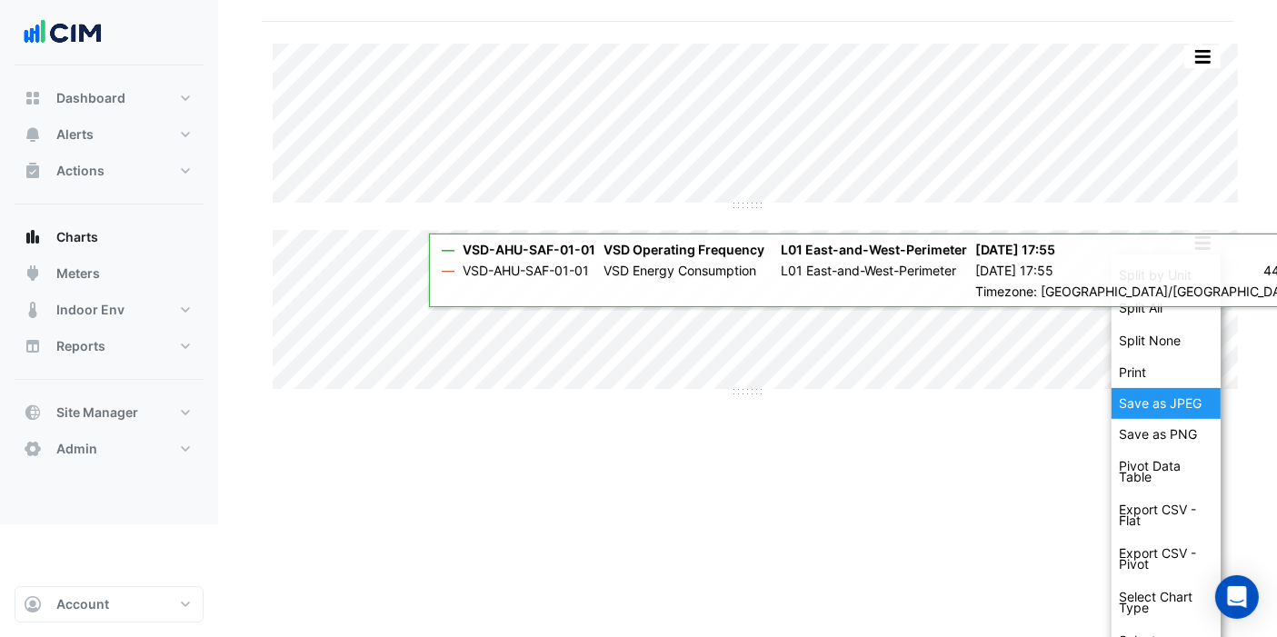
scroll to position [146, 0]
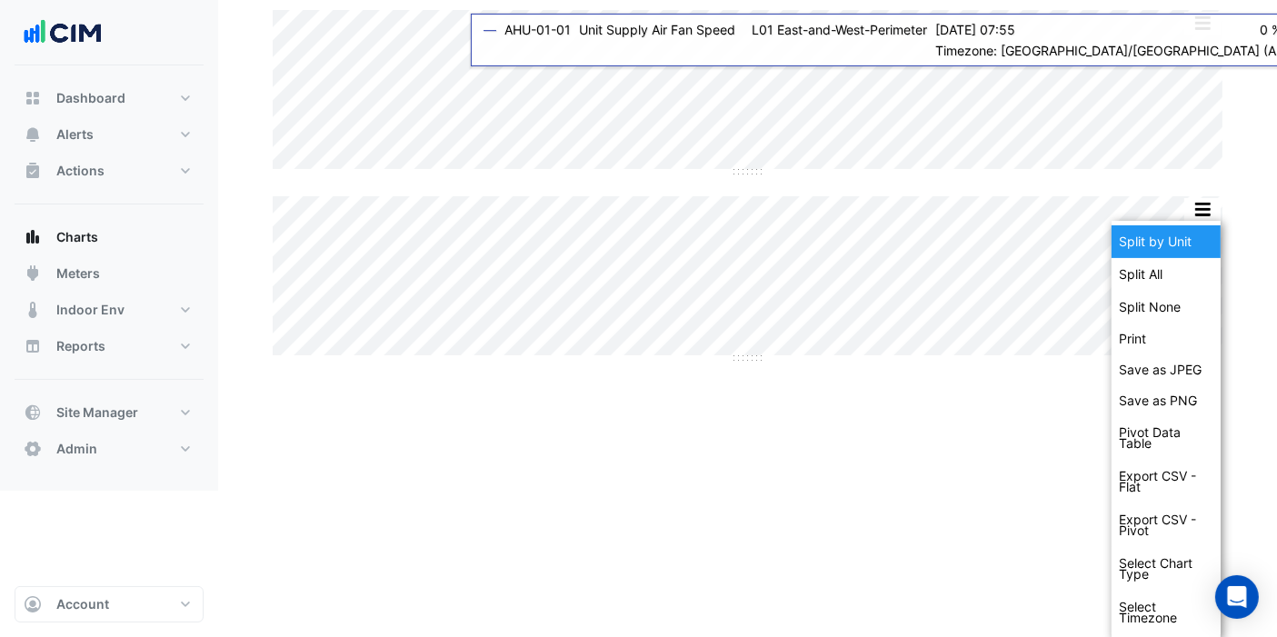
click at [1167, 243] on div "Split by Unit" at bounding box center [1166, 241] width 109 height 33
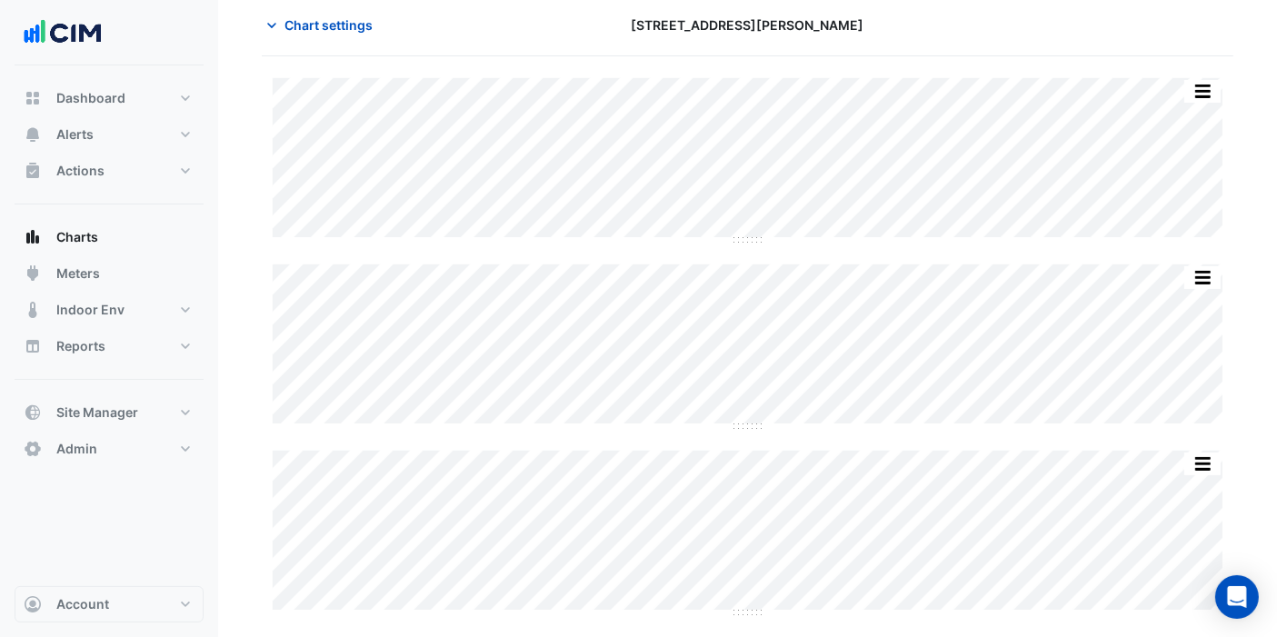
scroll to position [76, 0]
click at [335, 27] on span "Chart settings" at bounding box center [329, 26] width 88 height 19
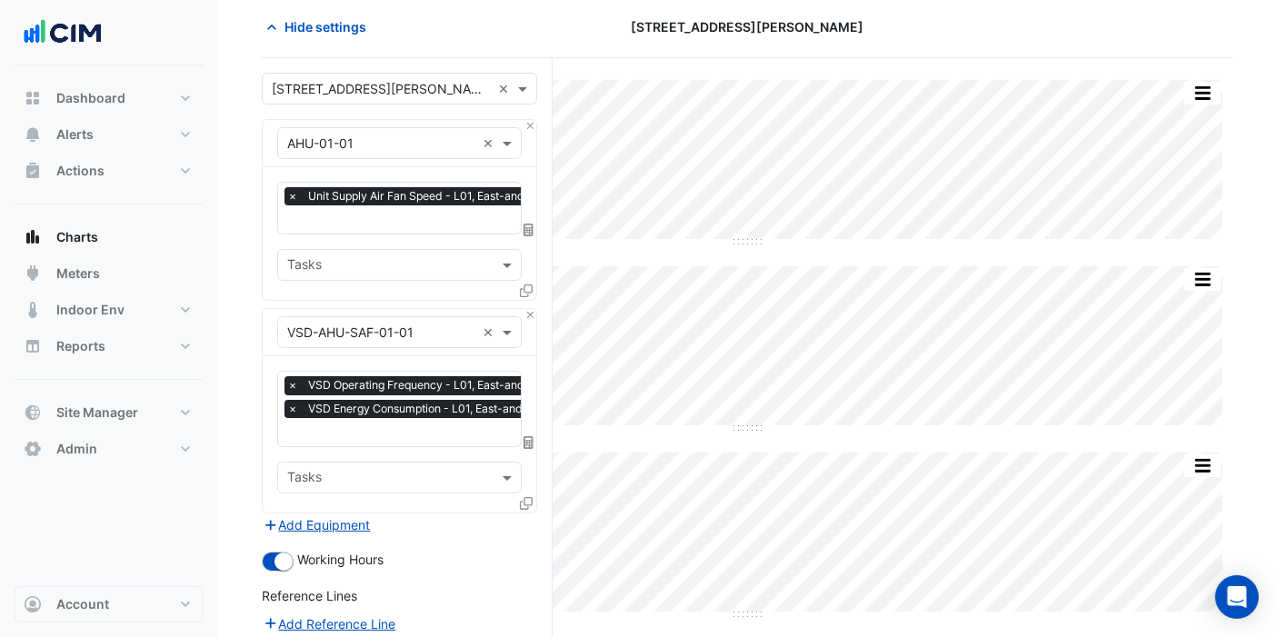
scroll to position [177, 0]
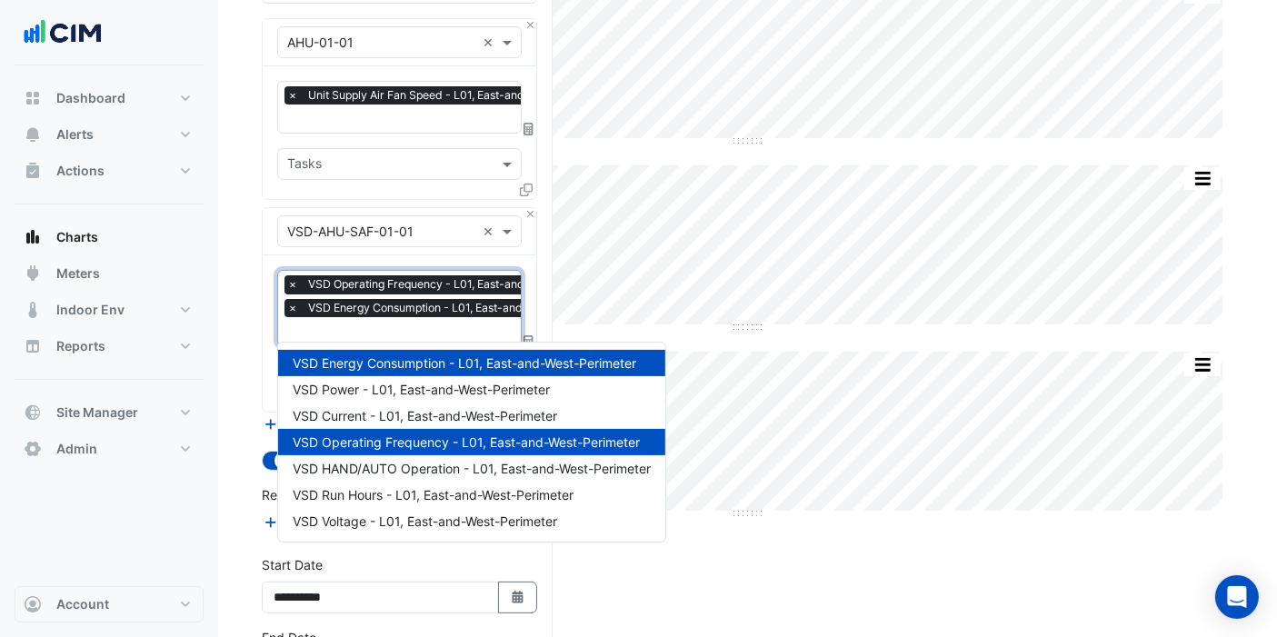
click at [385, 325] on input "text" at bounding box center [454, 333] width 334 height 19
click at [358, 389] on span "VSD Power - L01, East-and-West-Perimeter" at bounding box center [421, 389] width 257 height 15
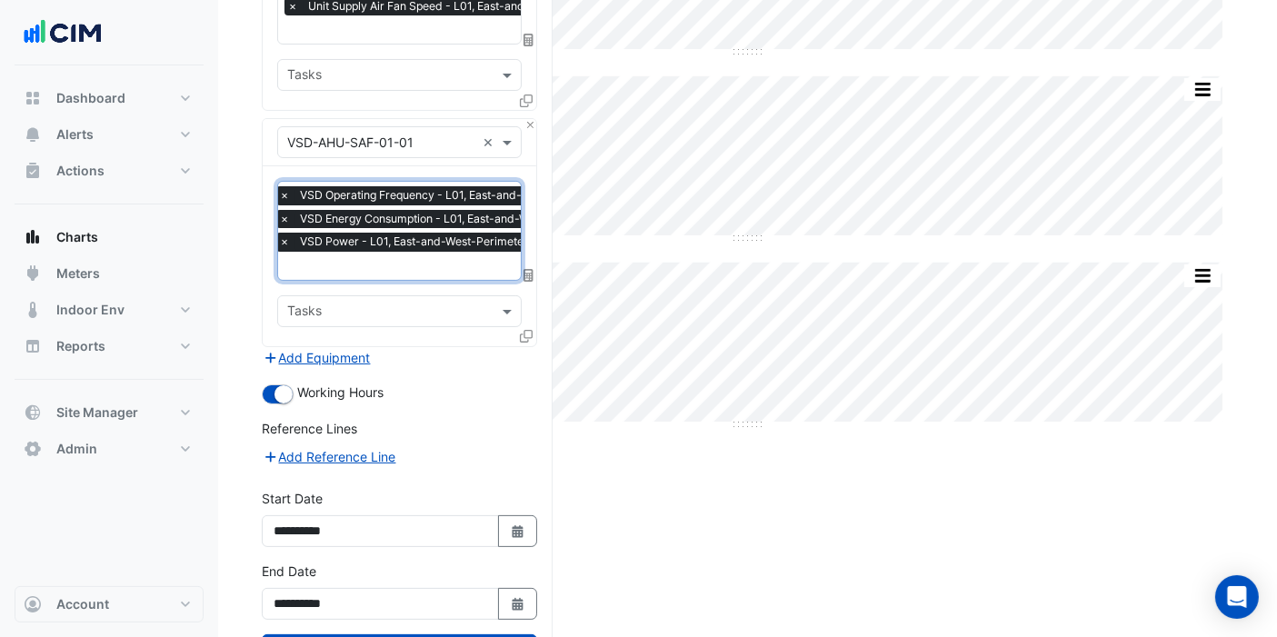
scroll to position [332, 0]
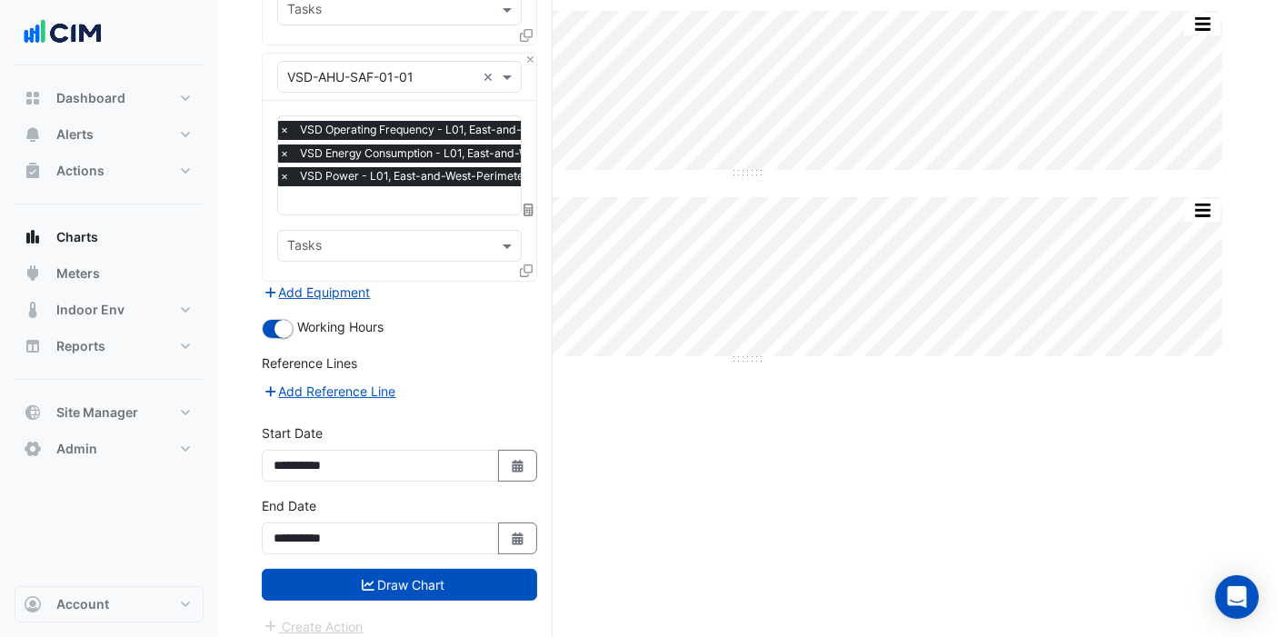
click at [419, 570] on button "Draw Chart" at bounding box center [399, 585] width 275 height 32
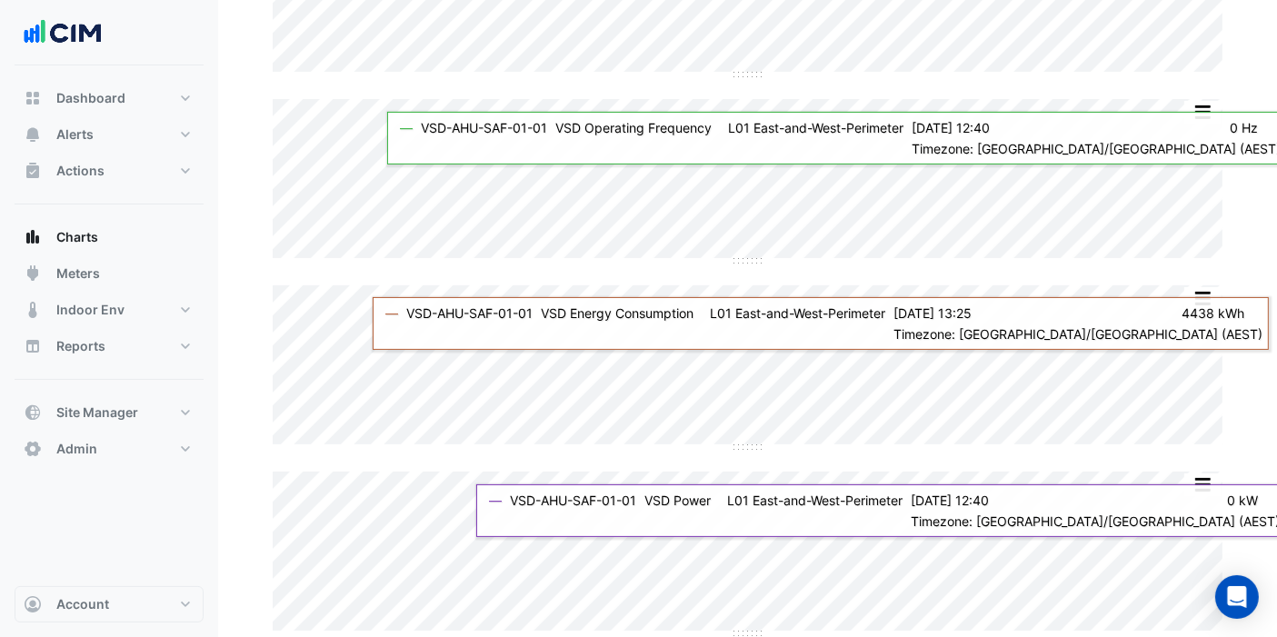
scroll to position [263, 0]
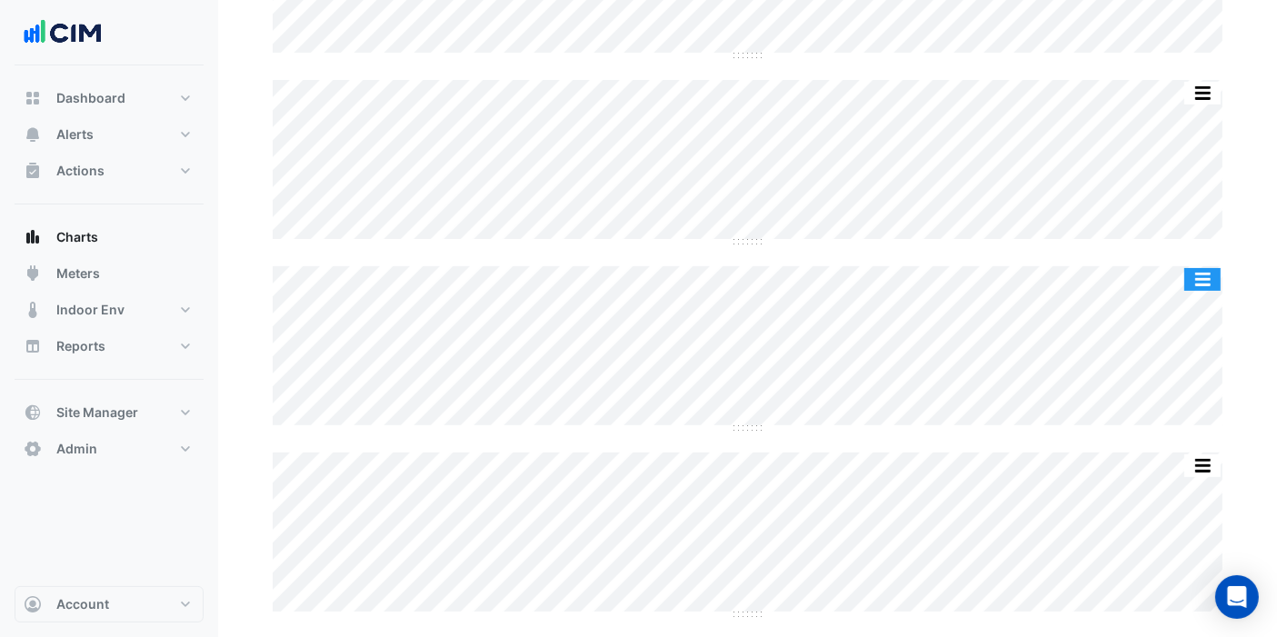
click at [1195, 279] on button "button" at bounding box center [1203, 279] width 36 height 23
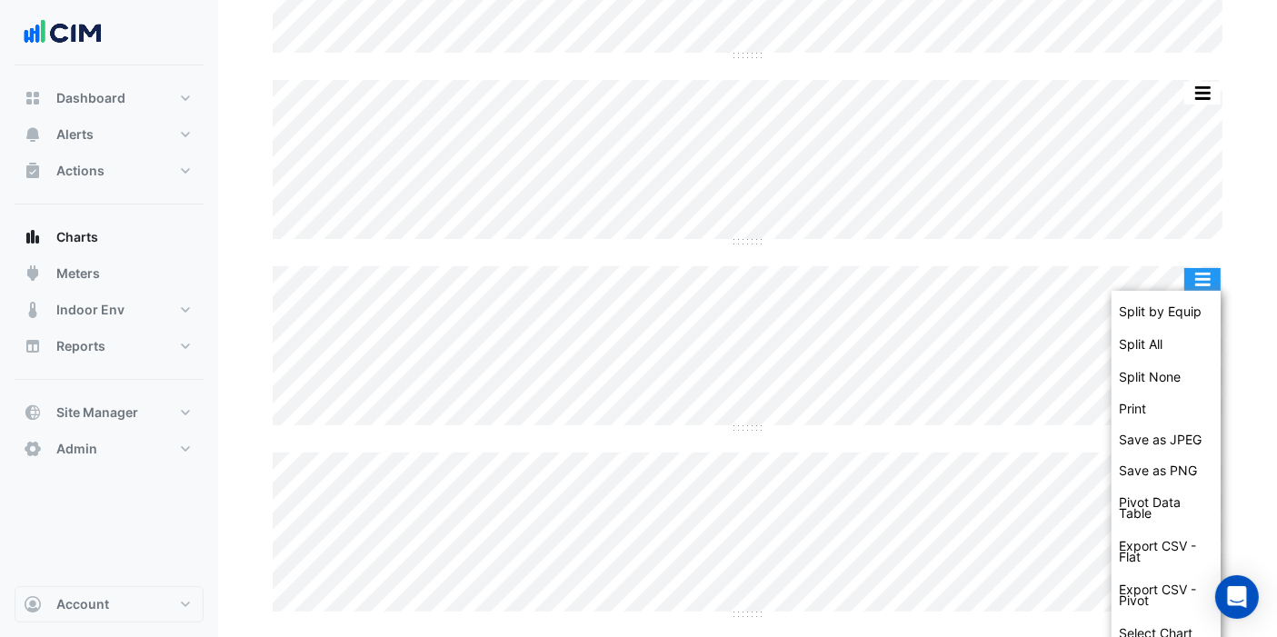
scroll to position [332, 0]
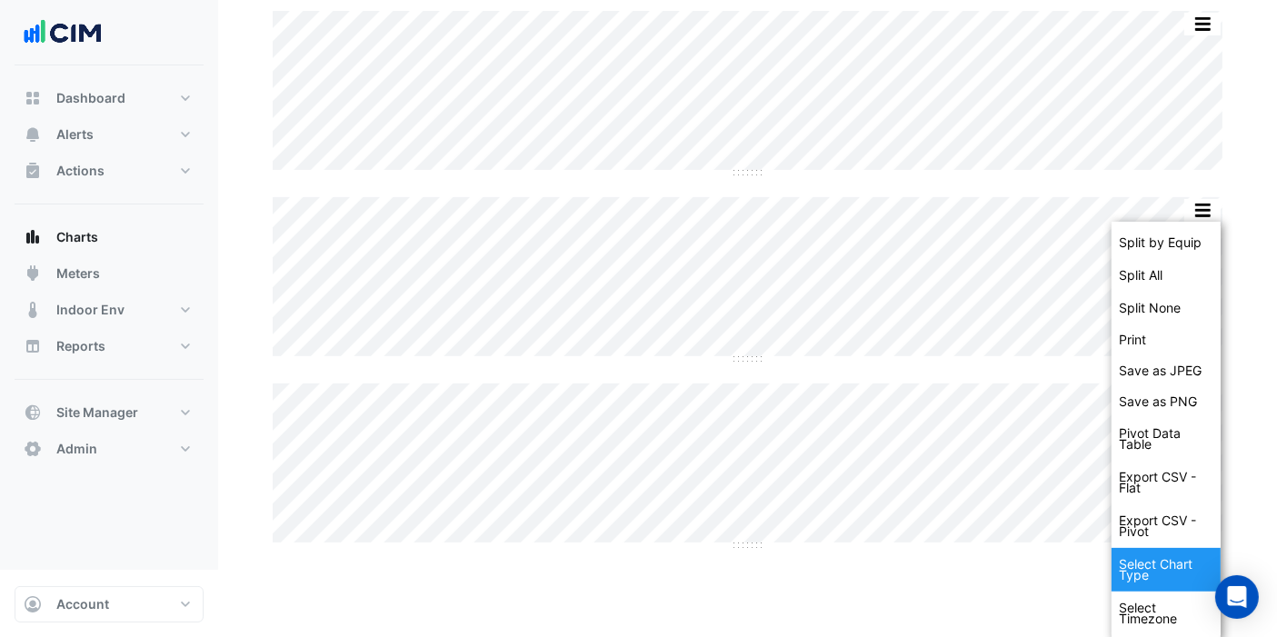
click at [1161, 576] on div "Select Chart Type" at bounding box center [1166, 570] width 109 height 44
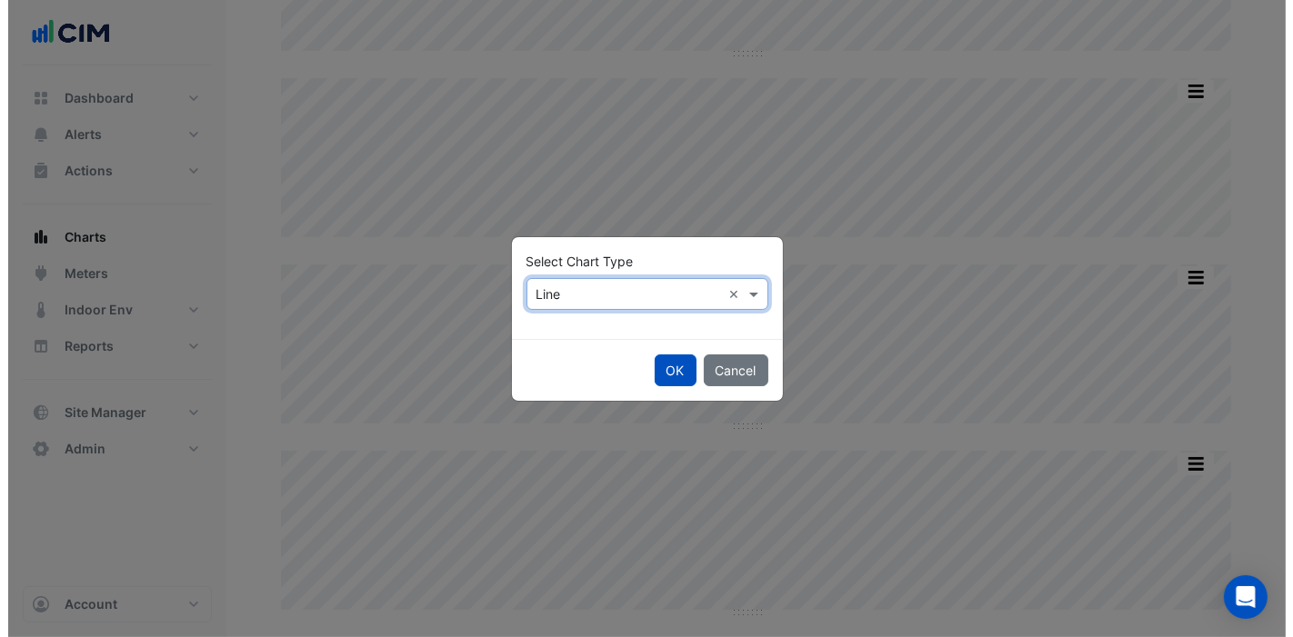
scroll to position [263, 0]
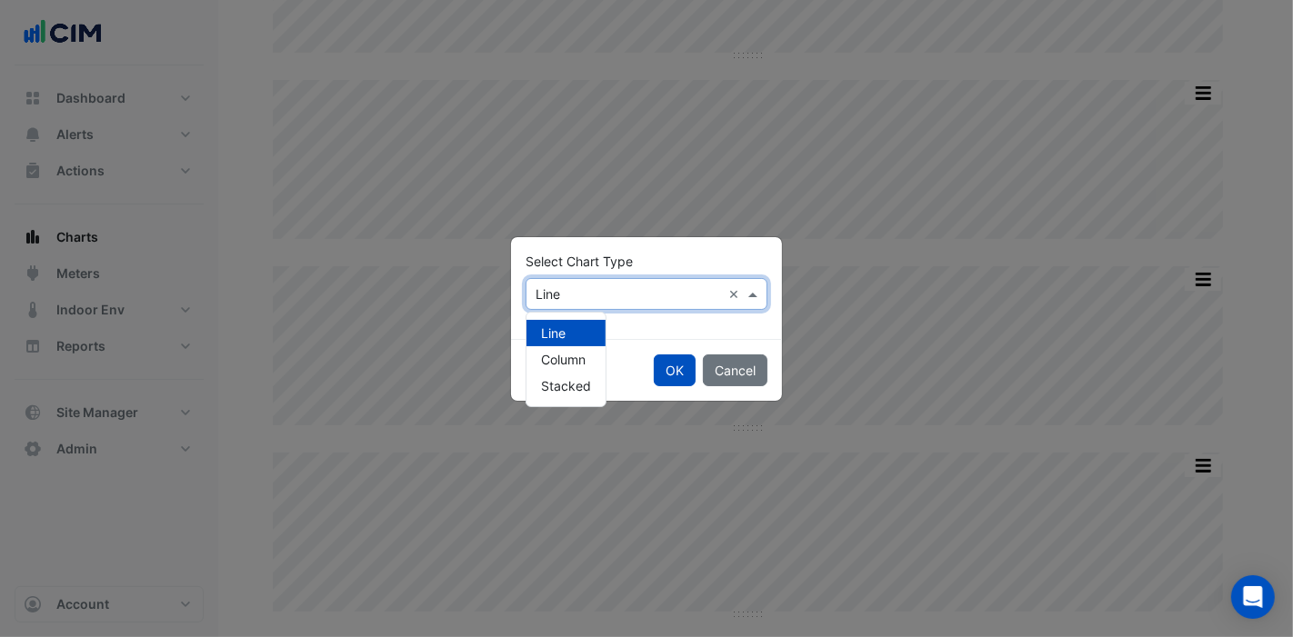
click at [708, 286] on input "text" at bounding box center [627, 294] width 185 height 19
click at [589, 361] on div "Column" at bounding box center [565, 359] width 79 height 26
click at [672, 365] on button "OK" at bounding box center [675, 371] width 42 height 32
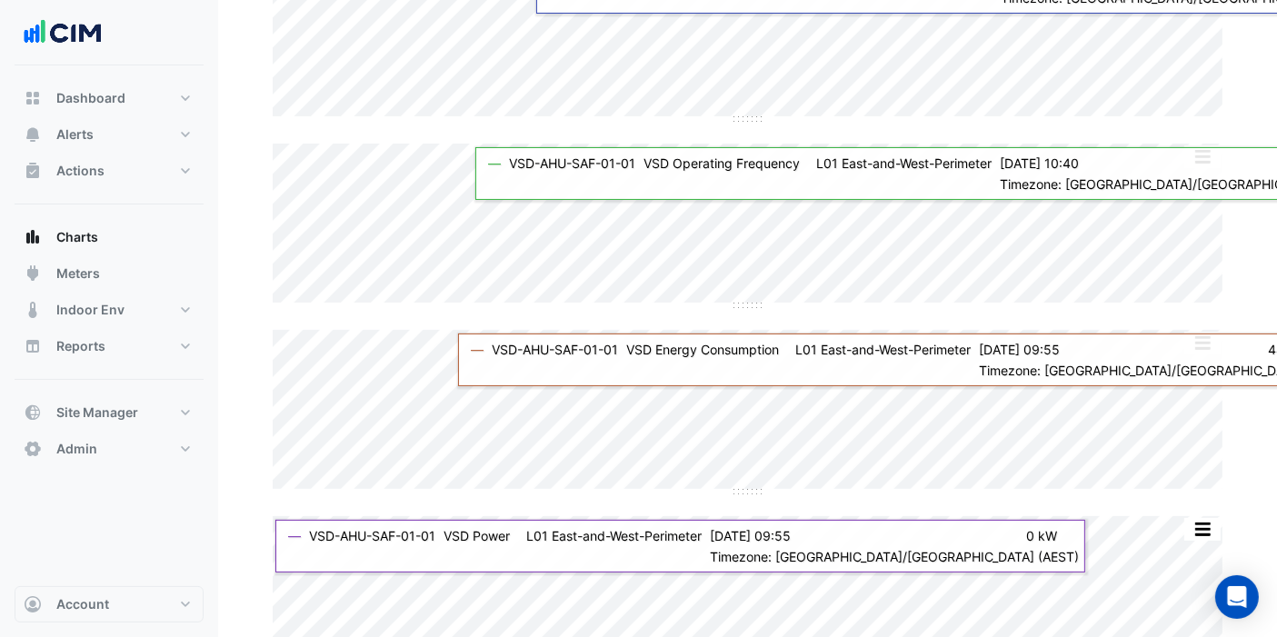
scroll to position [202, 0]
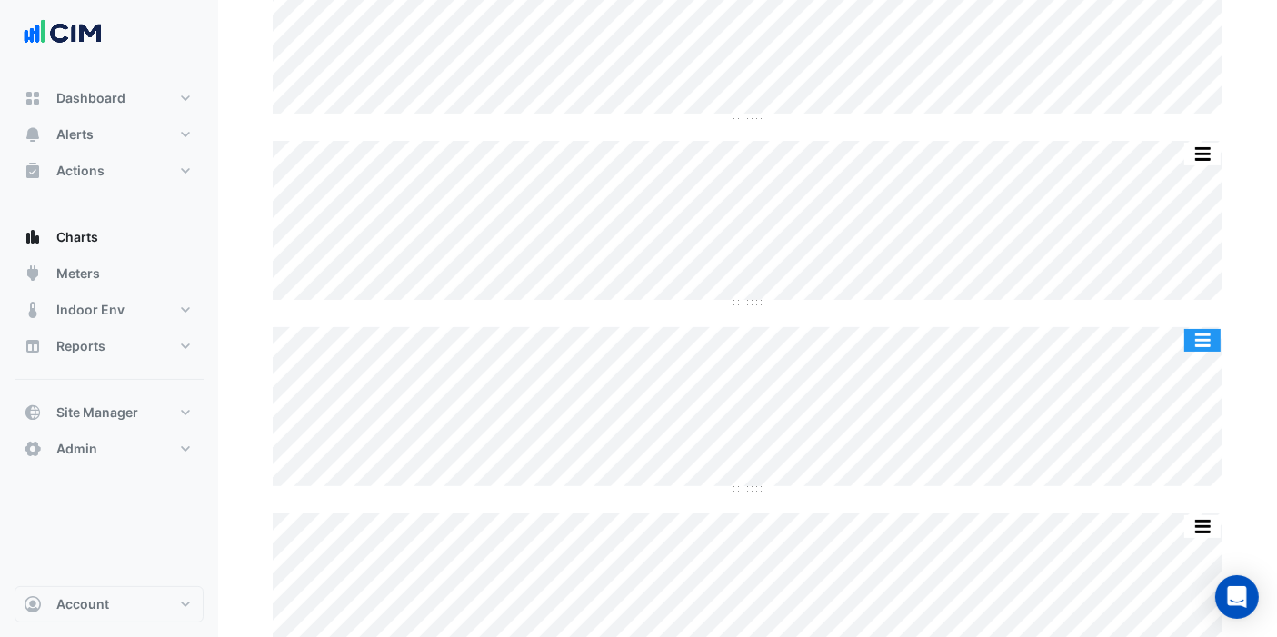
click at [1200, 339] on button "button" at bounding box center [1203, 340] width 36 height 23
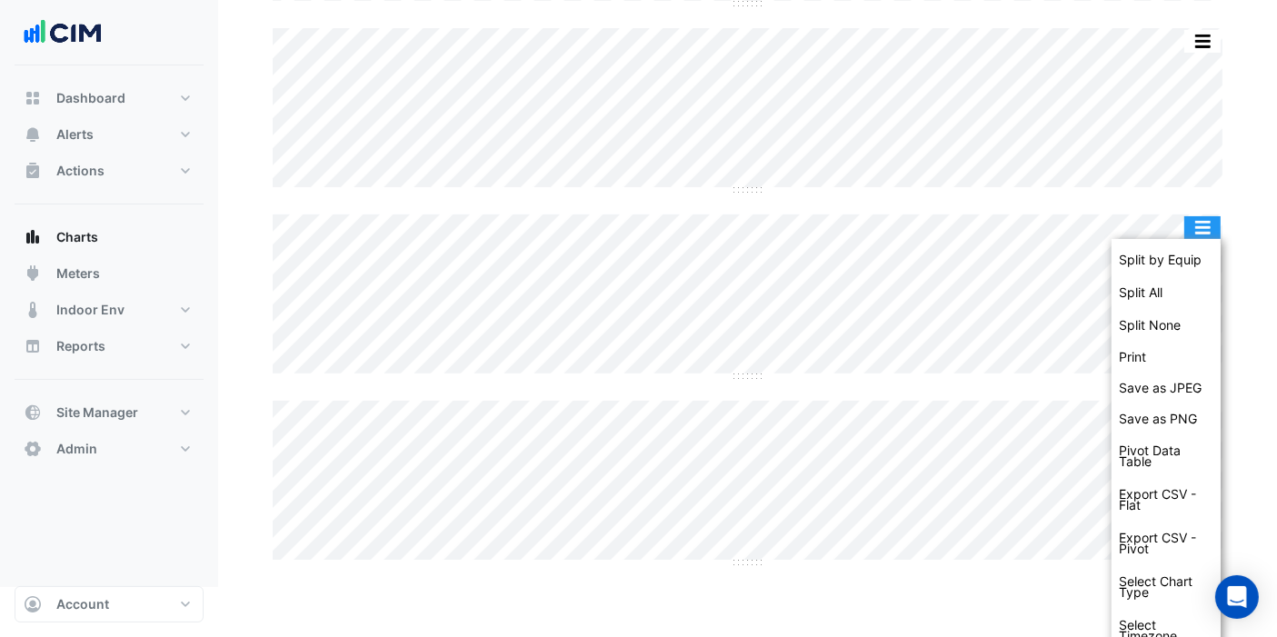
scroll to position [332, 0]
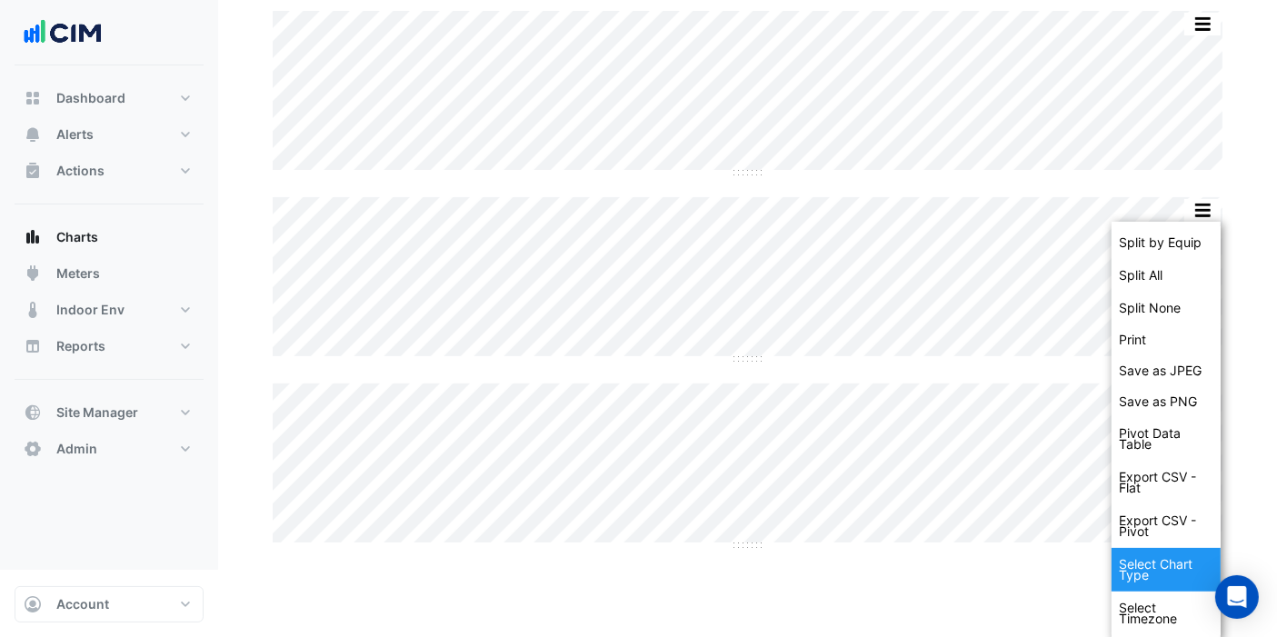
click at [1158, 554] on div "Select Chart Type" at bounding box center [1166, 570] width 109 height 44
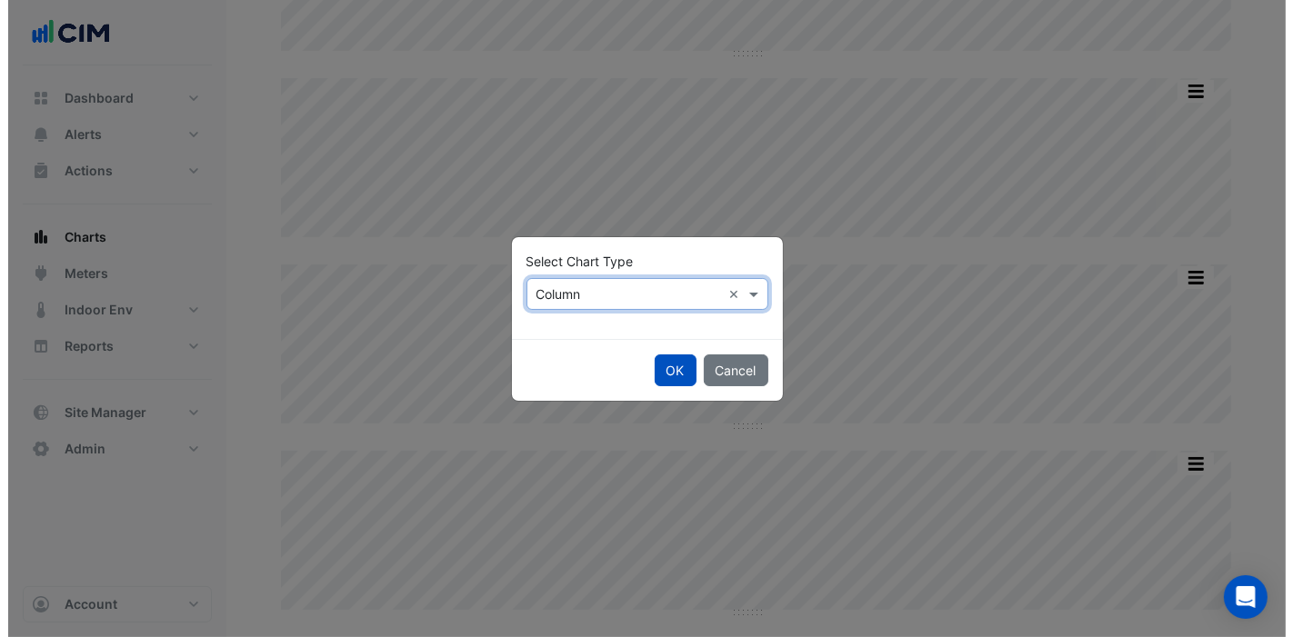
scroll to position [263, 0]
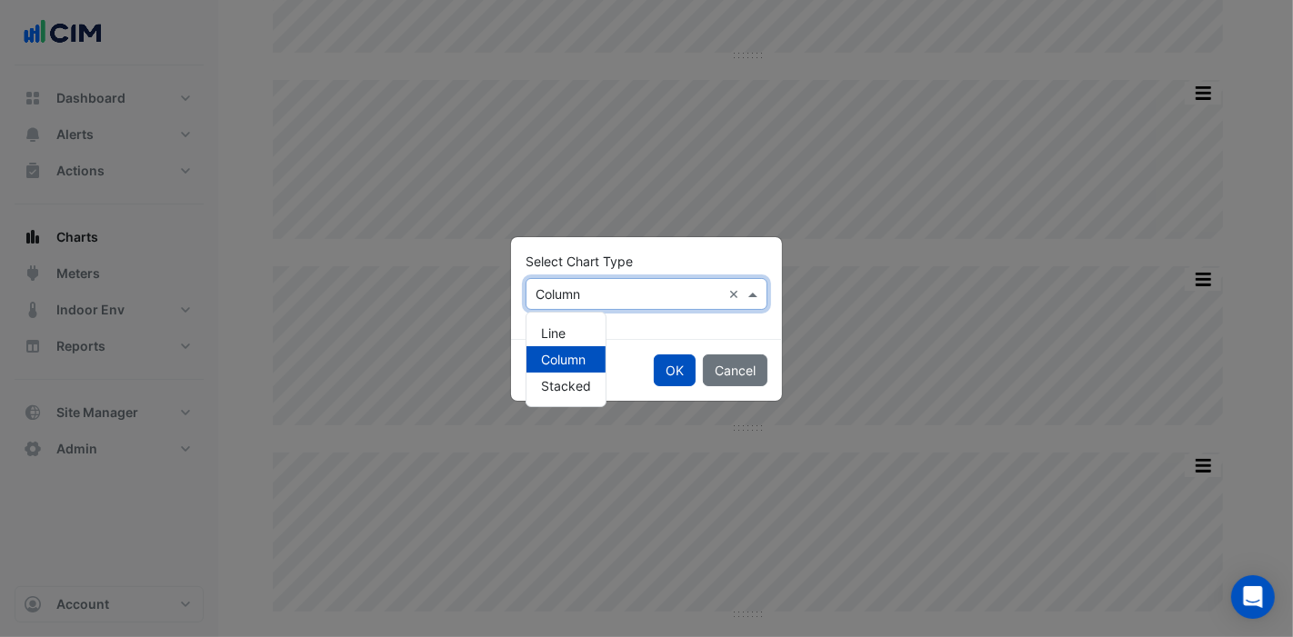
click at [675, 300] on input "text" at bounding box center [627, 294] width 185 height 19
click at [575, 329] on div "Line" at bounding box center [565, 333] width 79 height 26
click at [671, 374] on button "OK" at bounding box center [675, 371] width 42 height 32
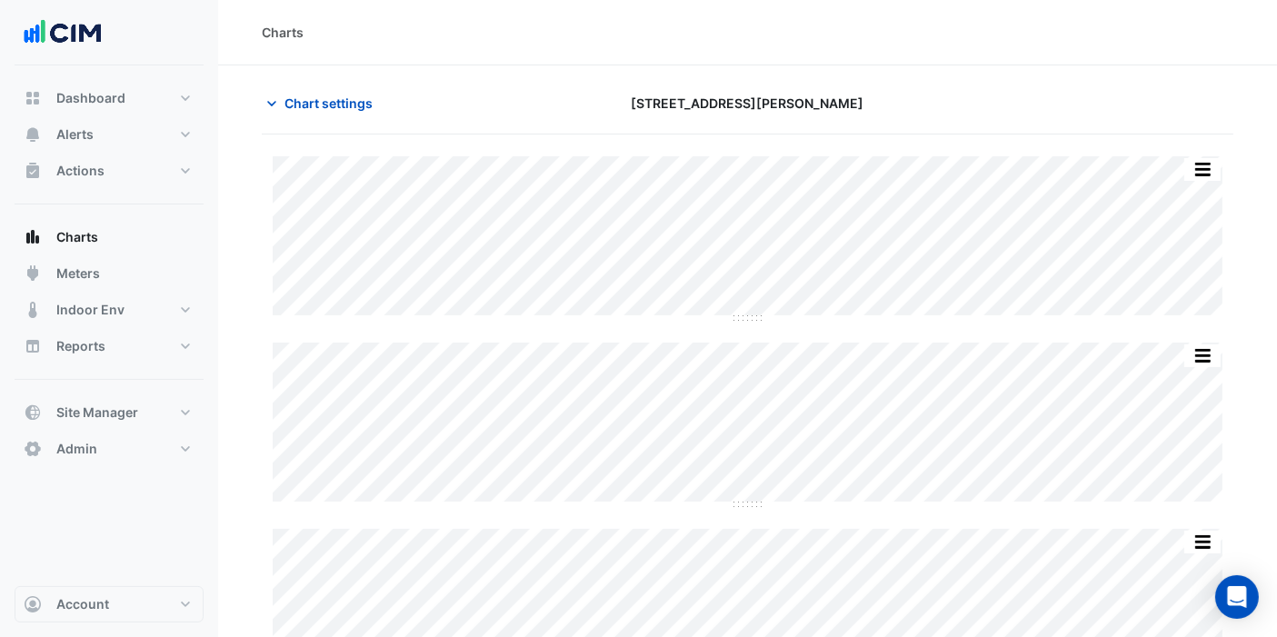
click at [293, 103] on span "Chart settings" at bounding box center [329, 103] width 88 height 19
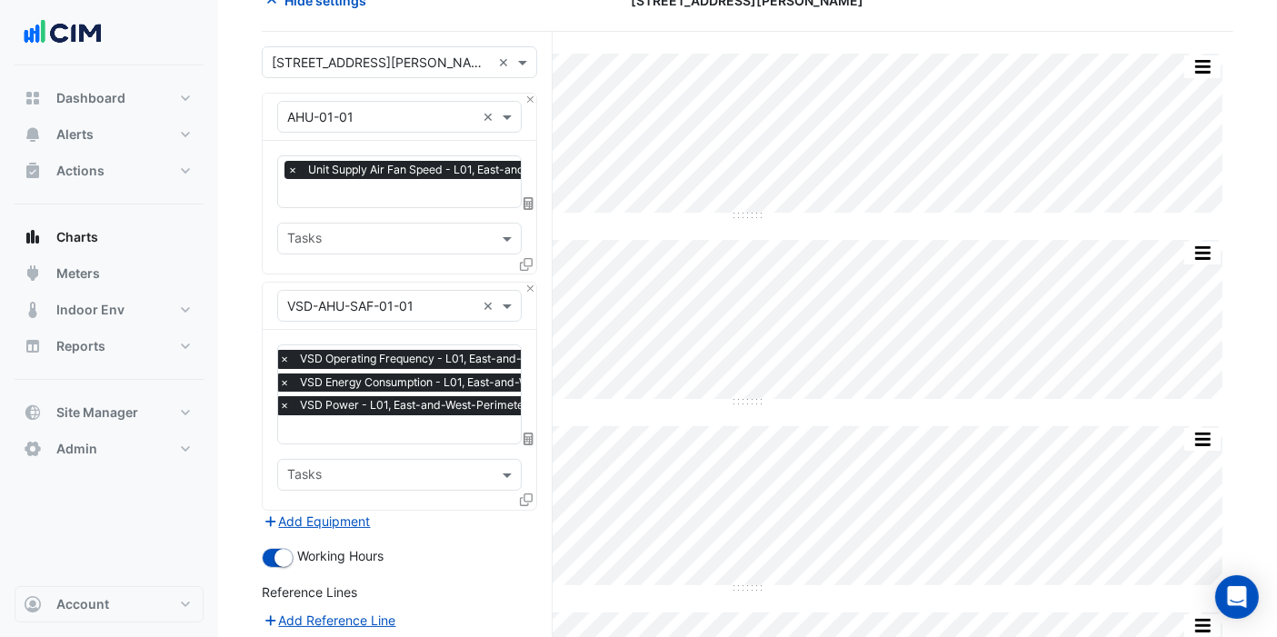
scroll to position [202, 0]
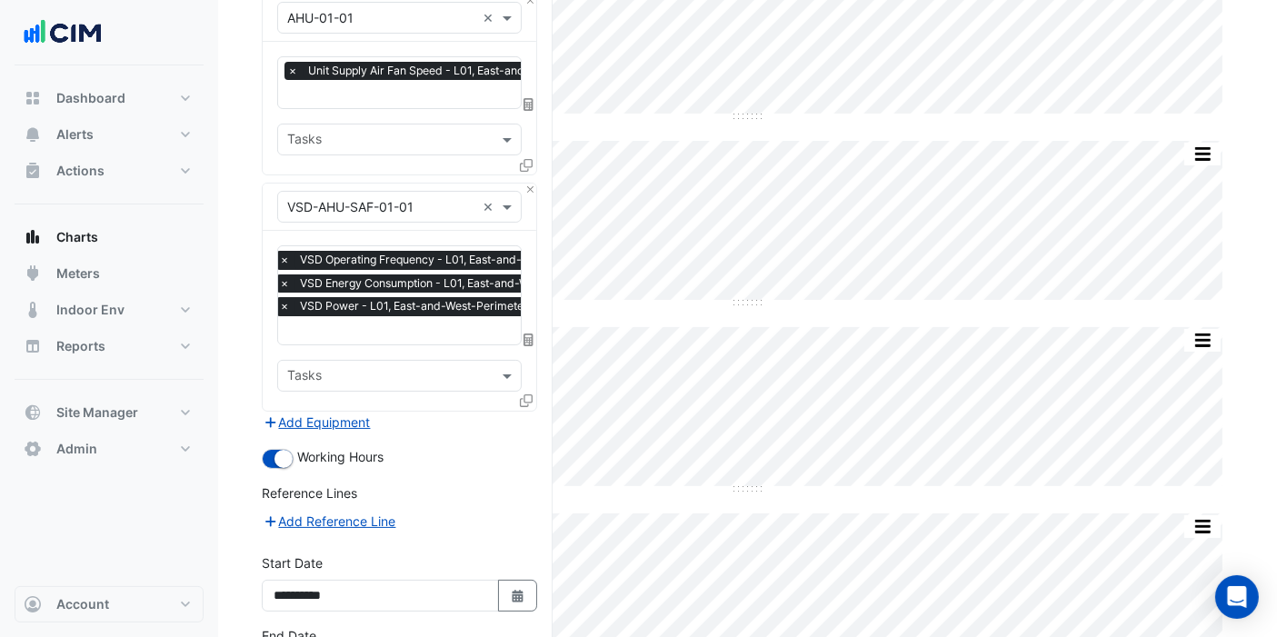
click at [530, 336] on icon at bounding box center [529, 340] width 10 height 13
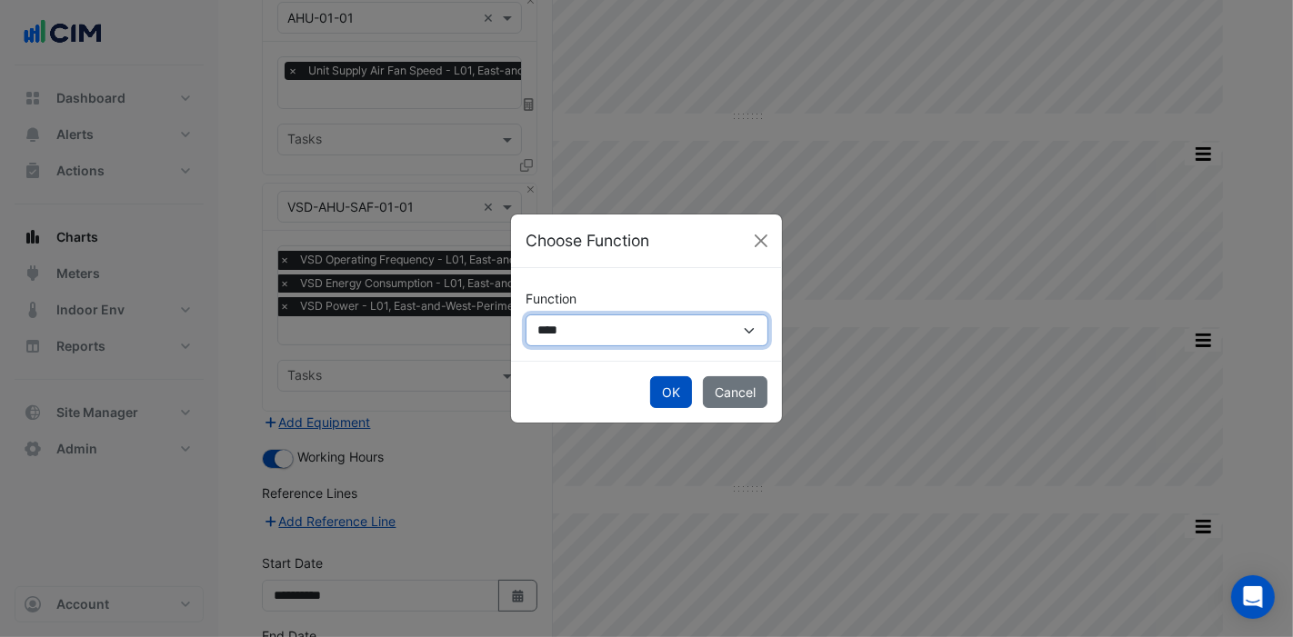
click at [598, 335] on select "**********" at bounding box center [646, 330] width 243 height 31
select select "******"
click at [525, 315] on select "**********" at bounding box center [646, 330] width 243 height 31
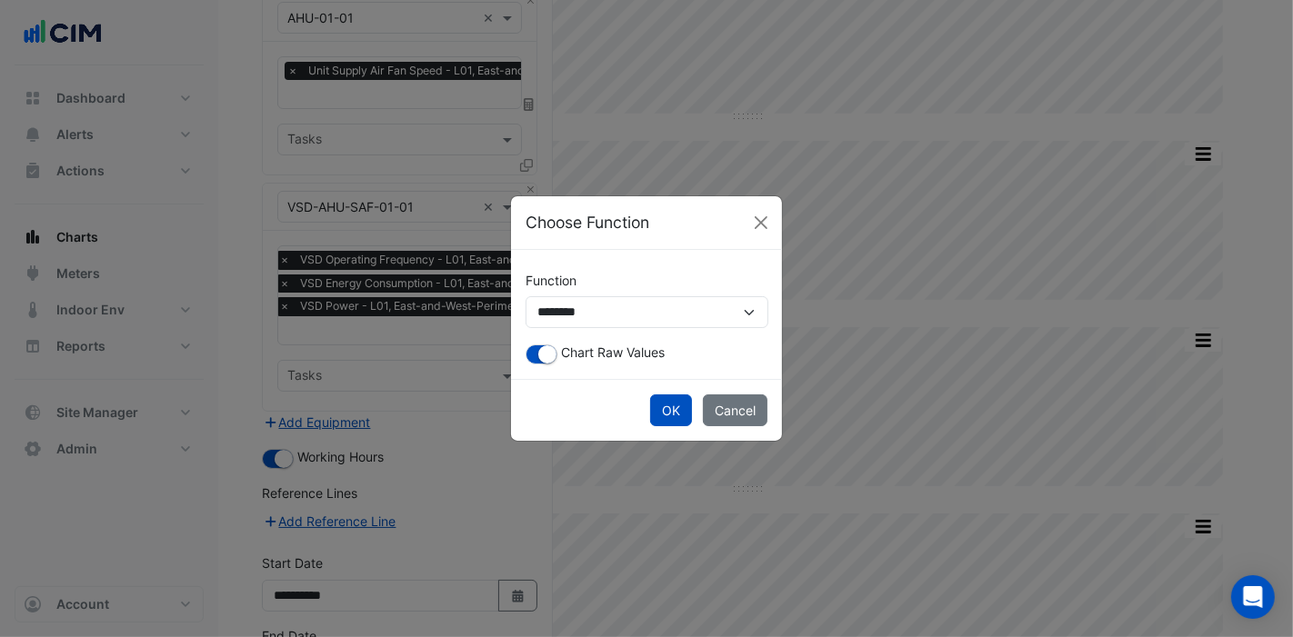
click at [673, 405] on button "OK" at bounding box center [671, 411] width 42 height 32
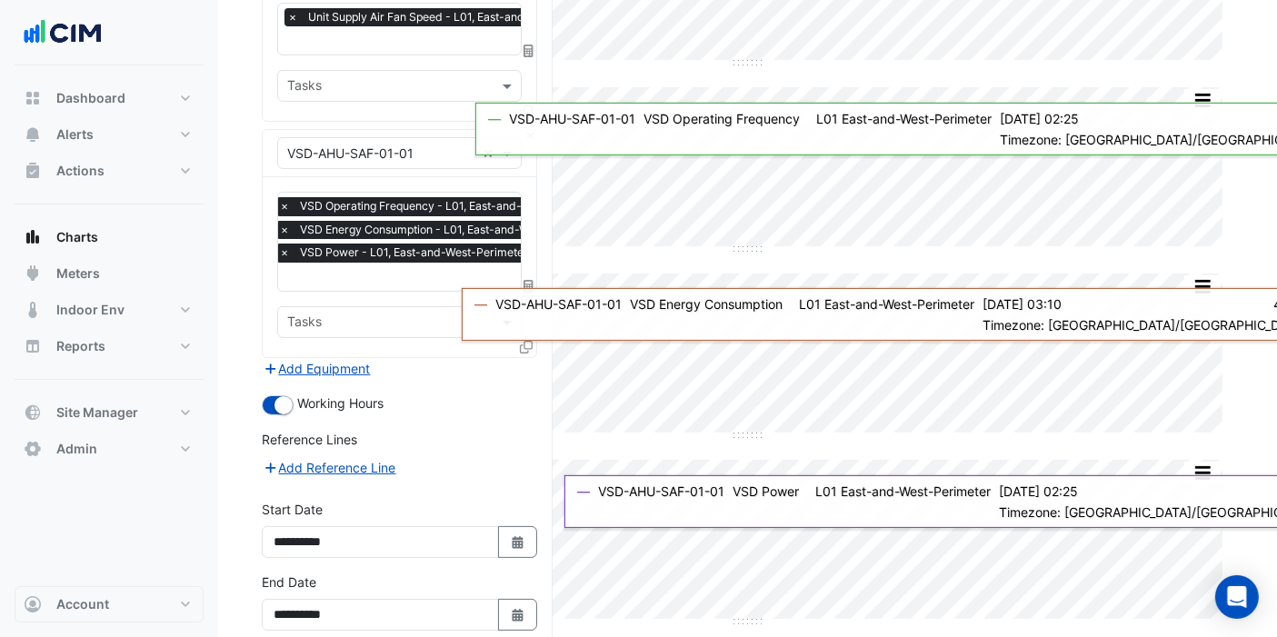
scroll to position [332, 0]
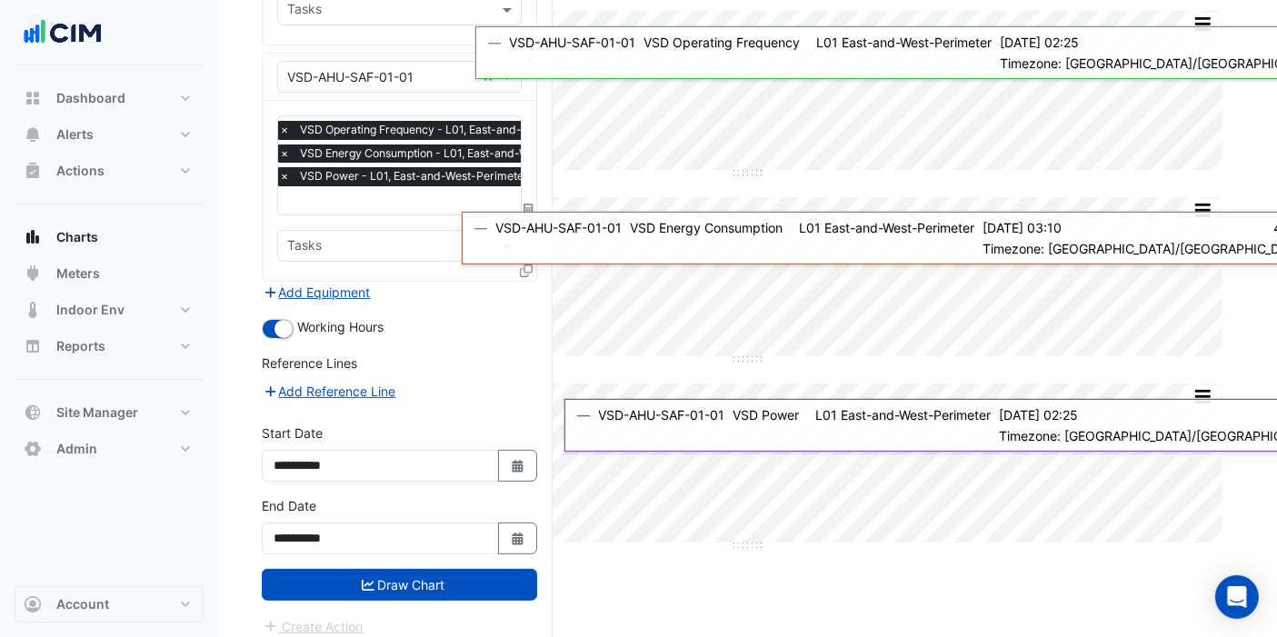
click at [430, 576] on button "Draw Chart" at bounding box center [399, 585] width 275 height 32
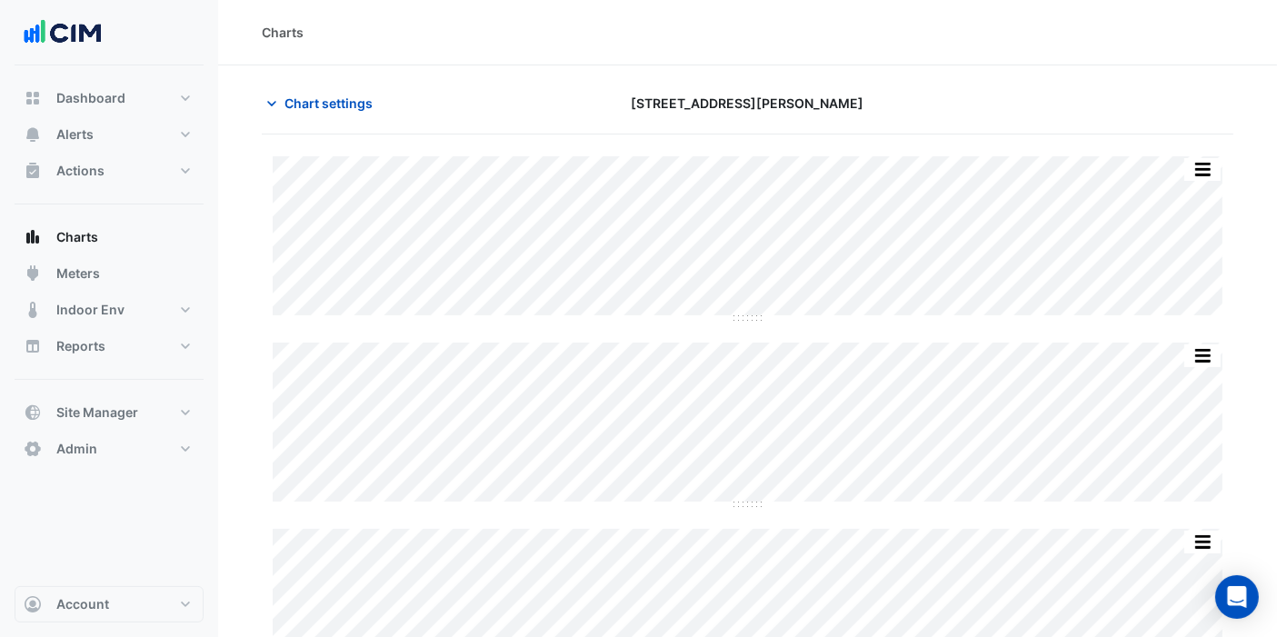
click at [345, 100] on span "Chart settings" at bounding box center [329, 103] width 88 height 19
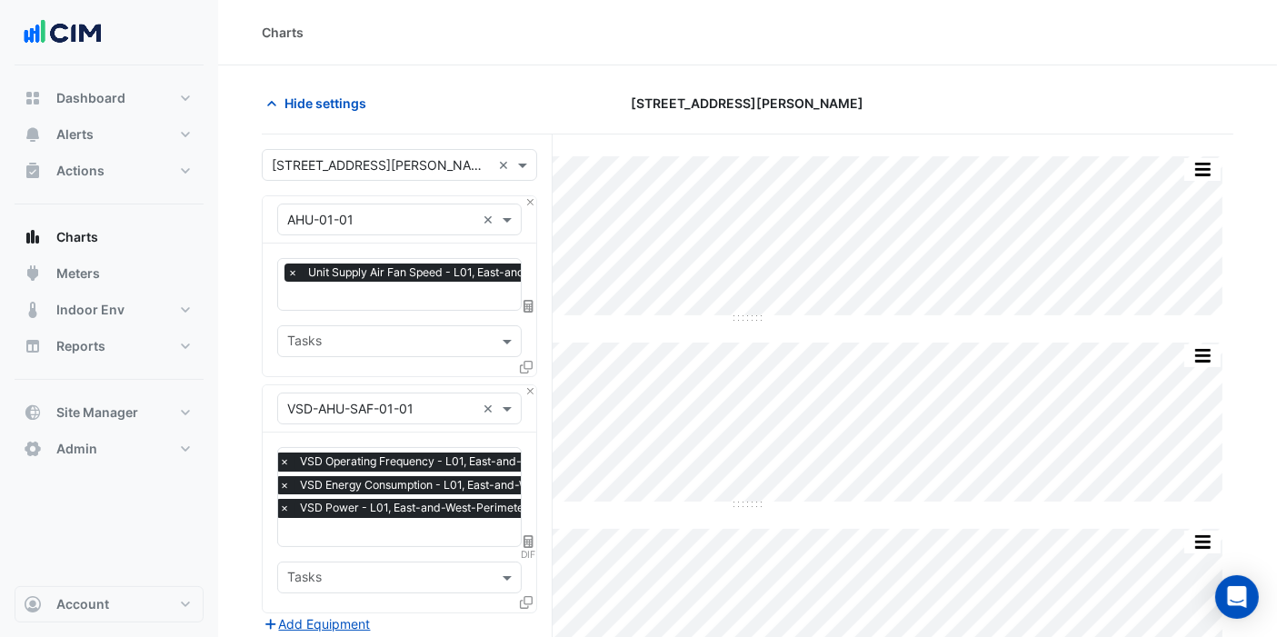
scroll to position [303, 0]
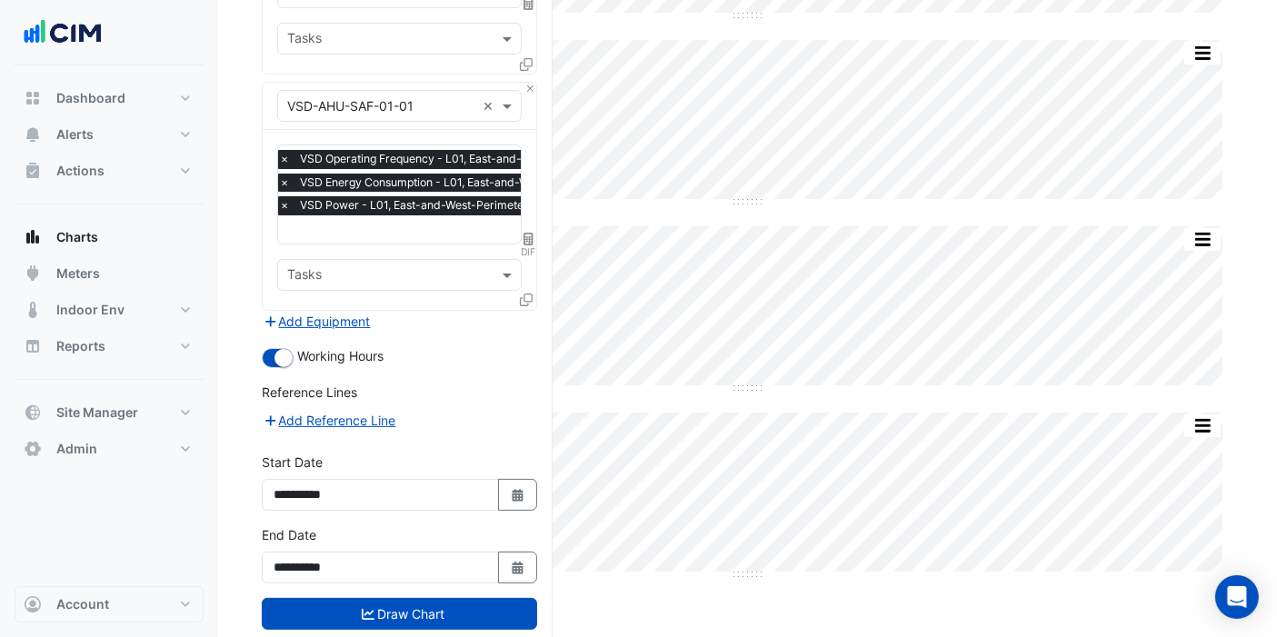
click at [528, 245] on span "DIF" at bounding box center [528, 252] width 15 height 15
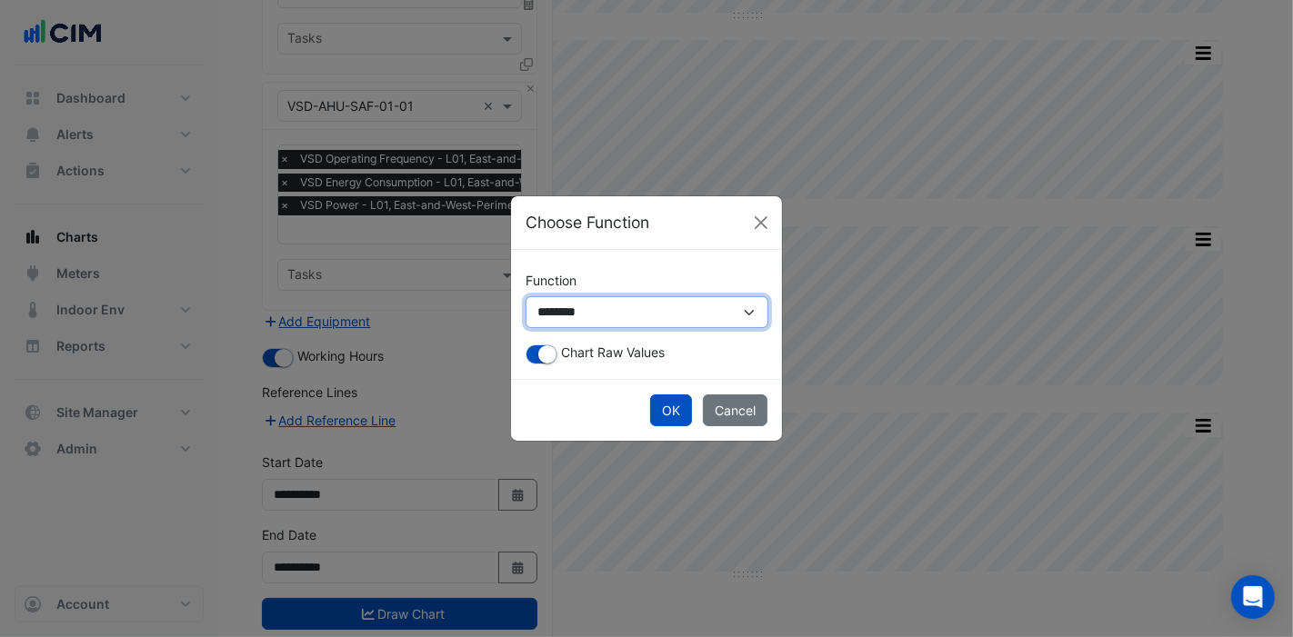
click at [597, 302] on select "**********" at bounding box center [646, 311] width 243 height 31
select select "*******"
click at [525, 315] on select "**********" at bounding box center [646, 311] width 243 height 31
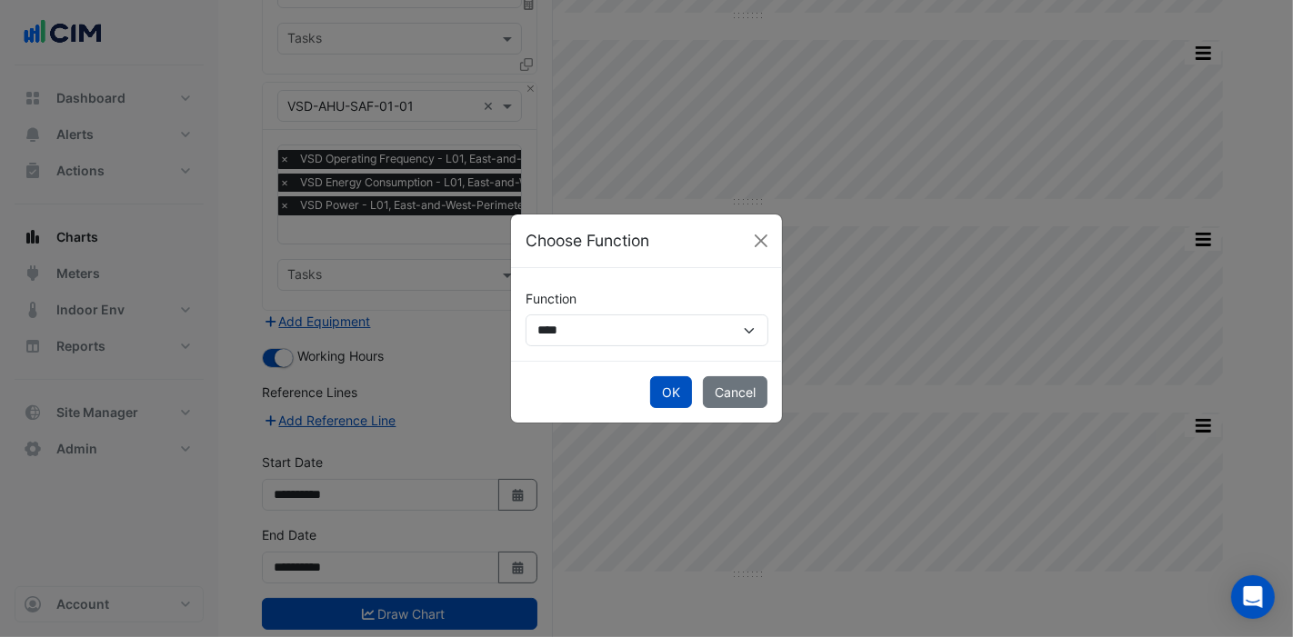
click at [680, 380] on button "OK" at bounding box center [671, 392] width 42 height 32
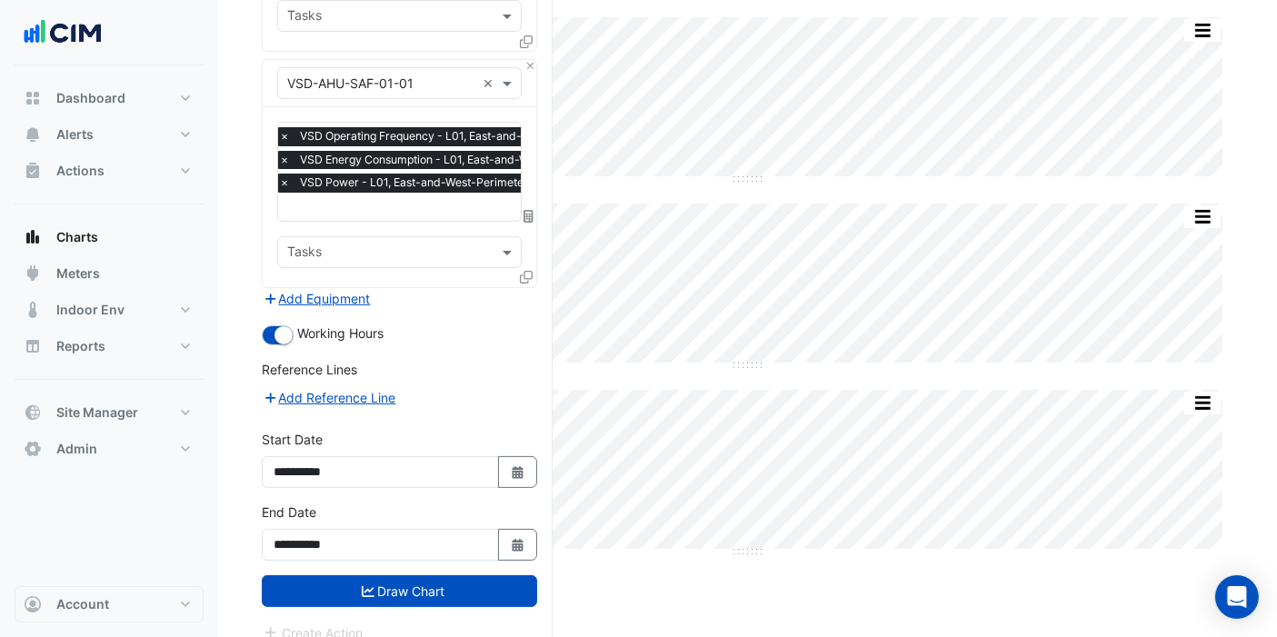
scroll to position [332, 0]
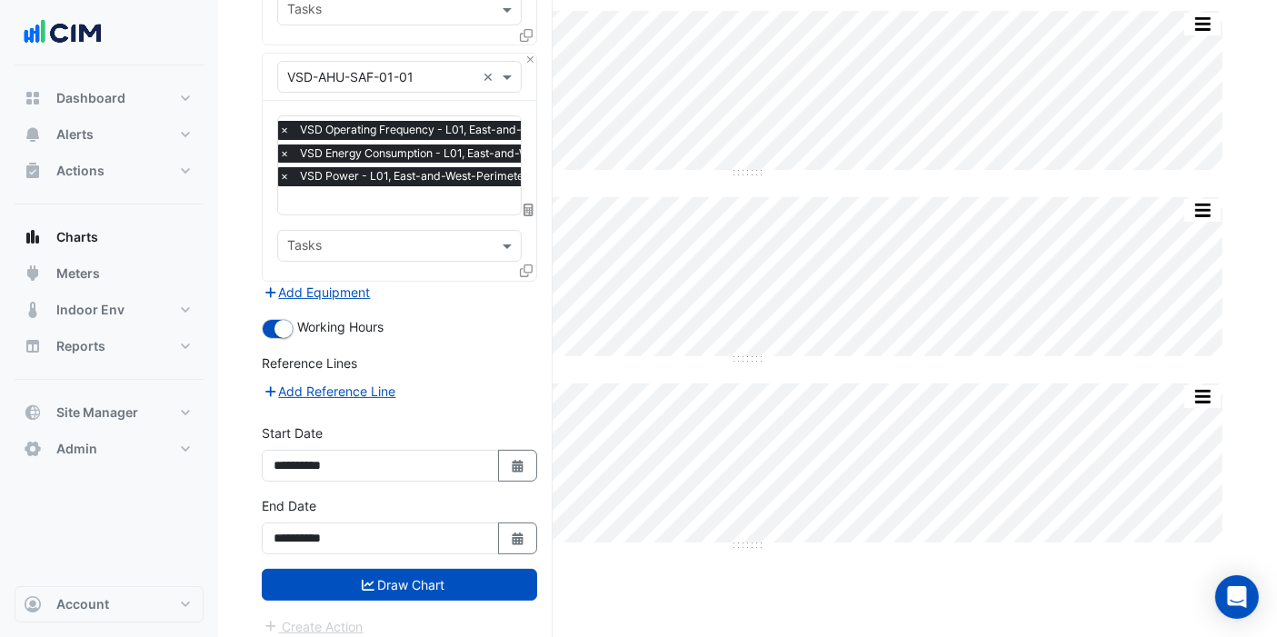
click at [378, 575] on button "Draw Chart" at bounding box center [399, 585] width 275 height 32
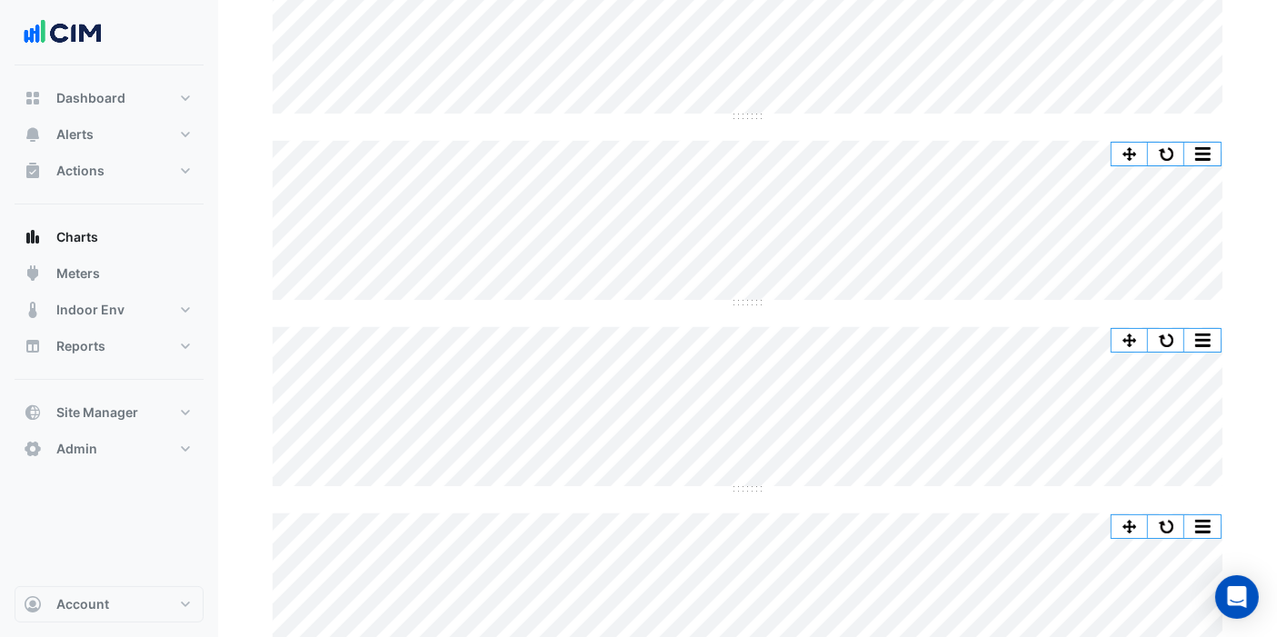
scroll to position [101, 0]
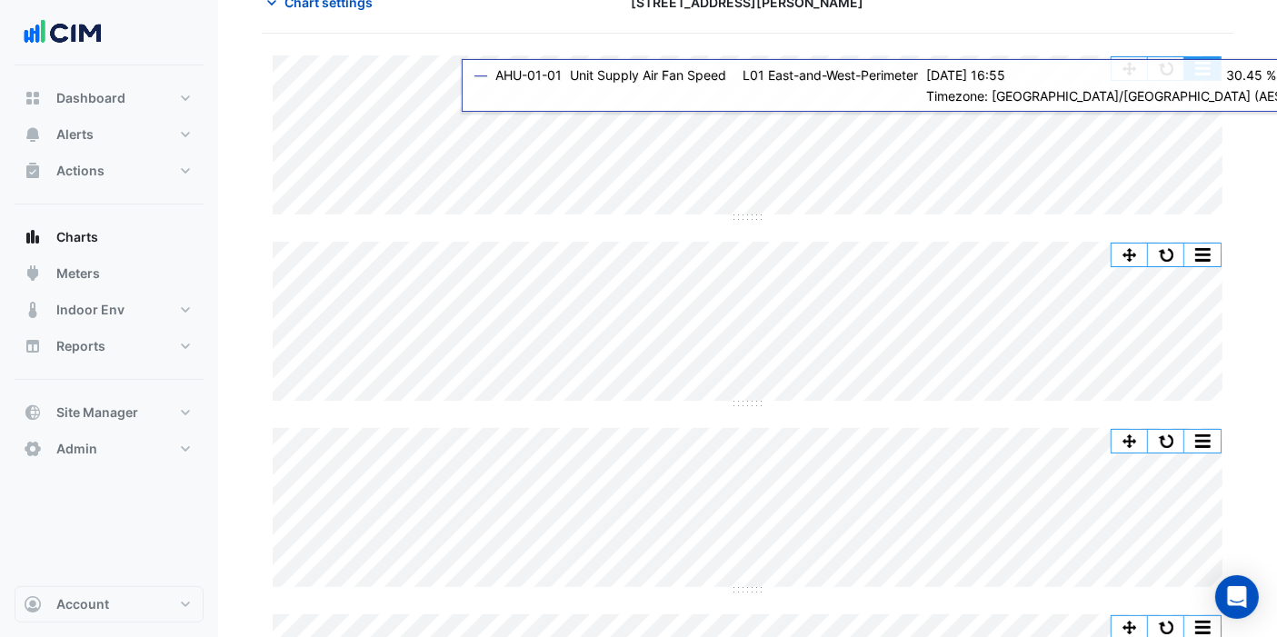
click at [1205, 65] on button "button" at bounding box center [1203, 68] width 36 height 23
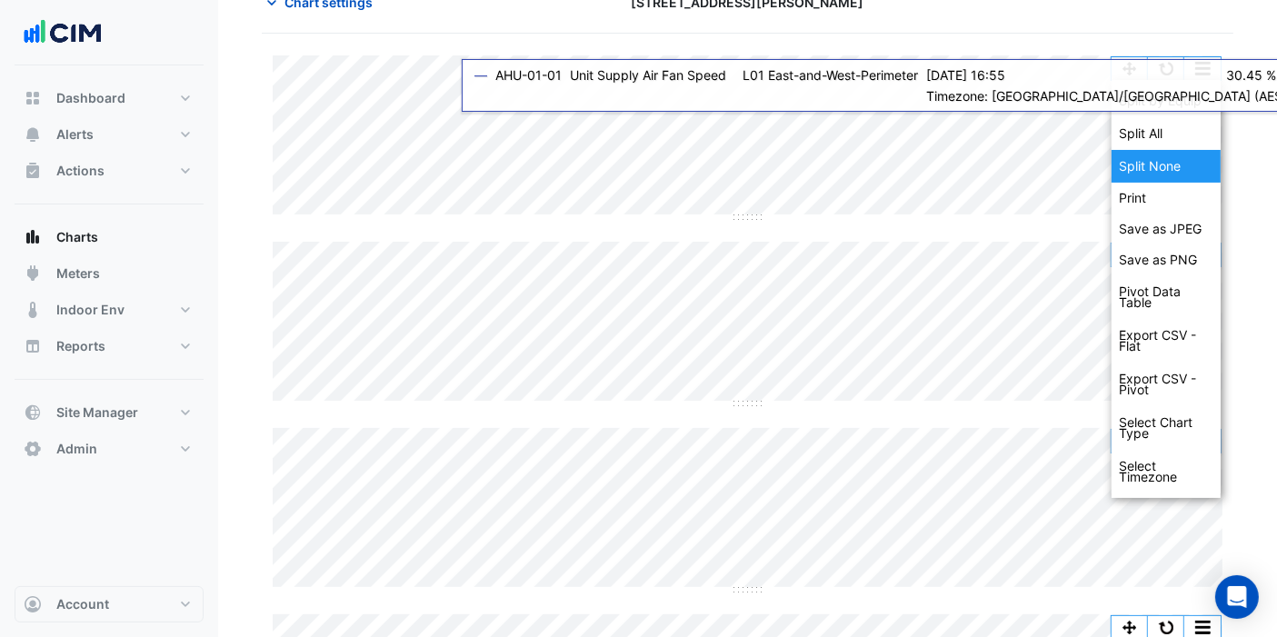
click at [1158, 158] on div "Split None" at bounding box center [1166, 166] width 109 height 33
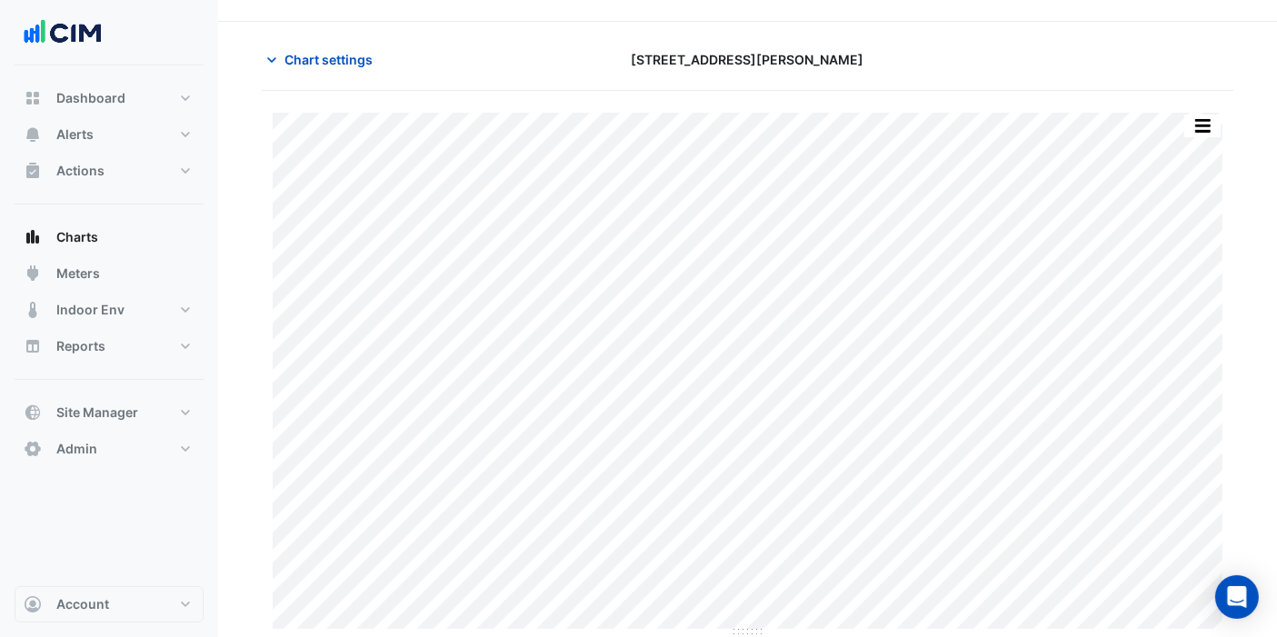
click at [335, 61] on span "Chart settings" at bounding box center [329, 59] width 88 height 19
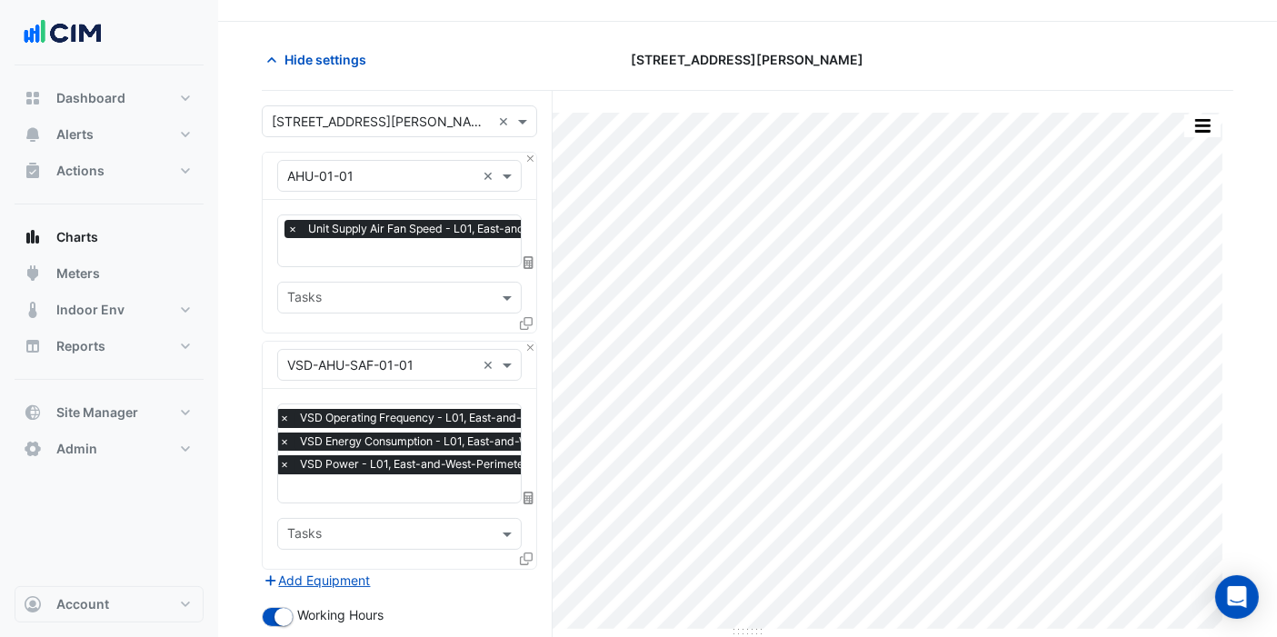
click at [285, 437] on span "×" at bounding box center [284, 442] width 16 height 18
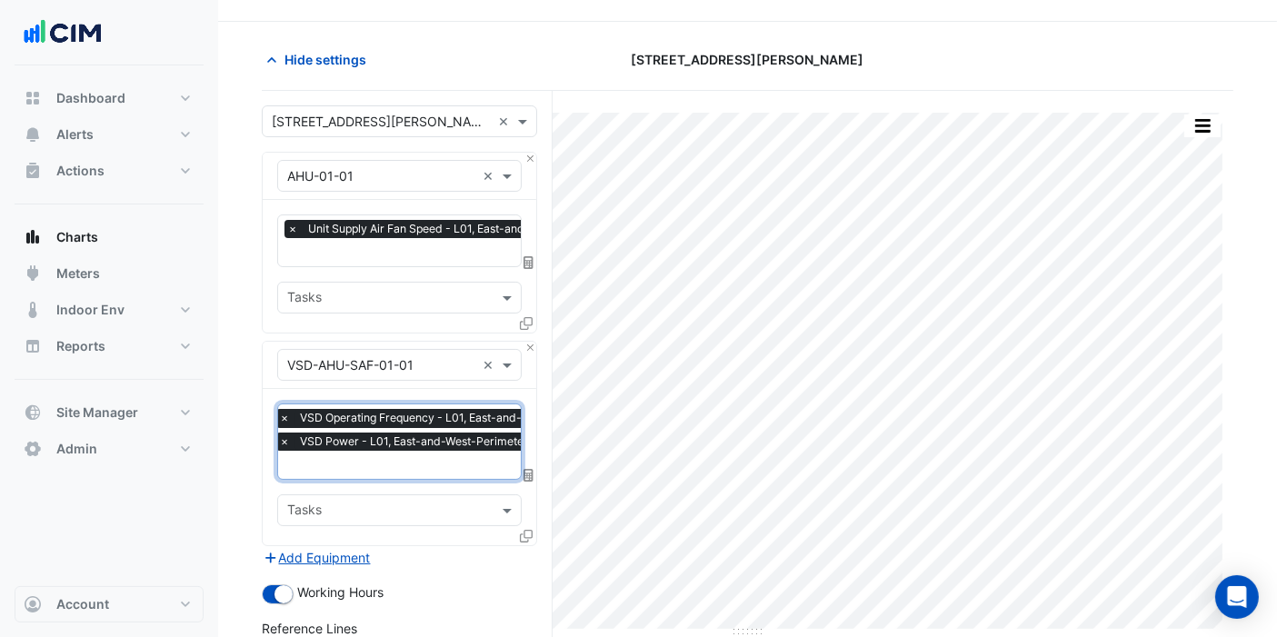
scroll to position [309, 0]
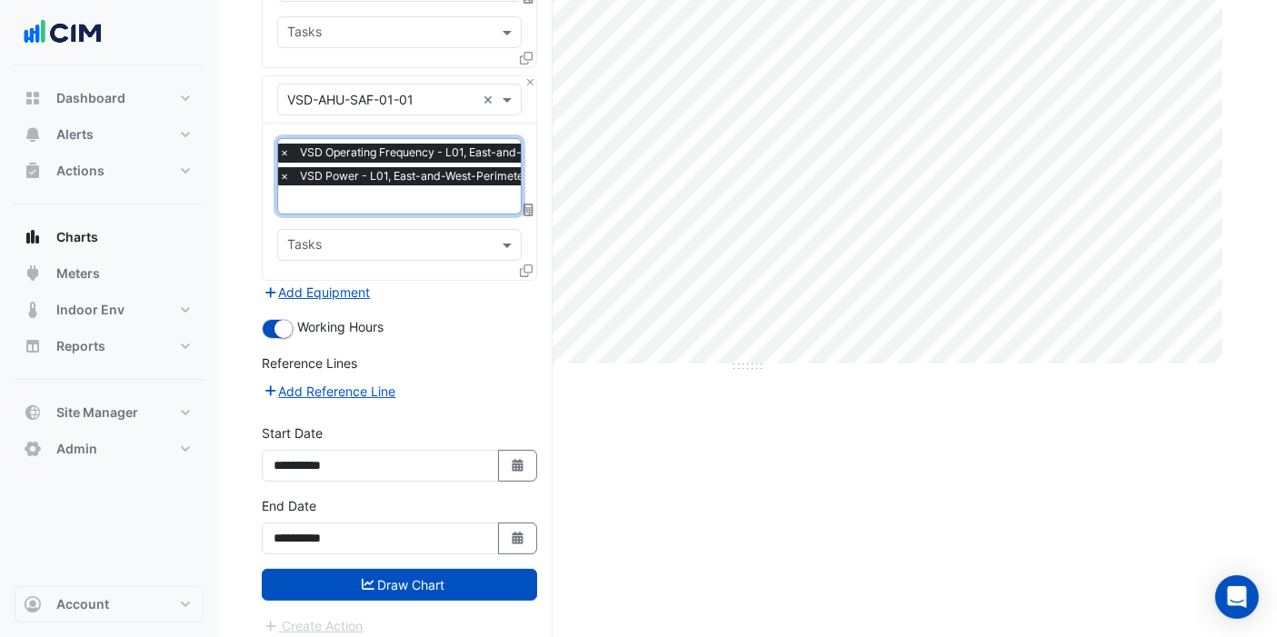
click at [395, 575] on button "Draw Chart" at bounding box center [399, 585] width 275 height 32
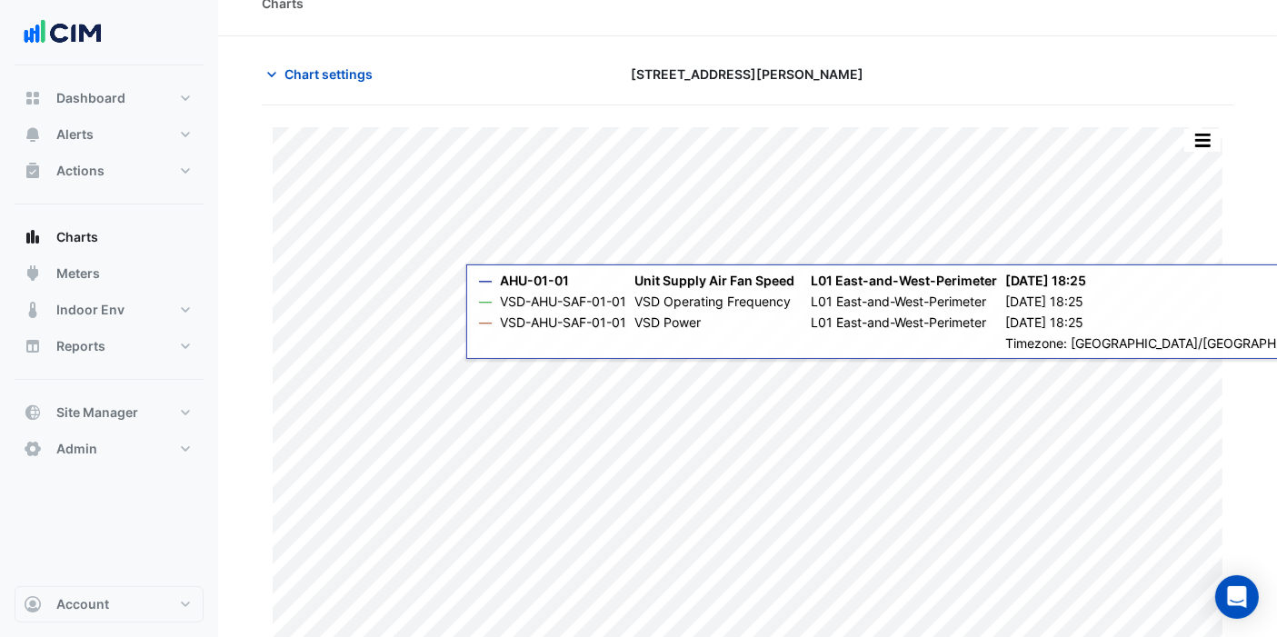
scroll to position [44, 0]
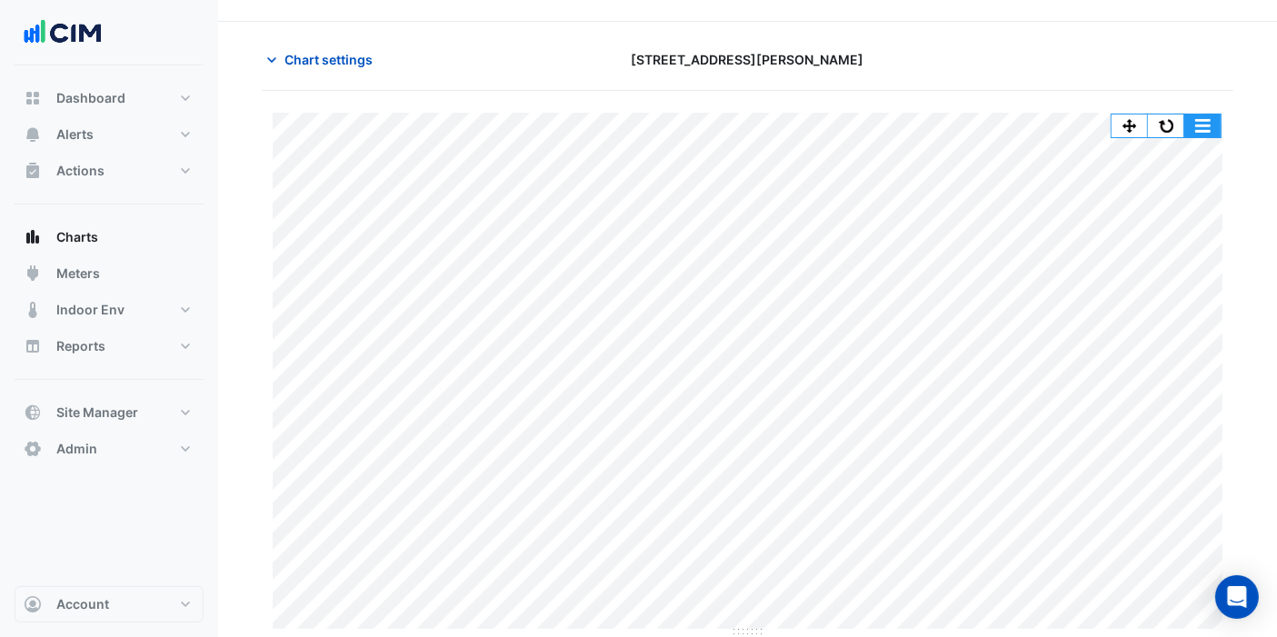
click at [1205, 123] on button "button" at bounding box center [1203, 126] width 36 height 23
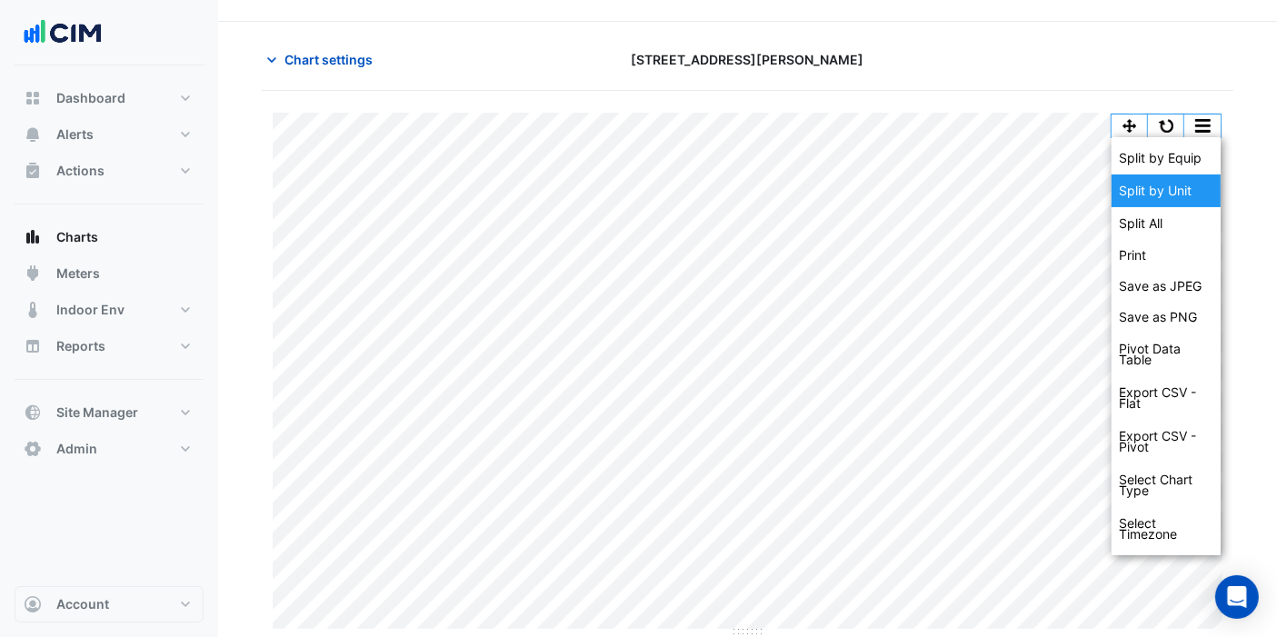
click at [1161, 190] on div "Split by Unit" at bounding box center [1166, 191] width 109 height 33
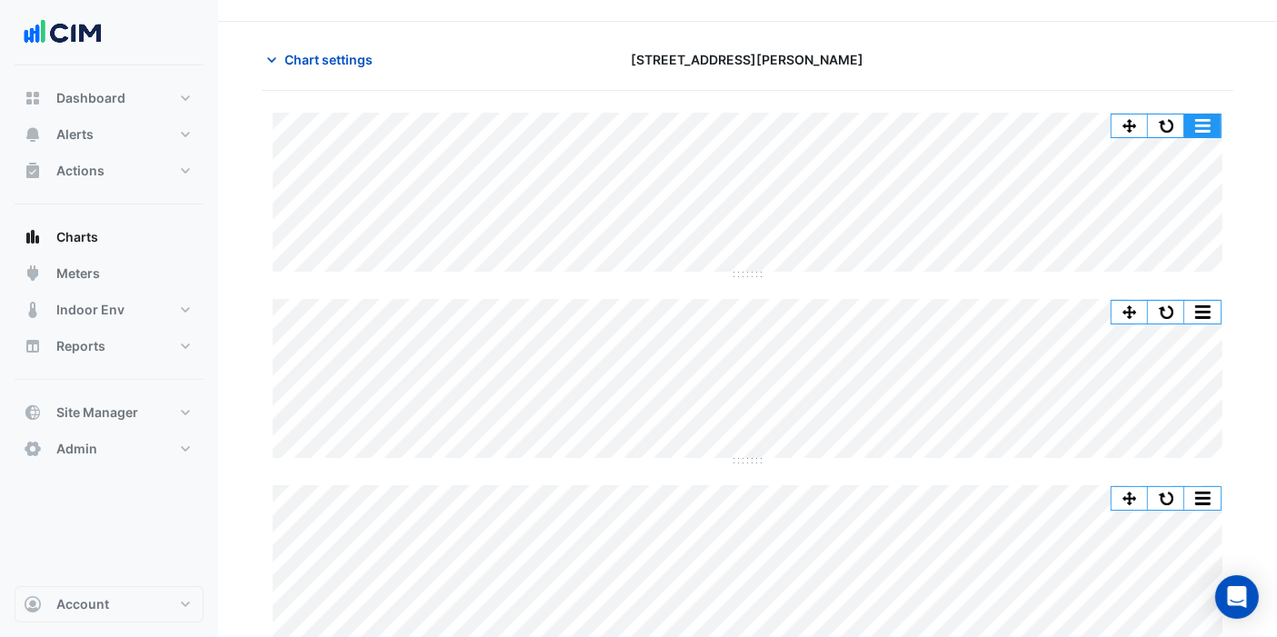
click at [1193, 117] on button "button" at bounding box center [1203, 126] width 36 height 23
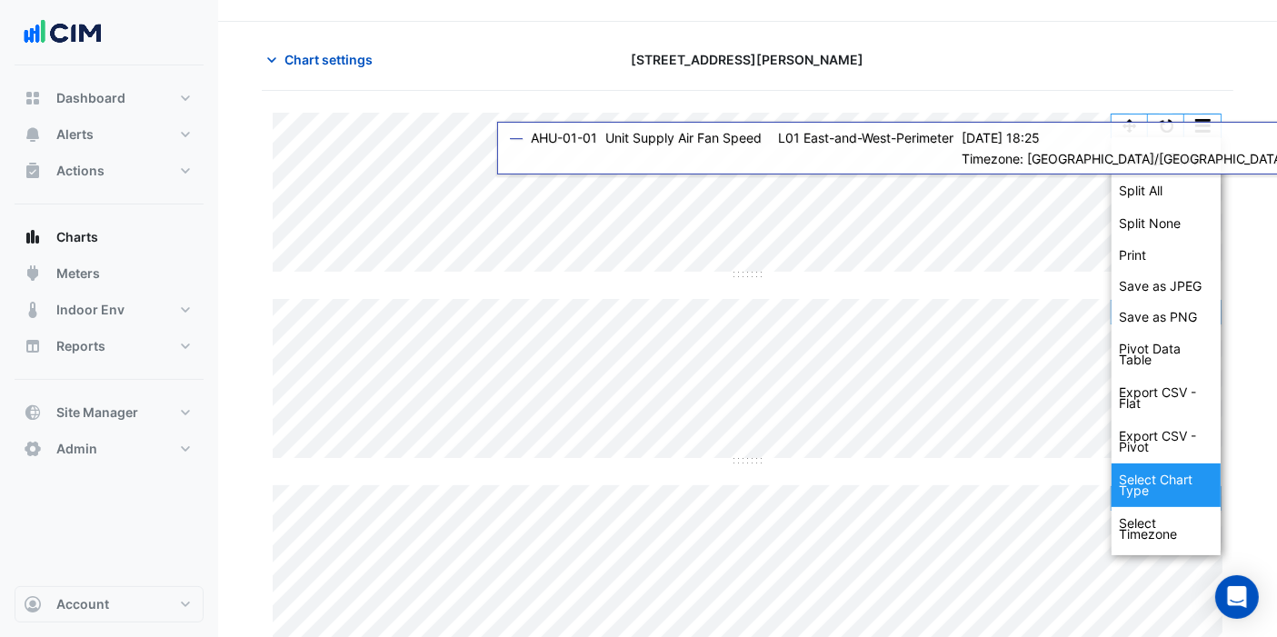
click at [1190, 484] on div "Select Chart Type" at bounding box center [1166, 486] width 109 height 44
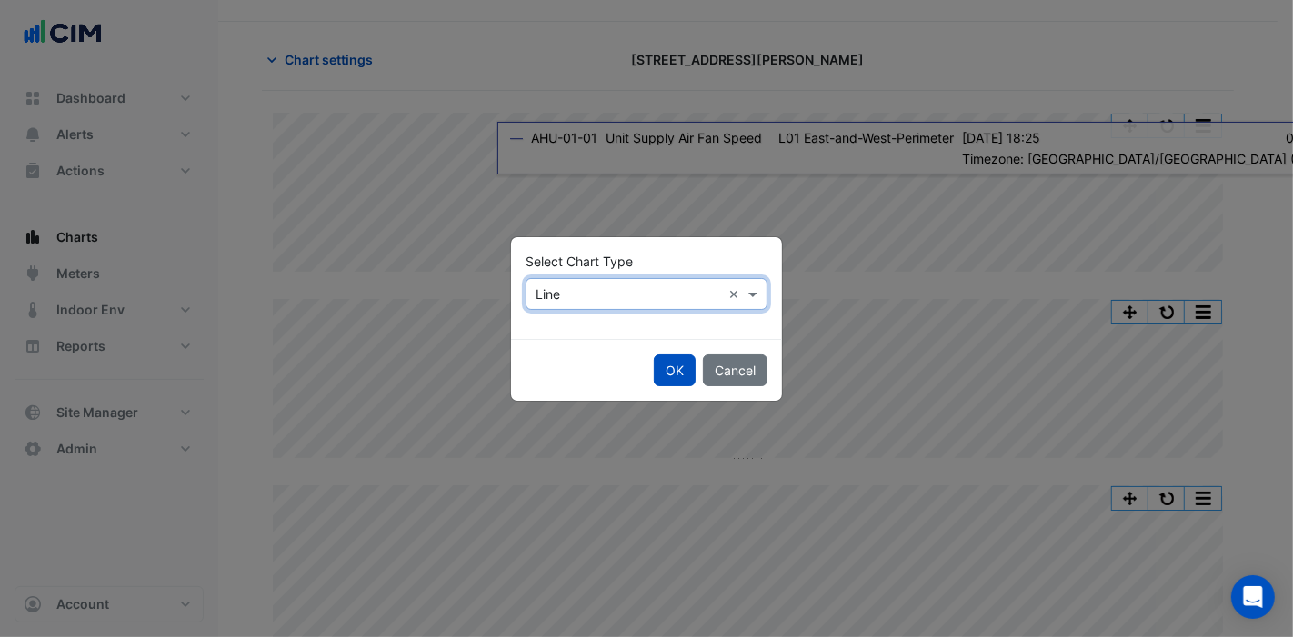
click at [677, 304] on div "Select Chart Type × Line ×" at bounding box center [646, 294] width 242 height 32
click at [558, 378] on span "Stacked" at bounding box center [566, 385] width 50 height 15
click at [675, 370] on button "OK" at bounding box center [675, 371] width 42 height 32
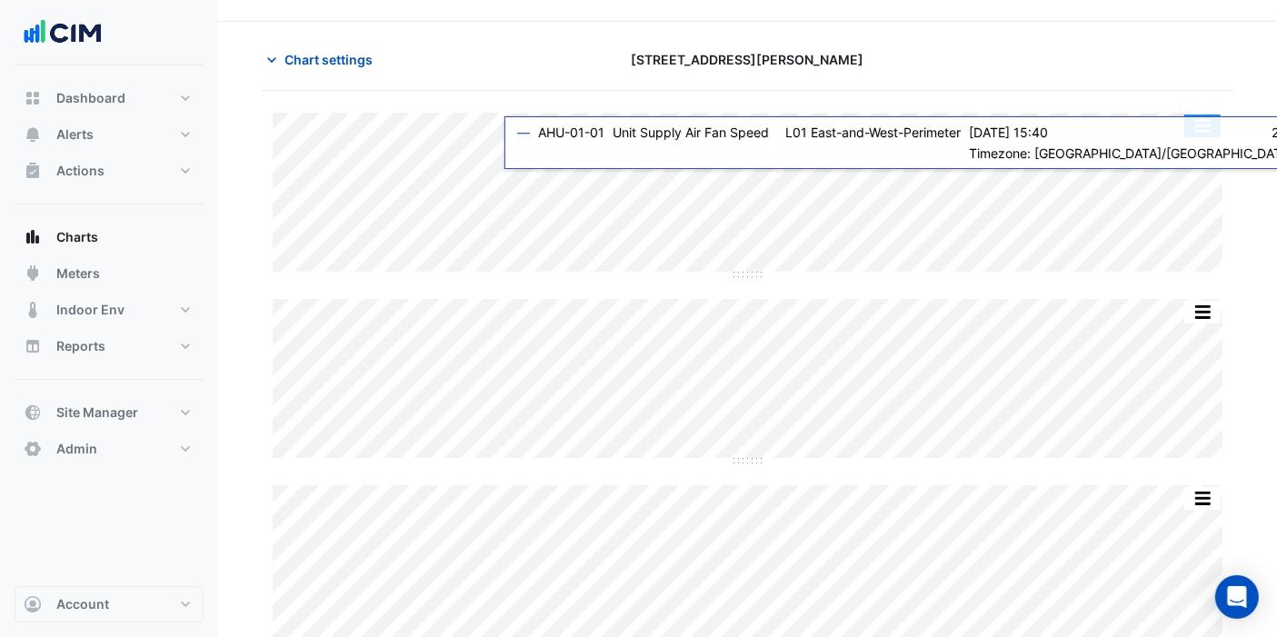
click at [1208, 132] on button "button" at bounding box center [1203, 126] width 36 height 23
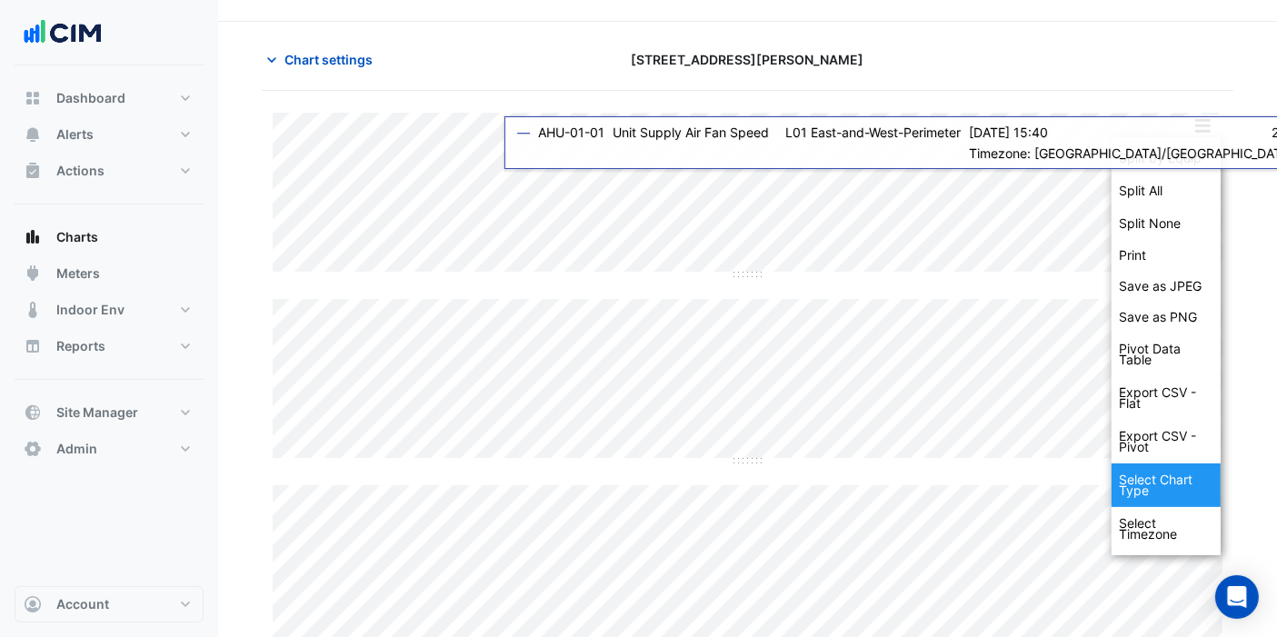
click at [1175, 485] on div "Select Chart Type" at bounding box center [1166, 486] width 109 height 44
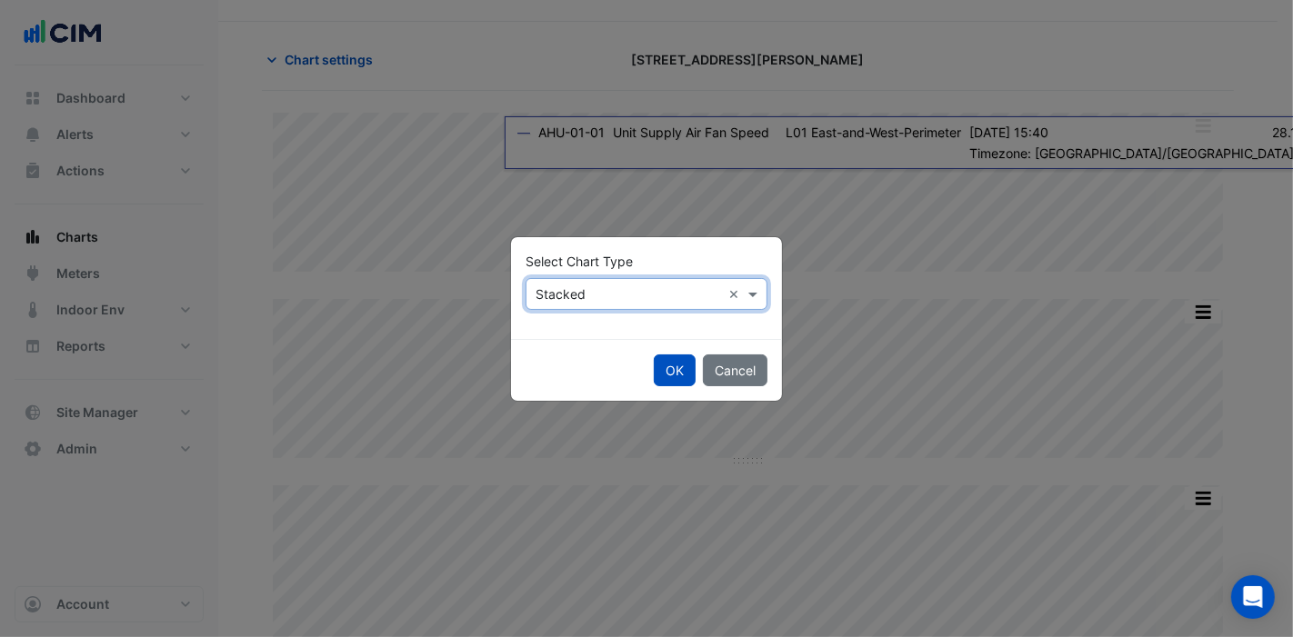
click at [674, 295] on input "text" at bounding box center [627, 294] width 185 height 19
click at [586, 355] on div "Column" at bounding box center [565, 359] width 79 height 26
click at [676, 367] on button "OK" at bounding box center [675, 371] width 42 height 32
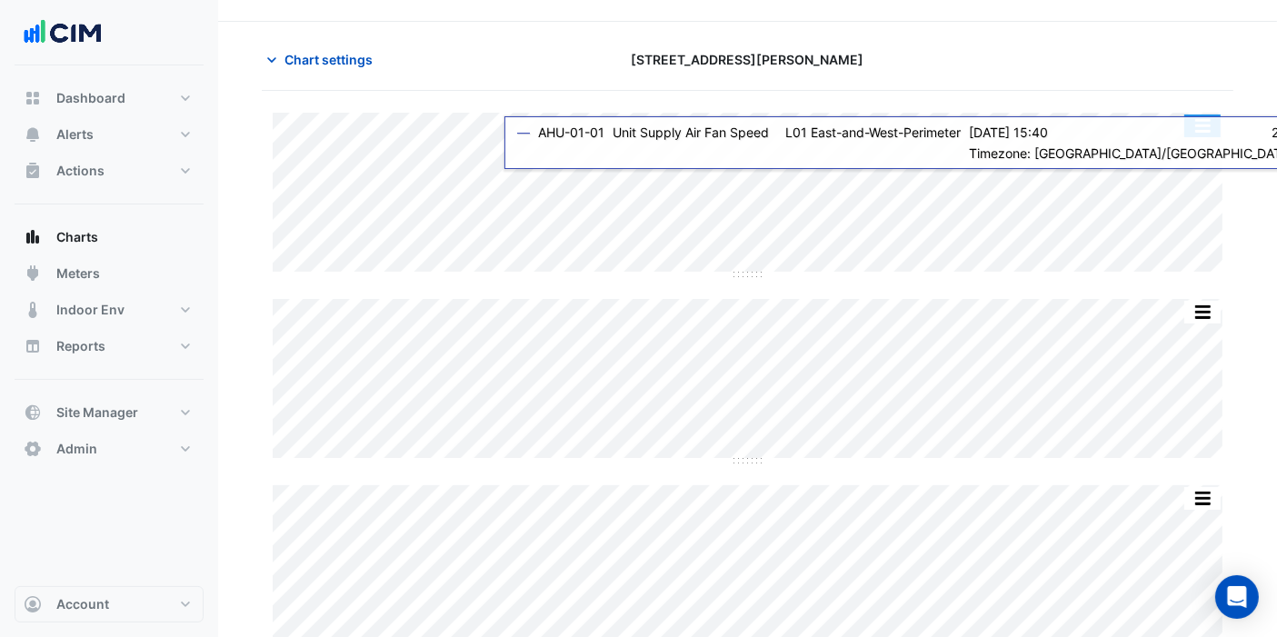
click at [1205, 132] on button "button" at bounding box center [1203, 126] width 36 height 23
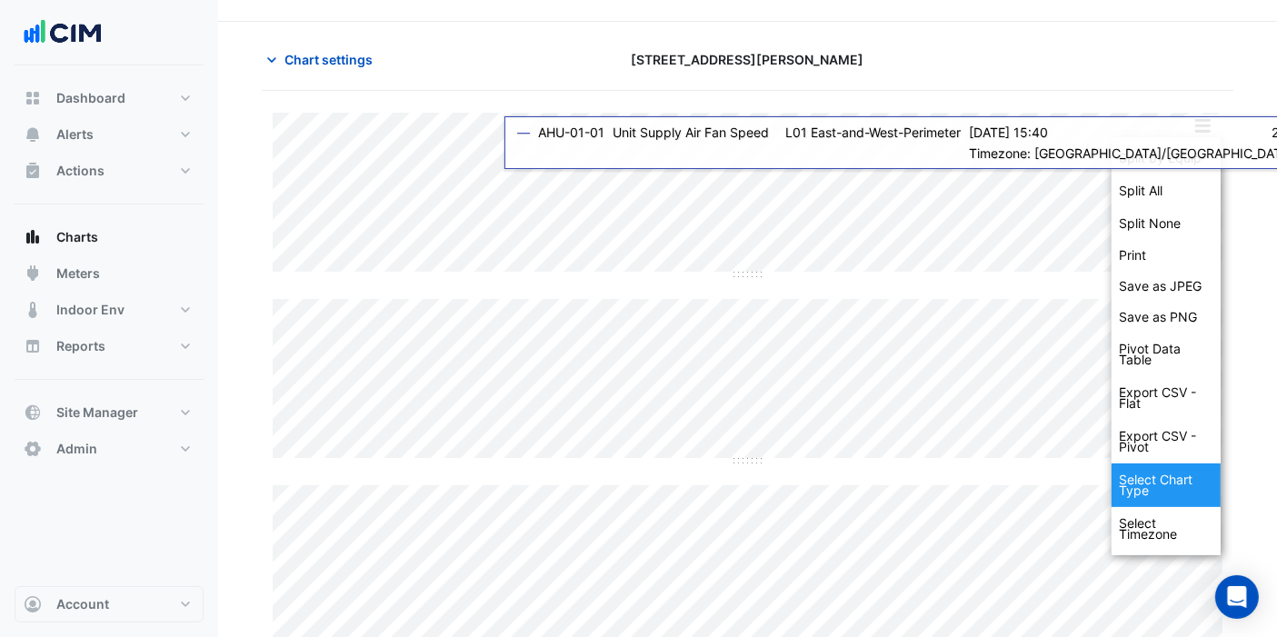
drag, startPoint x: 1129, startPoint y: 525, endPoint x: 1143, endPoint y: 484, distance: 44.0
click at [1143, 484] on div "Split by Equip Split All Split None Print Save as JPEG Save as PNG Pivot Data T…" at bounding box center [1166, 346] width 109 height 418
click at [1143, 482] on div "Select Chart Type" at bounding box center [1166, 486] width 109 height 44
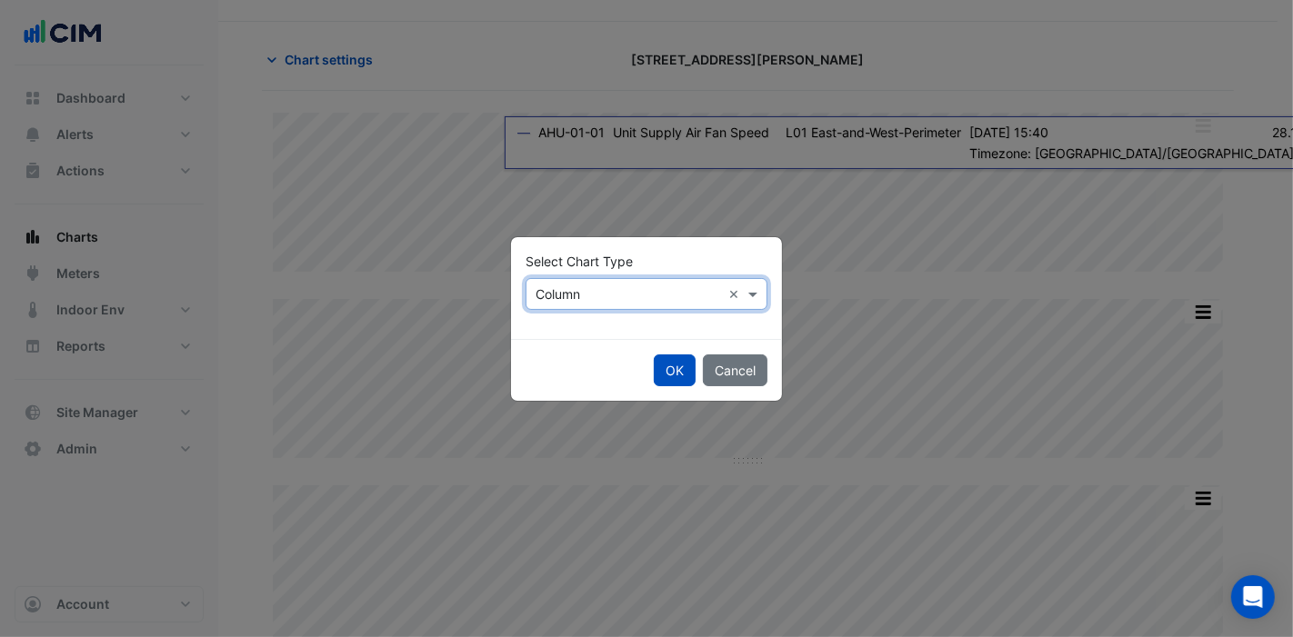
click at [636, 286] on input "text" at bounding box center [627, 294] width 185 height 19
click at [583, 331] on div "Line" at bounding box center [565, 333] width 79 height 26
click at [677, 375] on button "OK" at bounding box center [675, 371] width 42 height 32
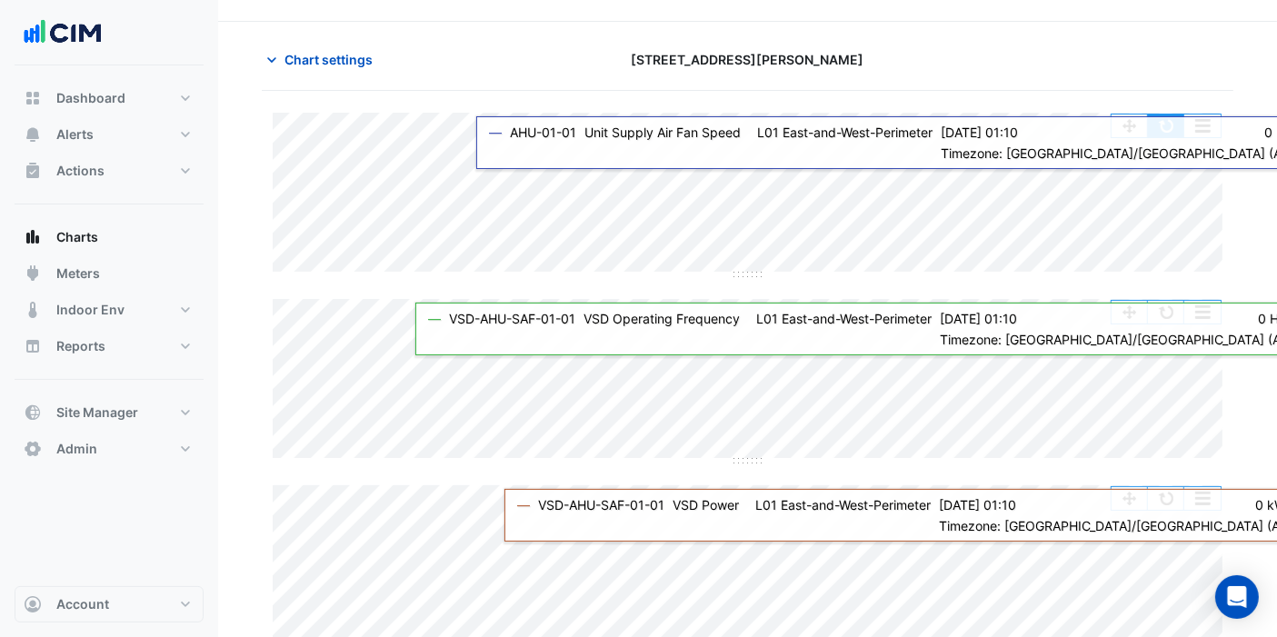
click at [1171, 134] on button "button" at bounding box center [1166, 126] width 36 height 23
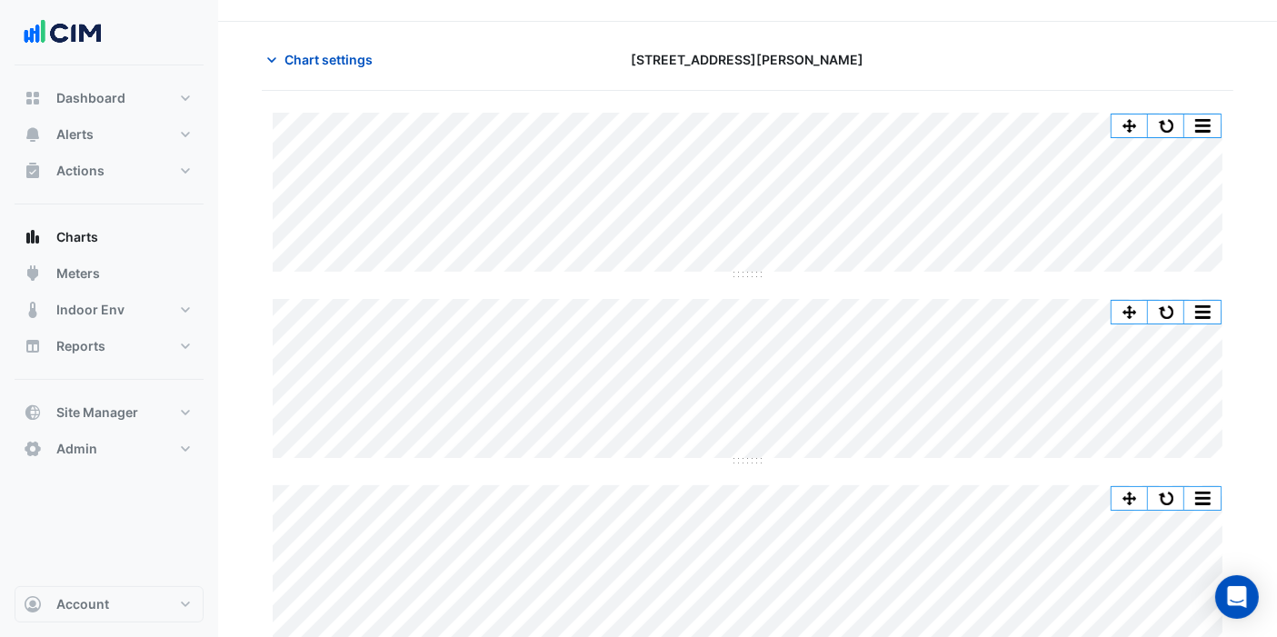
click at [335, 61] on span "Chart settings" at bounding box center [329, 59] width 88 height 19
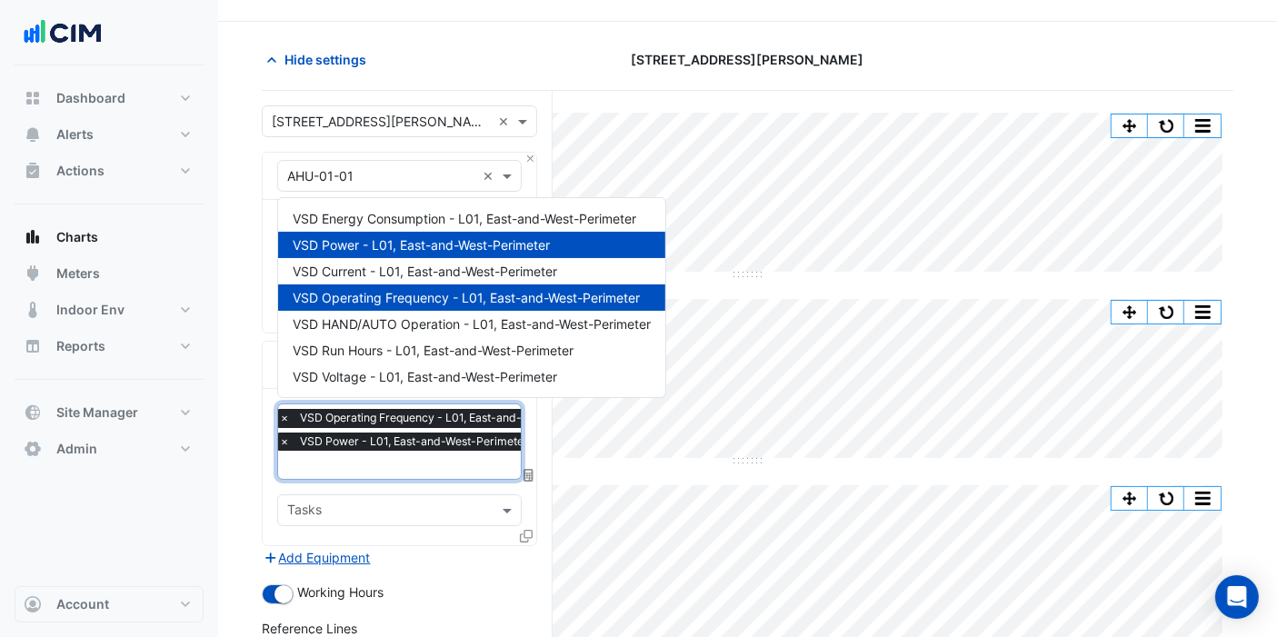
click at [323, 461] on input "text" at bounding box center [446, 466] width 334 height 19
click at [377, 218] on span "VSD Energy Consumption - L01, East-and-West-Perimeter" at bounding box center [465, 218] width 344 height 15
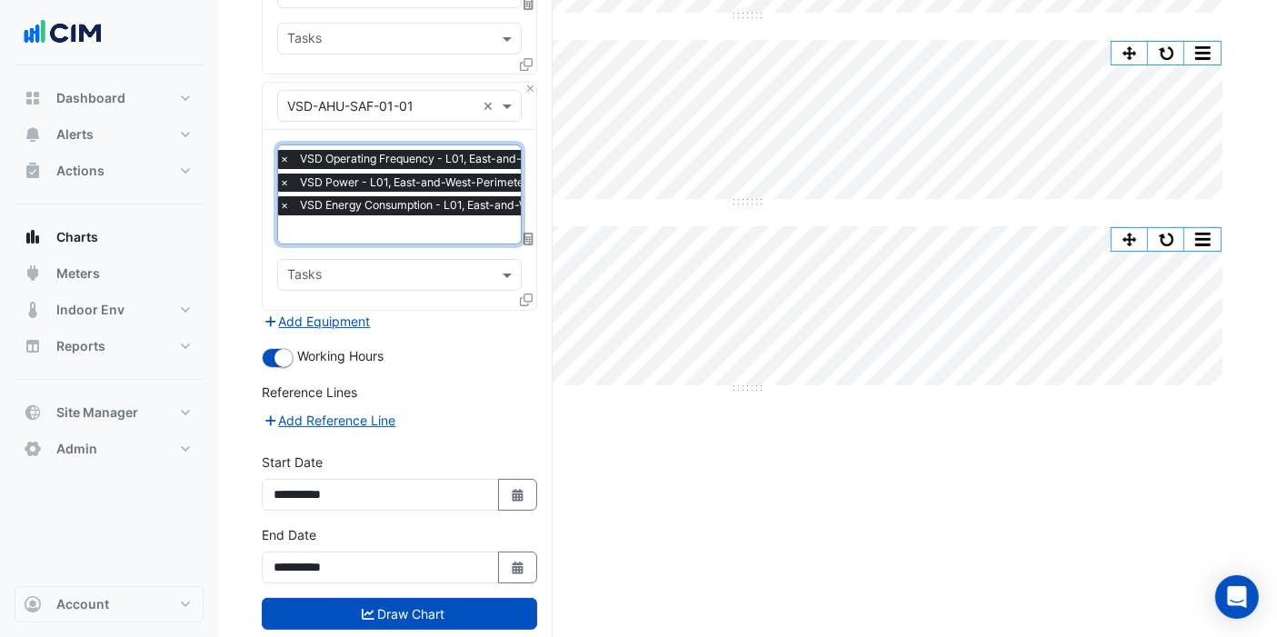
scroll to position [332, 0]
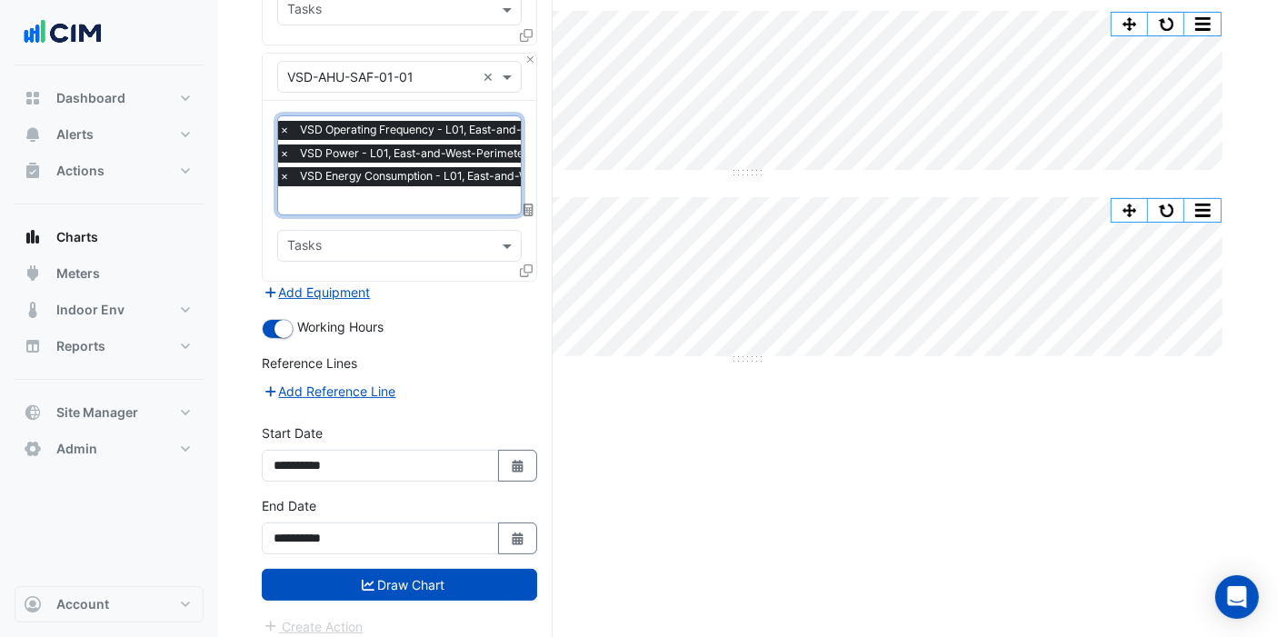
click at [392, 569] on button "Draw Chart" at bounding box center [399, 585] width 275 height 32
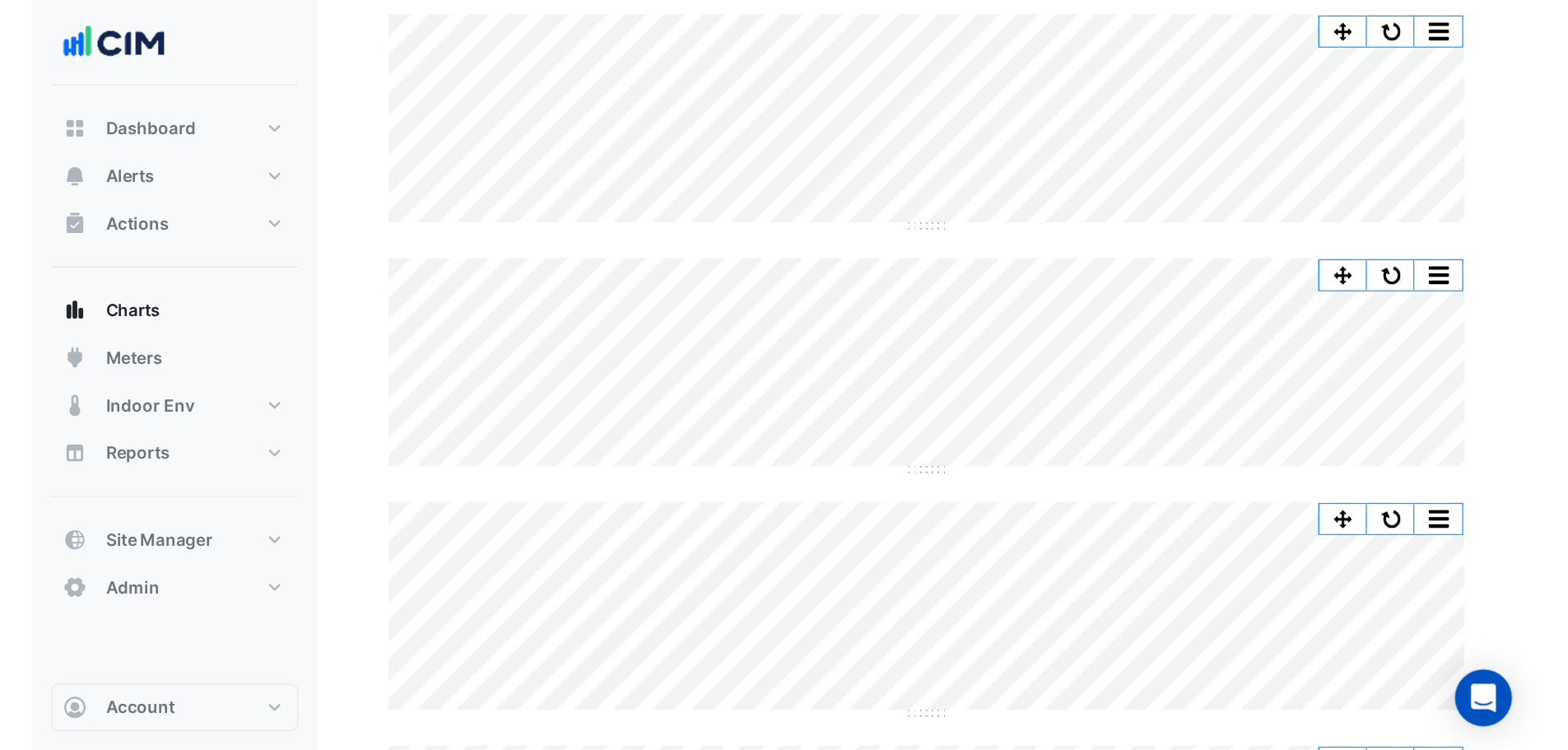
scroll to position [67, 0]
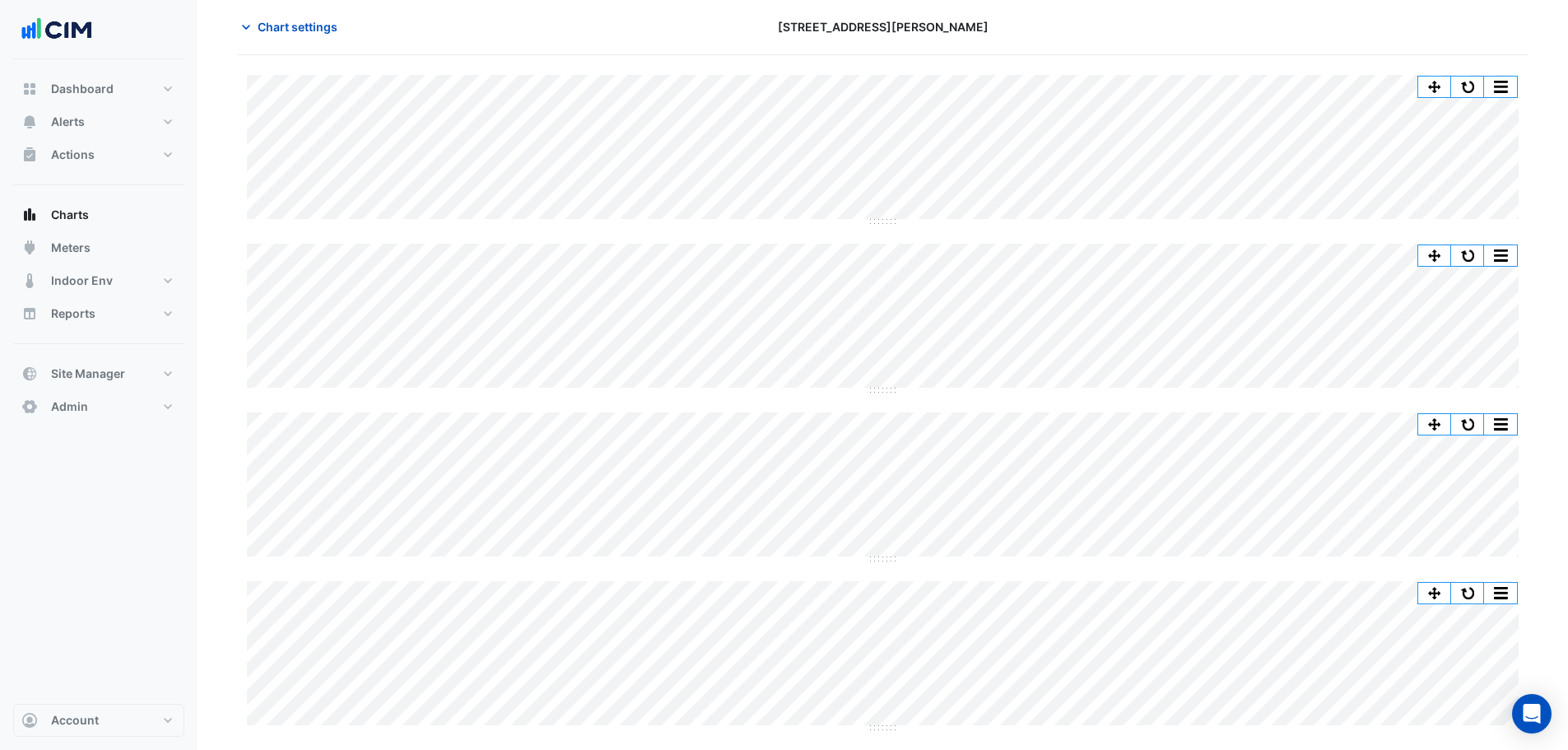
click at [310, 30] on span "Chart settings" at bounding box center [298, 26] width 80 height 17
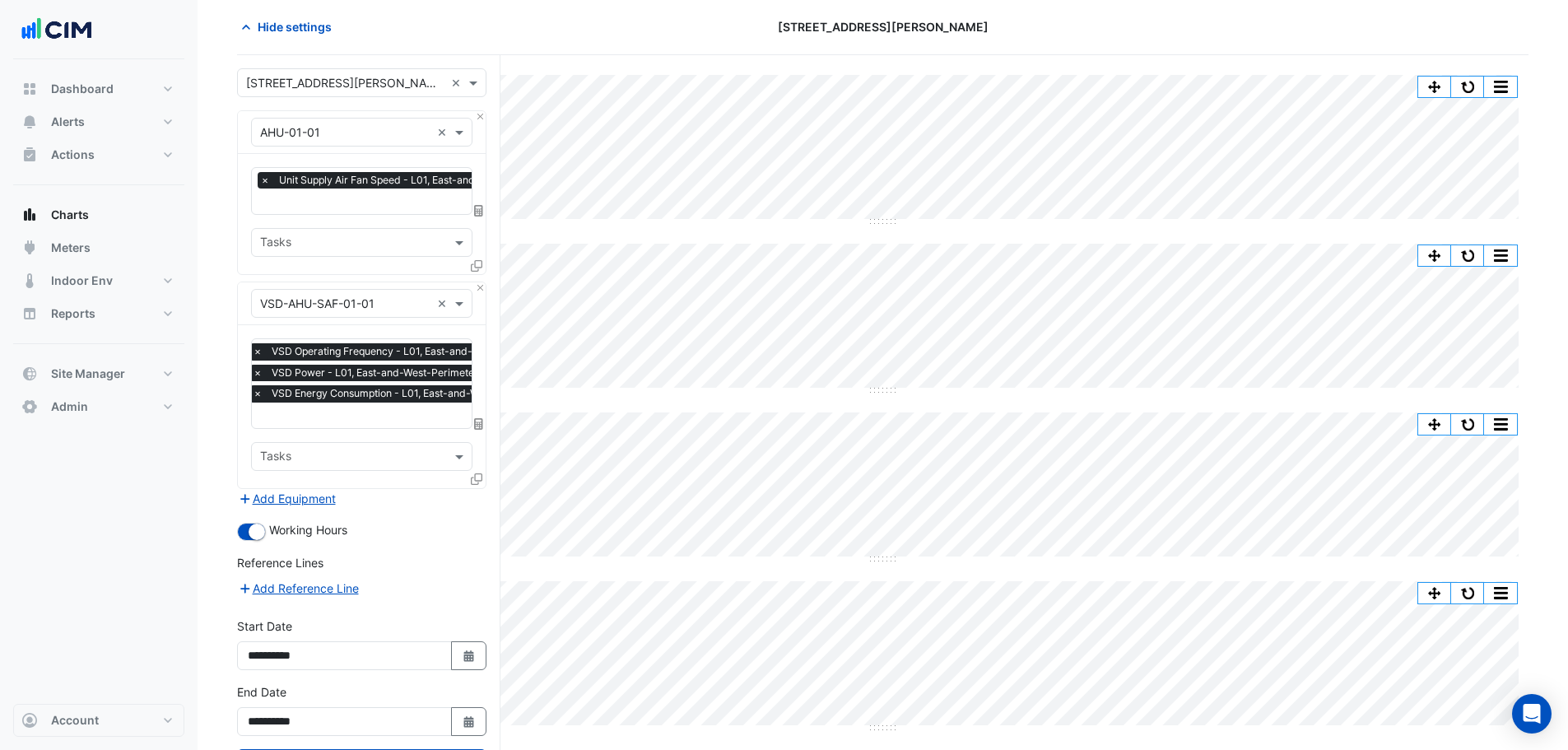
click at [253, 394] on span "×" at bounding box center [257, 393] width 14 height 16
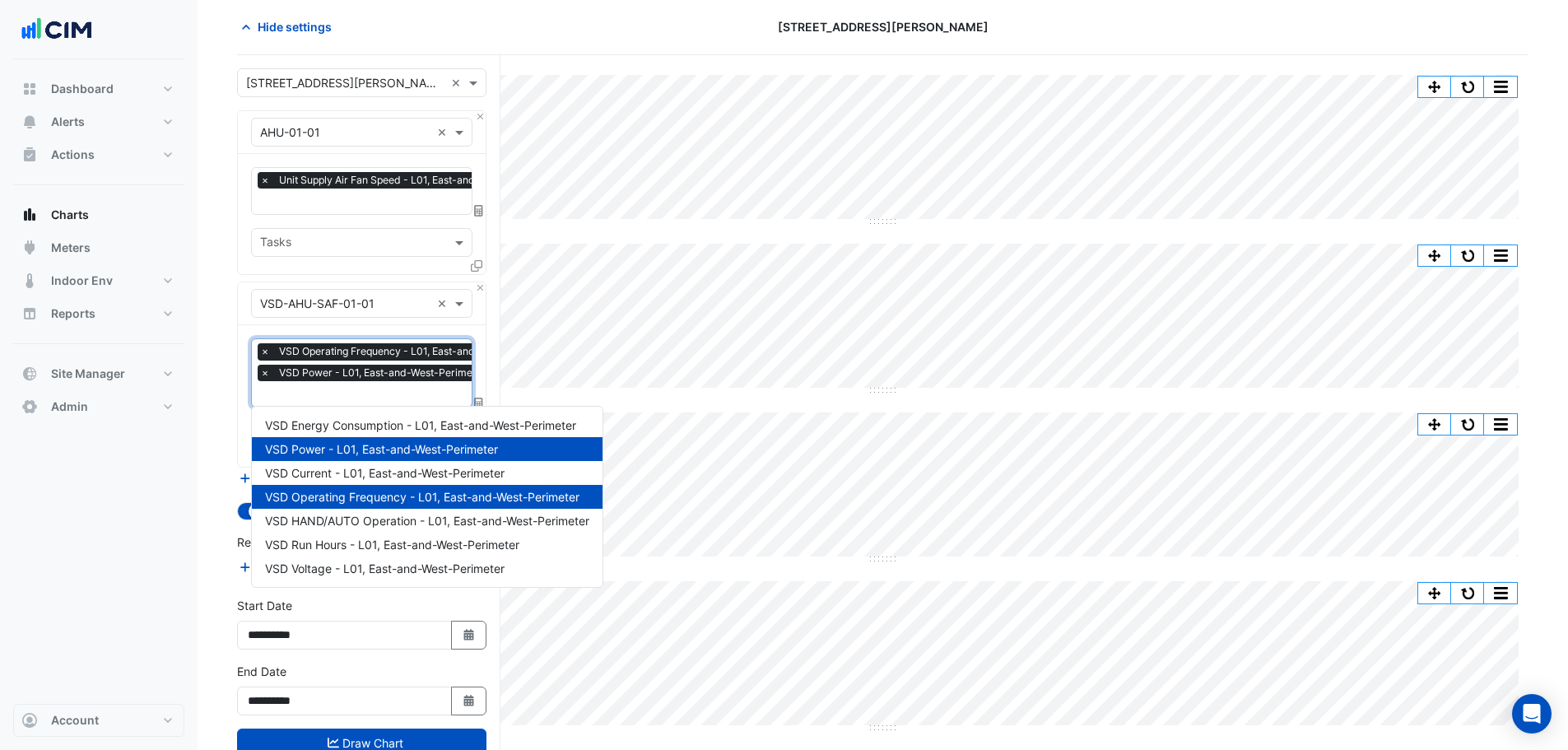
click at [334, 372] on span "VSD Power - L01, East-and-West-Perimeter" at bounding box center [382, 373] width 215 height 16
click at [476, 398] on icon at bounding box center [479, 403] width 9 height 12
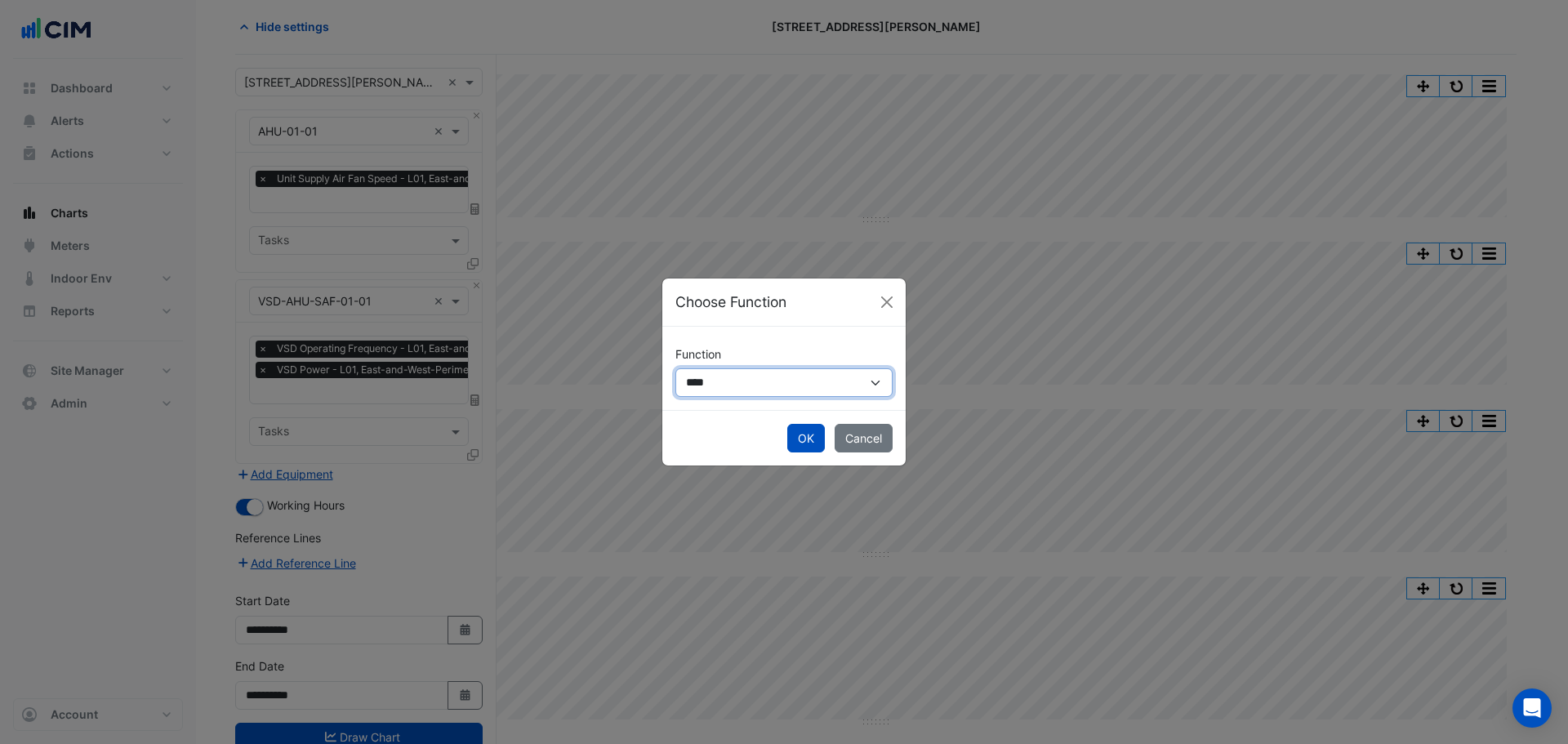
click at [732, 384] on select "**********" at bounding box center [784, 383] width 217 height 29
select select "******"
click at [676, 368] on select "**********" at bounding box center [784, 383] width 217 height 29
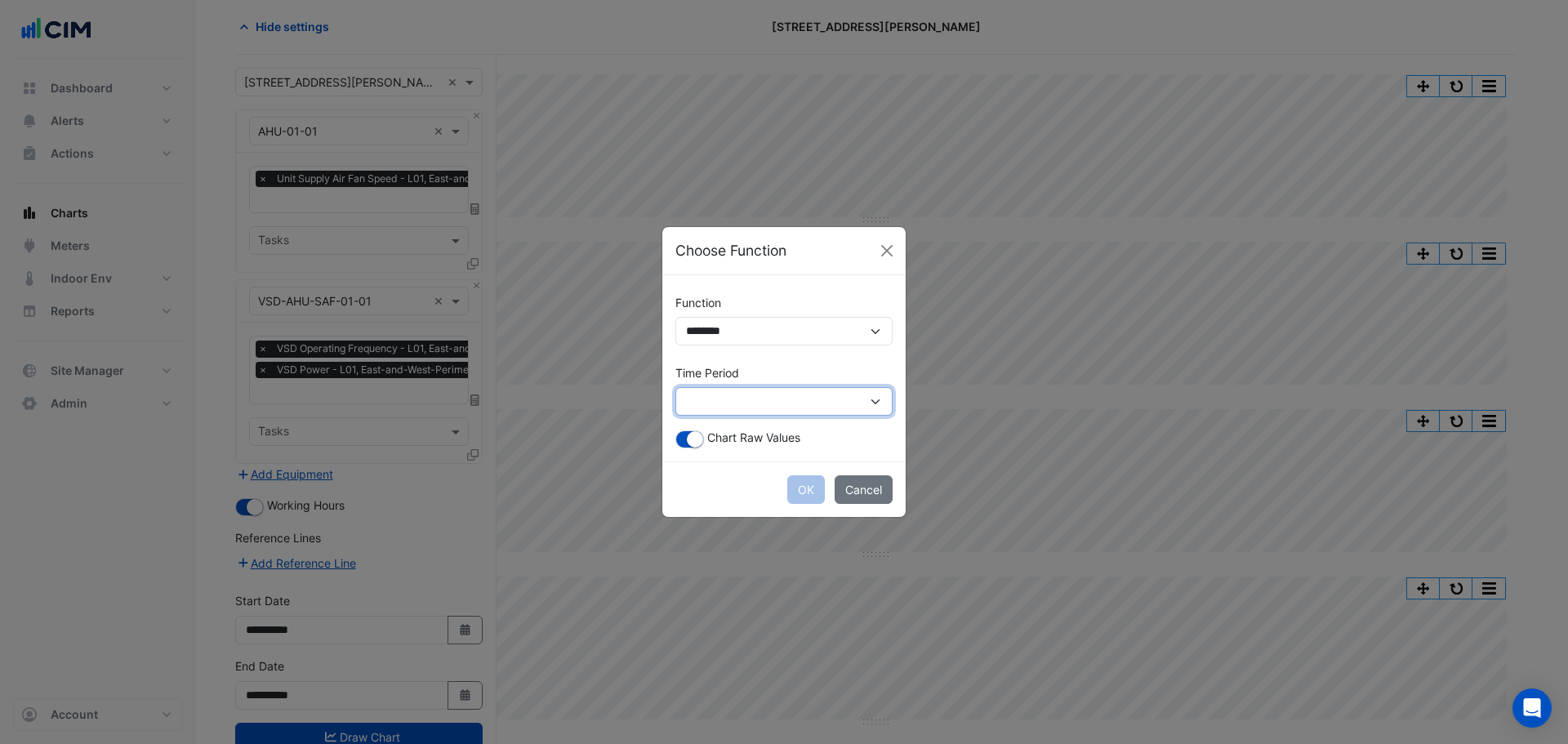
click at [777, 405] on select "**********" at bounding box center [784, 402] width 217 height 29
select select "*********"
click at [676, 387] on select "**********" at bounding box center [784, 402] width 217 height 29
click at [796, 487] on button "OK" at bounding box center [806, 490] width 38 height 29
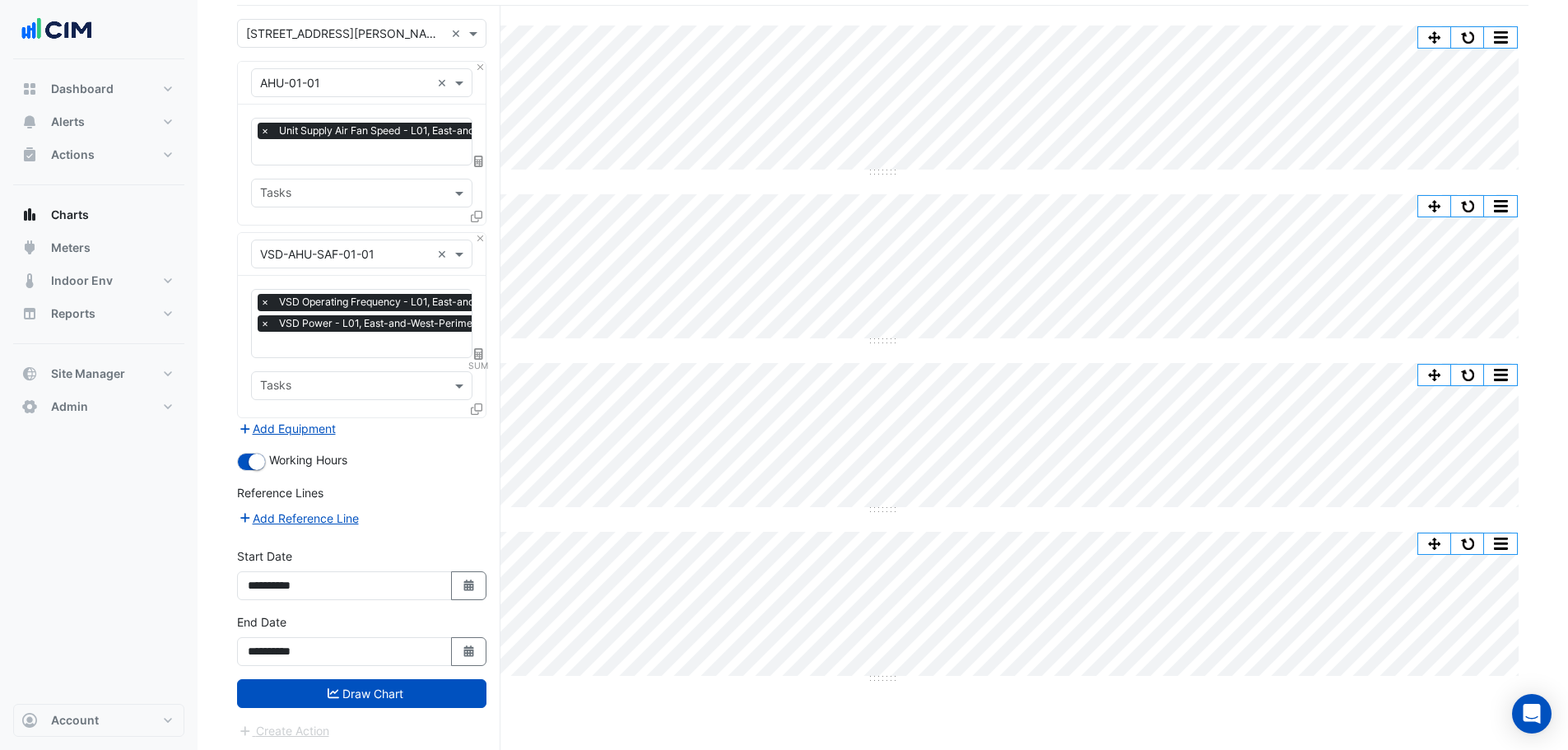
click at [378, 649] on button "Draw Chart" at bounding box center [361, 694] width 249 height 29
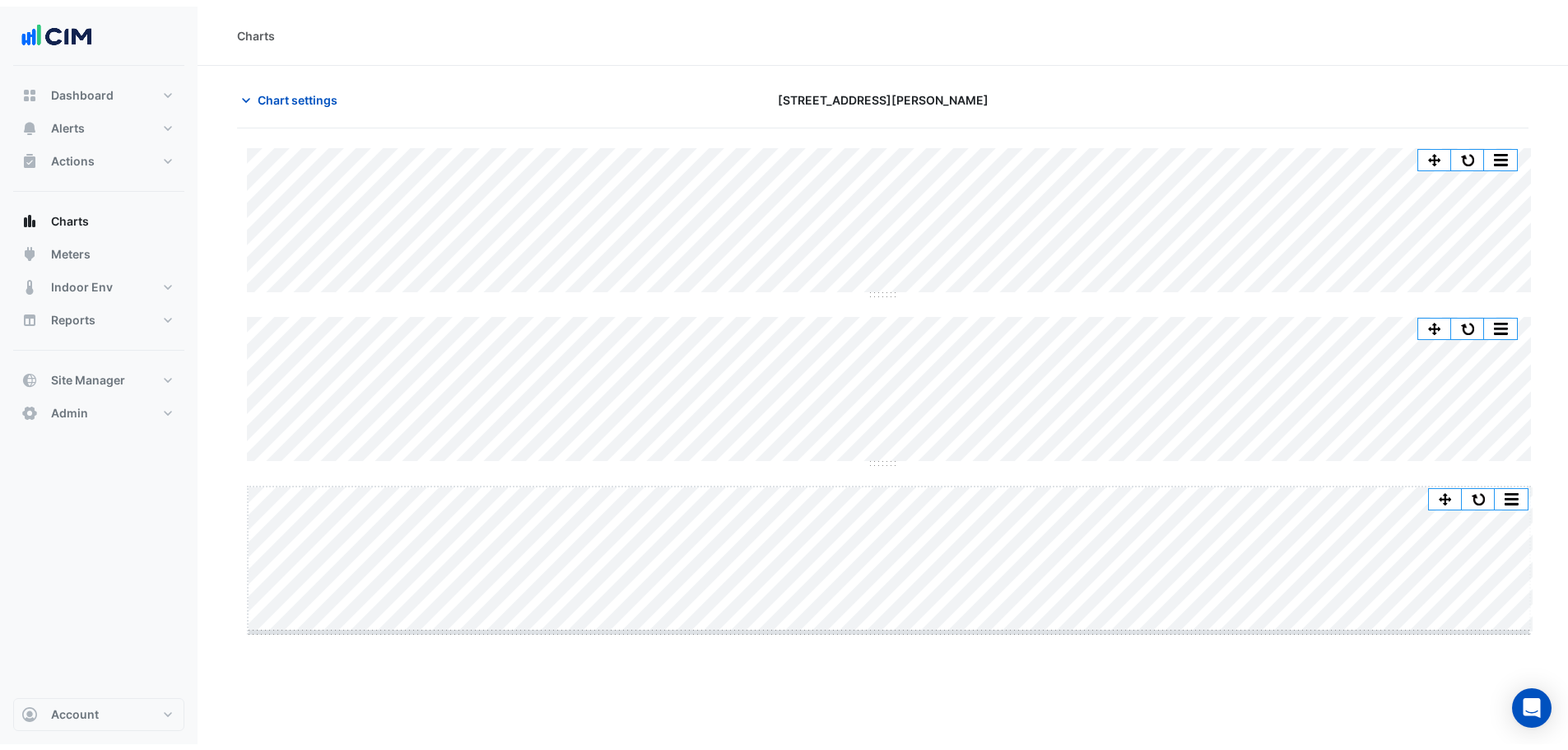
scroll to position [28, 0]
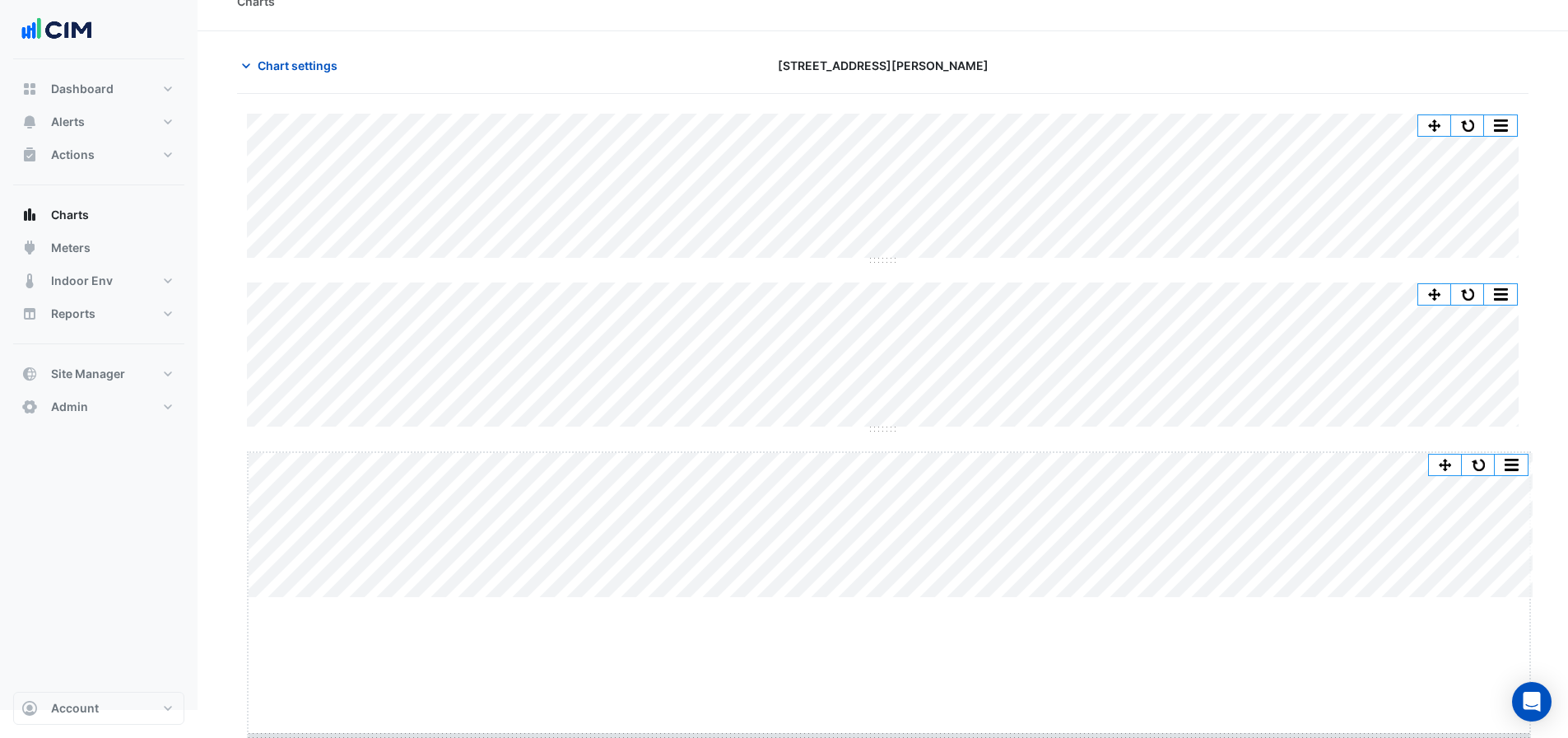
drag, startPoint x: 886, startPoint y: 628, endPoint x: 892, endPoint y: 765, distance: 137.1
click at [892, 648] on html "Charts Chart settings 100 Arthur Street Split by Equip Split All Split None Pri…" at bounding box center [784, 340] width 1568 height 738
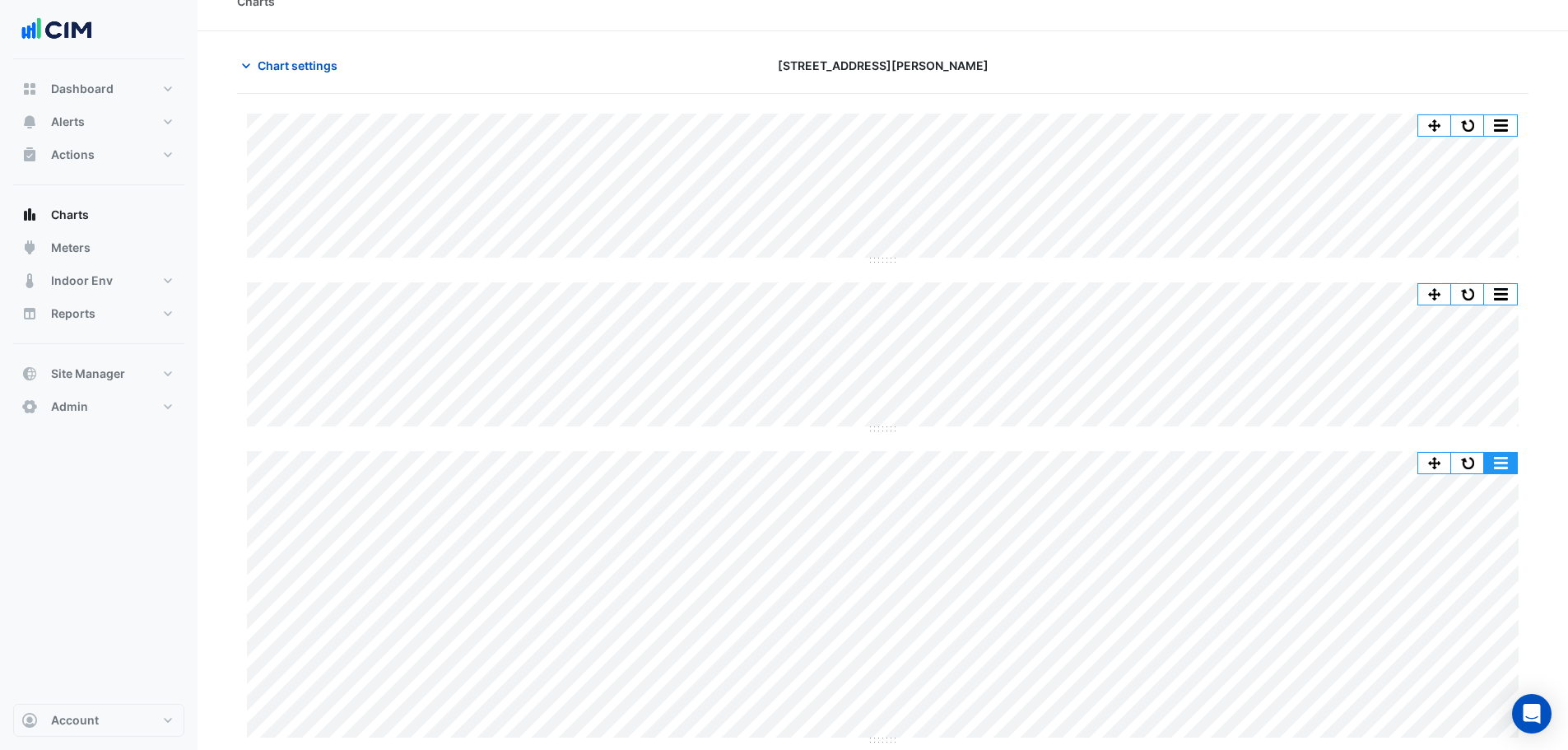
click at [1316, 462] on button "button" at bounding box center [1500, 463] width 33 height 21
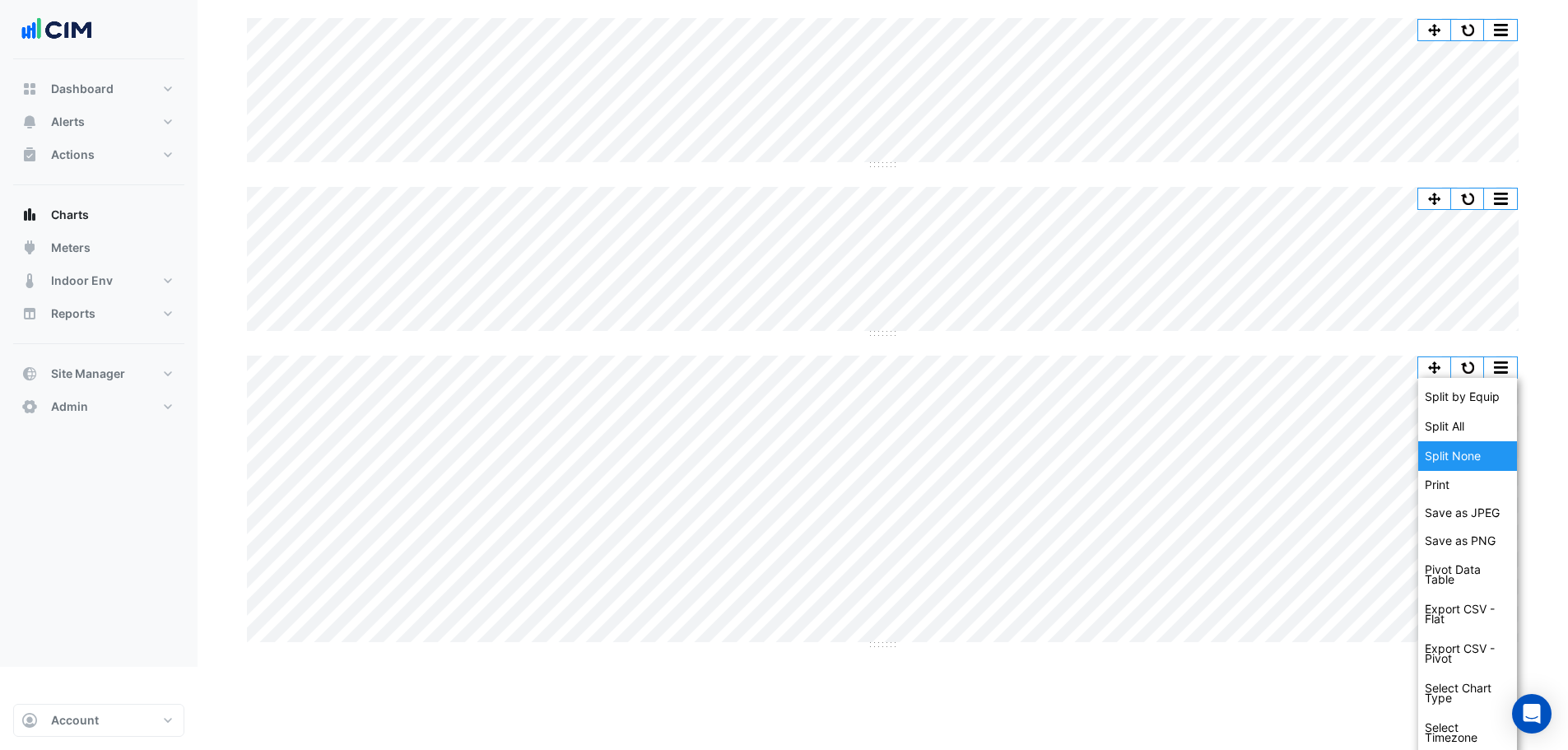
scroll to position [130, 0]
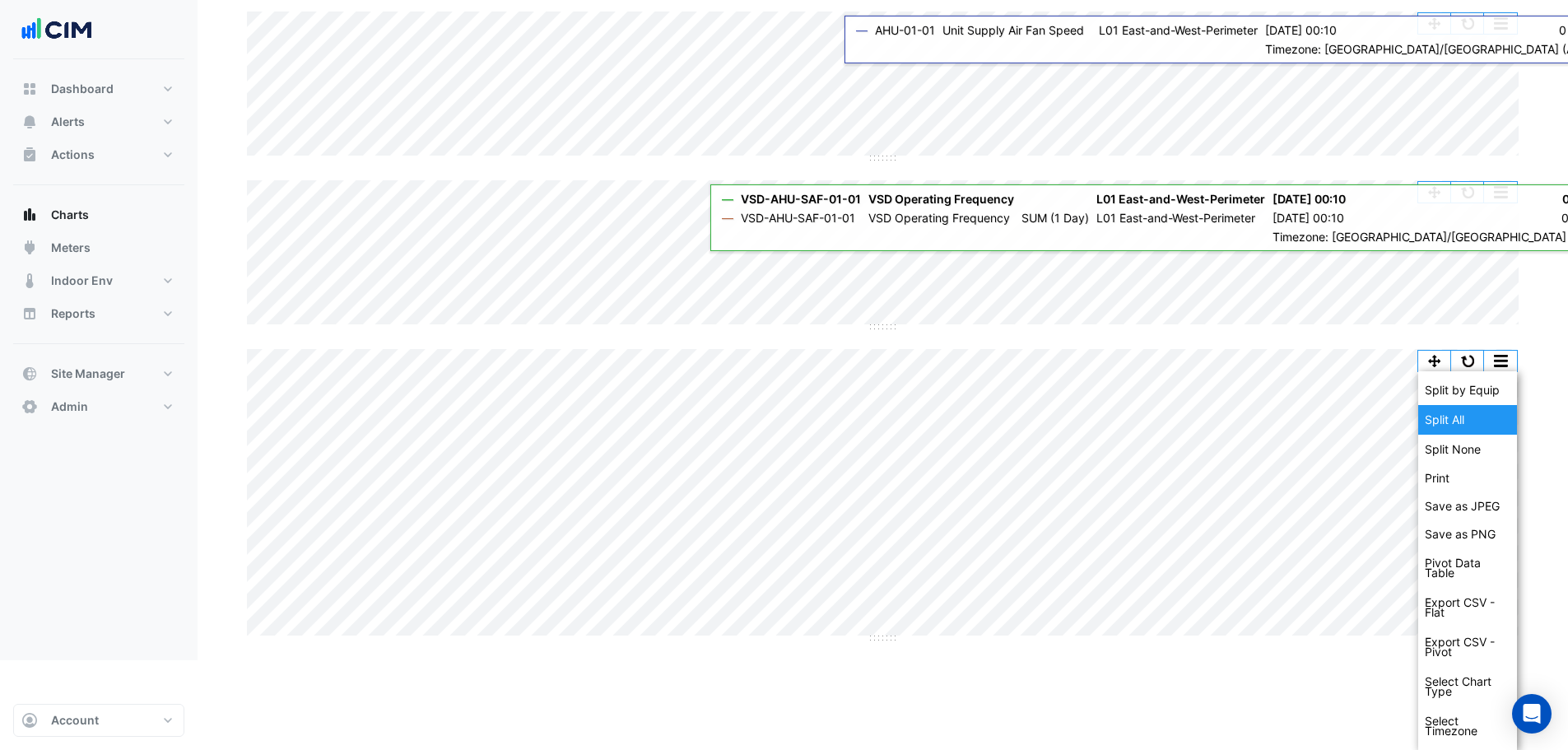
click at [1316, 421] on div "Split All" at bounding box center [1467, 419] width 99 height 30
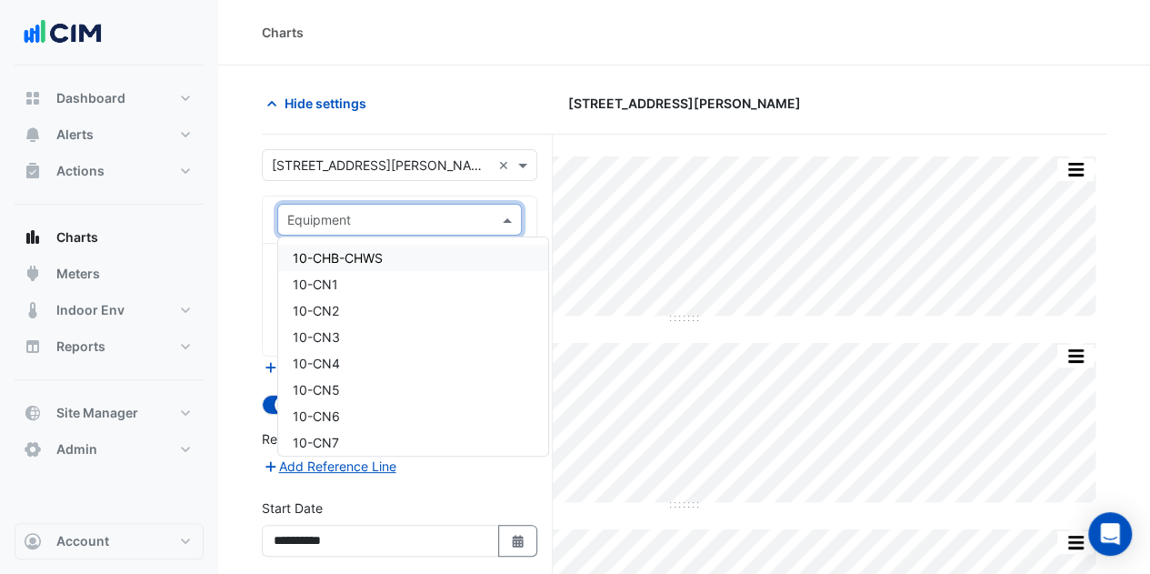
click at [705, 80] on section "Hide settings [STREET_ADDRESS][PERSON_NAME] Split by Equip Split All Split None…" at bounding box center [684, 519] width 932 height 908
